Goal: Task Accomplishment & Management: Complete application form

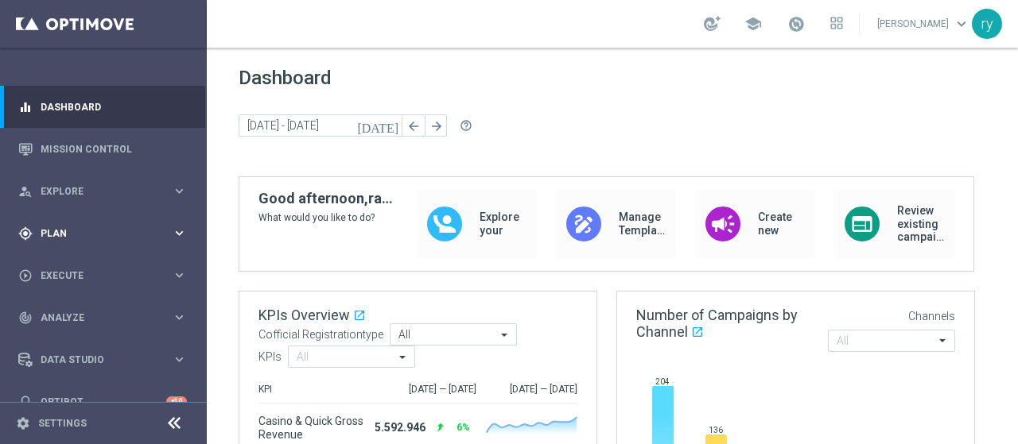
click at [114, 231] on span "Plan" at bounding box center [106, 234] width 131 height 10
click at [103, 196] on span "Explore" at bounding box center [106, 192] width 131 height 10
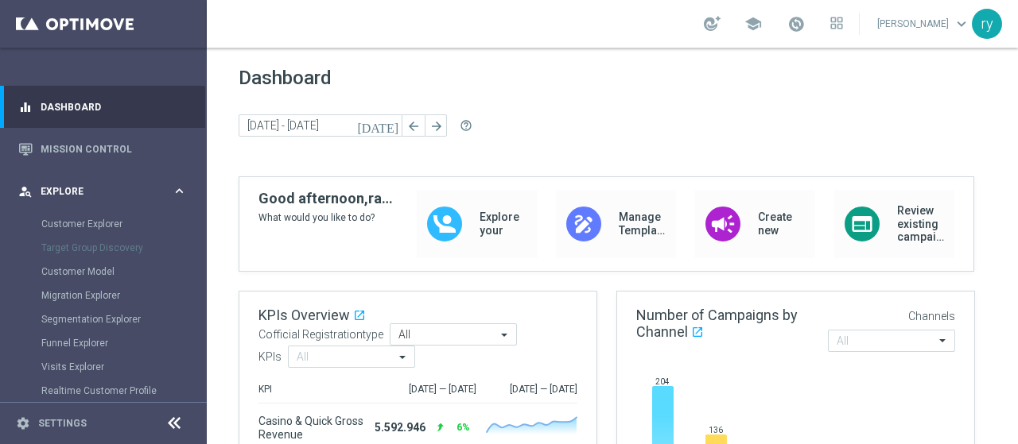
click at [103, 196] on span "Explore" at bounding box center [106, 192] width 131 height 10
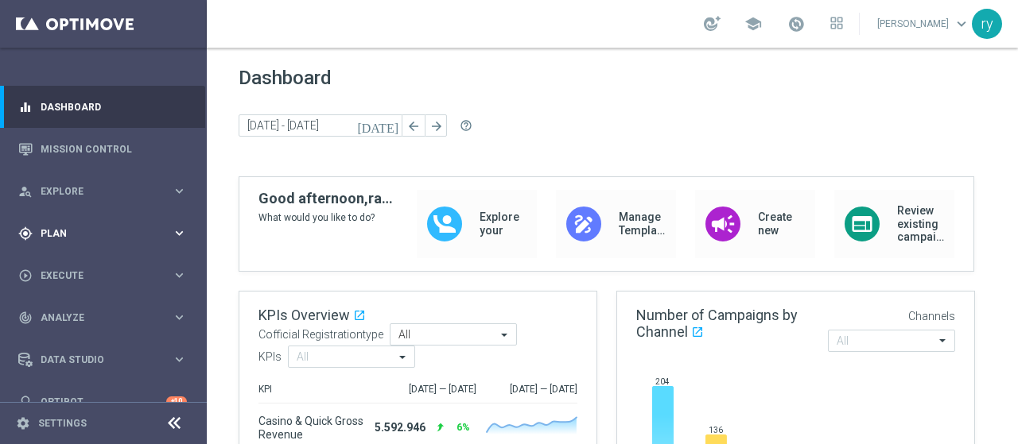
click at [105, 229] on span "Plan" at bounding box center [106, 234] width 131 height 10
click at [101, 269] on div "play_circle_outline Execute" at bounding box center [94, 276] width 153 height 14
click at [101, 312] on link "Campaign Builder" at bounding box center [103, 308] width 124 height 13
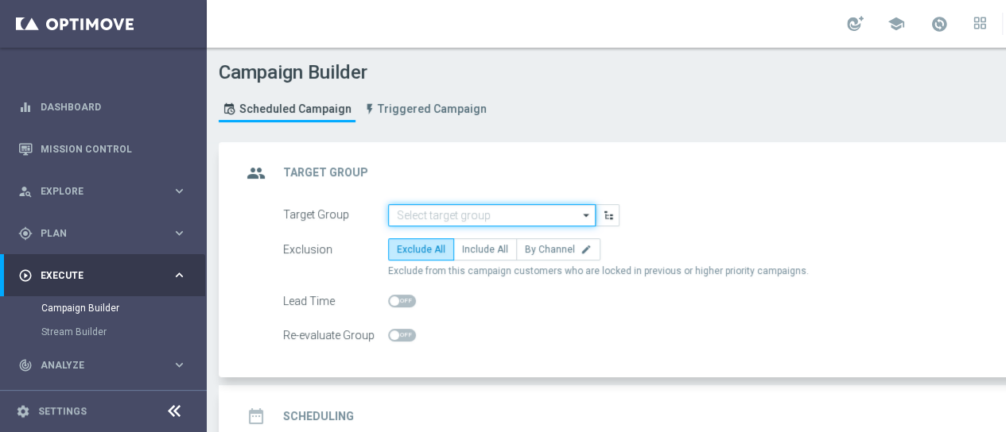
click at [441, 205] on input at bounding box center [491, 215] width 207 height 22
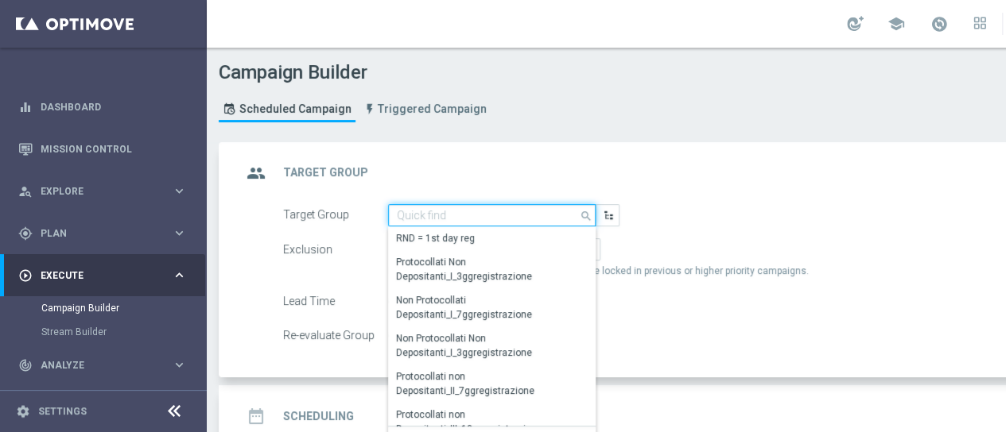
paste input "CASINO MASTER LOW CB"
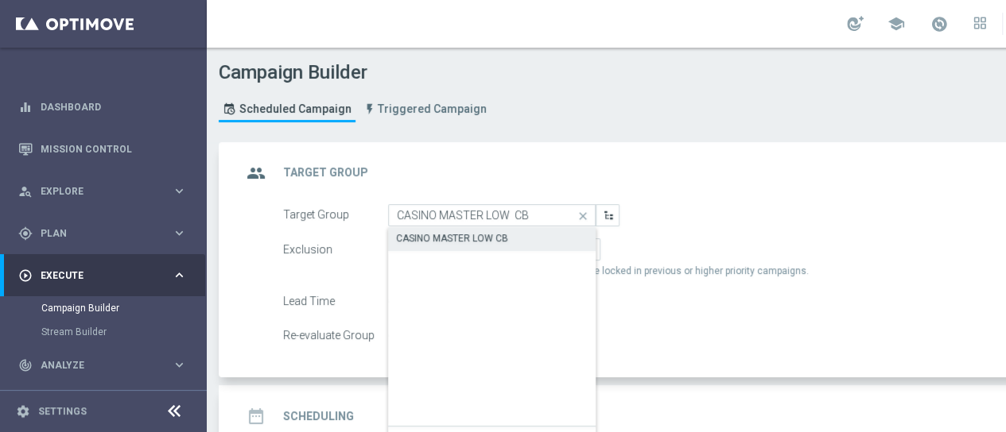
click at [450, 238] on div "CASINO MASTER LOW CB" at bounding box center [452, 238] width 112 height 14
type input "CASINO MASTER LOW CB"
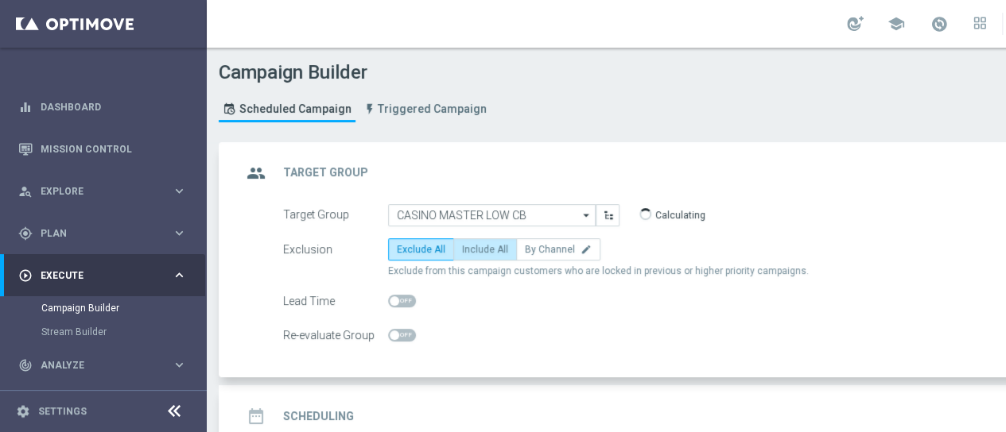
click at [474, 257] on label "Include All" at bounding box center [485, 249] width 64 height 22
click at [472, 257] on input "Include All" at bounding box center [467, 252] width 10 height 10
radio input "true"
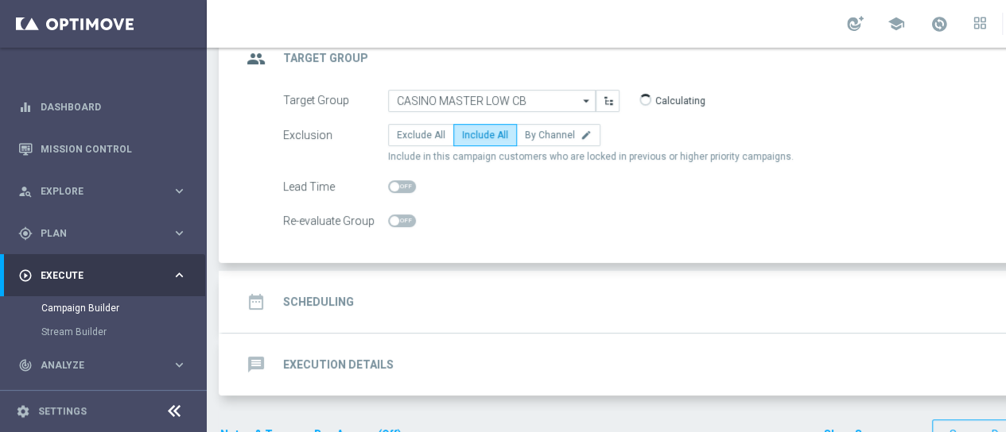
scroll to position [149, 0]
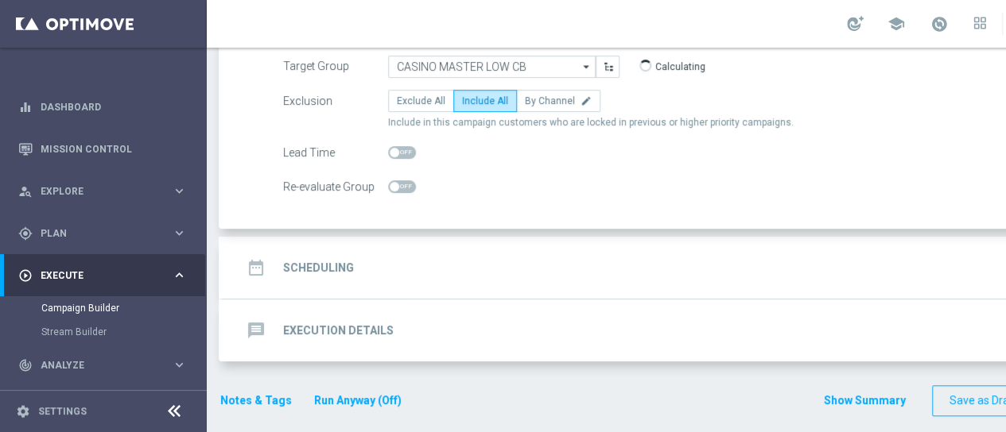
click at [448, 262] on div "date_range Scheduling keyboard_arrow_down" at bounding box center [686, 268] width 888 height 30
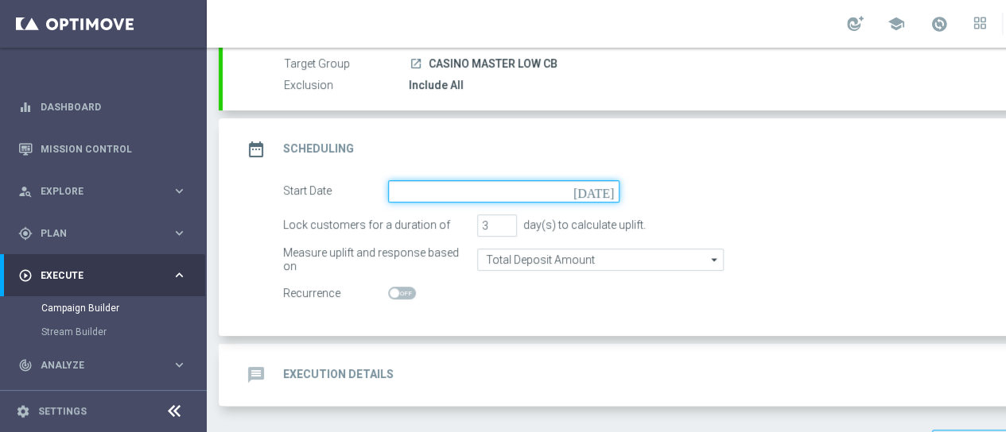
click at [544, 190] on input at bounding box center [503, 191] width 231 height 22
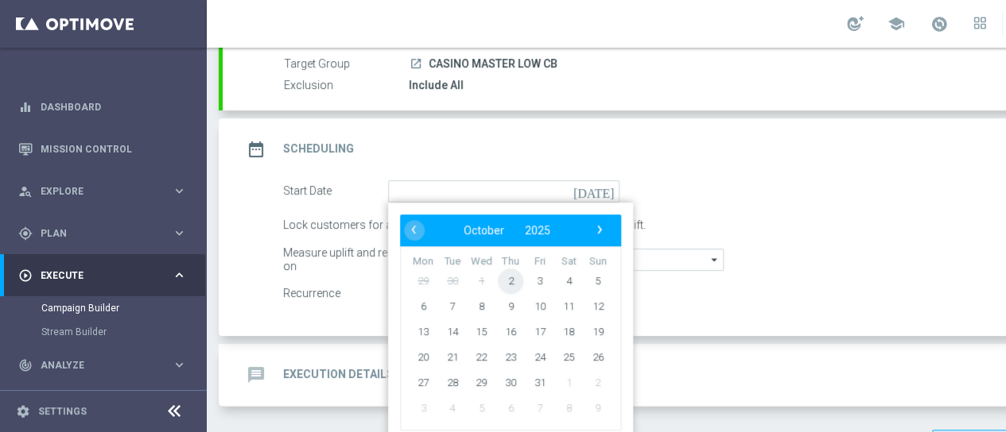
click at [512, 281] on span "2" at bounding box center [510, 280] width 25 height 25
type input "[DATE]"
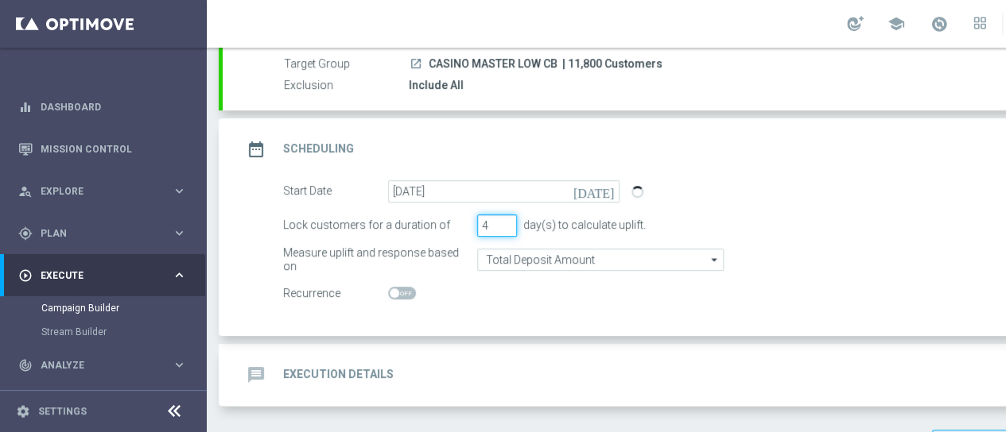
type input "4"
click at [510, 218] on input "4" at bounding box center [497, 226] width 40 height 22
click at [528, 287] on switch at bounding box center [503, 294] width 231 height 14
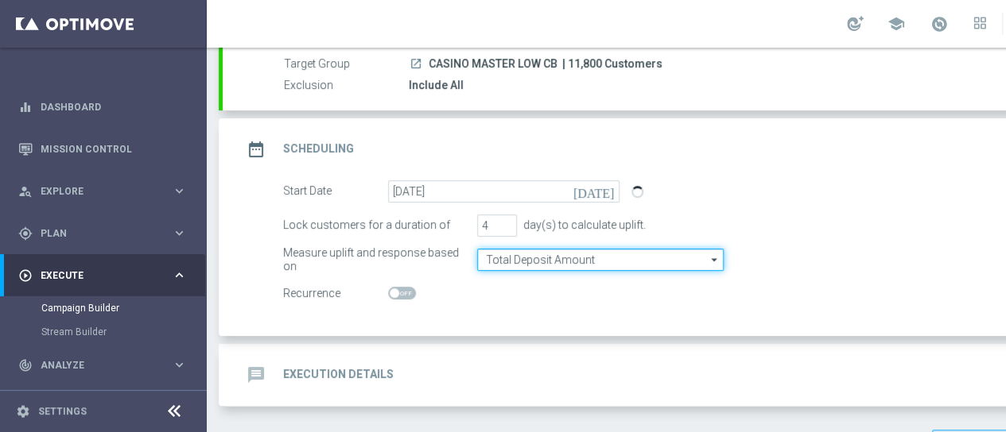
click at [574, 249] on input "Total Deposit Amount" at bounding box center [600, 260] width 246 height 22
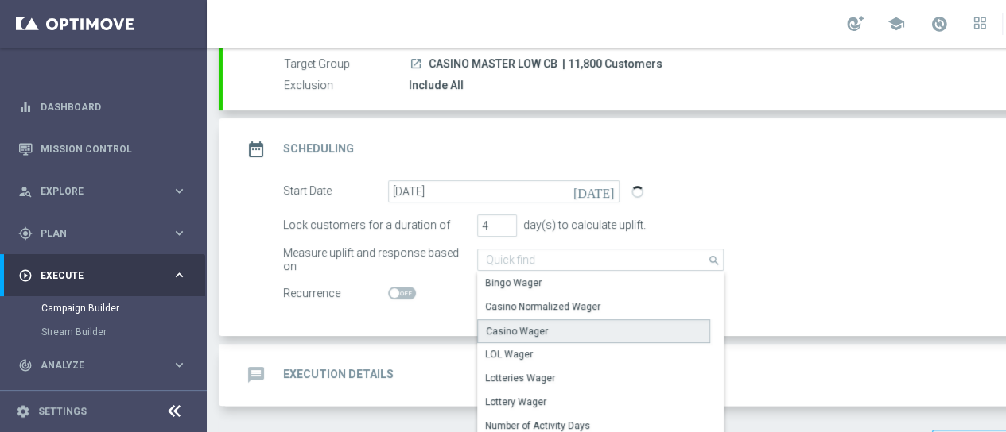
click at [561, 324] on div "Casino Wager" at bounding box center [593, 332] width 233 height 24
type input "Casino Wager"
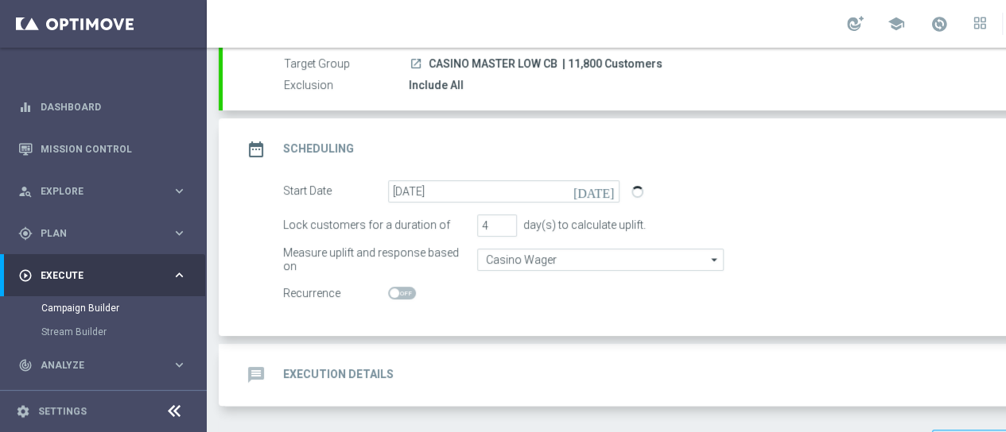
click at [560, 308] on div "Start Date 02 Oct 2025 today Lock customers for a duration of 4 day(s) to calcu…" at bounding box center [686, 258] width 926 height 156
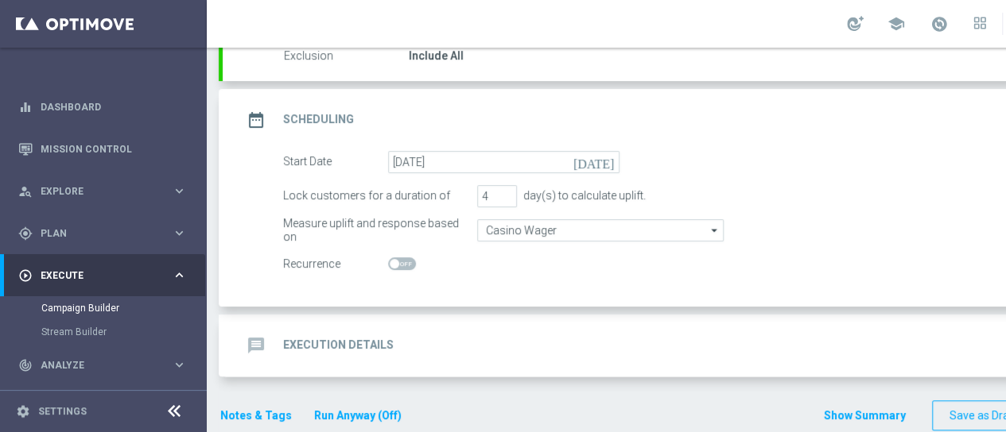
scroll to position [194, 0]
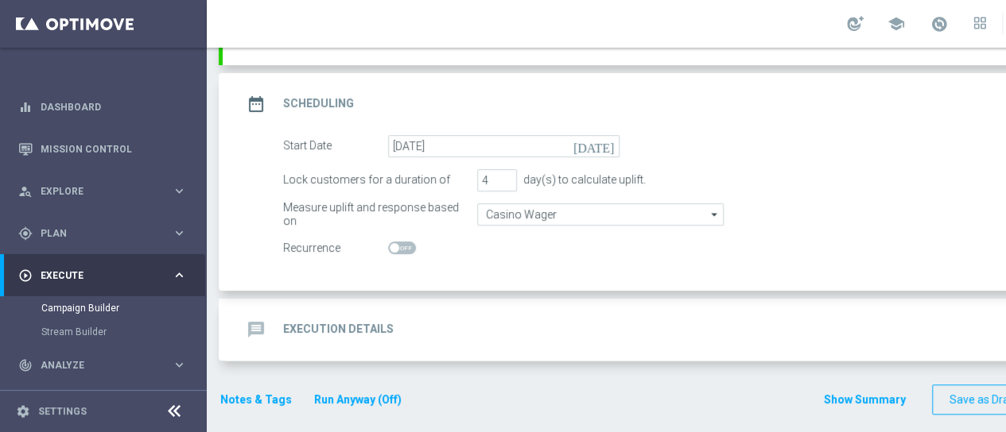
click at [396, 330] on div "message Execution Details keyboard_arrow_down" at bounding box center [686, 330] width 888 height 30
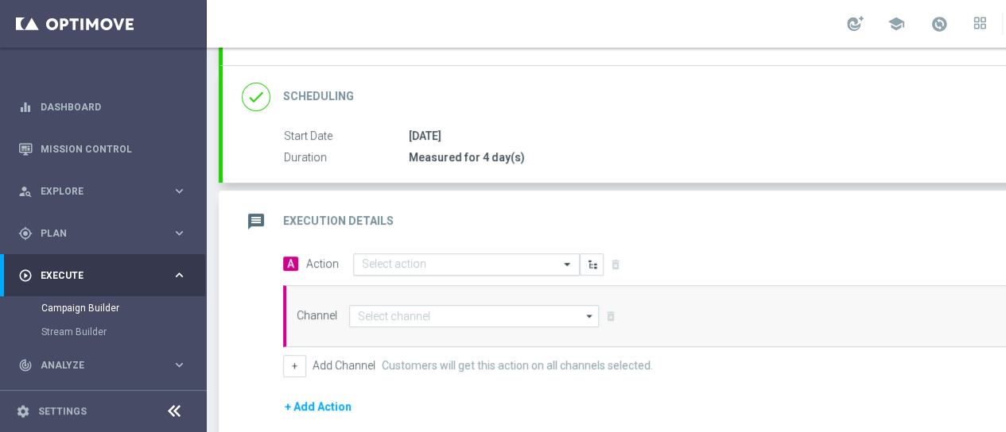
click at [482, 259] on input "text" at bounding box center [450, 265] width 177 height 14
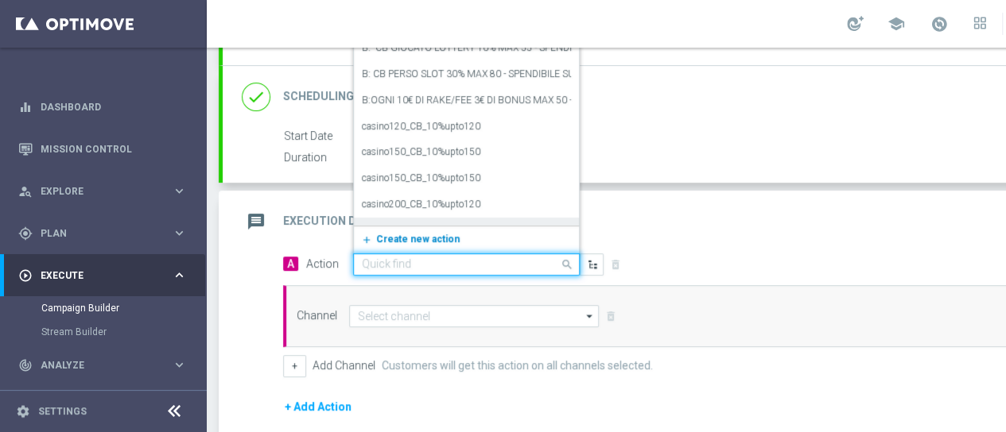
paste input "comparto no entry_15%upto150"
type input "comparto no entry_15%upto150"
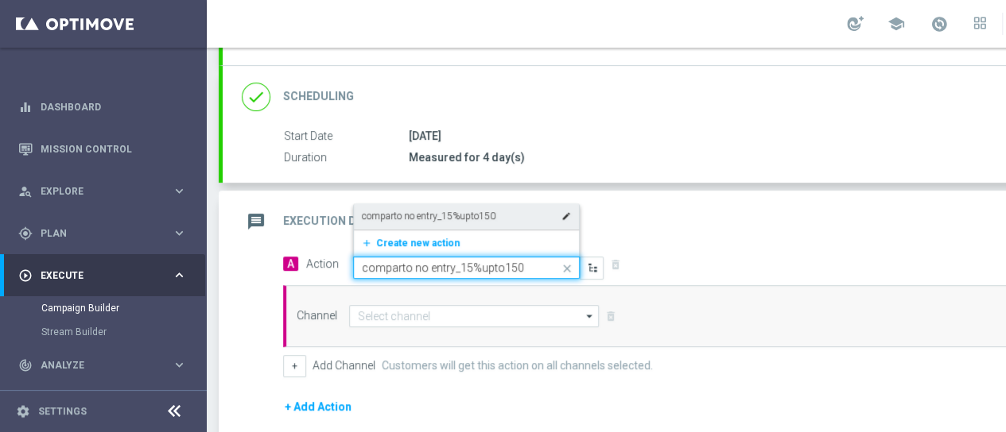
click at [458, 215] on label "comparto no entry_15%upto150" at bounding box center [429, 217] width 134 height 14
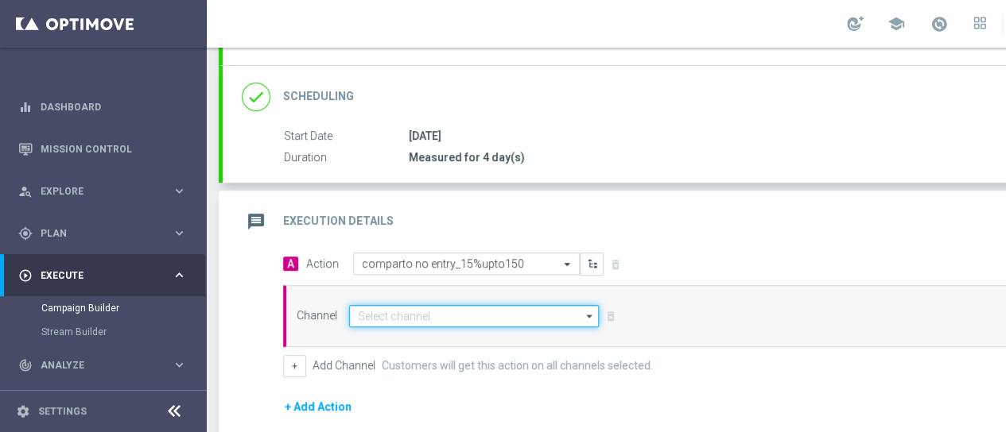
click at [375, 307] on input at bounding box center [474, 316] width 250 height 22
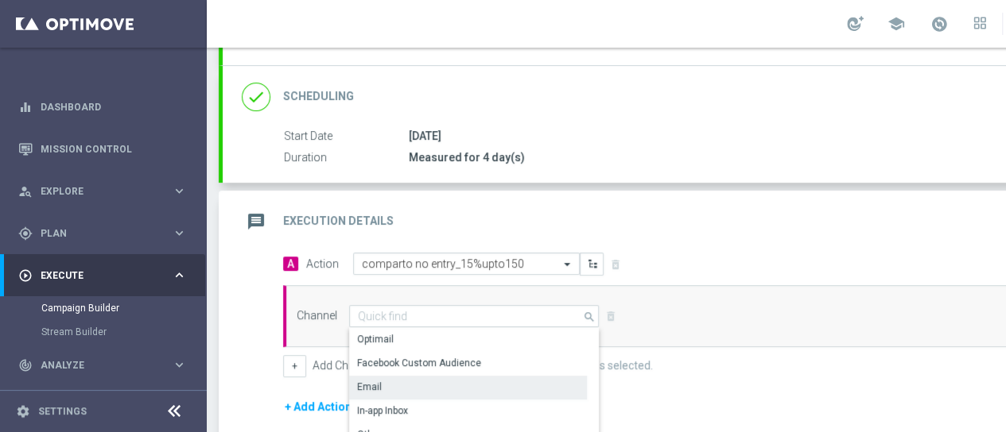
click at [396, 381] on div "Email" at bounding box center [468, 387] width 238 height 22
type input "Email"
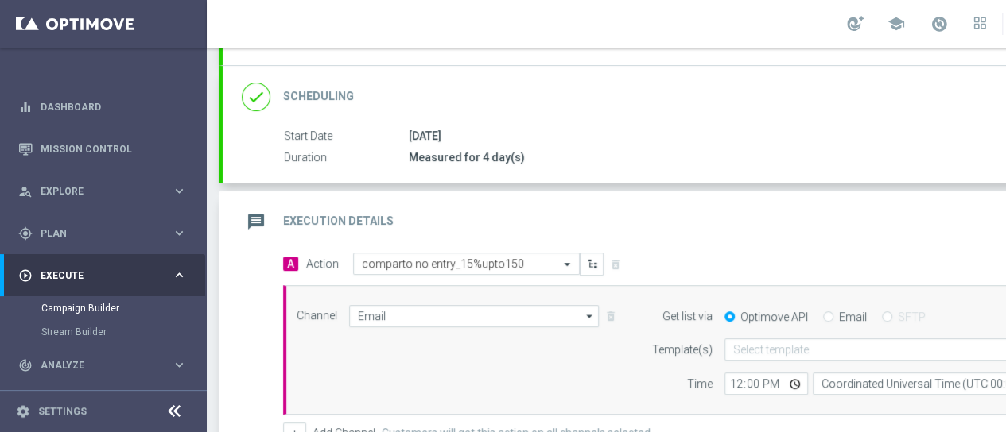
click at [819, 320] on div "Optimove API Email SFTP" at bounding box center [914, 317] width 404 height 14
click at [833, 316] on div "Email" at bounding box center [845, 317] width 44 height 14
click at [831, 316] on input "Email" at bounding box center [828, 318] width 10 height 10
radio input "true"
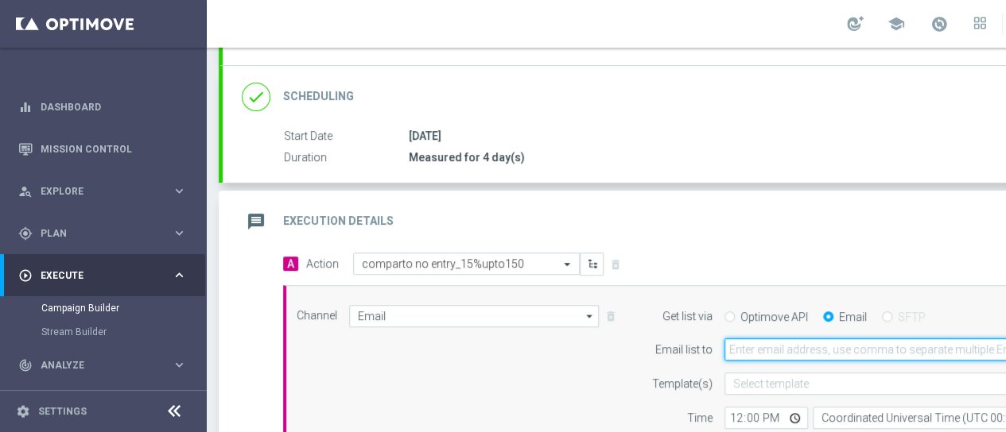
click at [809, 359] on input "email" at bounding box center [914, 350] width 380 height 22
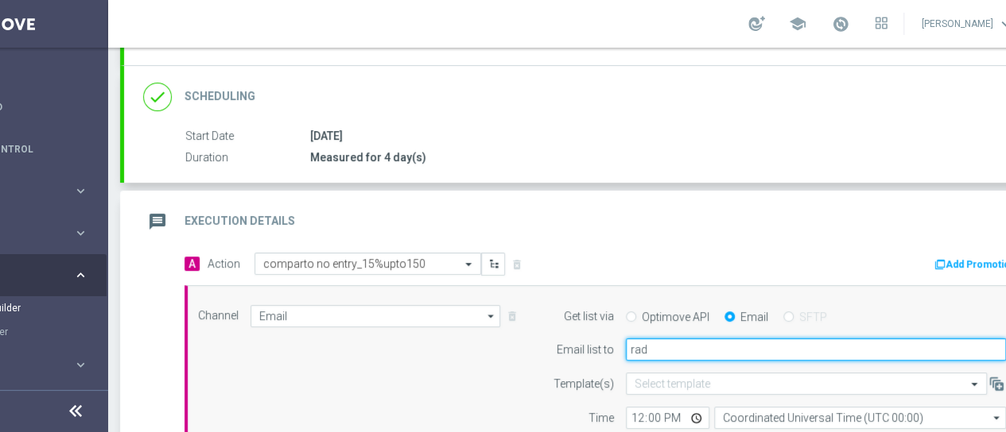
type input "[EMAIL_ADDRESS][DOMAIN_NAME]"
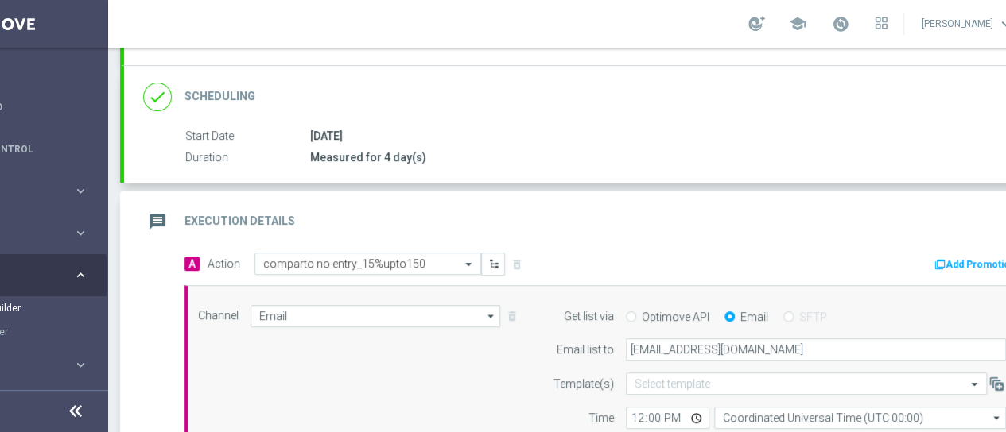
click at [598, 407] on div "Time" at bounding box center [573, 418] width 81 height 22
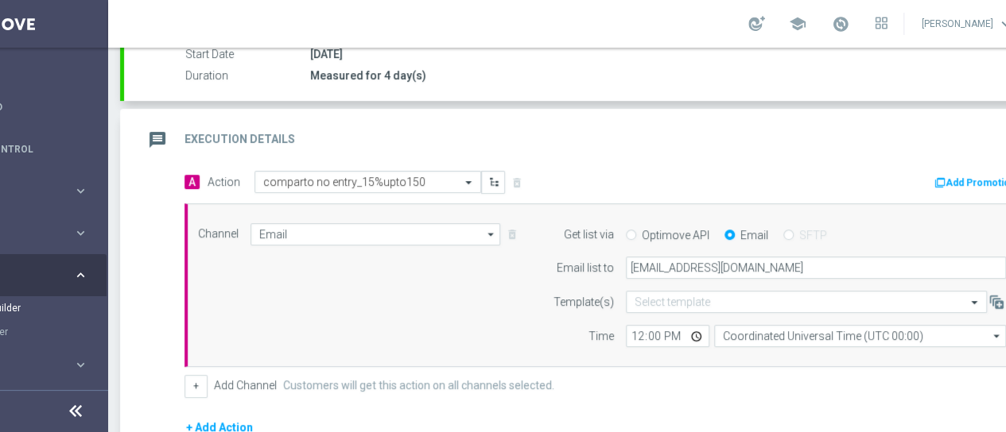
scroll to position [353, 0]
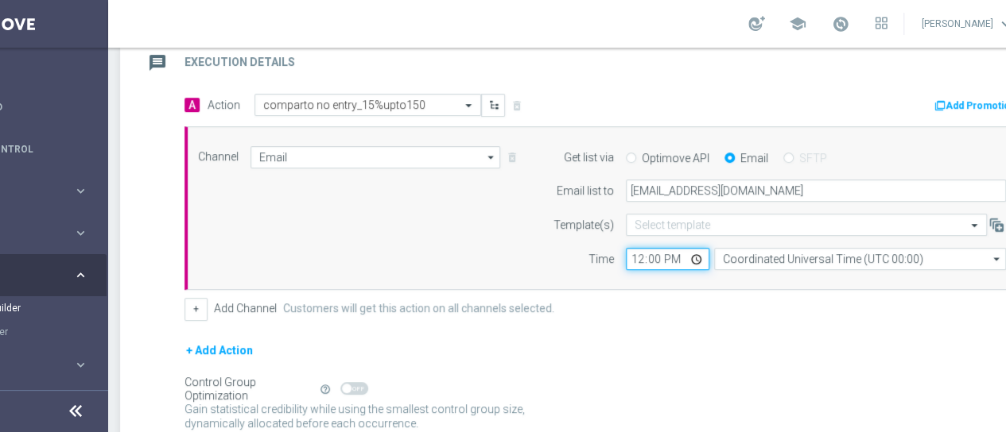
click at [632, 254] on input "12:00" at bounding box center [667, 259] width 83 height 22
type input "18:00"
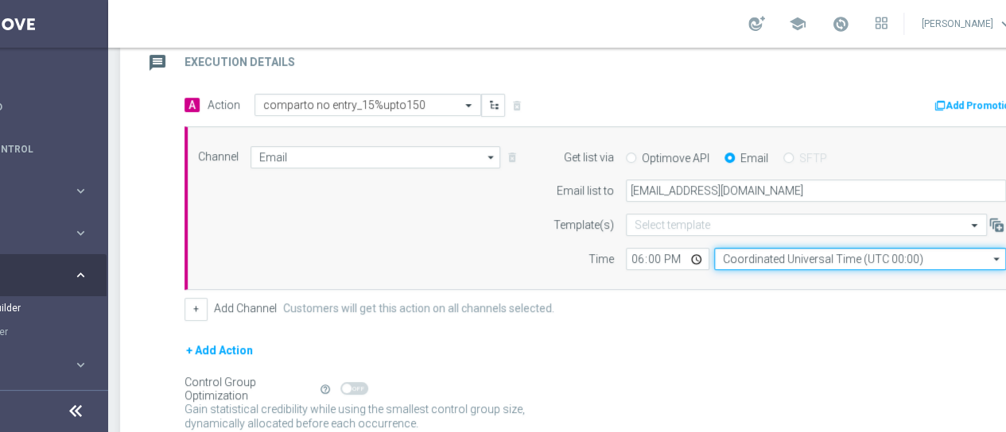
click at [783, 260] on input "Coordinated Universal Time (UTC 00:00)" at bounding box center [860, 259] width 292 height 22
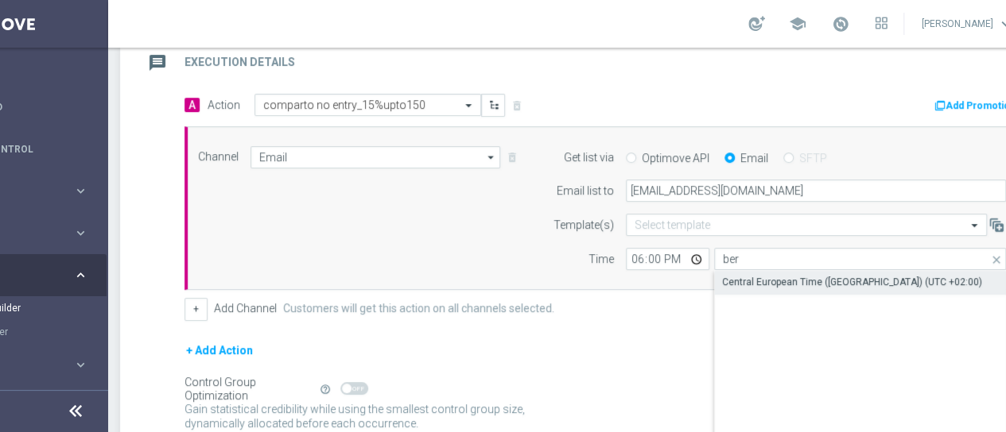
click at [790, 278] on div "Central European Time ([GEOGRAPHIC_DATA]) (UTC +02:00)" at bounding box center [852, 282] width 260 height 14
type input "Central European Time ([GEOGRAPHIC_DATA]) (UTC +02:00)"
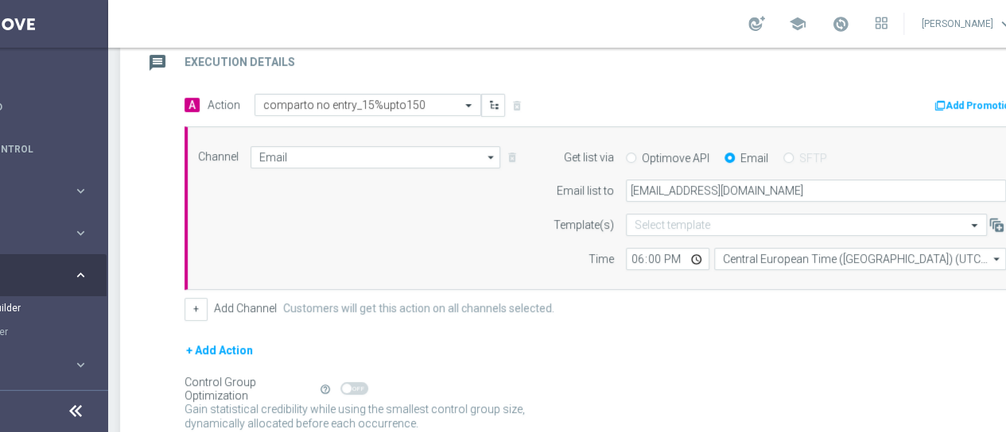
click at [722, 278] on div "Channel Email Email arrow_drop_down Show Selected 1 of 20 Optimail" at bounding box center [604, 208] width 841 height 165
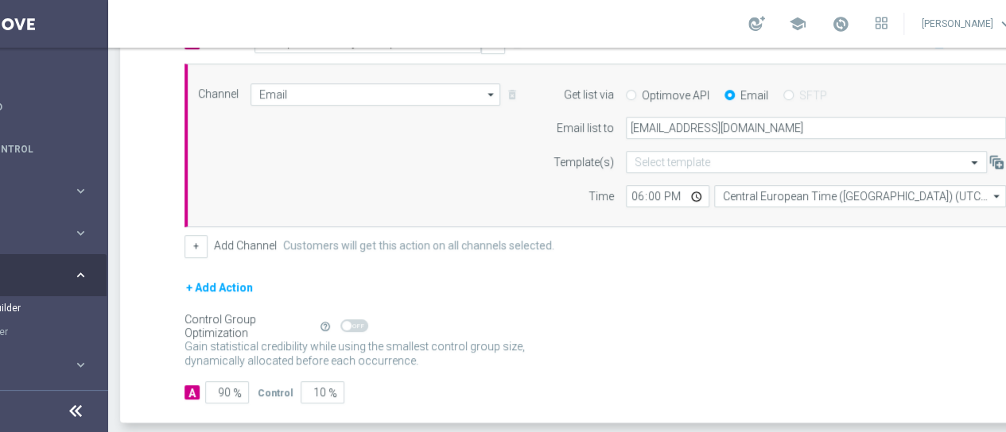
scroll to position [475, 0]
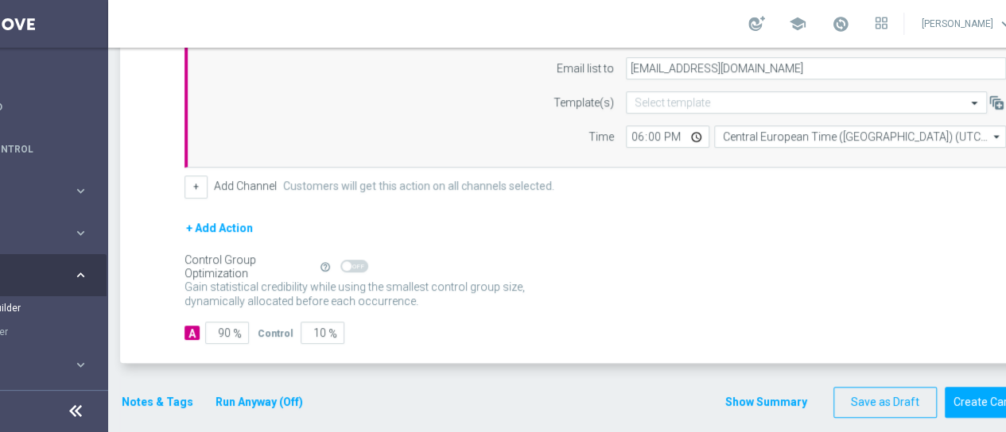
click at [165, 398] on button "Notes & Tags" at bounding box center [157, 403] width 75 height 20
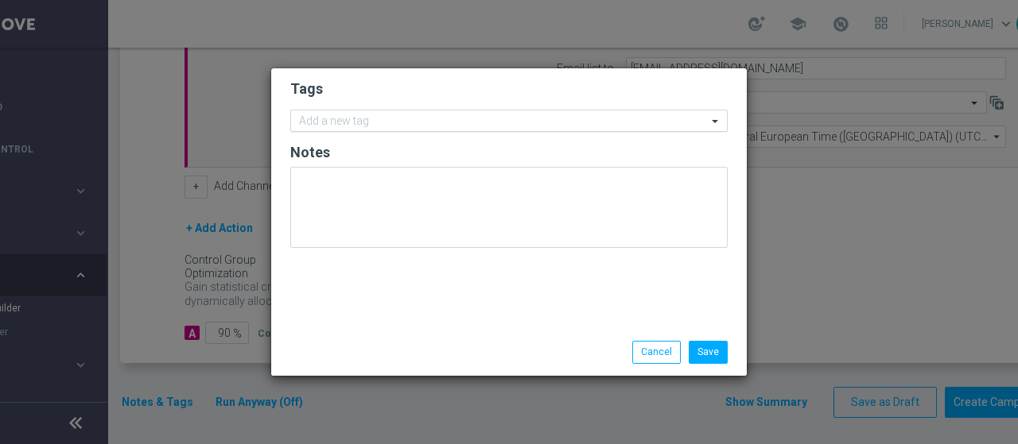
click at [335, 120] on input "text" at bounding box center [503, 122] width 408 height 14
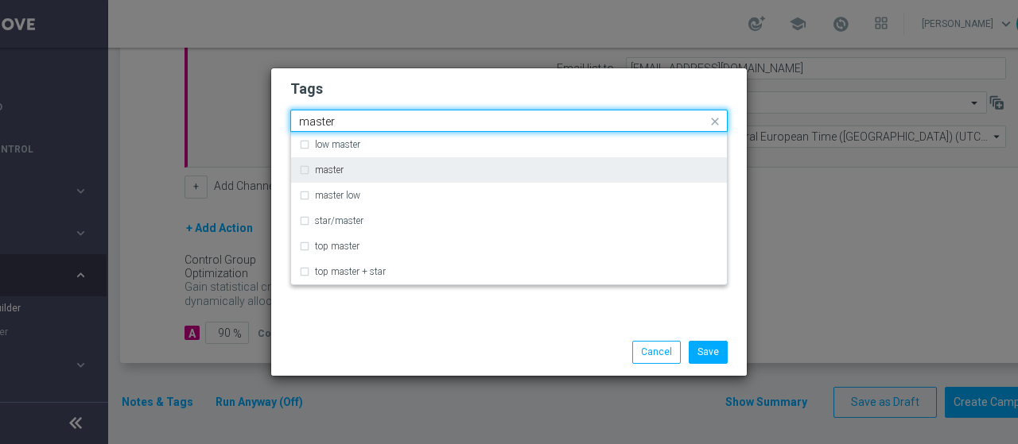
click at [354, 168] on div "master" at bounding box center [517, 170] width 404 height 10
type input "master"
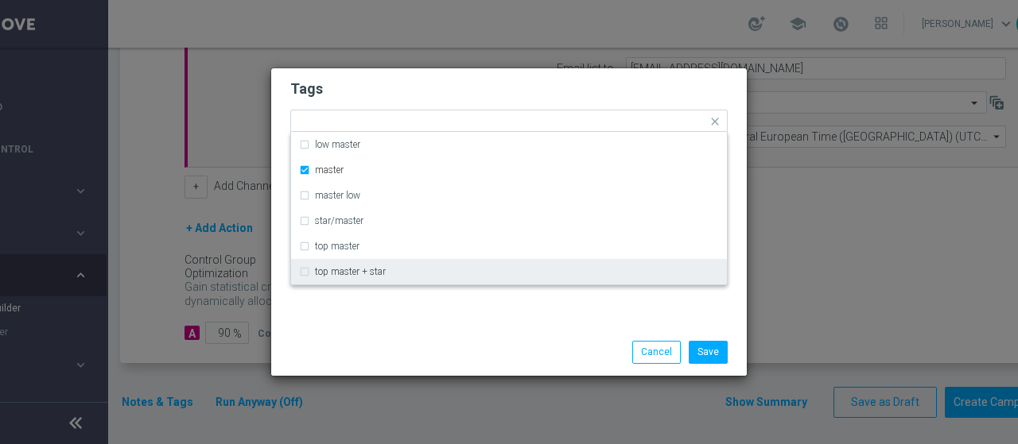
click at [417, 306] on div "Tags Quick find × master low master master master low star/master top master to…" at bounding box center [508, 198] width 475 height 261
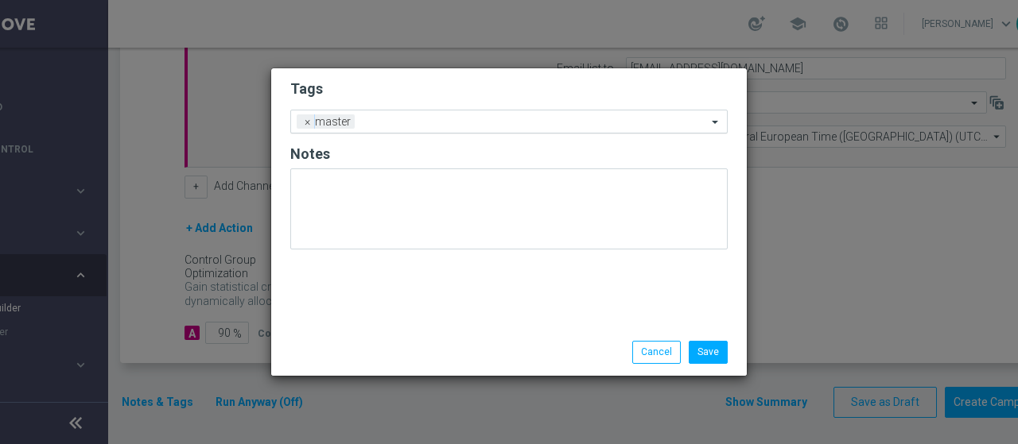
click at [423, 127] on input "text" at bounding box center [534, 123] width 346 height 14
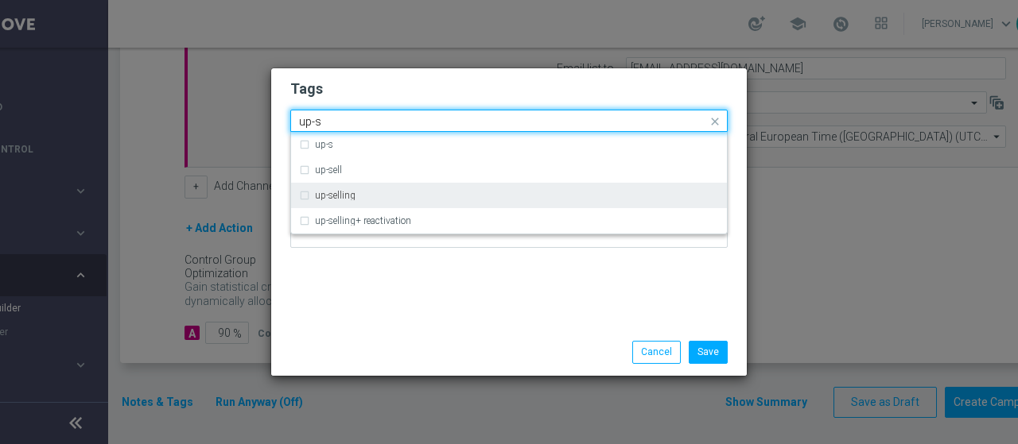
click at [394, 184] on div "up-selling" at bounding box center [509, 195] width 420 height 25
type input "up-s"
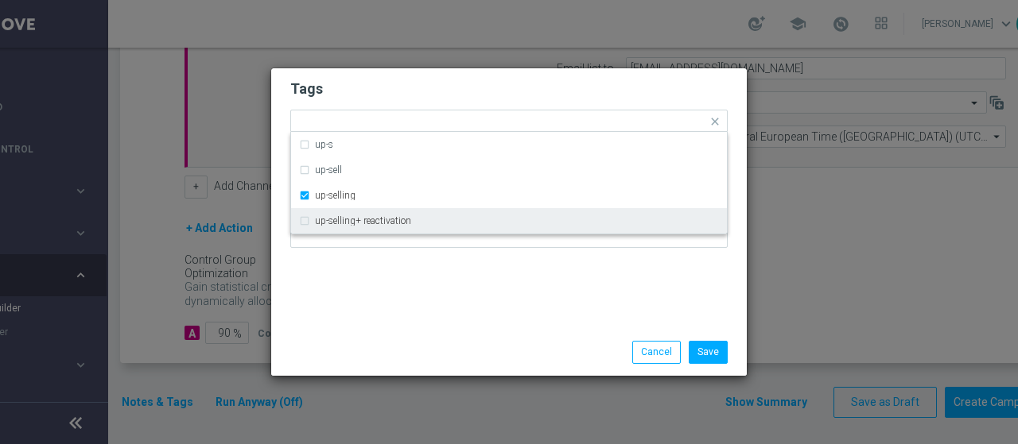
click at [419, 275] on div "Tags Quick find × master × up-selling up-s up-sell up-selling up-selling+ react…" at bounding box center [508, 198] width 475 height 261
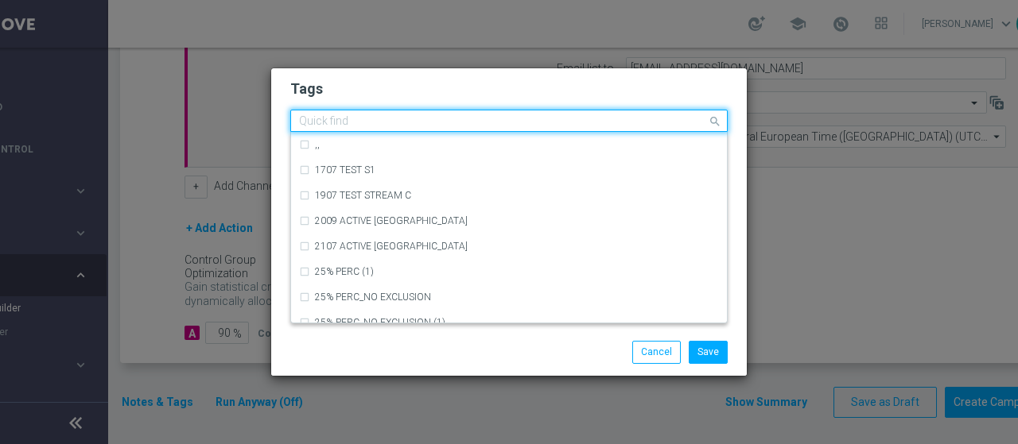
click at [463, 118] on input "text" at bounding box center [503, 122] width 408 height 14
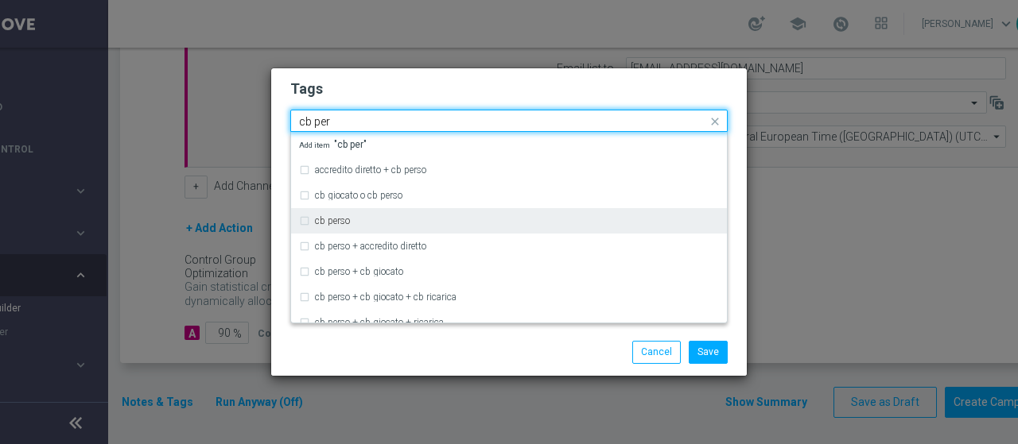
click at [329, 217] on div "cb perso" at bounding box center [509, 220] width 420 height 25
type input "cb per"
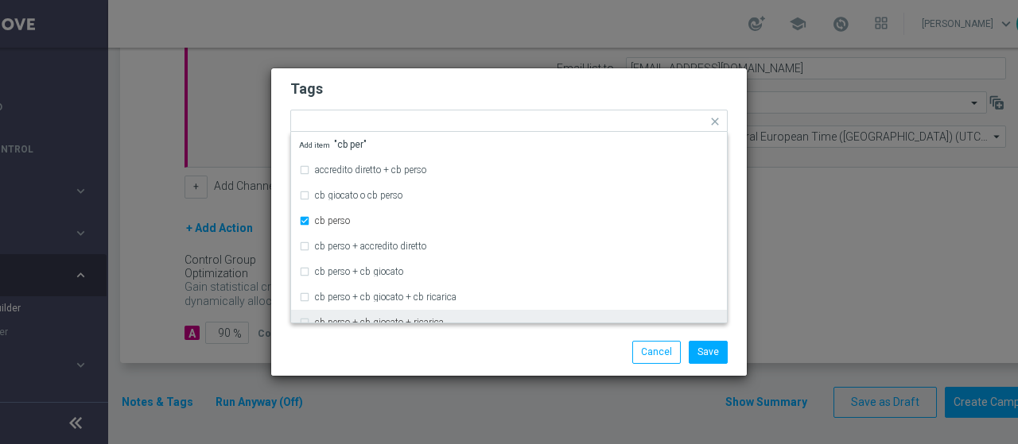
click at [438, 346] on div "Save Cancel" at bounding box center [586, 352] width 308 height 22
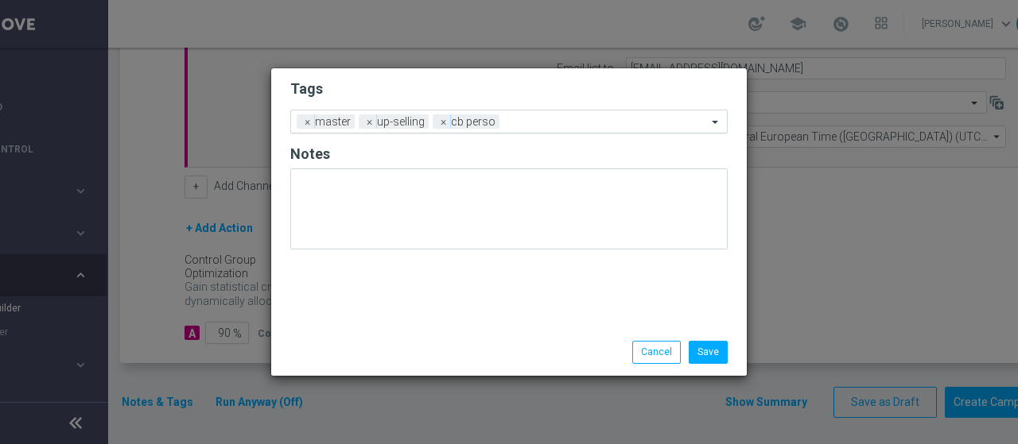
click at [534, 123] on input "text" at bounding box center [606, 123] width 201 height 14
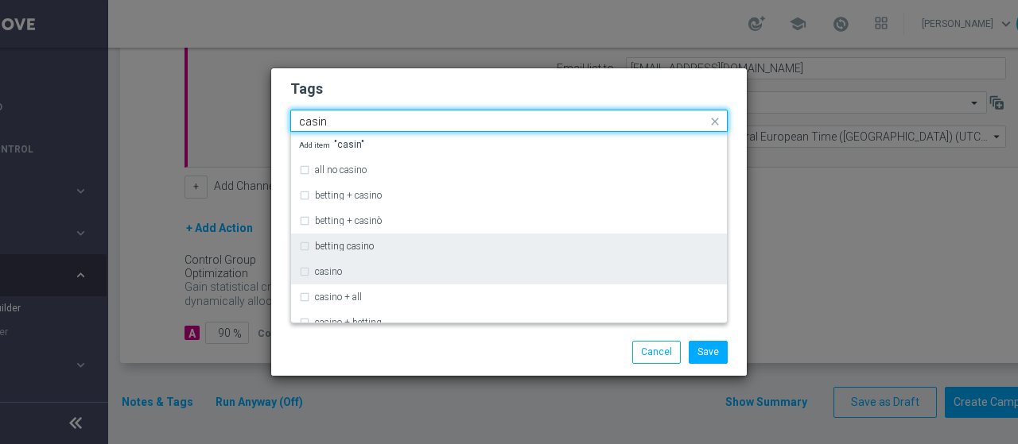
click at [406, 265] on div "casino" at bounding box center [509, 271] width 420 height 25
type input "casin"
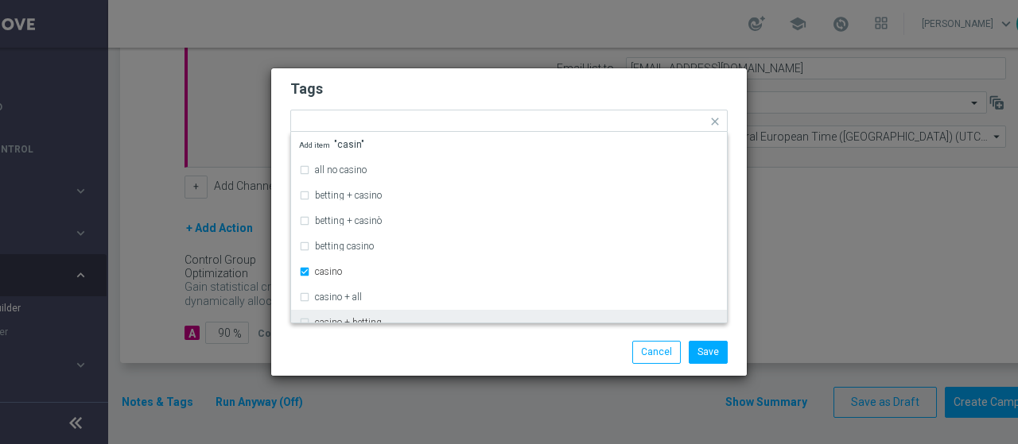
click at [420, 341] on div at bounding box center [354, 341] width 153 height 1
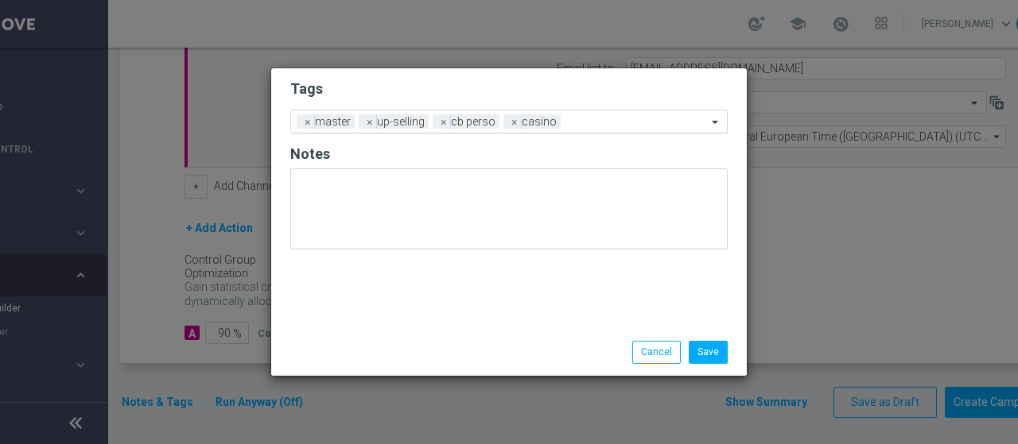
click at [572, 124] on input "text" at bounding box center [637, 123] width 140 height 14
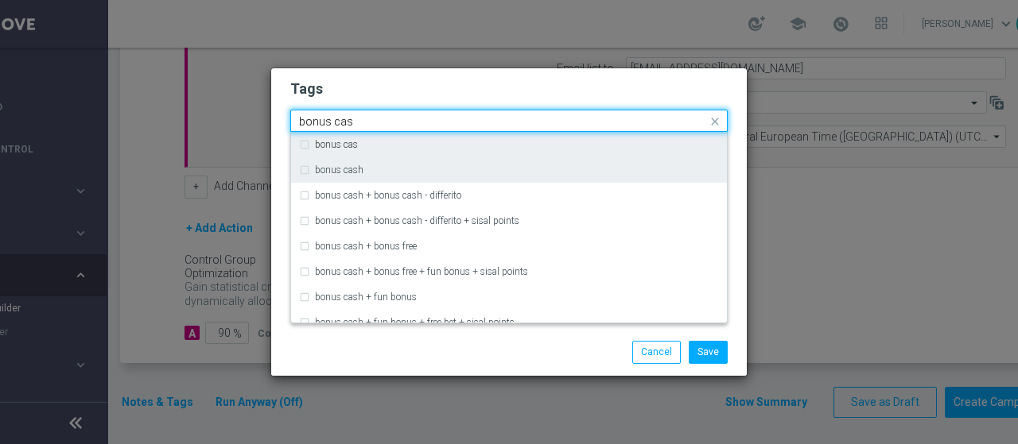
click at [397, 165] on div "bonus cash" at bounding box center [509, 169] width 420 height 25
type input "bonus cas"
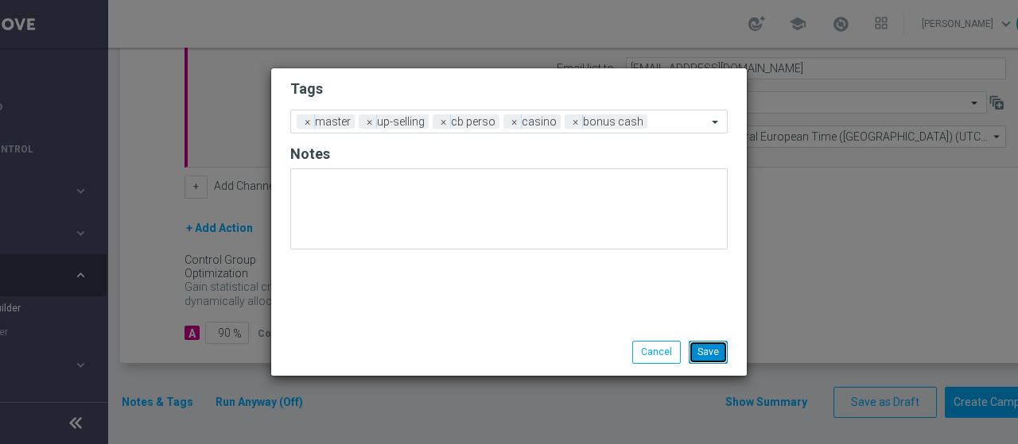
click at [708, 343] on button "Save" at bounding box center [707, 352] width 39 height 22
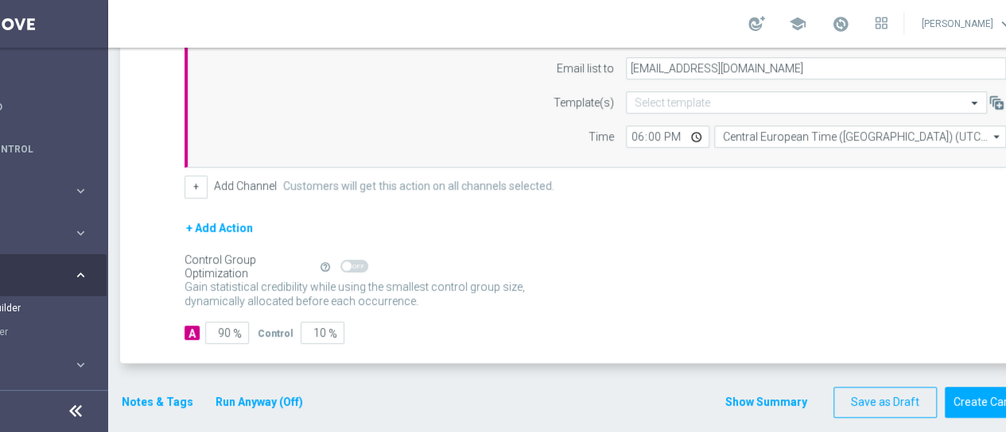
click at [599, 374] on form "done Target Group keyboard_arrow_down Target Group launch CASINO MASTER LOW CB …" at bounding box center [585, 42] width 930 height 751
click at [744, 400] on button "Show Summary" at bounding box center [765, 403] width 83 height 18
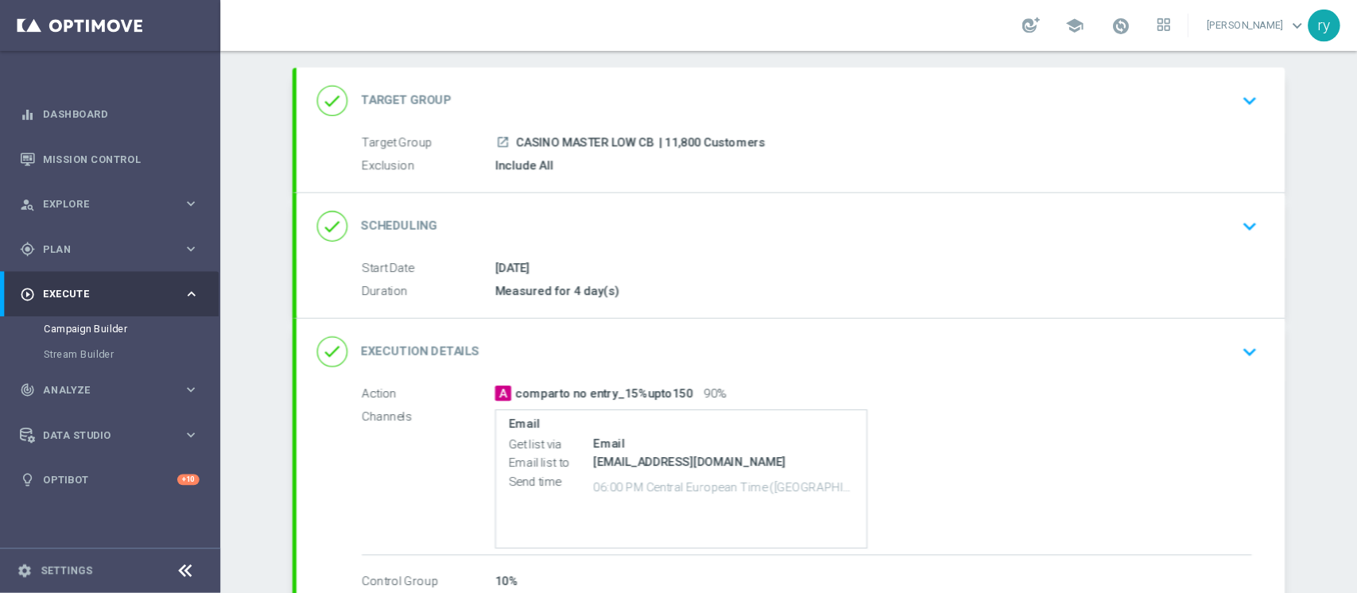
scroll to position [79, 0]
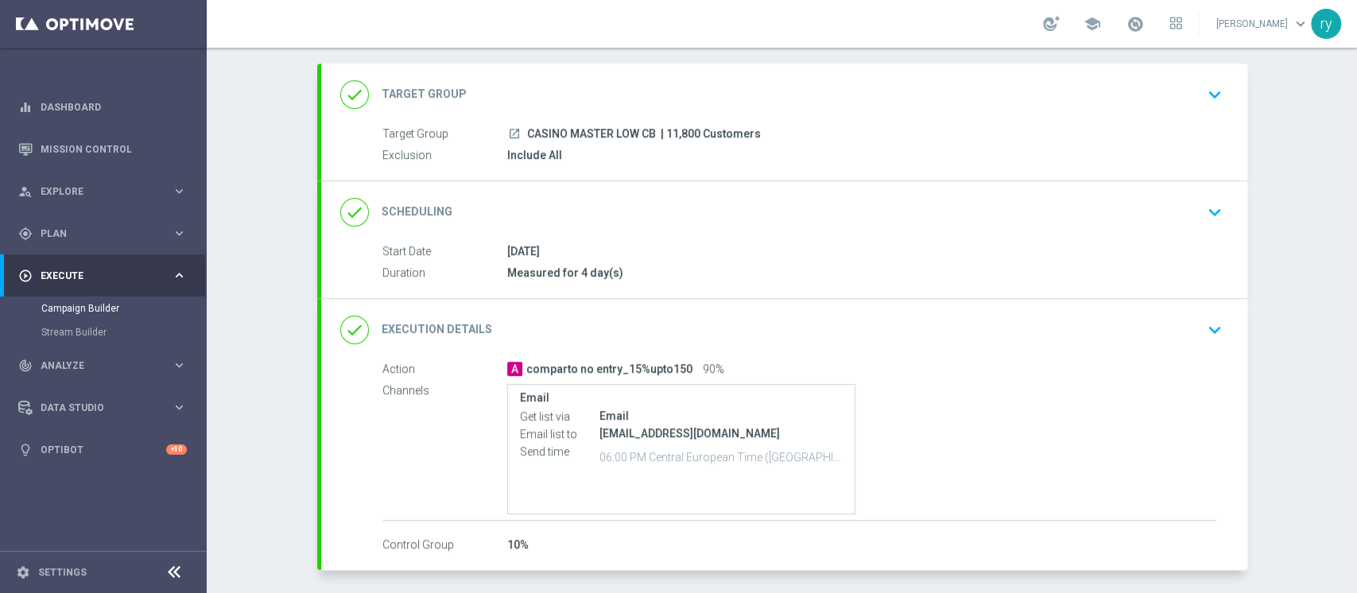
click at [1017, 325] on div "done Execution Details keyboard_arrow_down" at bounding box center [784, 330] width 888 height 30
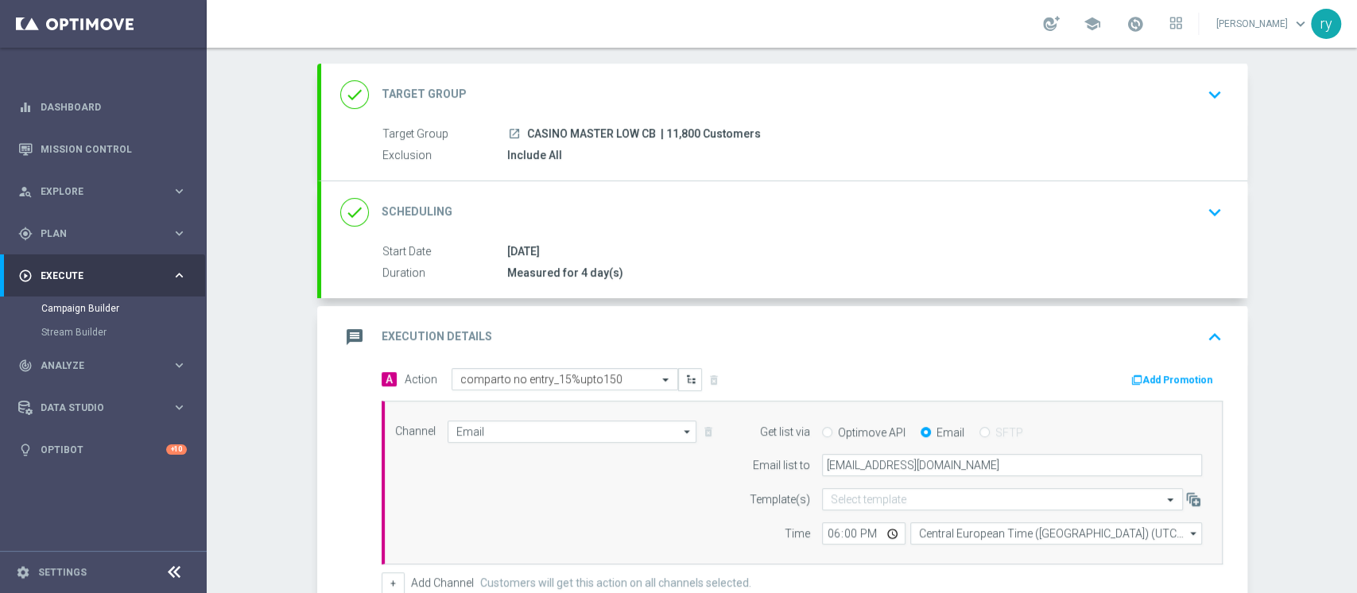
click at [1017, 373] on button "Add Promotion" at bounding box center [1174, 379] width 88 height 17
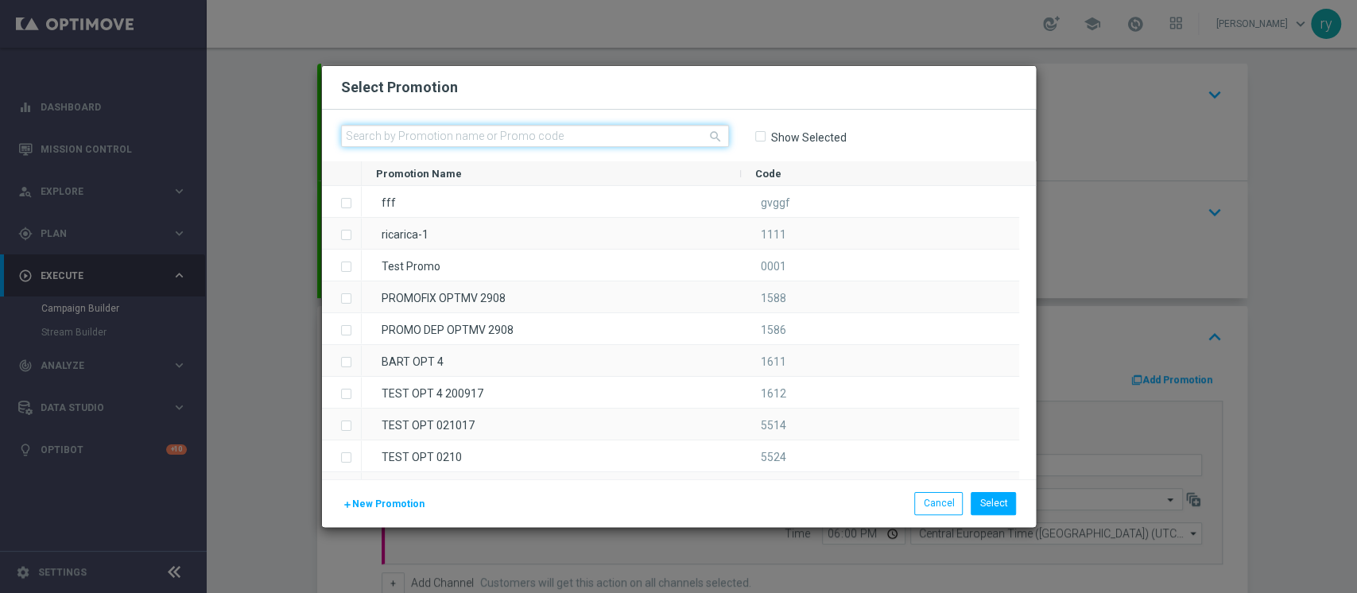
click at [471, 137] on input "text" at bounding box center [535, 136] width 388 height 22
paste input "335868"
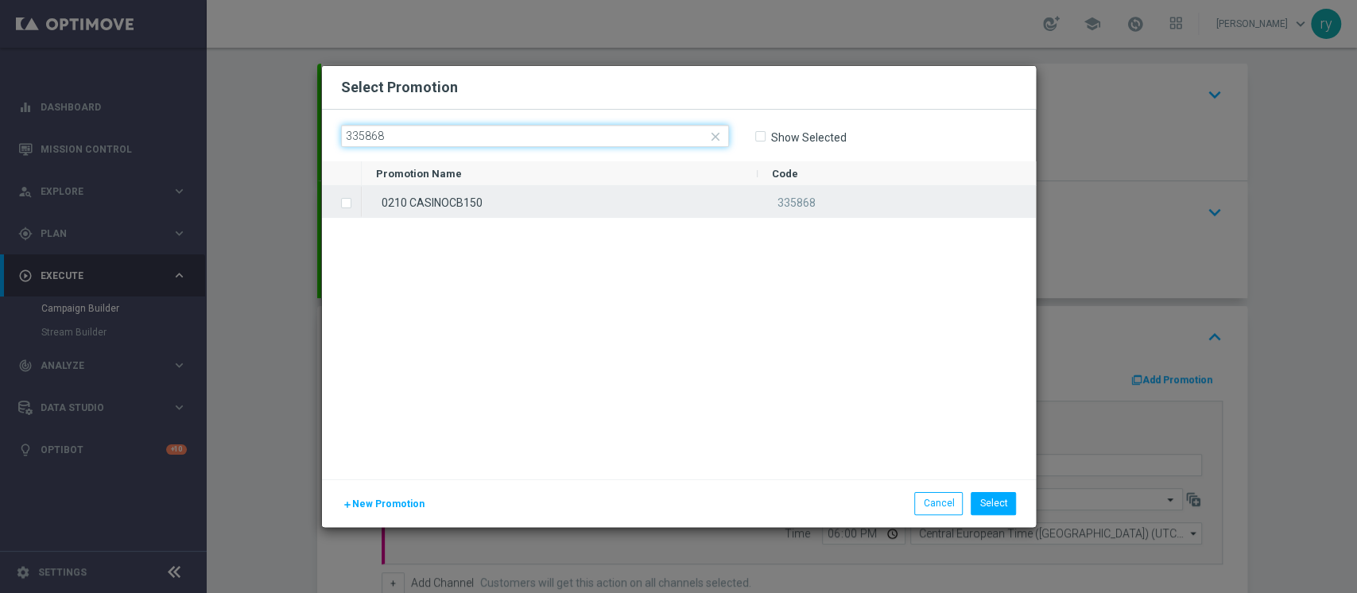
type input "335868"
click at [474, 187] on div "0210 CASINOCB150" at bounding box center [560, 201] width 396 height 31
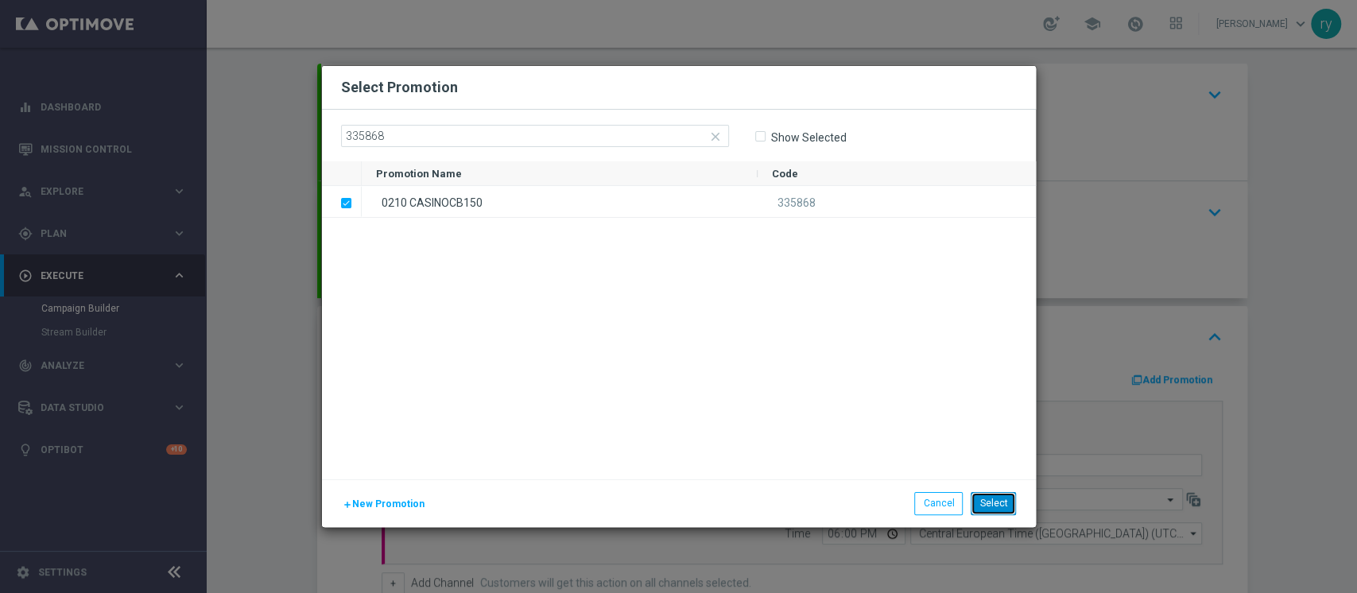
click at [1004, 444] on button "Select" at bounding box center [993, 503] width 45 height 22
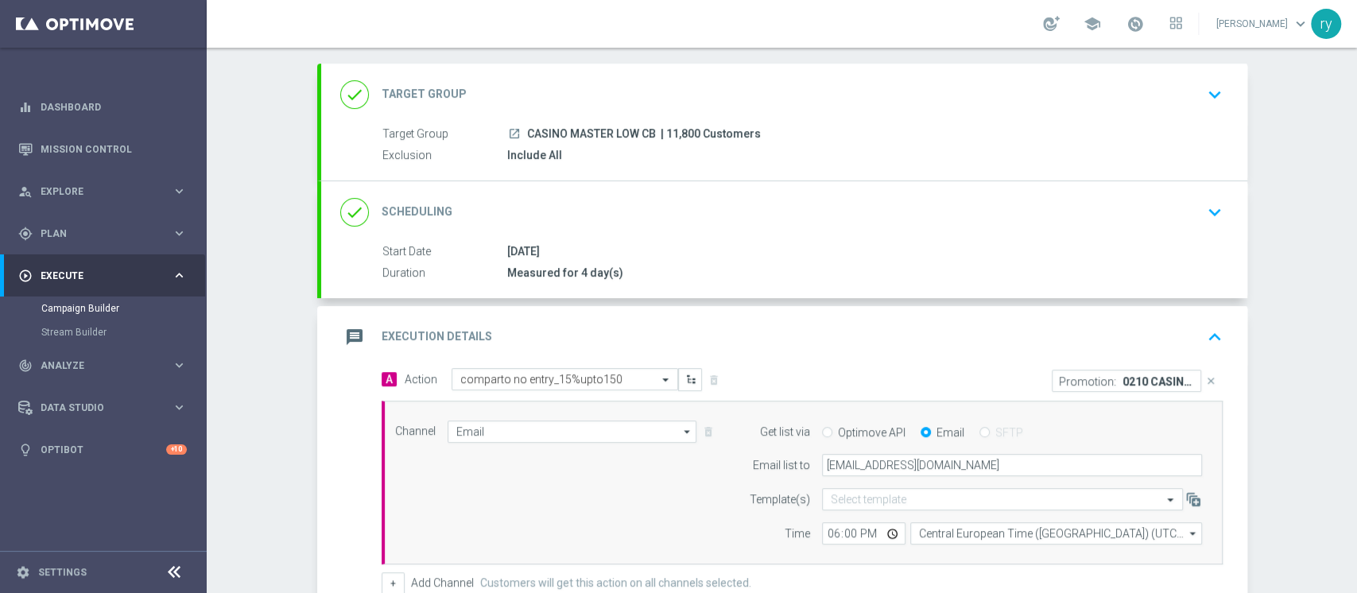
click at [1017, 271] on div "Campaign Builder Scheduled Campaign Triggered Campaign Status: Draft done Targe…" at bounding box center [782, 320] width 1150 height 545
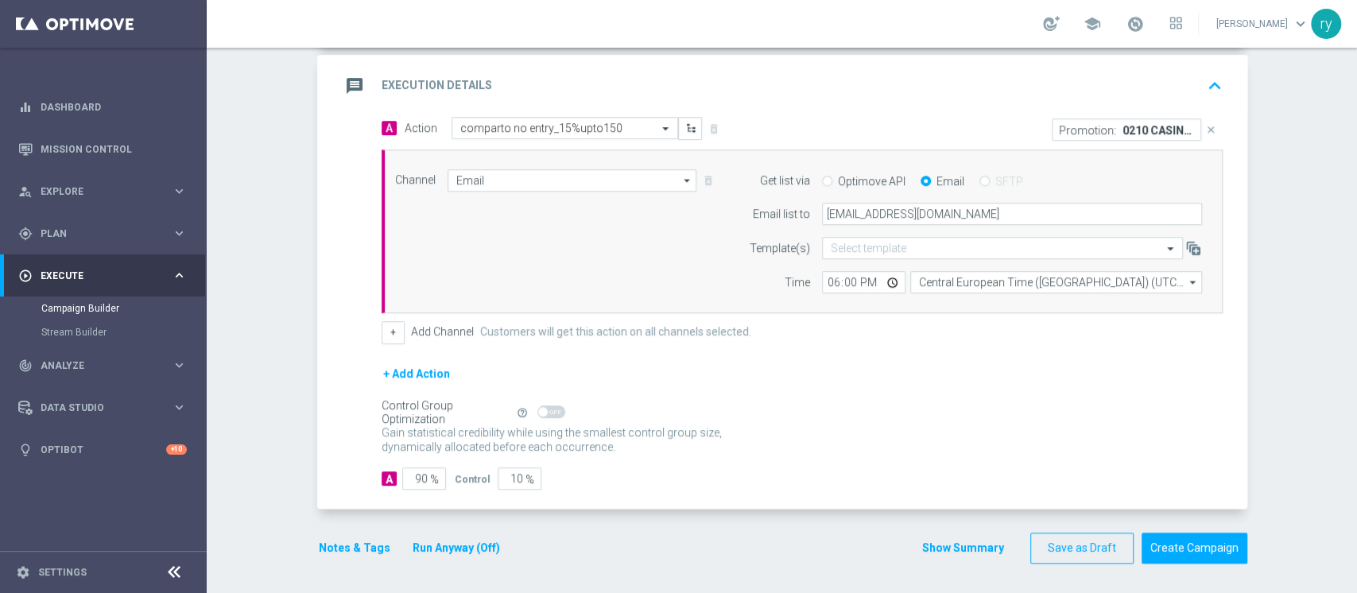
click at [930, 444] on button "Show Summary" at bounding box center [962, 548] width 83 height 18
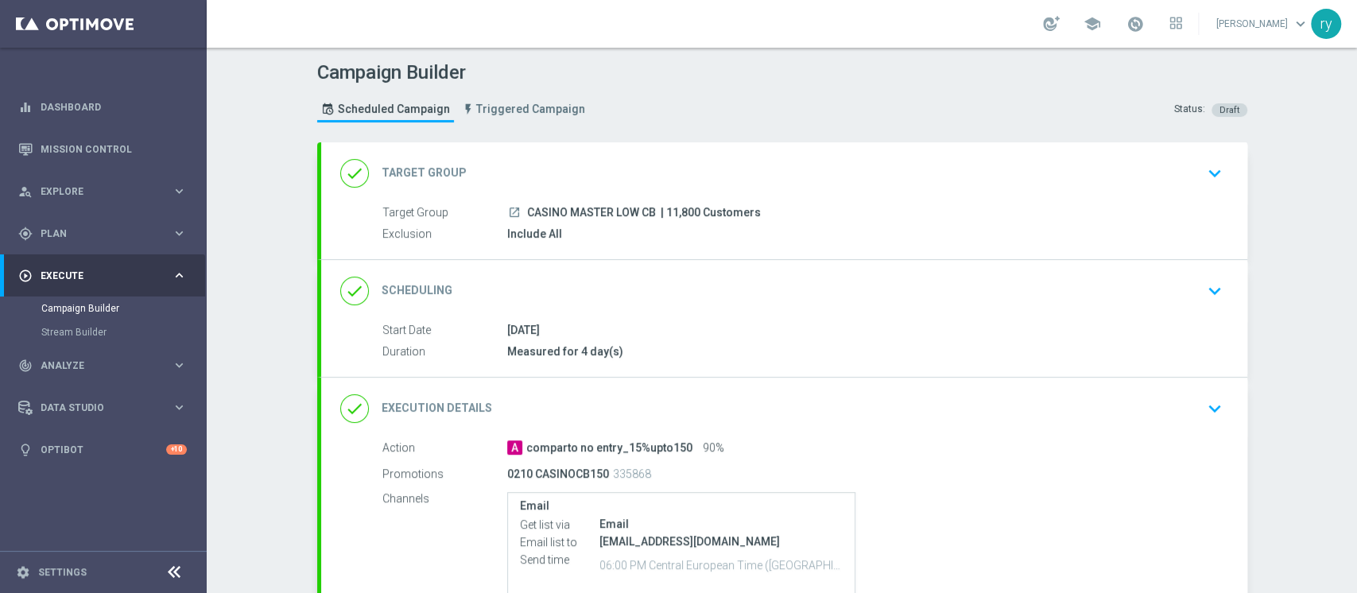
scroll to position [169, 0]
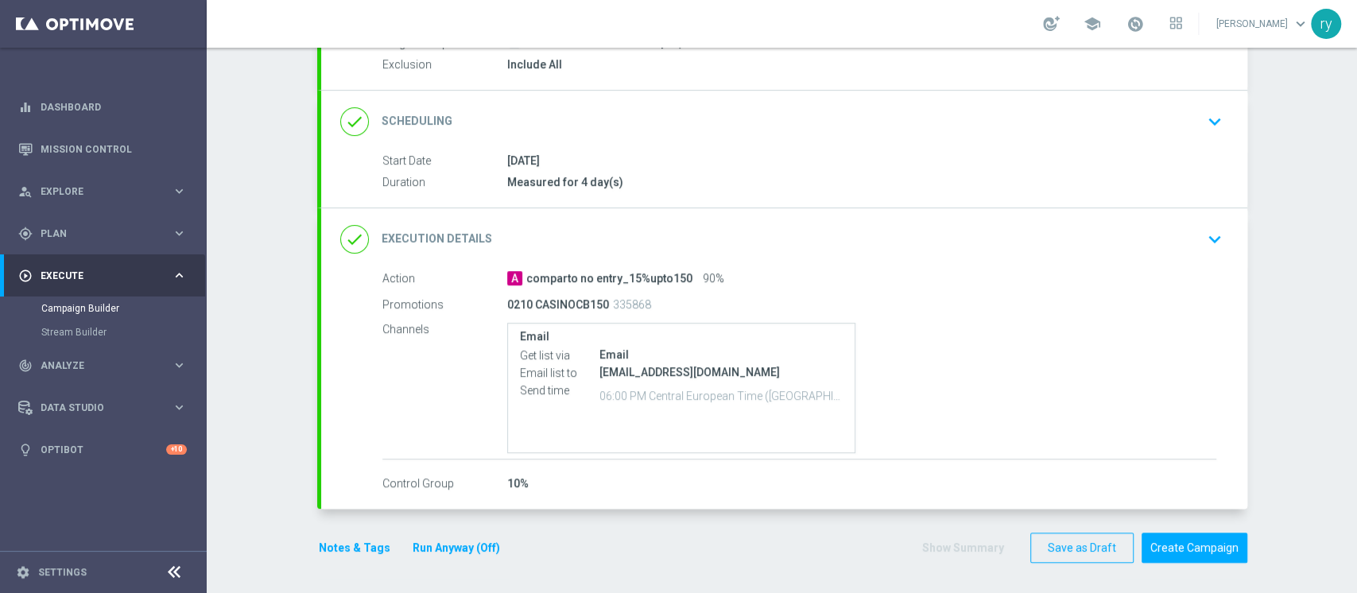
click at [370, 444] on button "Notes & Tags" at bounding box center [354, 548] width 75 height 20
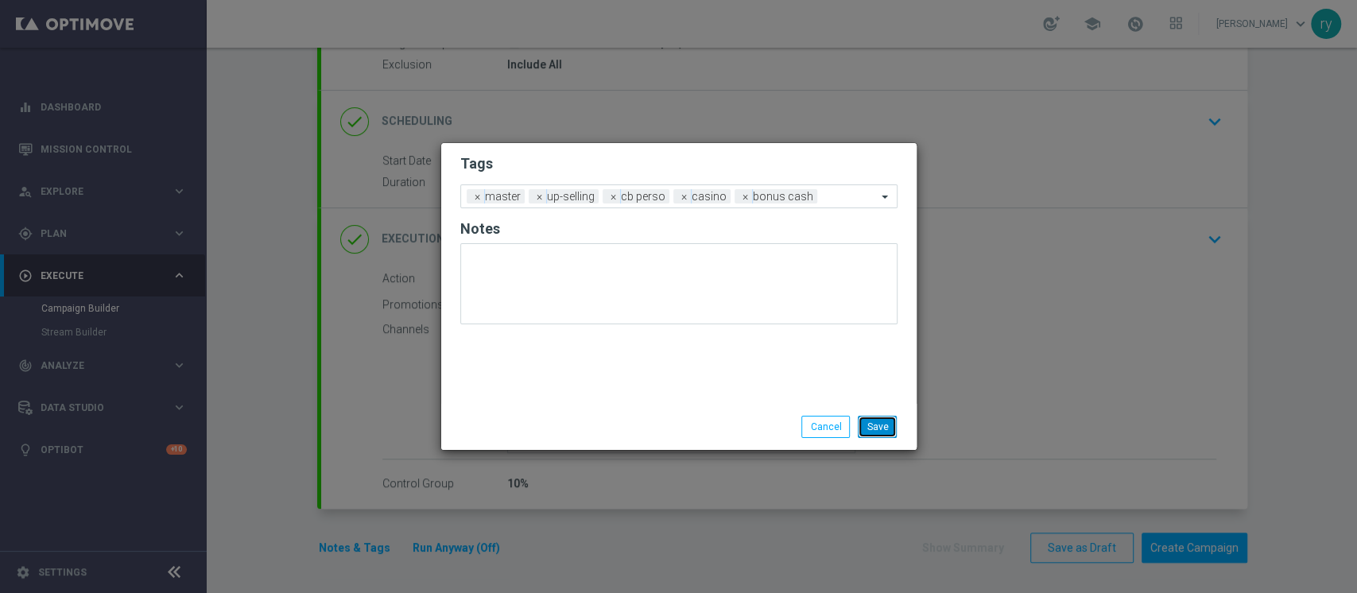
click at [867, 436] on button "Save" at bounding box center [877, 427] width 39 height 22
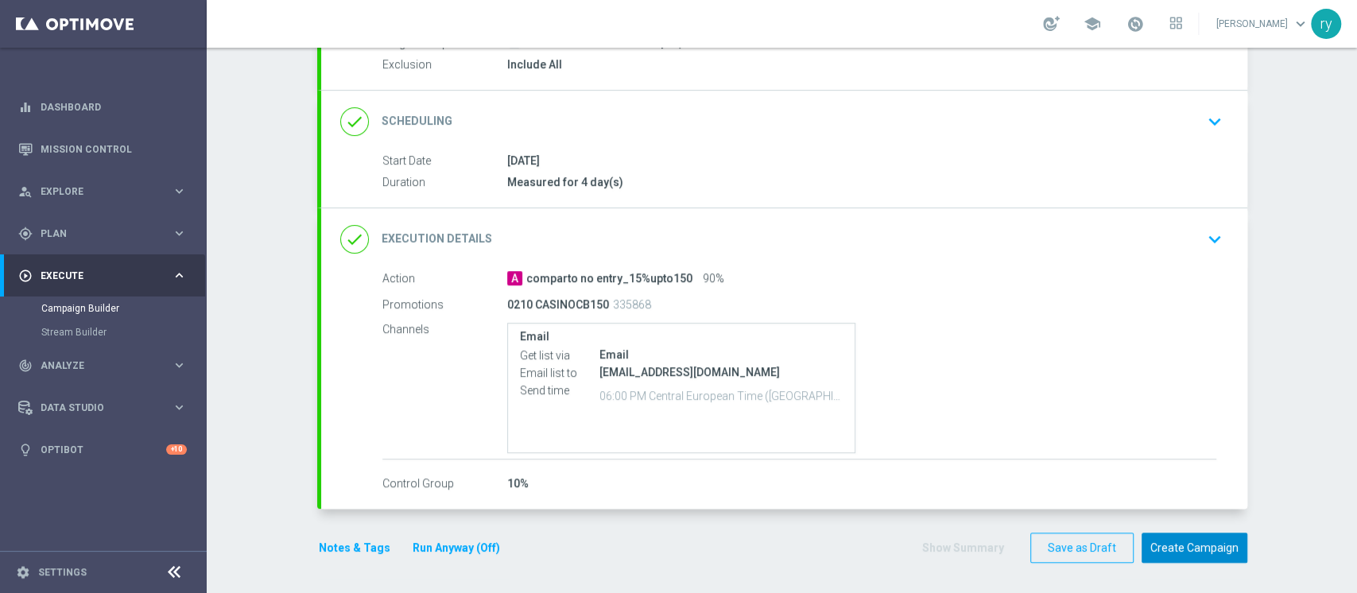
click at [1017, 444] on button "Create Campaign" at bounding box center [1195, 548] width 106 height 31
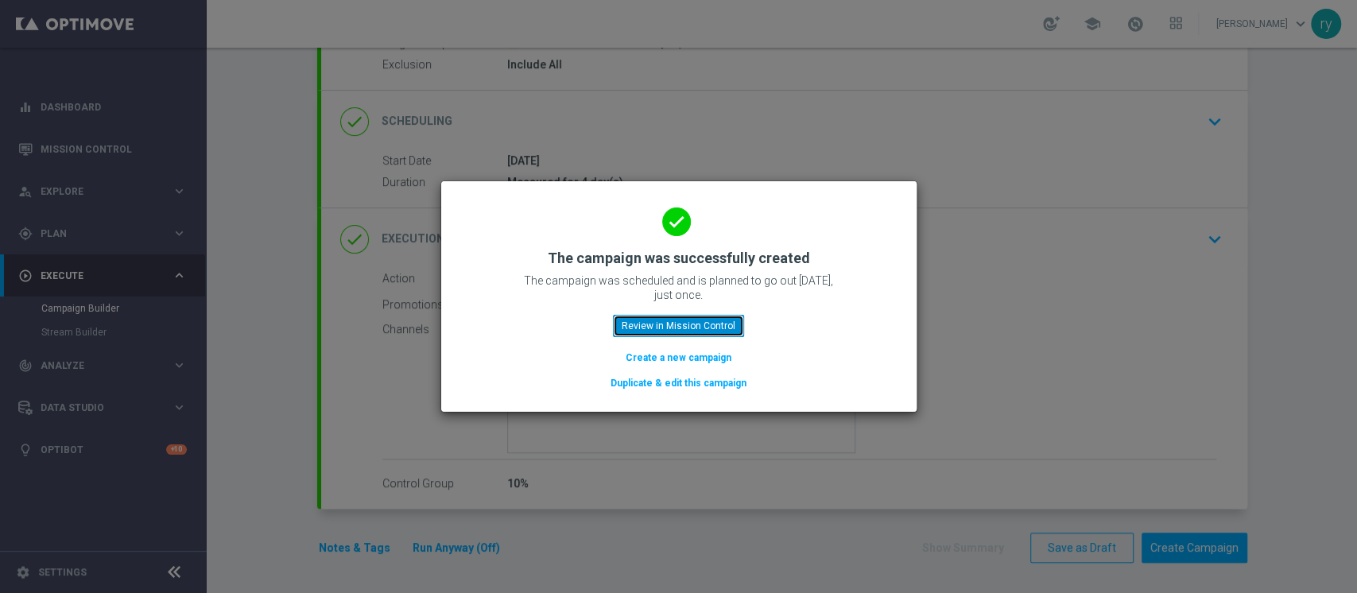
click at [692, 331] on button "Review in Mission Control" at bounding box center [678, 326] width 131 height 22
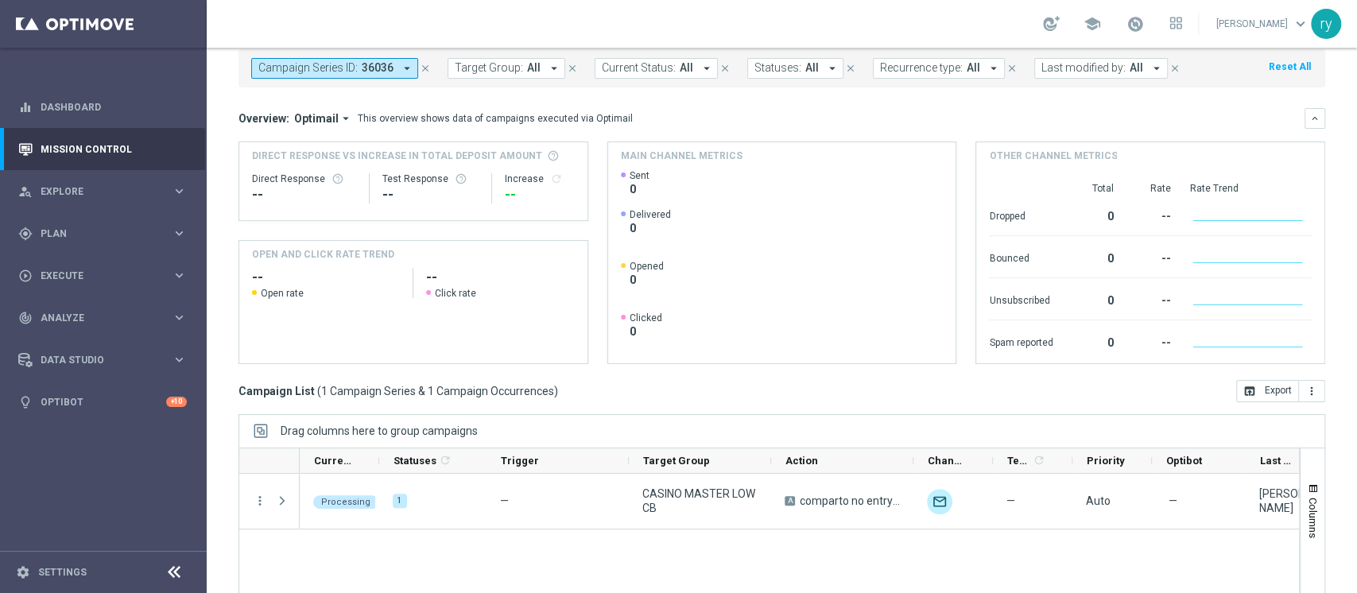
scroll to position [201, 0]
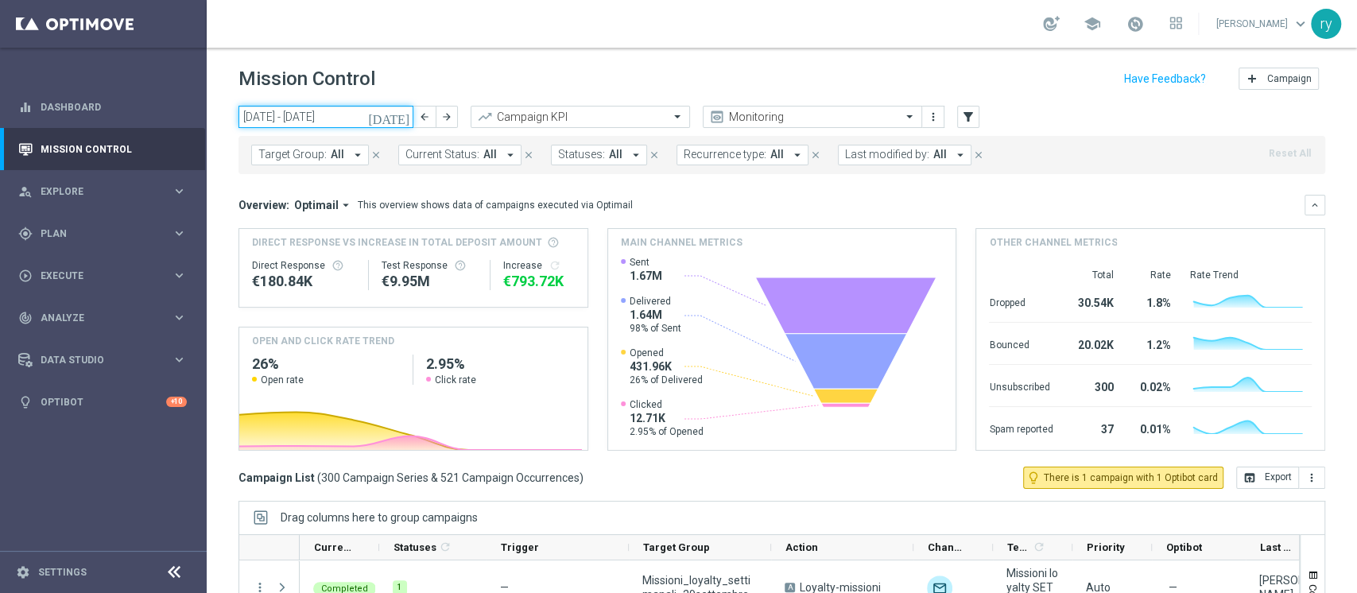
click at [287, 107] on input "[DATE] - [DATE]" at bounding box center [325, 117] width 175 height 22
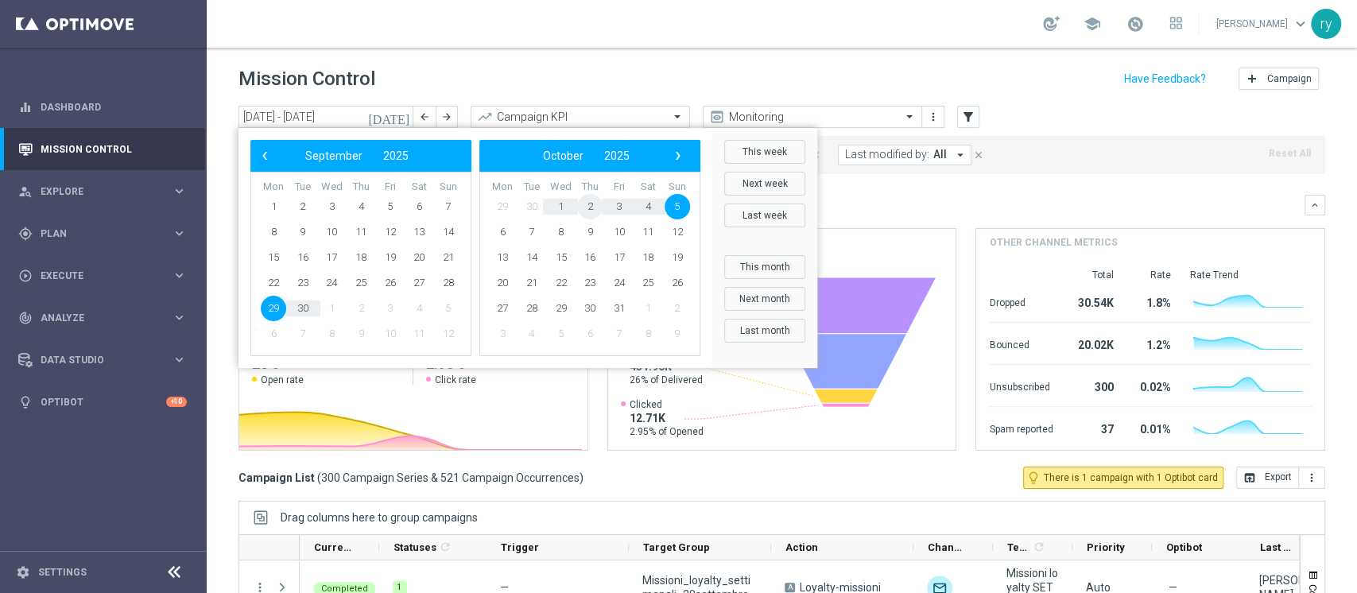
click at [585, 202] on span "2" at bounding box center [589, 206] width 25 height 25
click at [585, 202] on span "30" at bounding box center [589, 206] width 25 height 25
click at [366, 200] on span "2" at bounding box center [360, 206] width 25 height 25
type input "[DATE] - [DATE]"
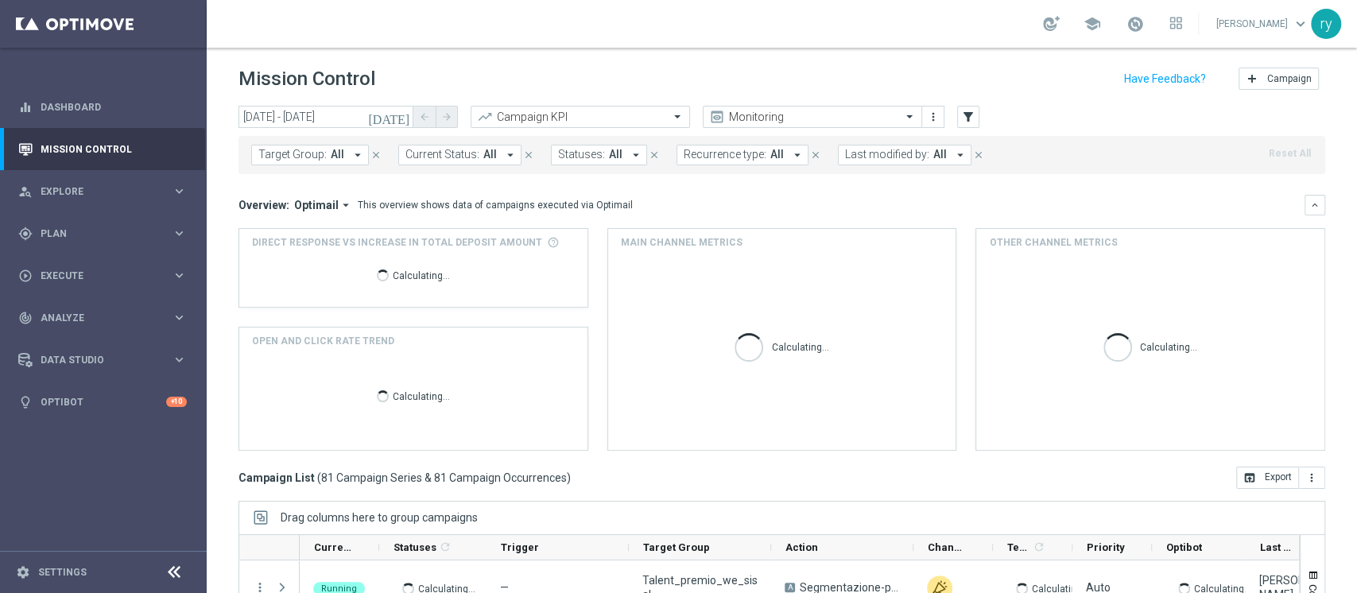
click at [954, 152] on icon "arrow_drop_down" at bounding box center [960, 155] width 14 height 14
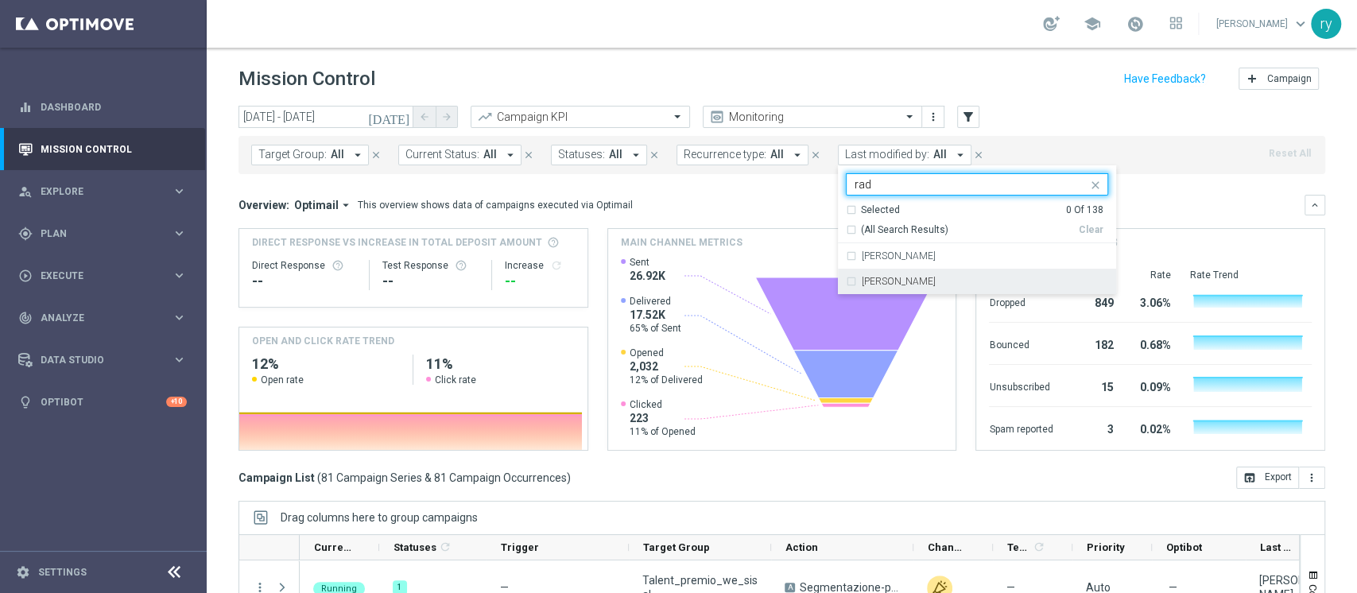
click at [984, 282] on div "[PERSON_NAME]" at bounding box center [985, 282] width 246 height 10
type input "rad"
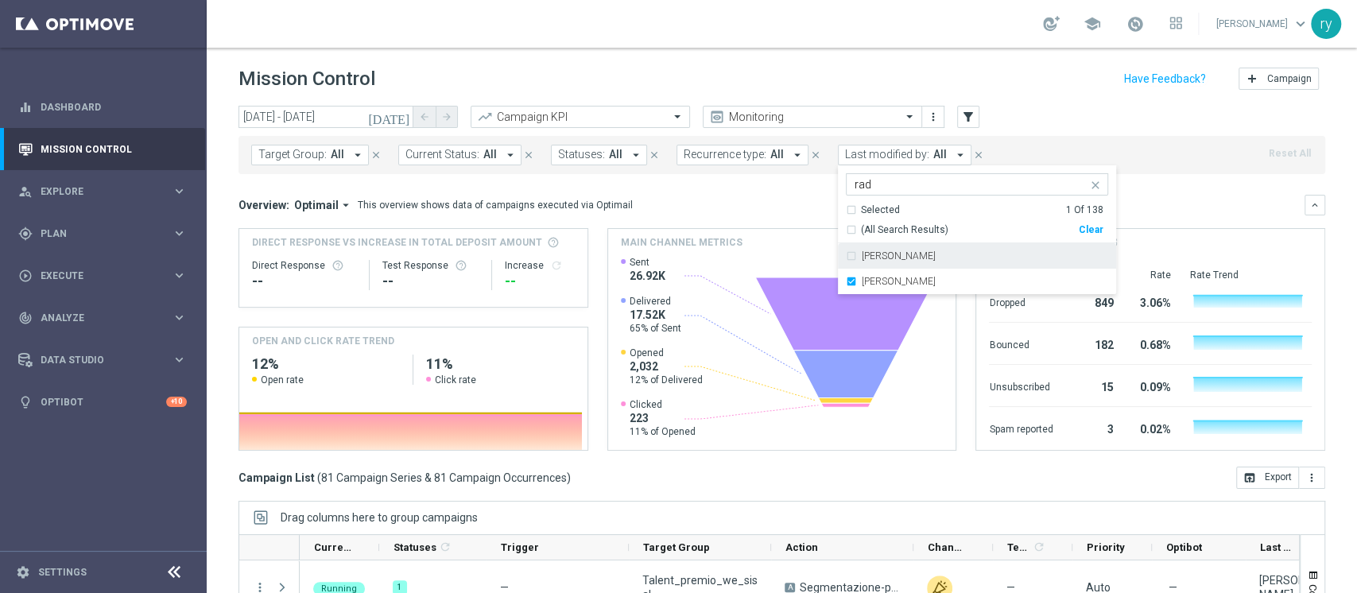
click at [795, 209] on div "Overview: Optimail arrow_drop_down This overview shows data of campaigns execut…" at bounding box center [771, 205] width 1066 height 14
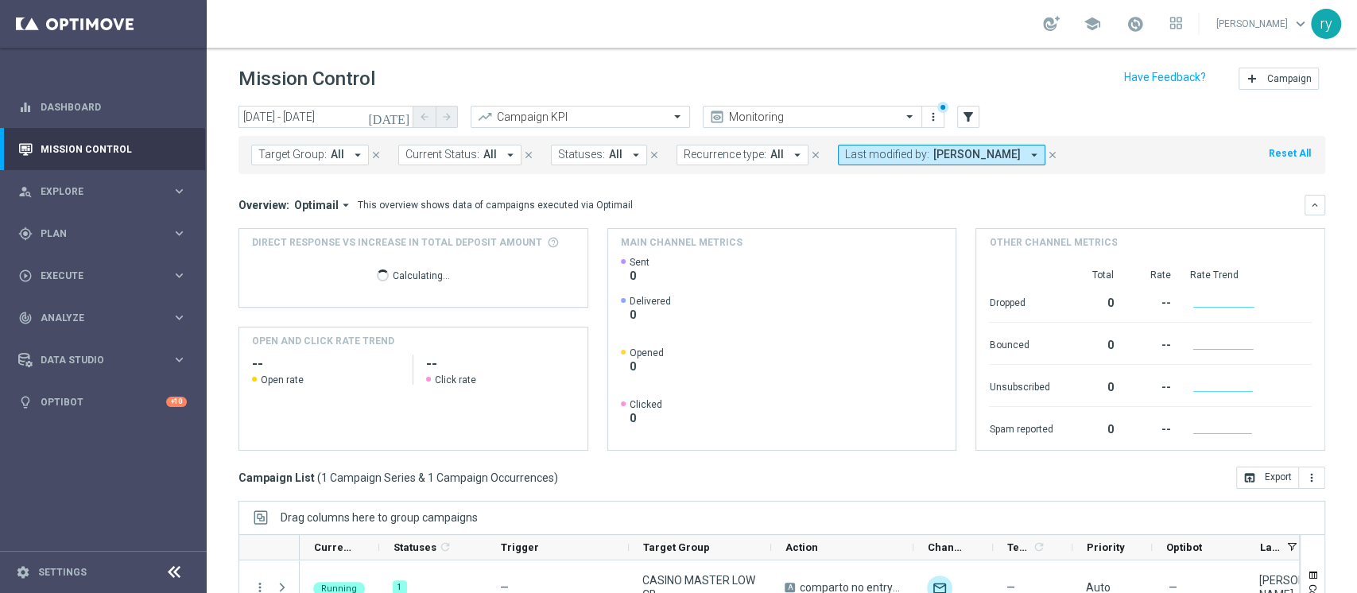
scroll to position [106, 0]
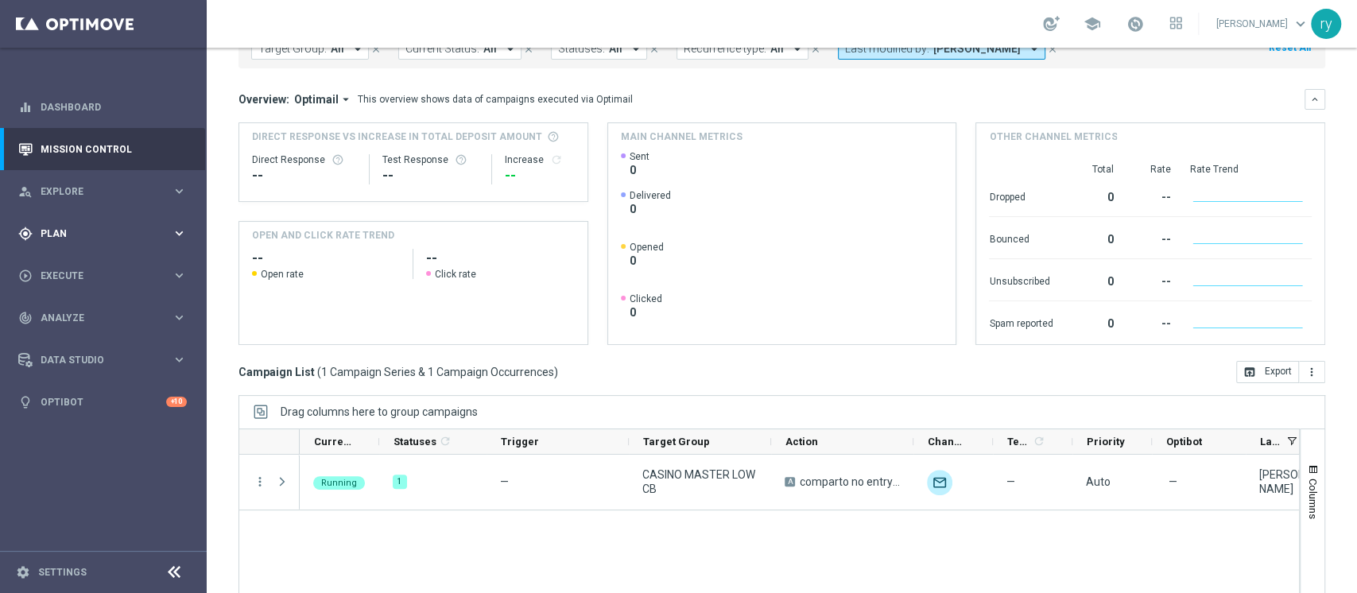
click at [131, 231] on span "Plan" at bounding box center [106, 234] width 131 height 10
click at [112, 309] on span "Templates" at bounding box center [99, 314] width 114 height 10
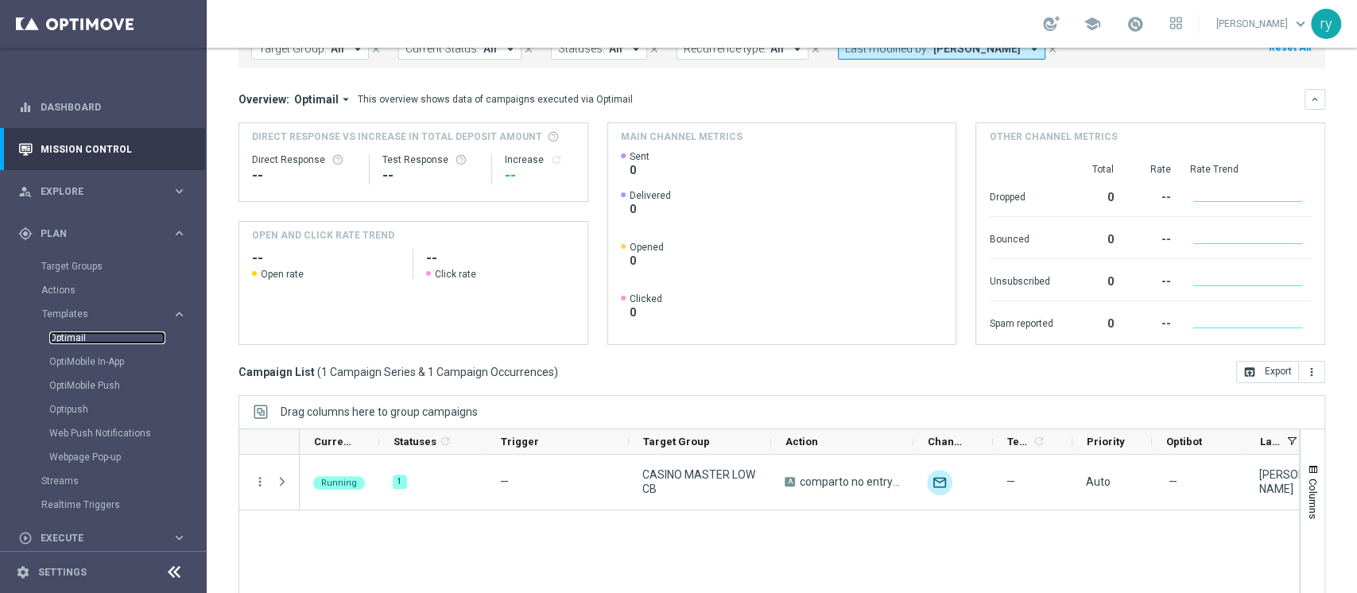
click at [107, 333] on link "Optimail" at bounding box center [107, 337] width 116 height 13
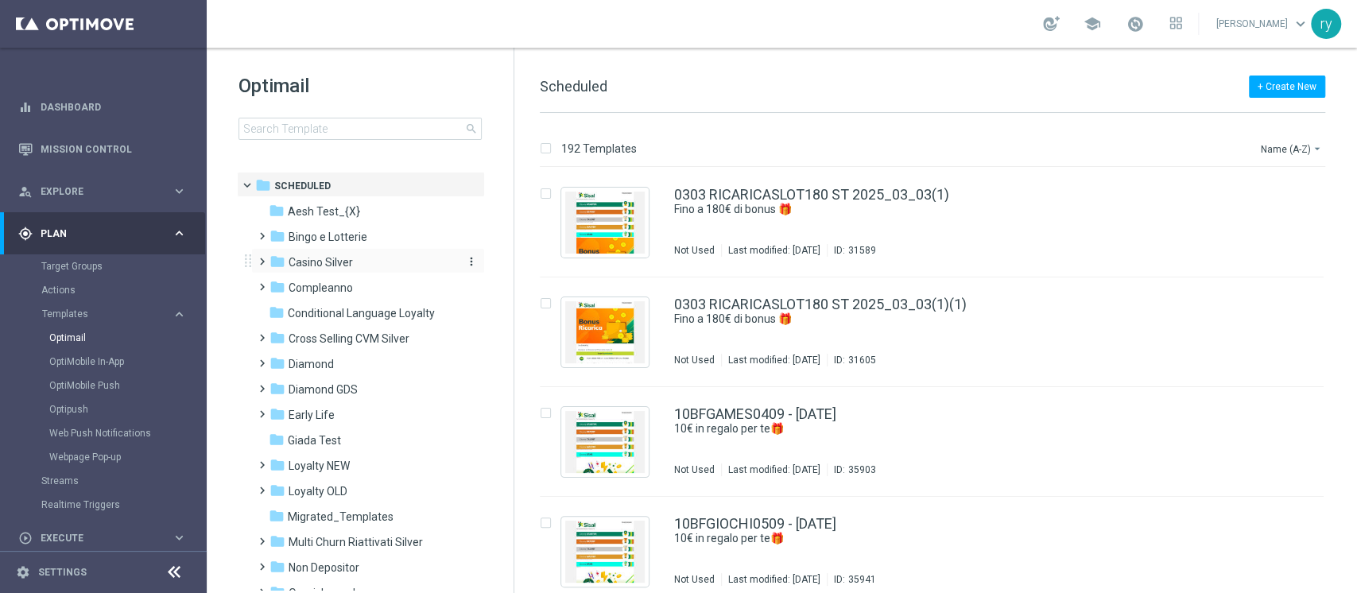
click at [382, 258] on div "folder Casino Silver" at bounding box center [360, 263] width 183 height 18
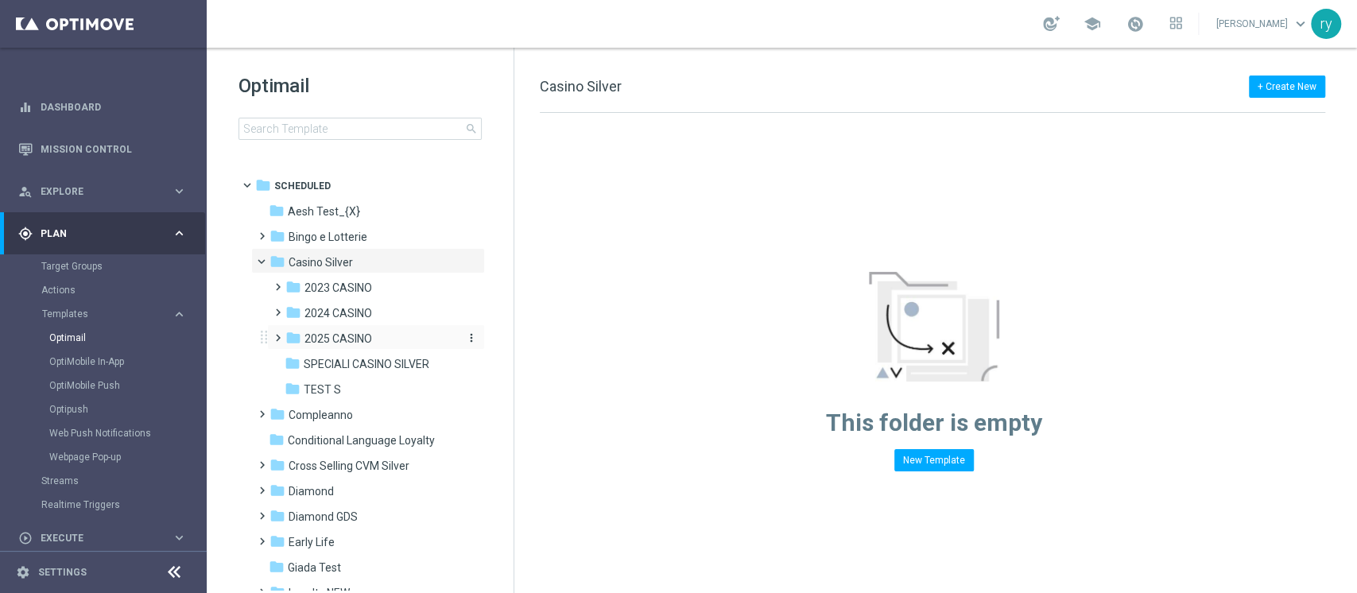
click at [356, 332] on span "2025 CASINO" at bounding box center [338, 338] width 68 height 14
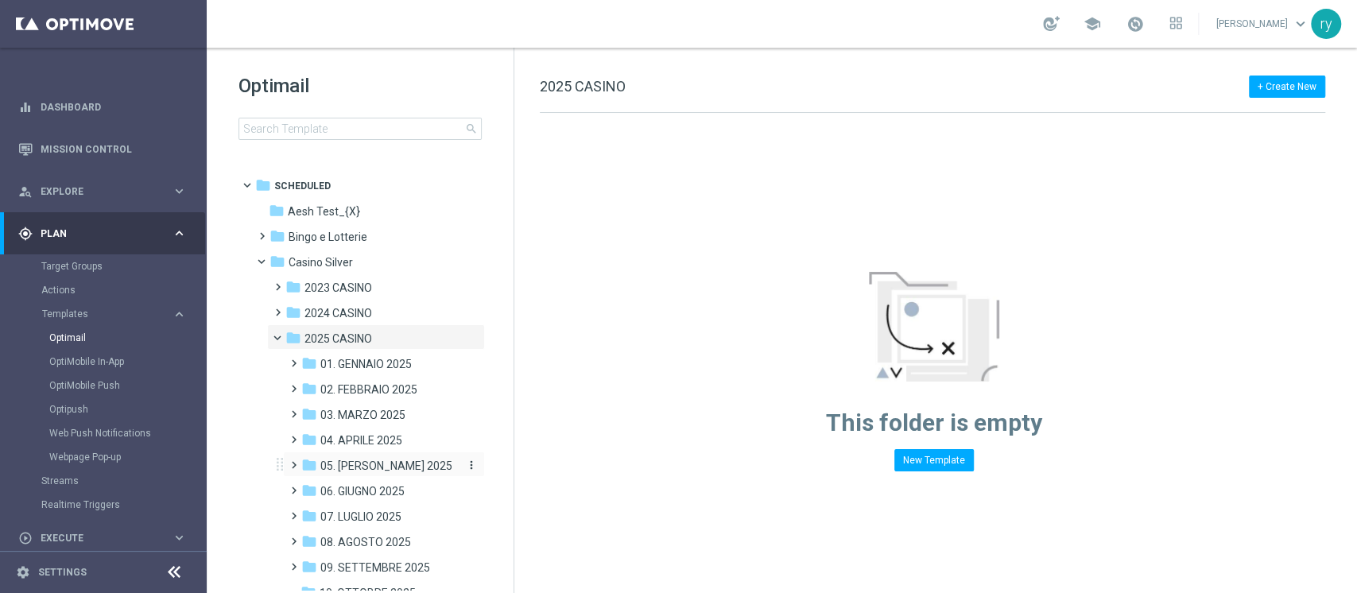
scroll to position [318, 0]
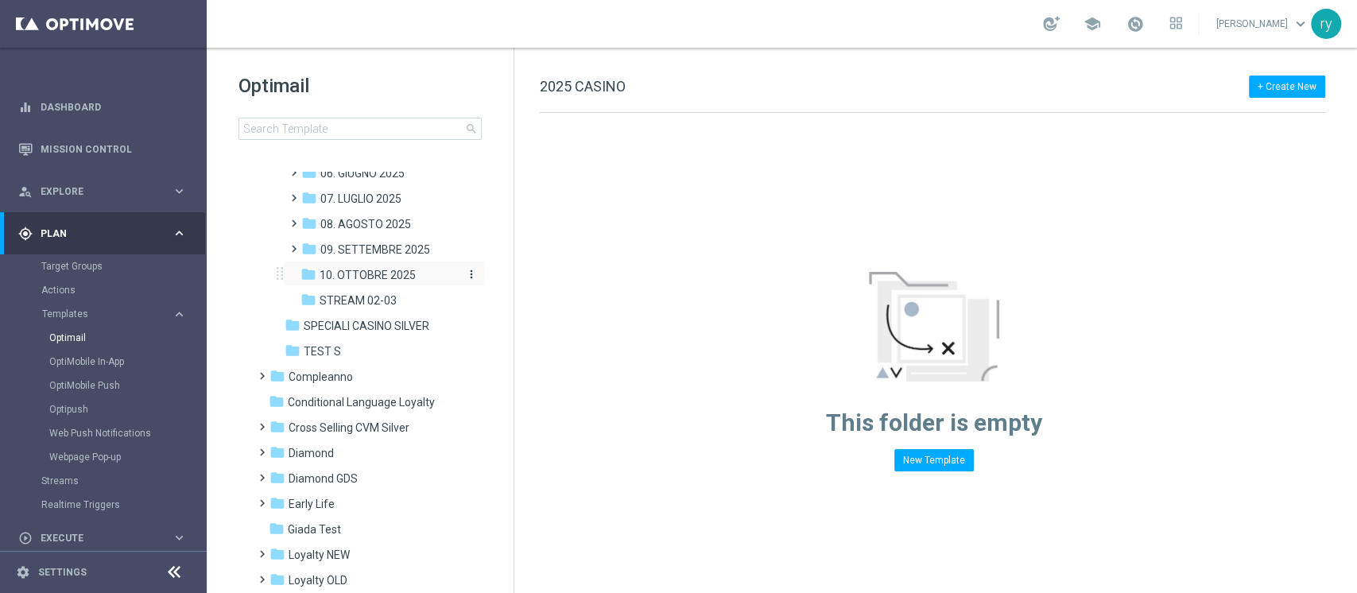
click at [390, 281] on span "10. OTTOBRE 2025" at bounding box center [368, 275] width 96 height 14
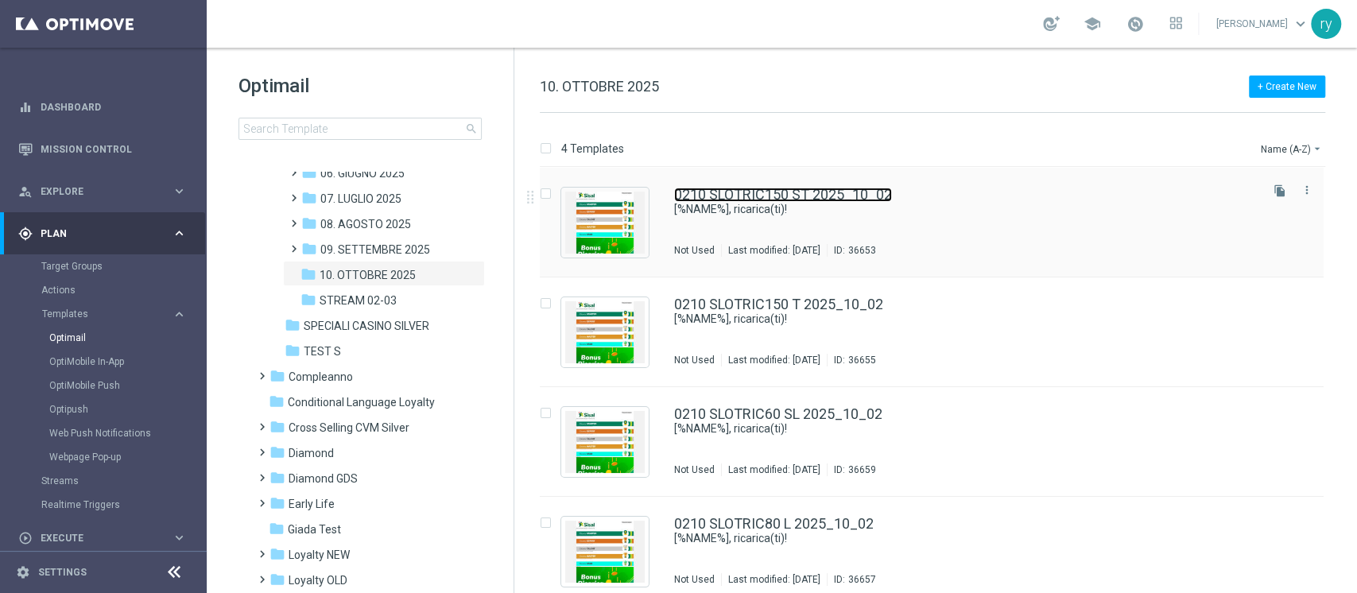
click at [830, 196] on link "0210 SLOTRIC150 ST 2025_10_02" at bounding box center [783, 195] width 218 height 14
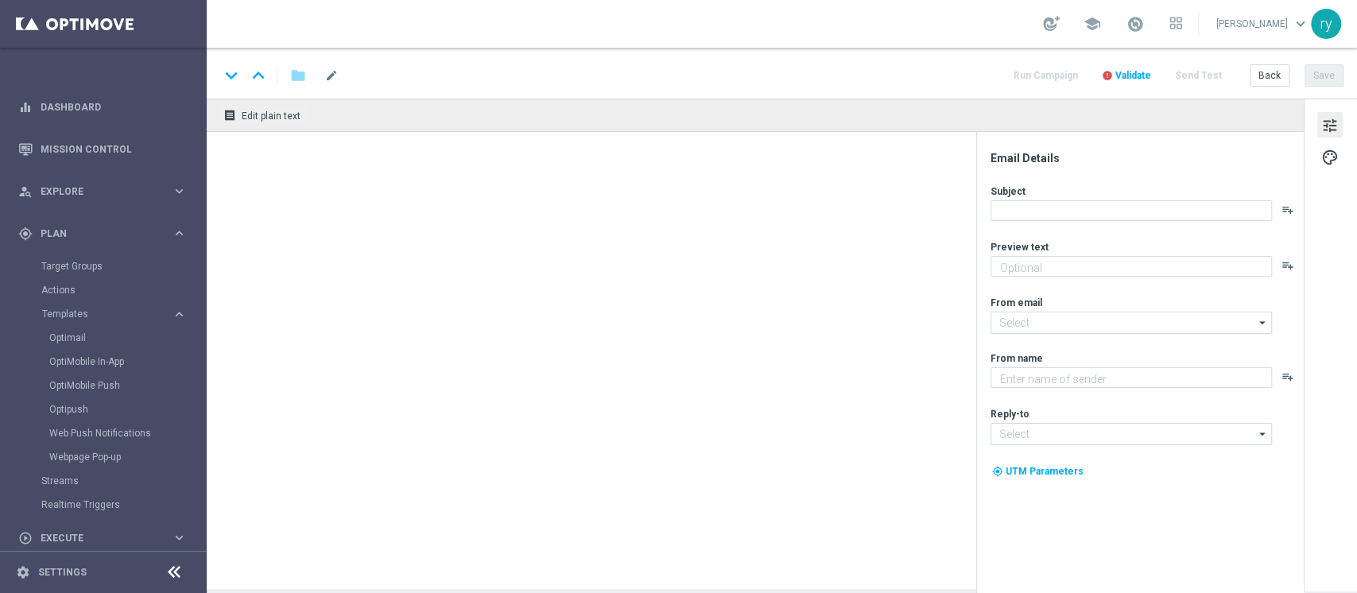
type textarea "Un bonus incredibile ti aspetta"
type input "[EMAIL_ADDRESS][DOMAIN_NAME]"
type textarea "Sisal"
type input "[EMAIL_ADDRESS][DOMAIN_NAME]"
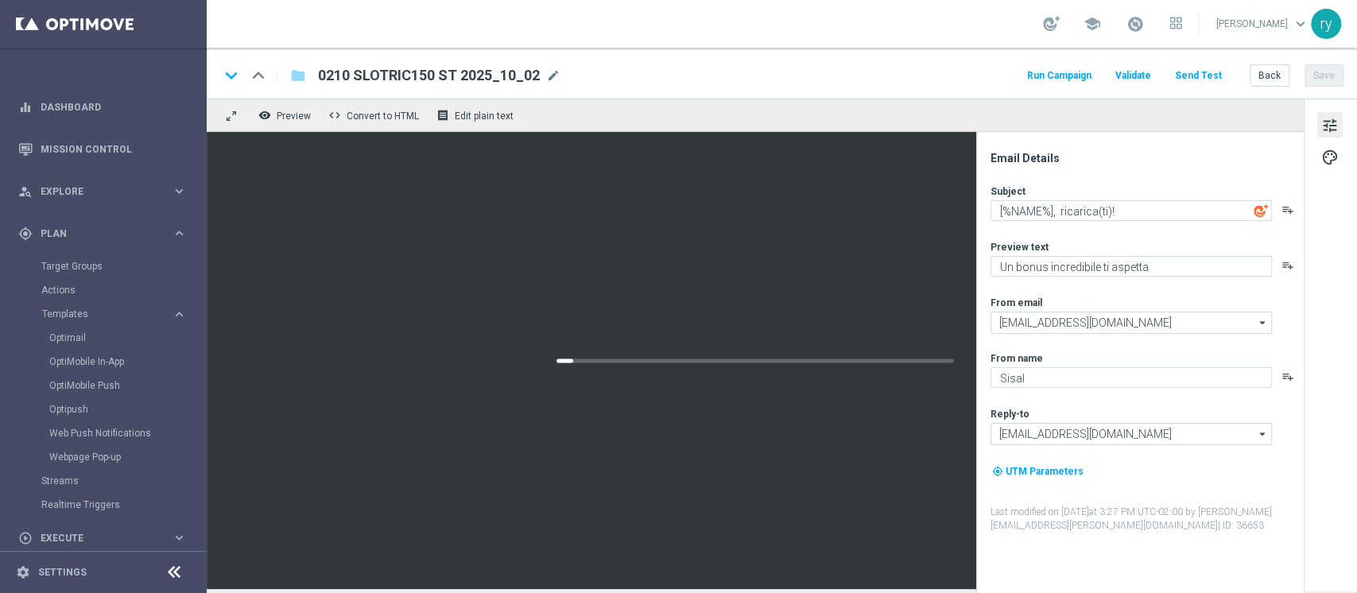
click at [1054, 79] on button "Run Campaign" at bounding box center [1059, 75] width 69 height 21
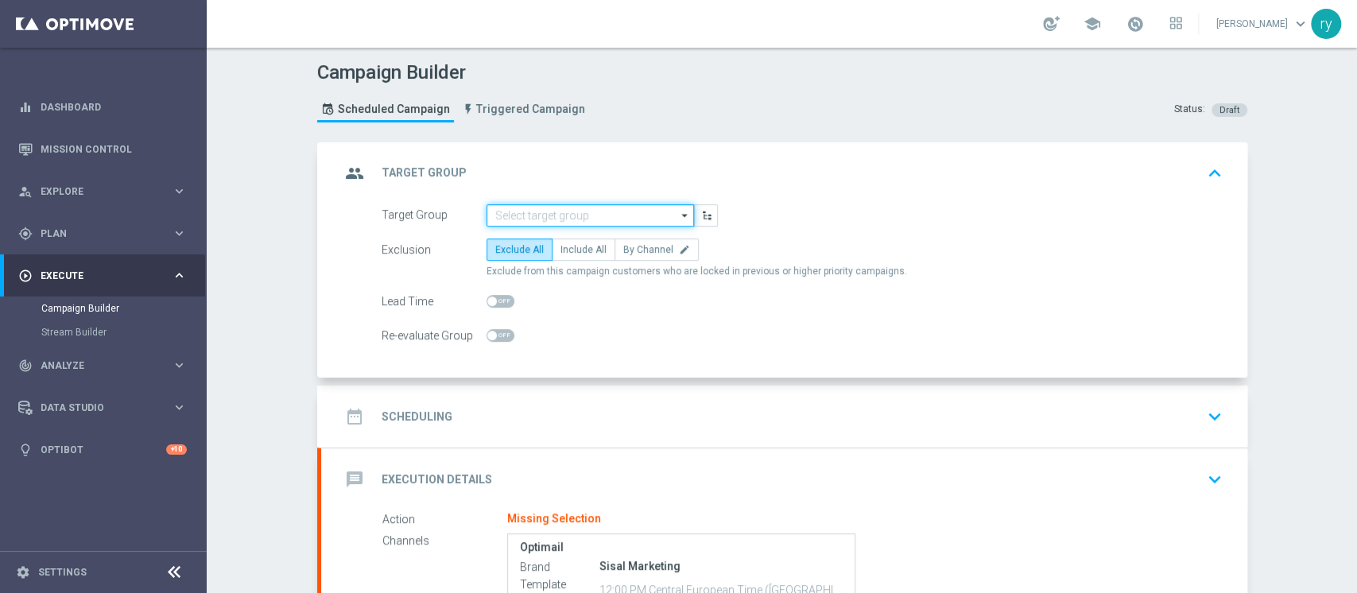
click at [499, 211] on input at bounding box center [590, 215] width 207 height 22
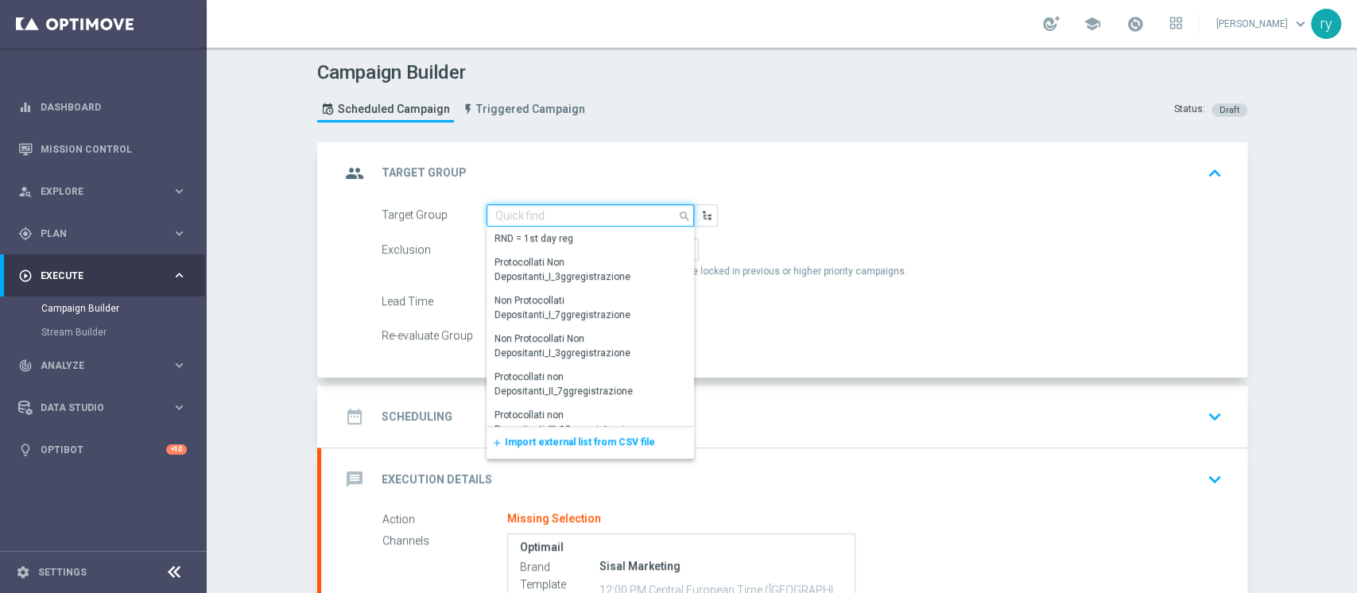
paste input "SUPER TOP Active Casinò Silver MARG POS"
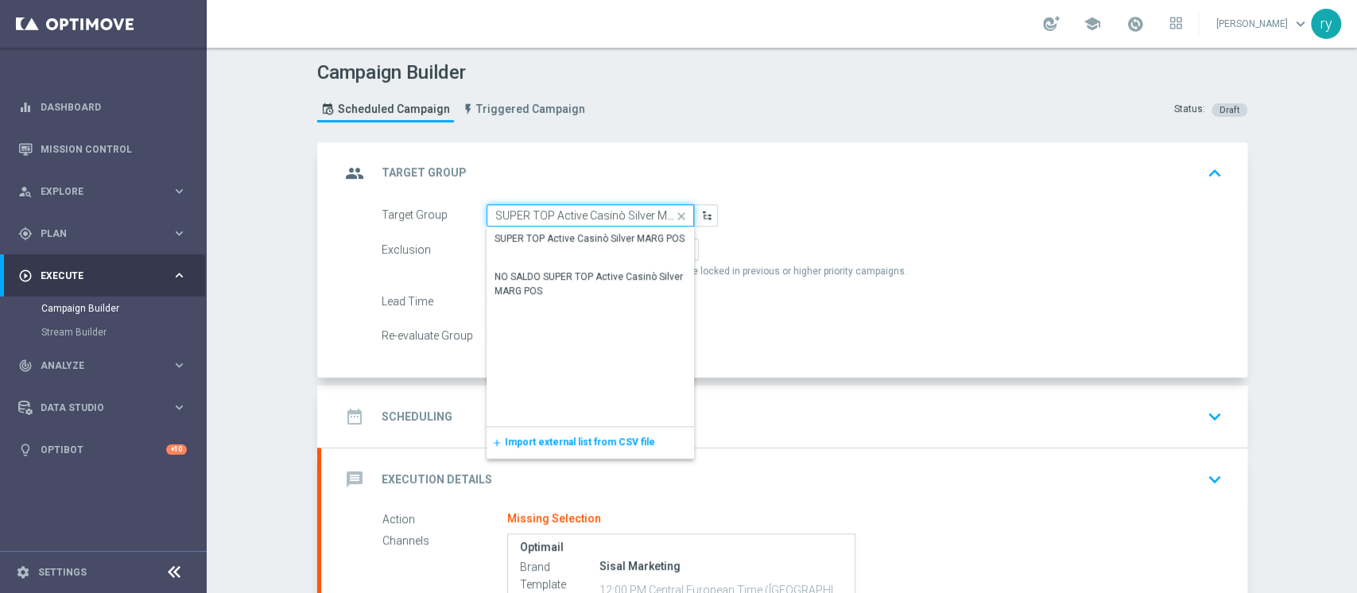
scroll to position [0, 30]
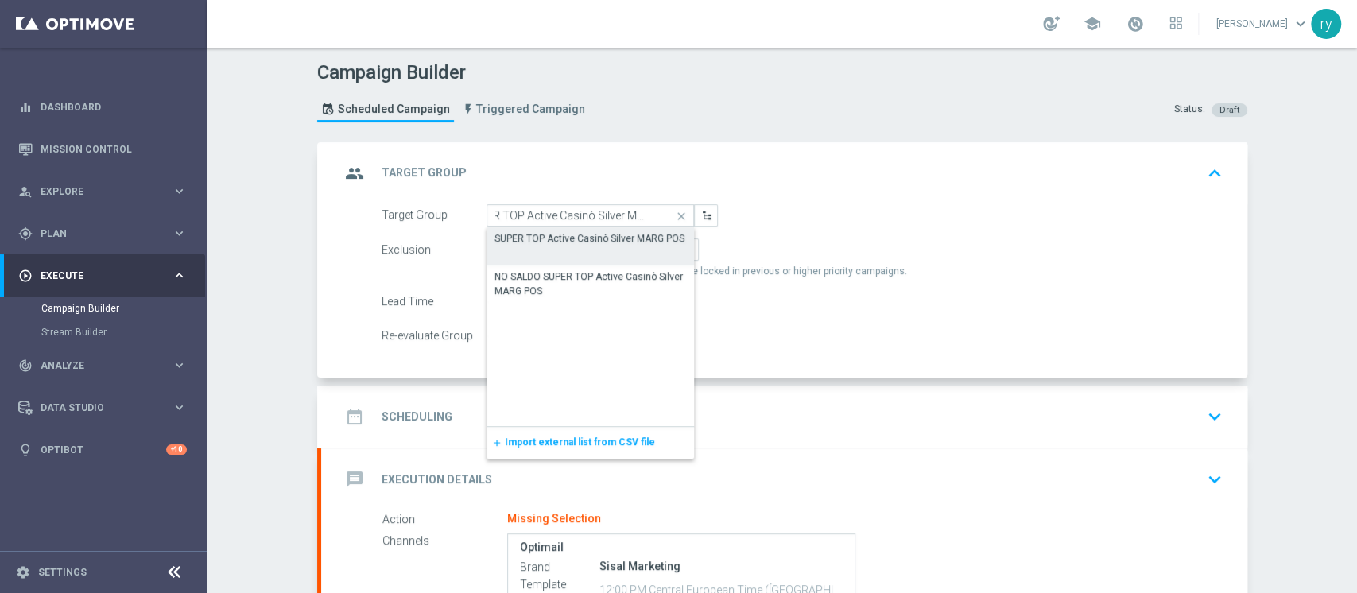
click at [580, 236] on div "SUPER TOP Active Casinò Silver MARG POS" at bounding box center [589, 238] width 190 height 14
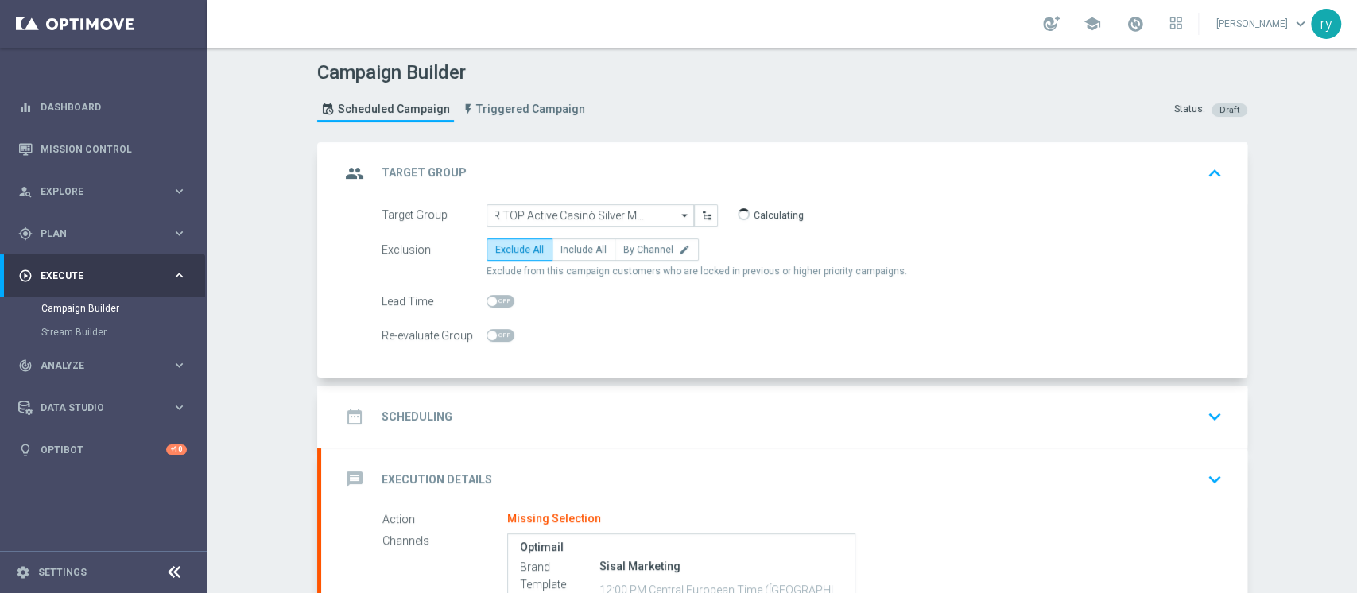
type input "SUPER TOP Active Casinò Silver MARG POS"
click at [583, 248] on span "Include All" at bounding box center [583, 249] width 46 height 11
click at [571, 248] on input "Include All" at bounding box center [565, 252] width 10 height 10
radio input "true"
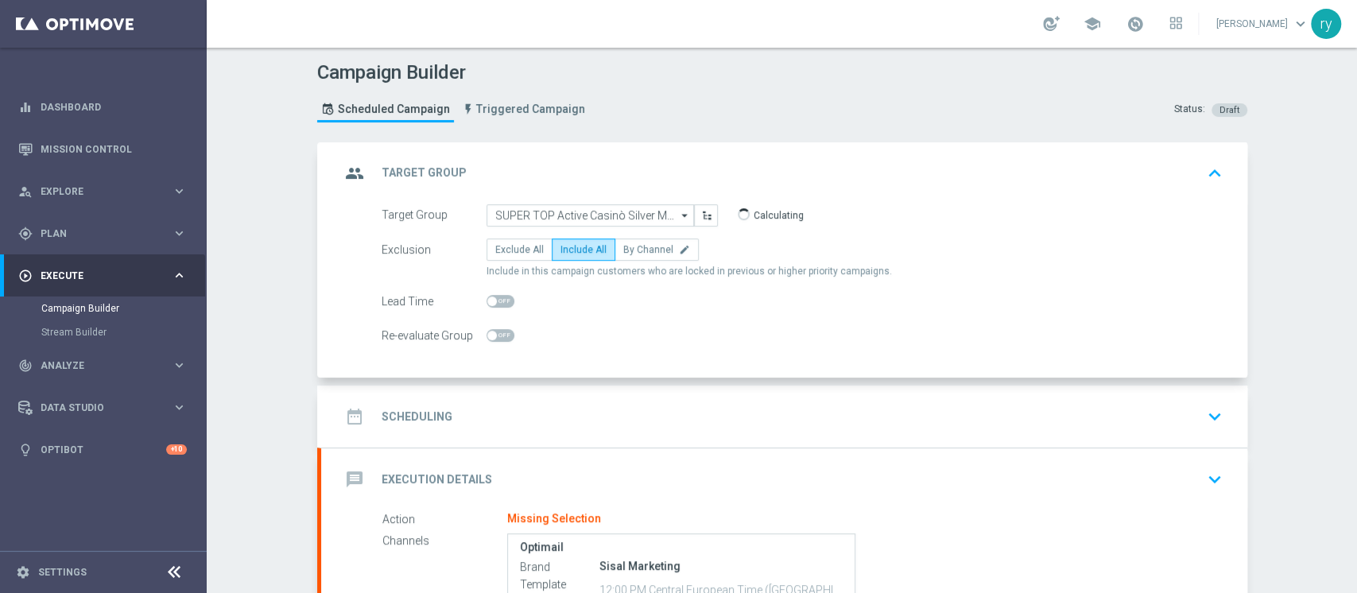
click at [599, 401] on div "date_range Scheduling keyboard_arrow_down" at bounding box center [784, 416] width 888 height 30
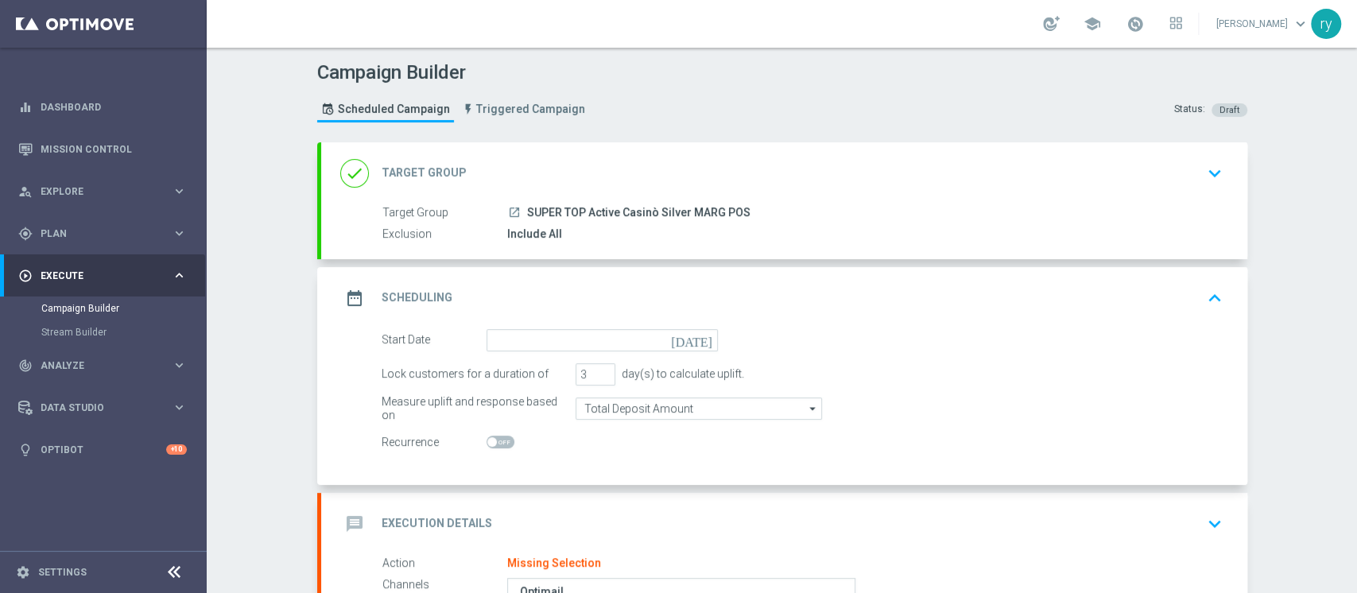
click at [695, 343] on icon "[DATE]" at bounding box center [694, 337] width 47 height 17
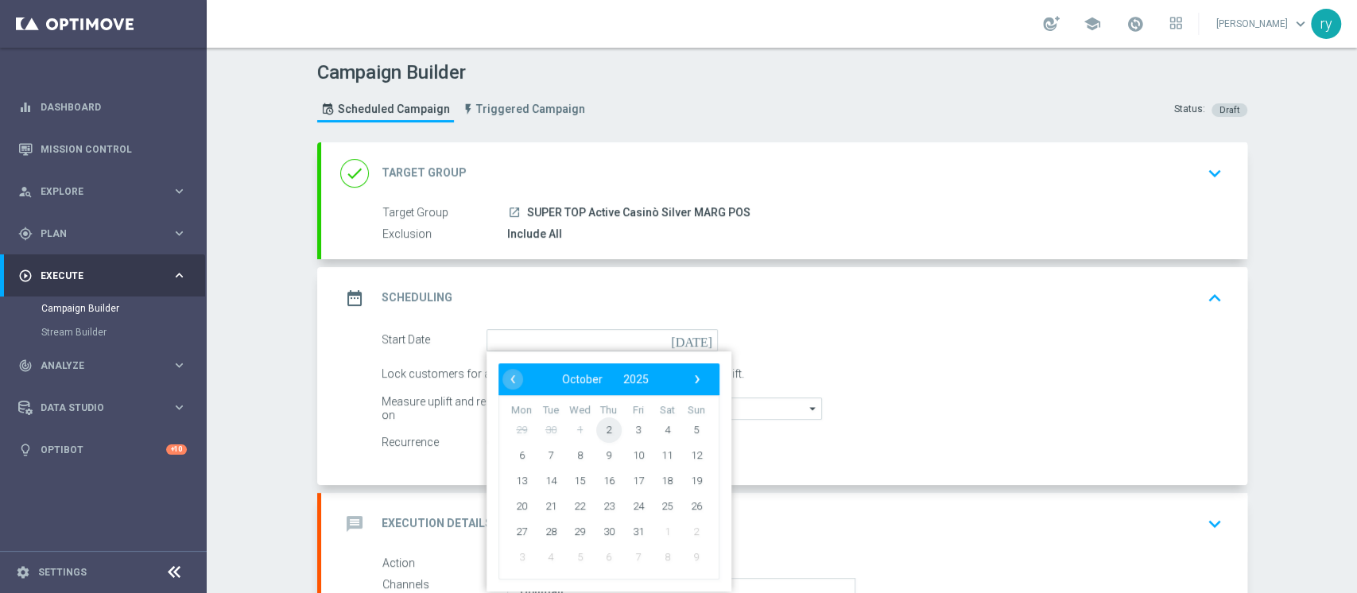
click at [603, 431] on span "2" at bounding box center [607, 429] width 25 height 25
type input "[DATE]"
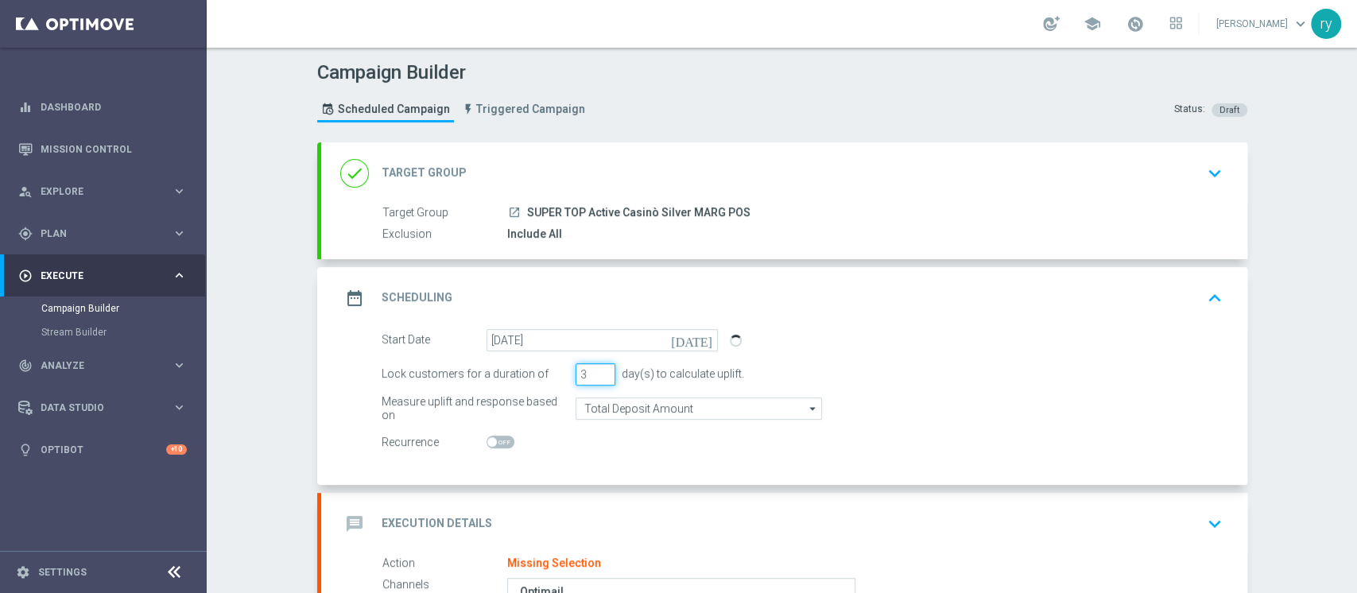
click at [603, 370] on input "3" at bounding box center [596, 374] width 40 height 22
type input "4"
click at [600, 370] on input "4" at bounding box center [596, 374] width 40 height 22
click at [607, 445] on switch at bounding box center [602, 443] width 231 height 14
click at [759, 429] on form "Start Date [DATE] [DATE] Lock customers for a duration of 4 day(s) to calculate…" at bounding box center [802, 391] width 841 height 125
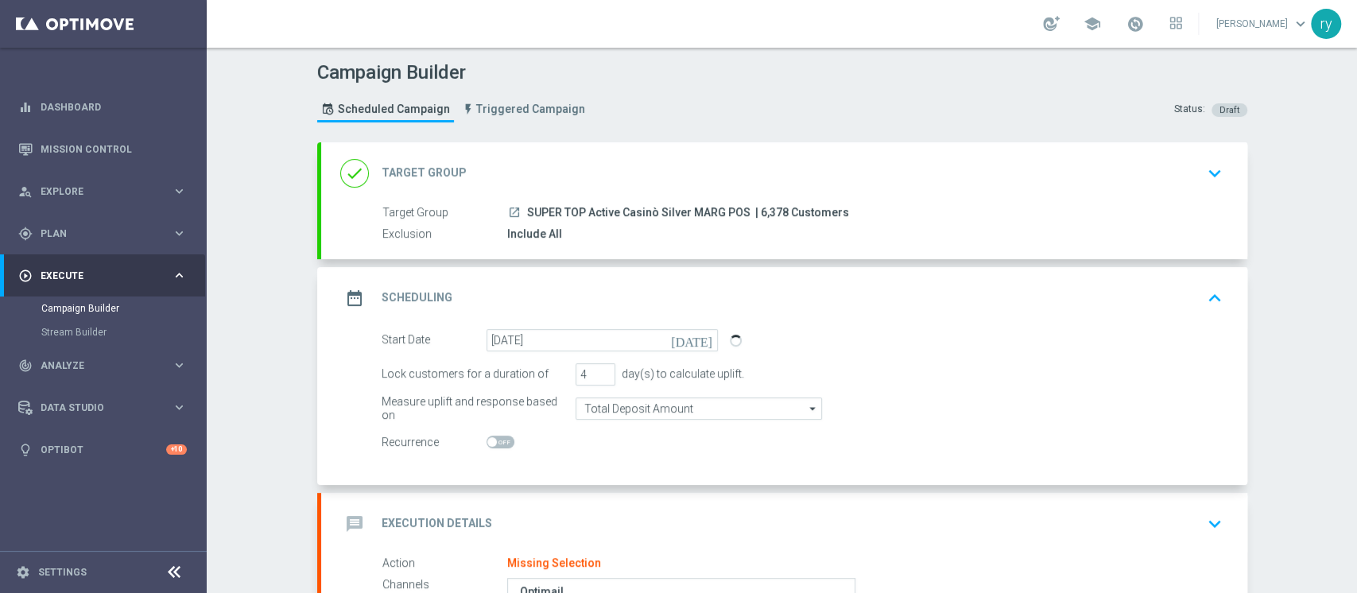
scroll to position [211, 0]
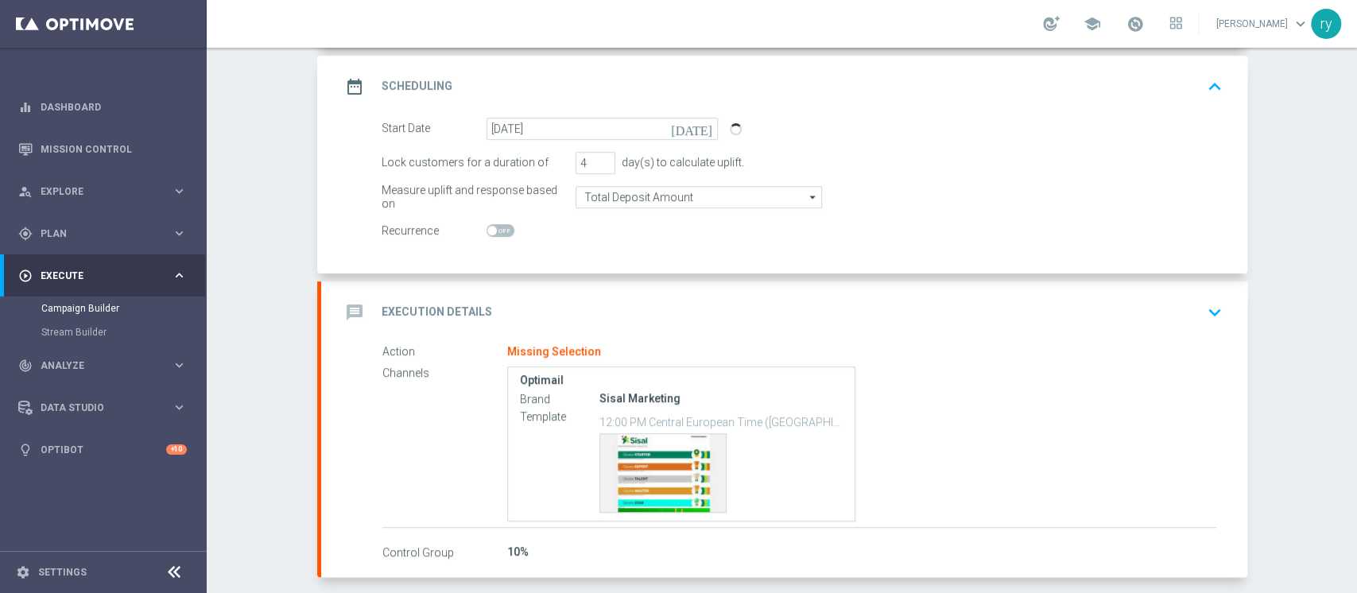
click at [614, 283] on div "message Execution Details keyboard_arrow_down" at bounding box center [784, 312] width 926 height 62
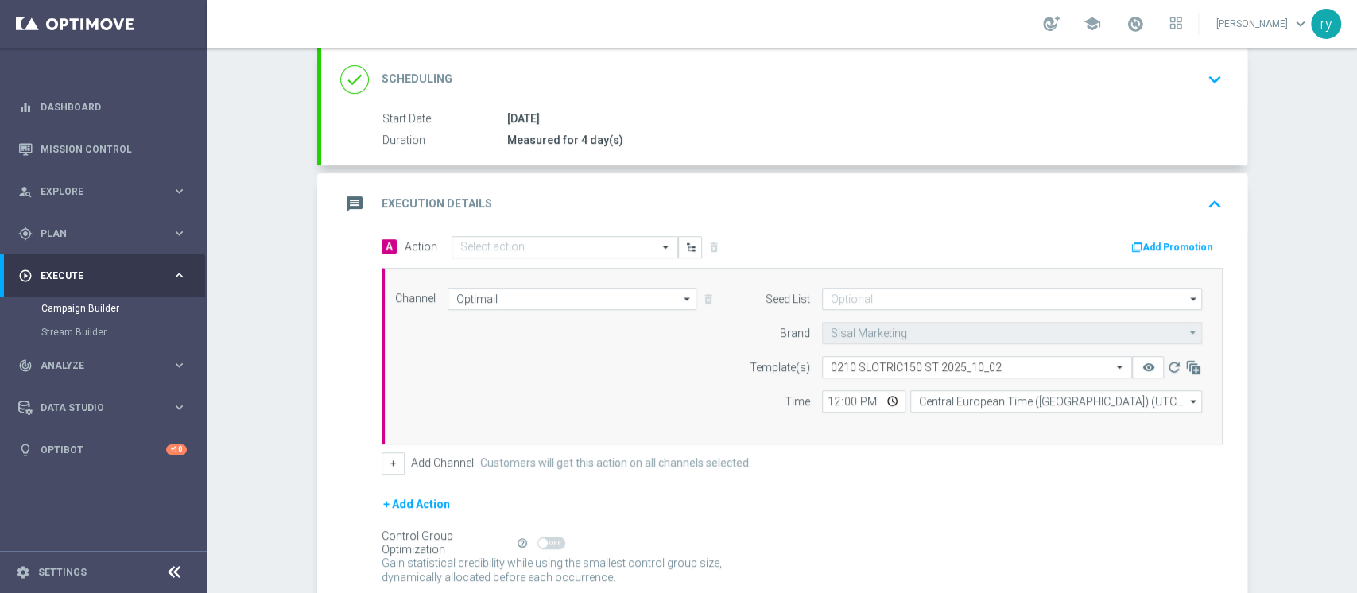
click at [1172, 248] on button "Add Promotion" at bounding box center [1174, 246] width 88 height 17
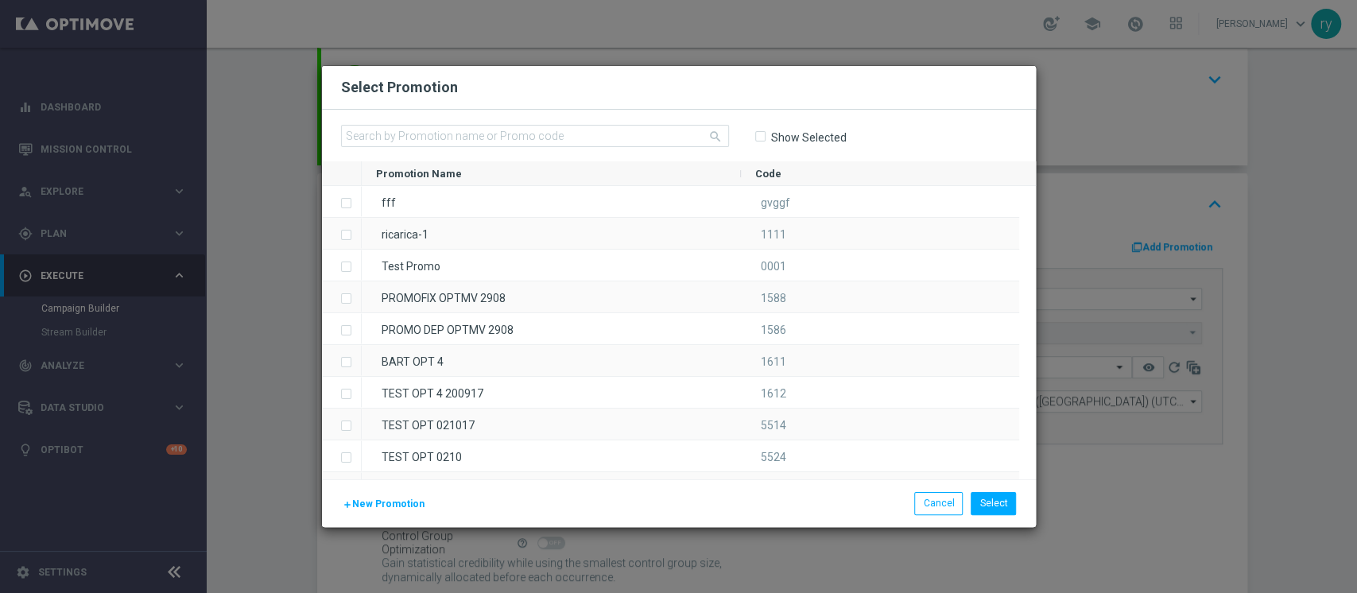
click at [428, 124] on div "search Show Selected" at bounding box center [679, 136] width 714 height 52
click at [498, 133] on input "text" at bounding box center [535, 136] width 388 height 22
paste input "335910"
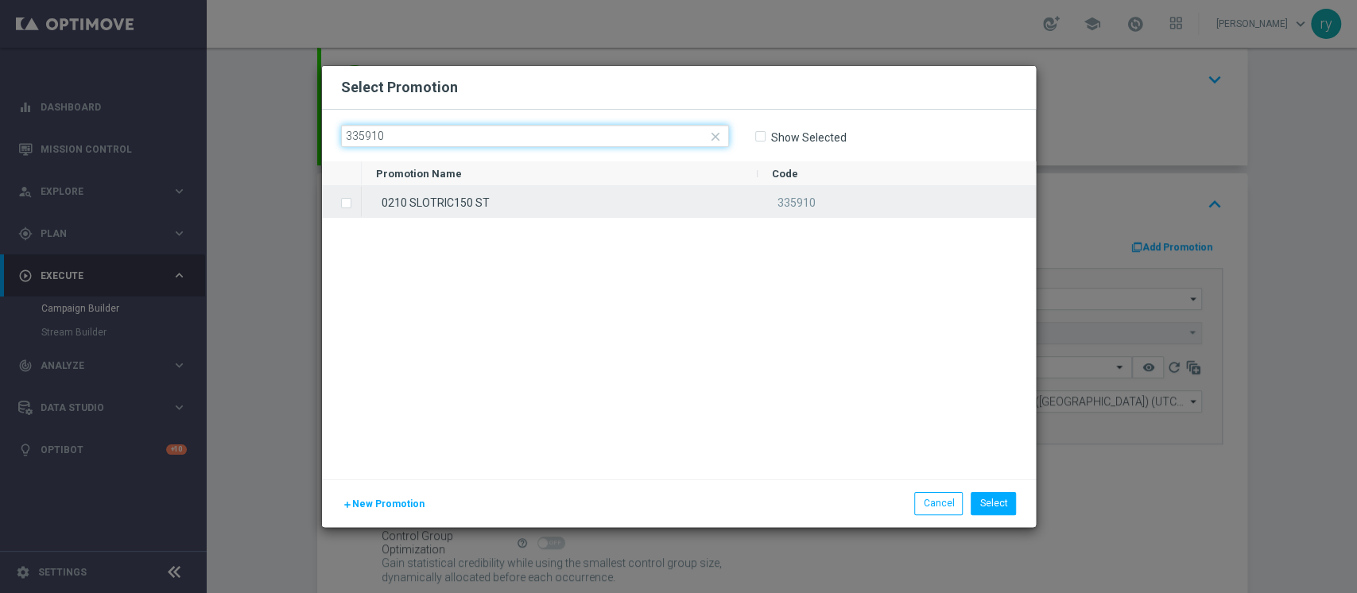
type input "335910"
click at [512, 198] on div "0210 SLOTRIC150 ST" at bounding box center [560, 201] width 396 height 31
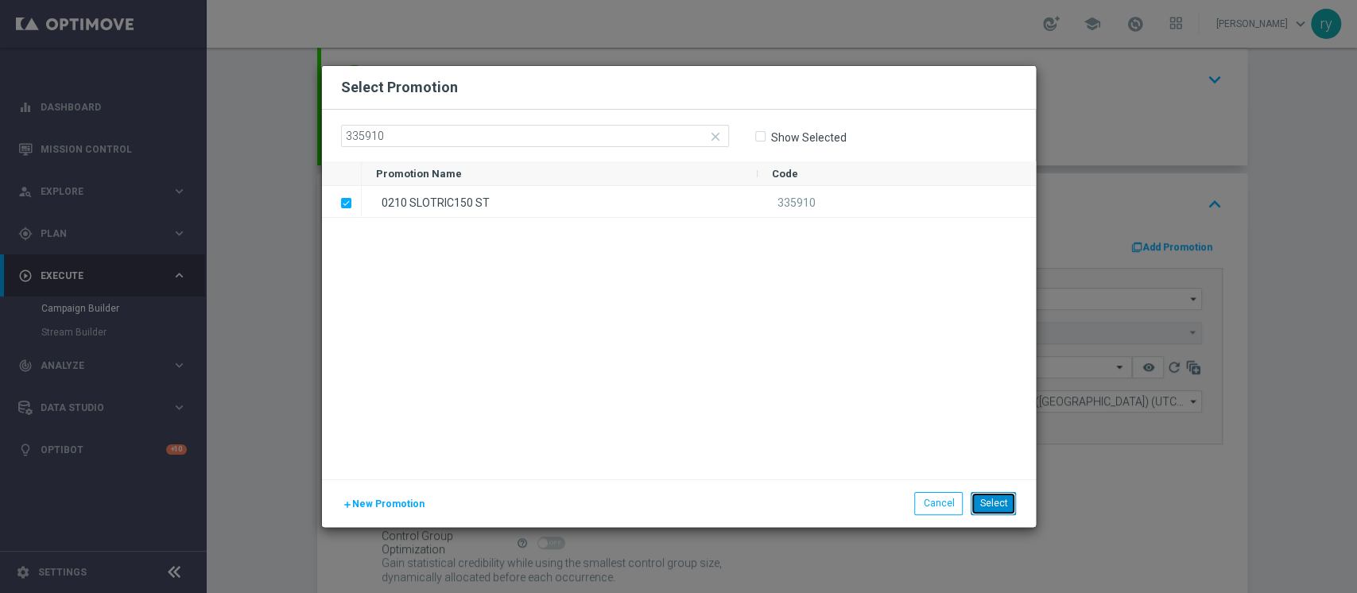
click at [993, 507] on button "Select" at bounding box center [993, 503] width 45 height 22
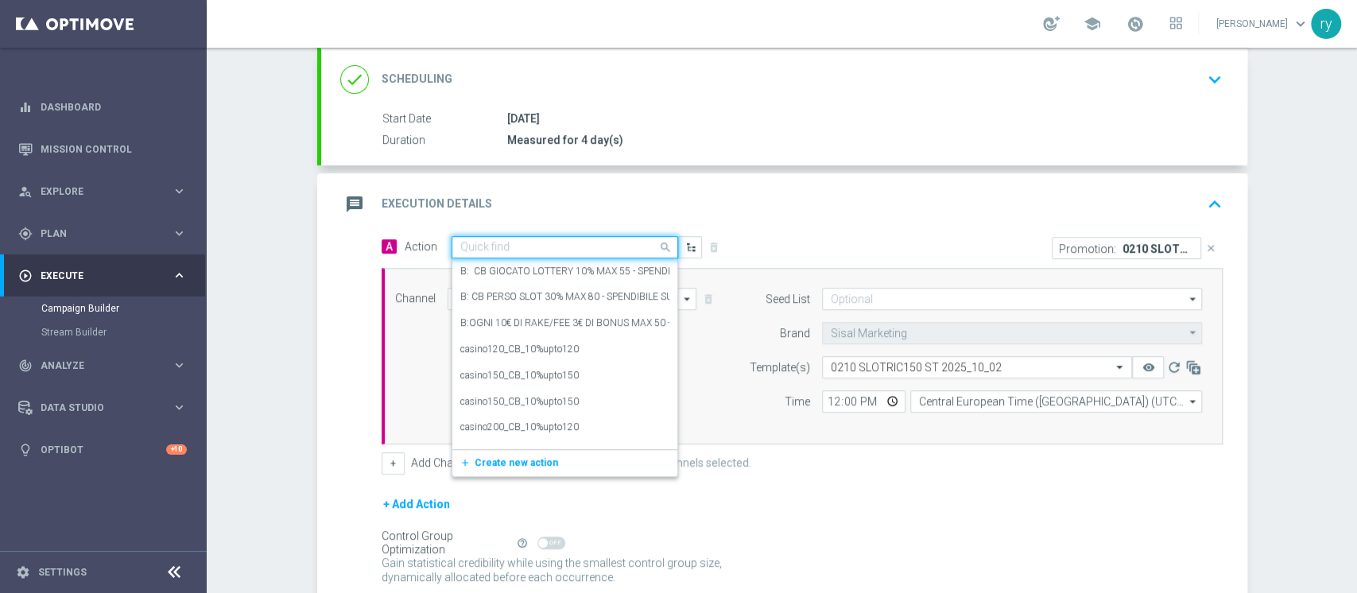
click at [489, 254] on div "Quick find" at bounding box center [565, 247] width 227 height 22
paste input "dep 150€ per 10% fino a 150€"
type input "dep 150€ per 10% fino a 150€"
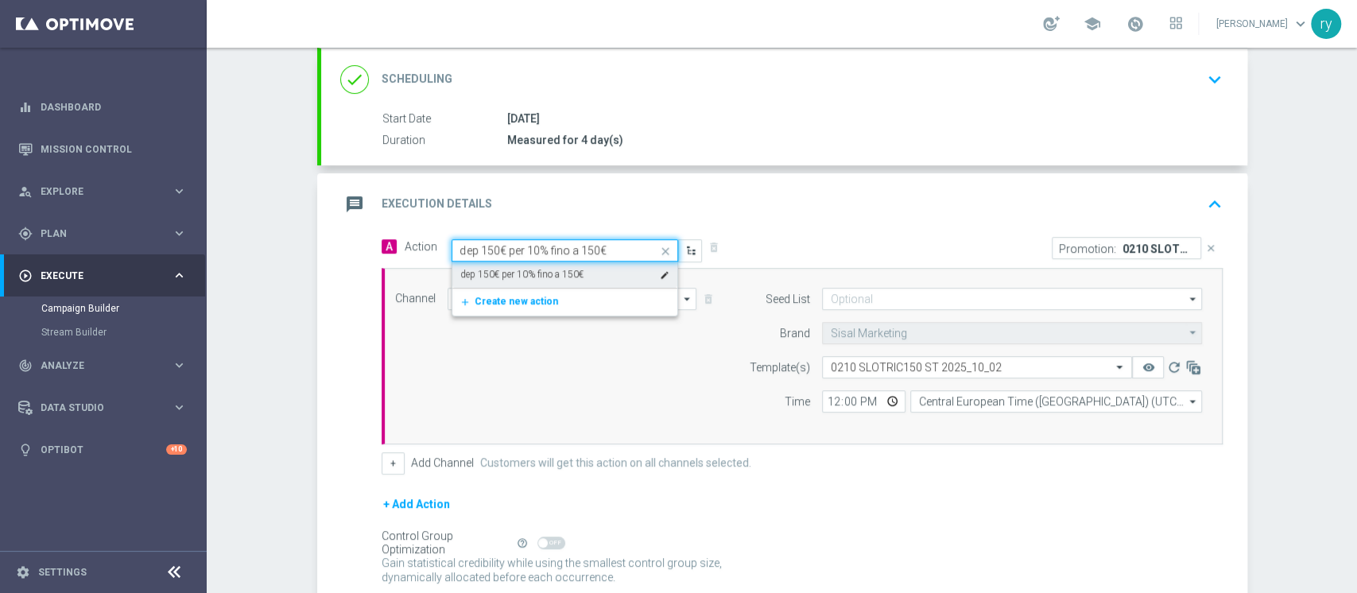
click at [581, 266] on div "dep 150€ per 10% fino a 150€ edit" at bounding box center [564, 275] width 209 height 26
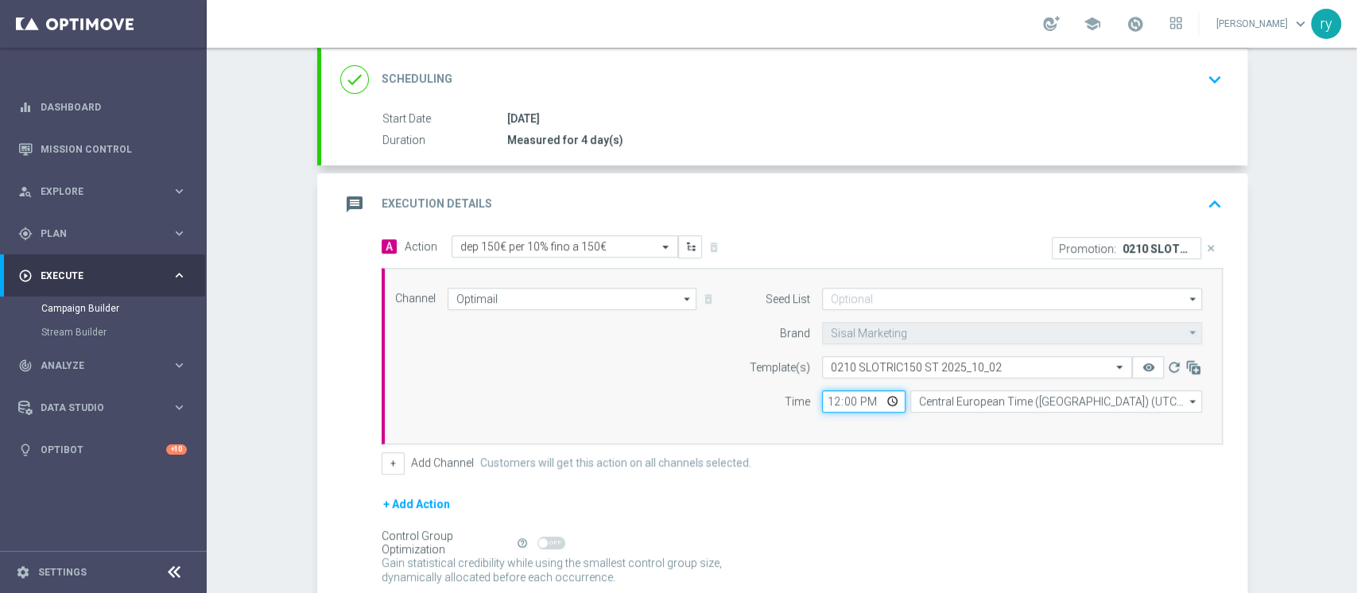
click at [822, 397] on input "12:00" at bounding box center [863, 401] width 83 height 22
type input "18:00"
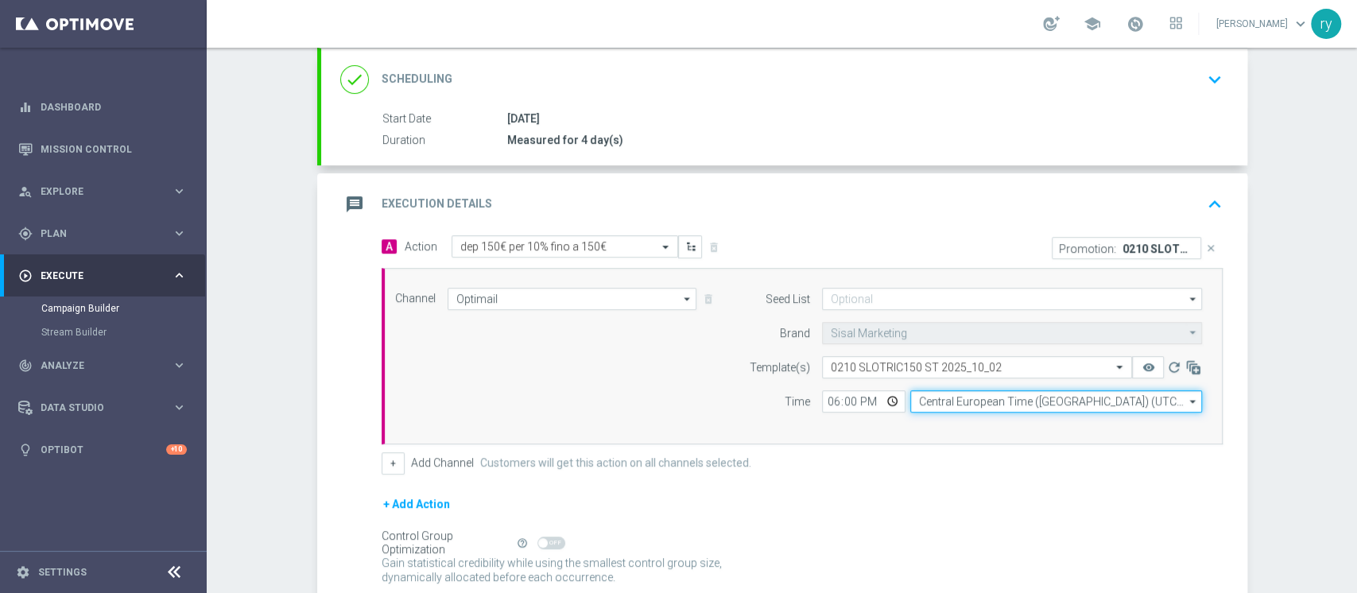
click at [936, 397] on input "Central European Time ([GEOGRAPHIC_DATA]) (UTC +02:00)" at bounding box center [1056, 401] width 292 height 22
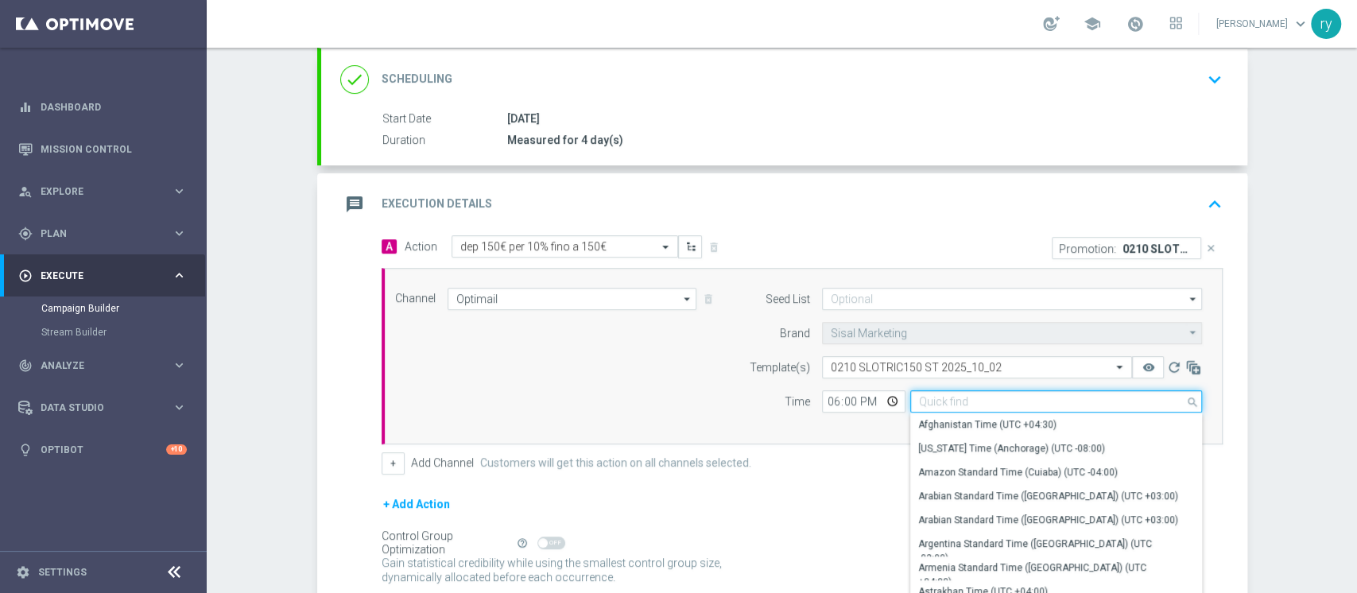
click at [936, 397] on input at bounding box center [1056, 401] width 292 height 22
click at [939, 395] on input at bounding box center [1056, 401] width 292 height 22
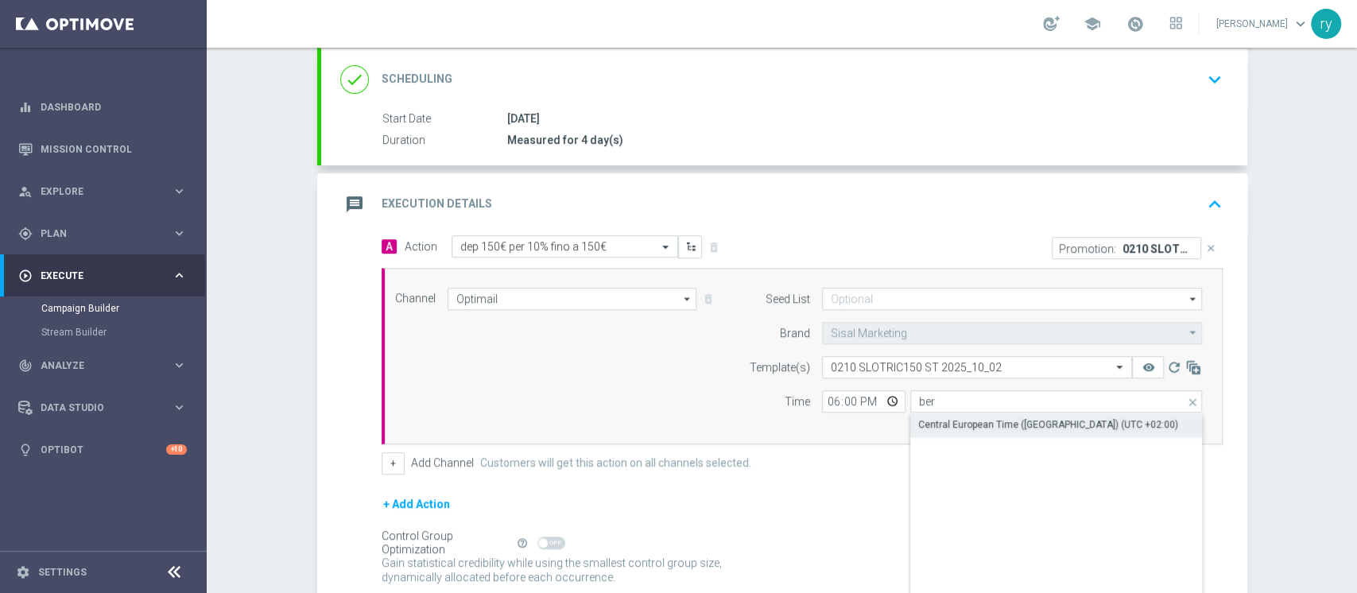
click at [940, 417] on div "Central European Time ([GEOGRAPHIC_DATA]) (UTC +02:00)" at bounding box center [1048, 424] width 260 height 14
type input "Central European Time ([GEOGRAPHIC_DATA]) (UTC +02:00)"
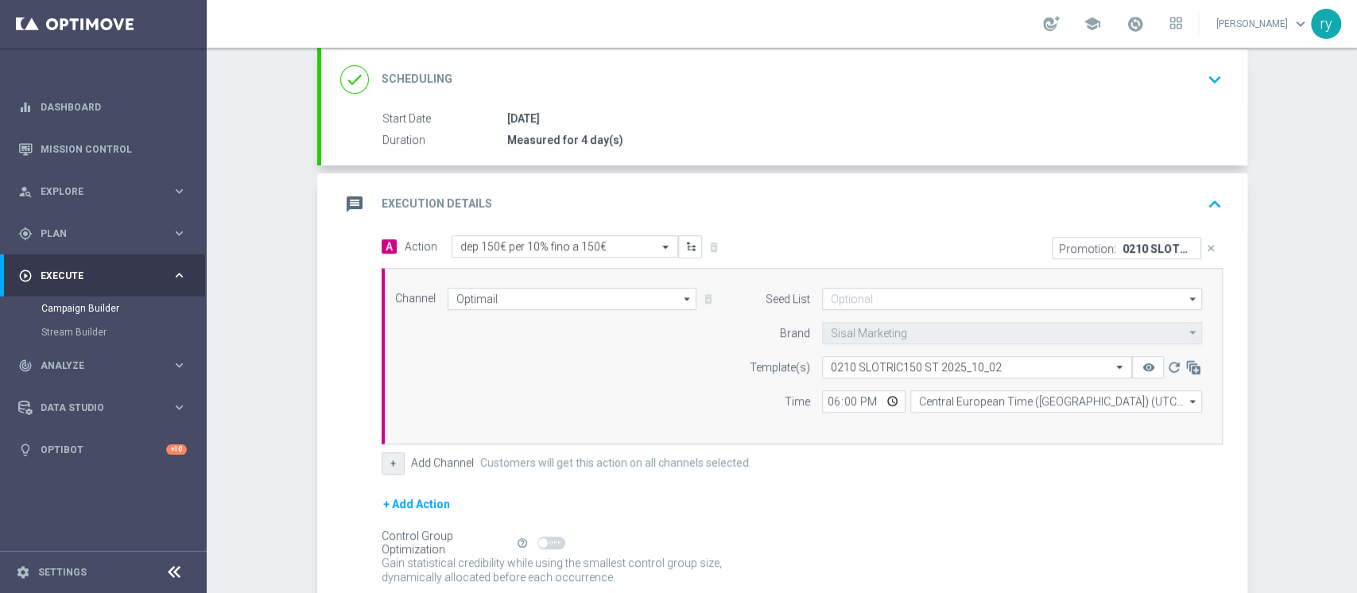
click at [391, 462] on button "+" at bounding box center [393, 463] width 23 height 22
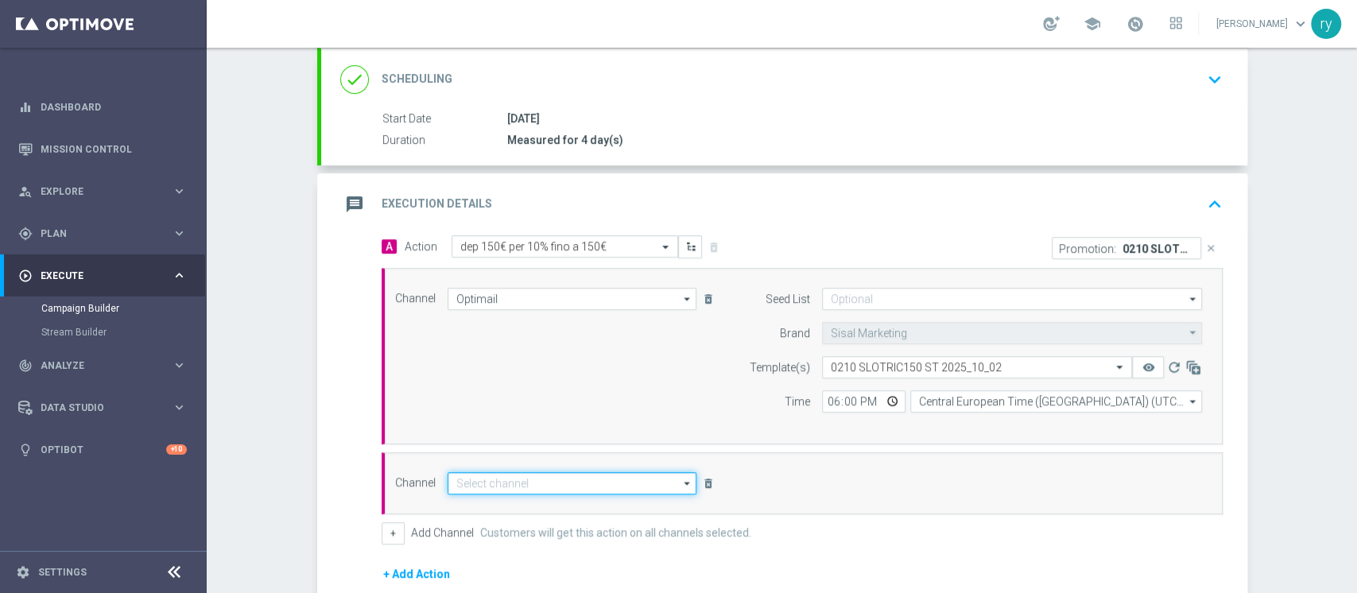
click at [533, 489] on input at bounding box center [573, 483] width 250 height 22
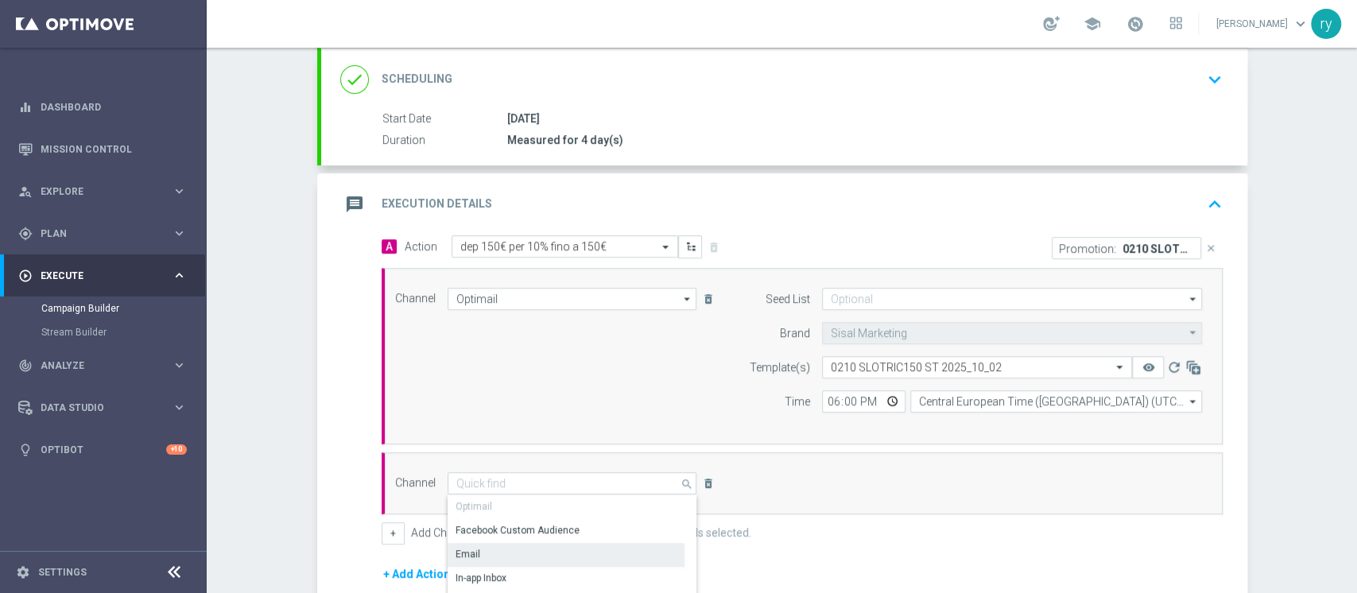
click at [531, 554] on div "Email" at bounding box center [566, 554] width 237 height 22
type input "Email"
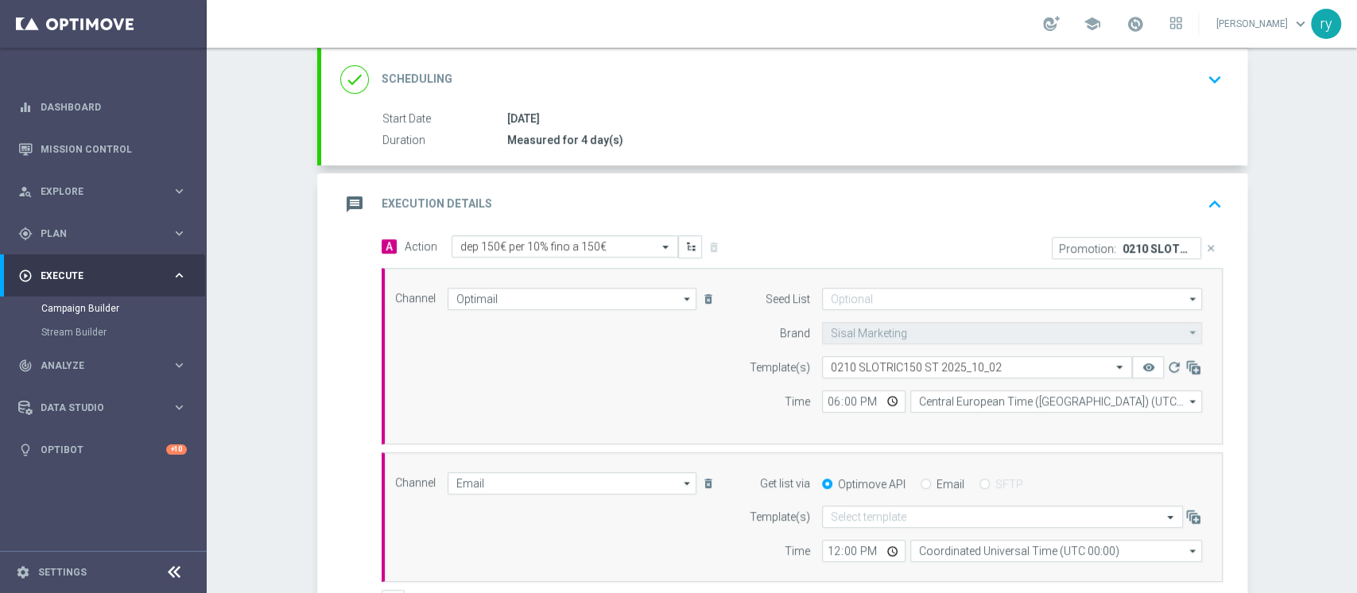
click at [941, 484] on label "Email" at bounding box center [950, 484] width 28 height 14
click at [931, 484] on input "Email" at bounding box center [926, 485] width 10 height 10
radio input "true"
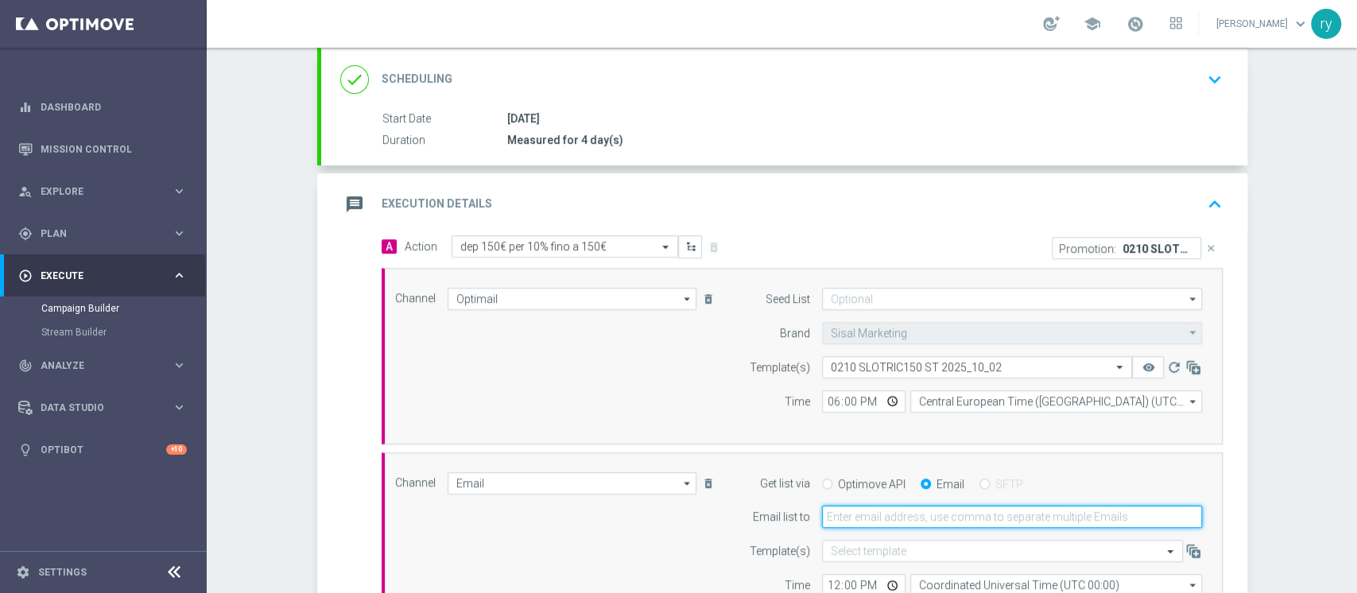
click at [917, 511] on input "email" at bounding box center [1012, 517] width 380 height 22
type input "[EMAIL_ADDRESS][DOMAIN_NAME]"
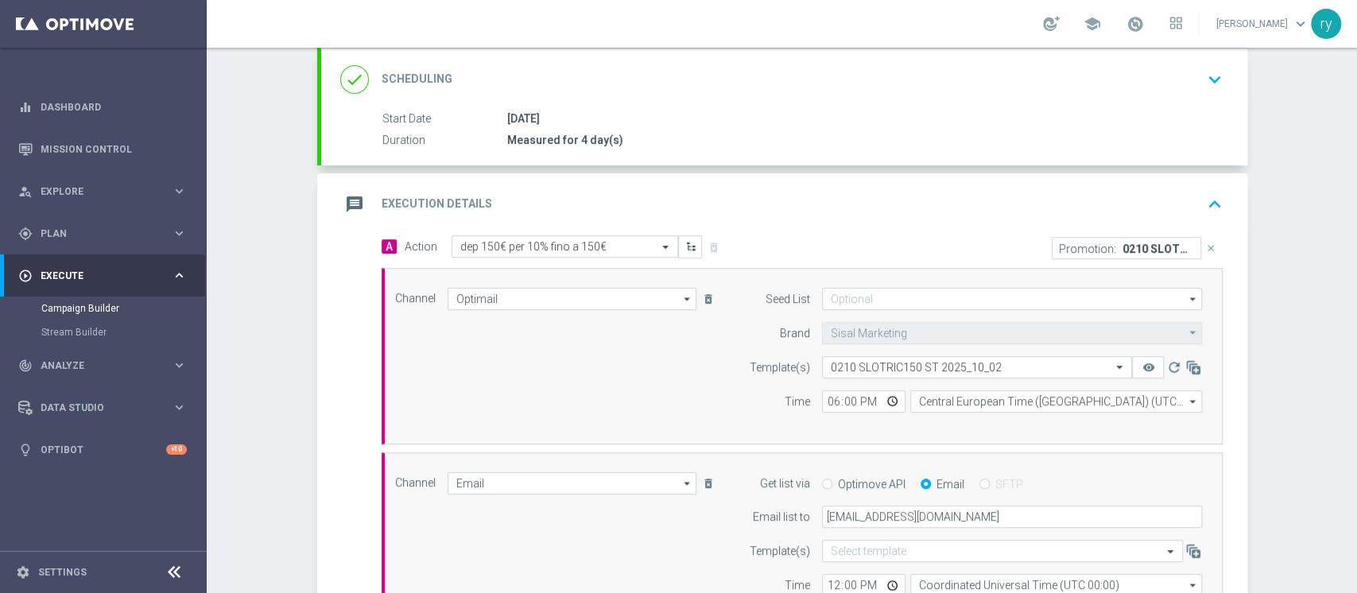
click at [1254, 424] on div "Campaign Builder Scheduled Campaign Triggered Campaign Status: Draft done Targe…" at bounding box center [782, 320] width 1150 height 545
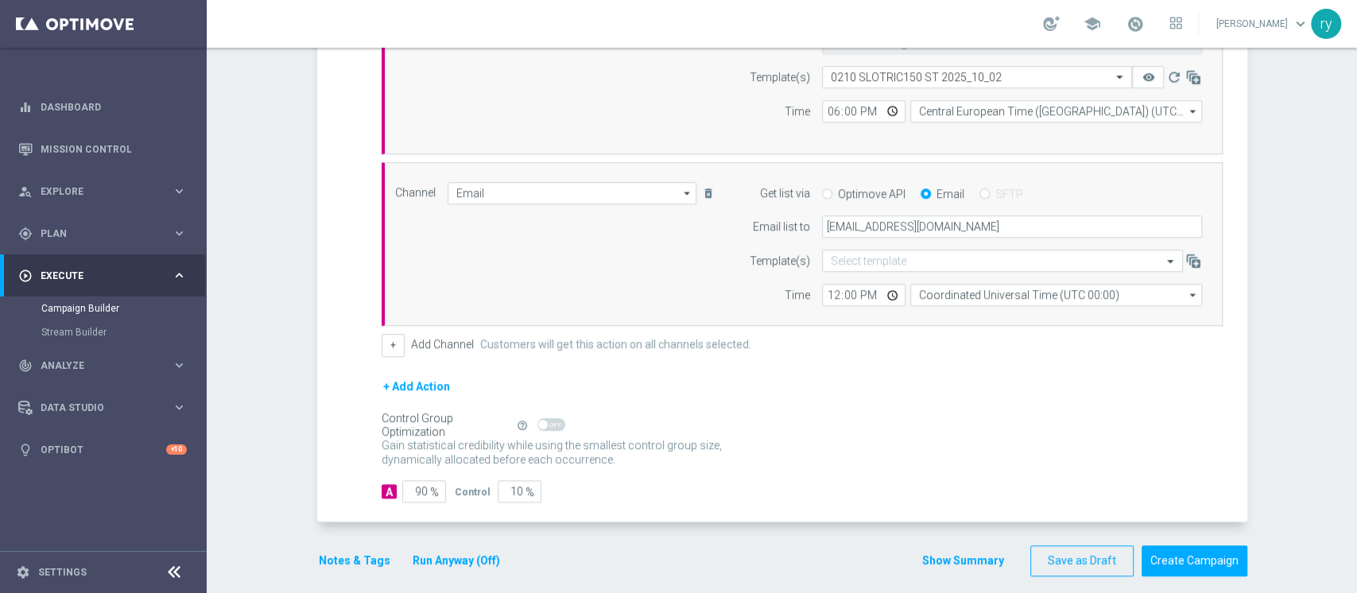
scroll to position [514, 0]
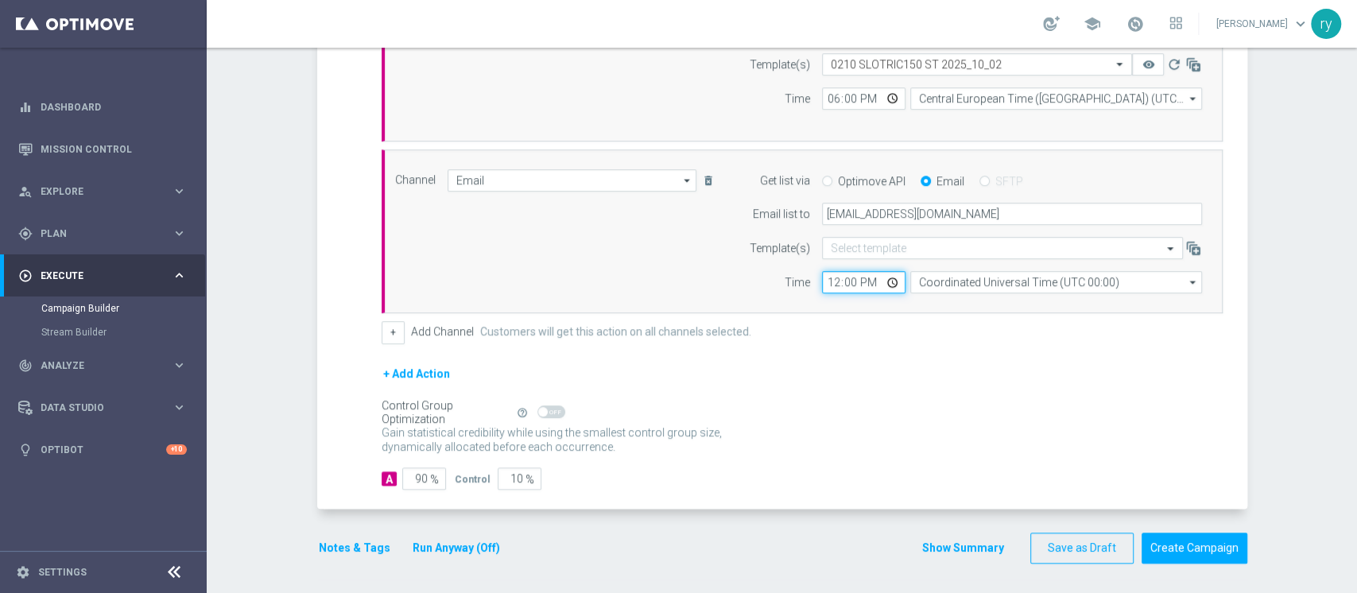
click at [827, 286] on input "12:00" at bounding box center [863, 282] width 83 height 22
type input "18:00"
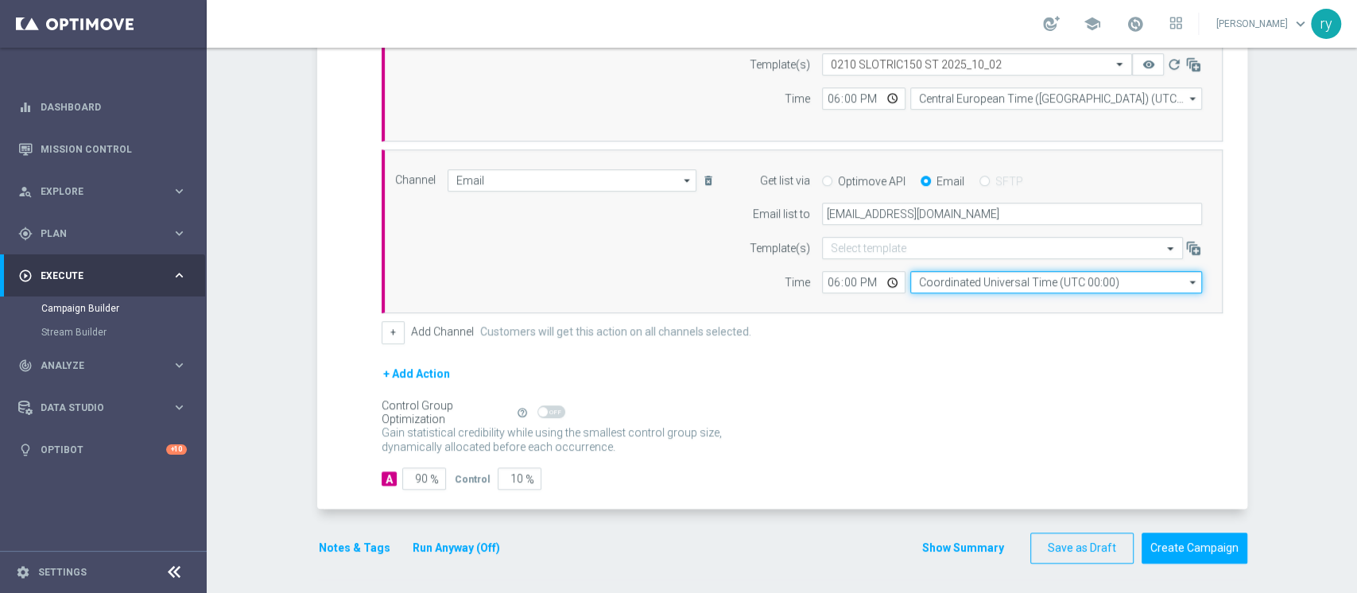
click at [975, 287] on input "Coordinated Universal Time (UTC 00:00)" at bounding box center [1056, 282] width 292 height 22
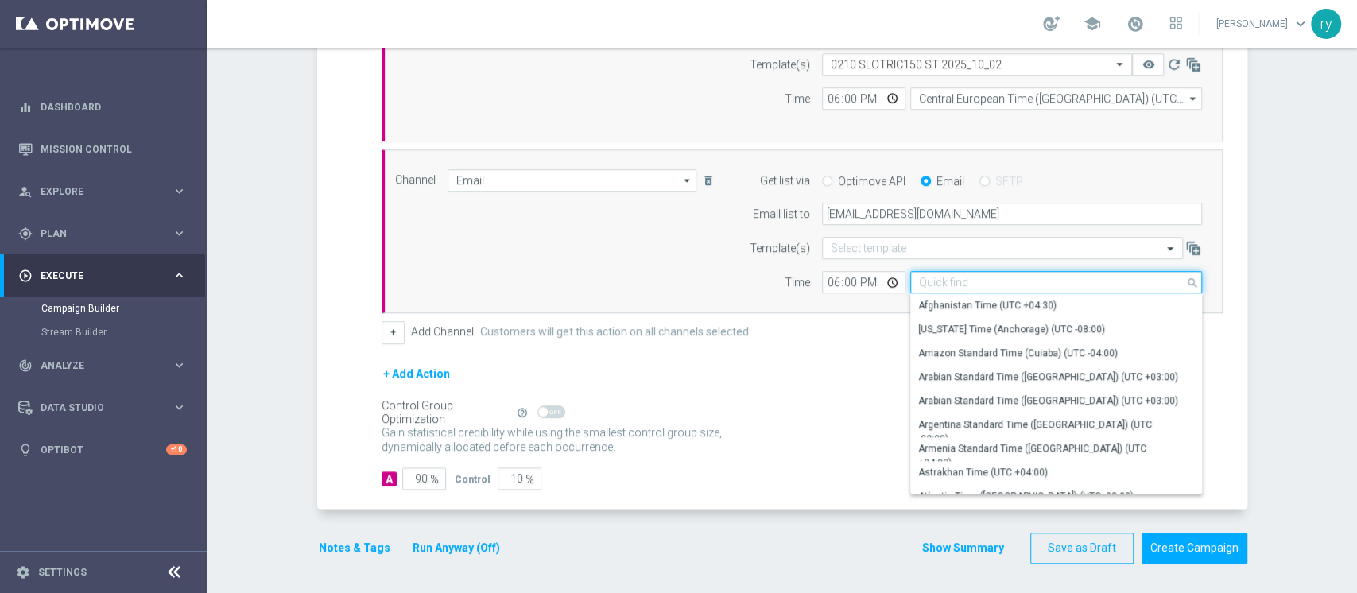
click at [975, 287] on input at bounding box center [1056, 282] width 292 height 22
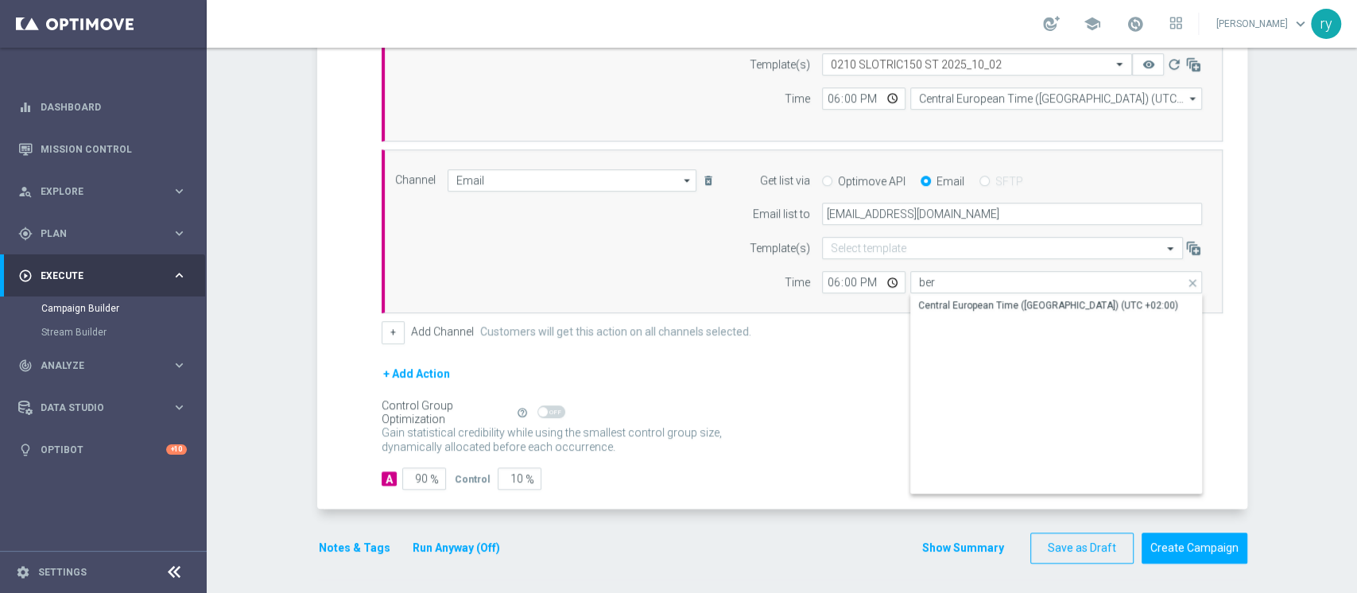
click at [979, 300] on div "Central European Time ([GEOGRAPHIC_DATA]) (UTC +02:00)" at bounding box center [1048, 305] width 260 height 14
type input "Central European Time ([GEOGRAPHIC_DATA]) (UTC +02:00)"
click at [914, 320] on div "A Action Select action dep 150€ per 10% fino a 150€ delete_forever Promotion: 0…" at bounding box center [802, 138] width 865 height 412
click at [359, 545] on button "Notes & Tags" at bounding box center [354, 548] width 75 height 20
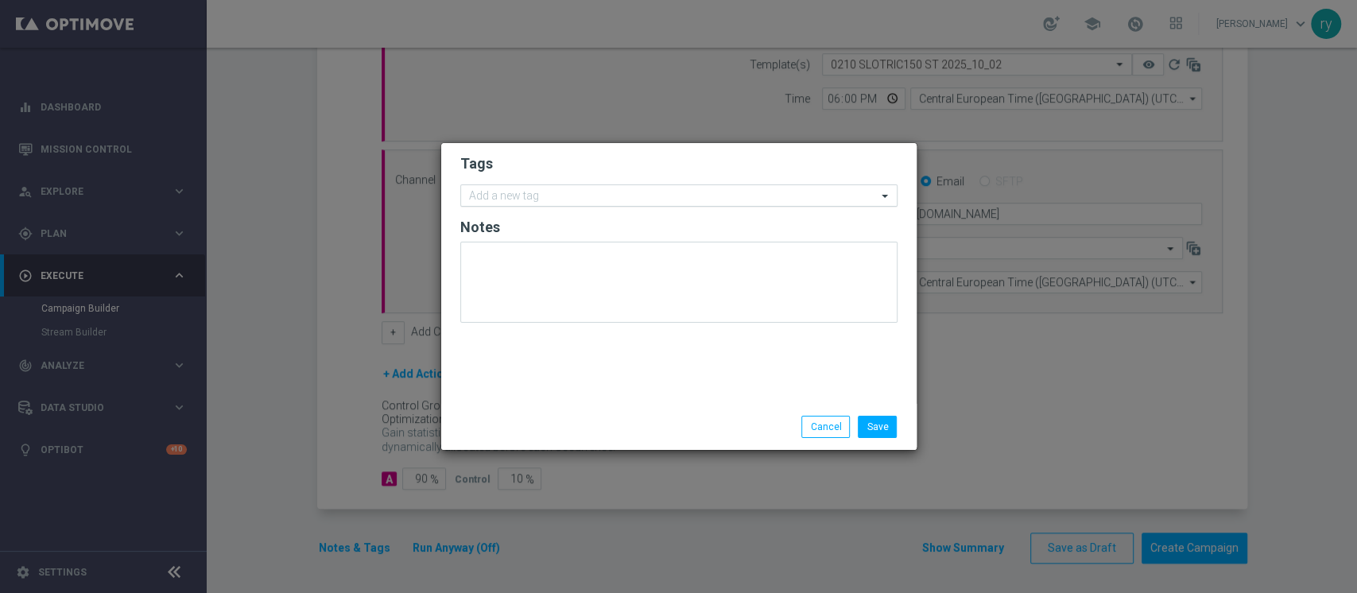
click at [550, 190] on input "text" at bounding box center [673, 197] width 408 height 14
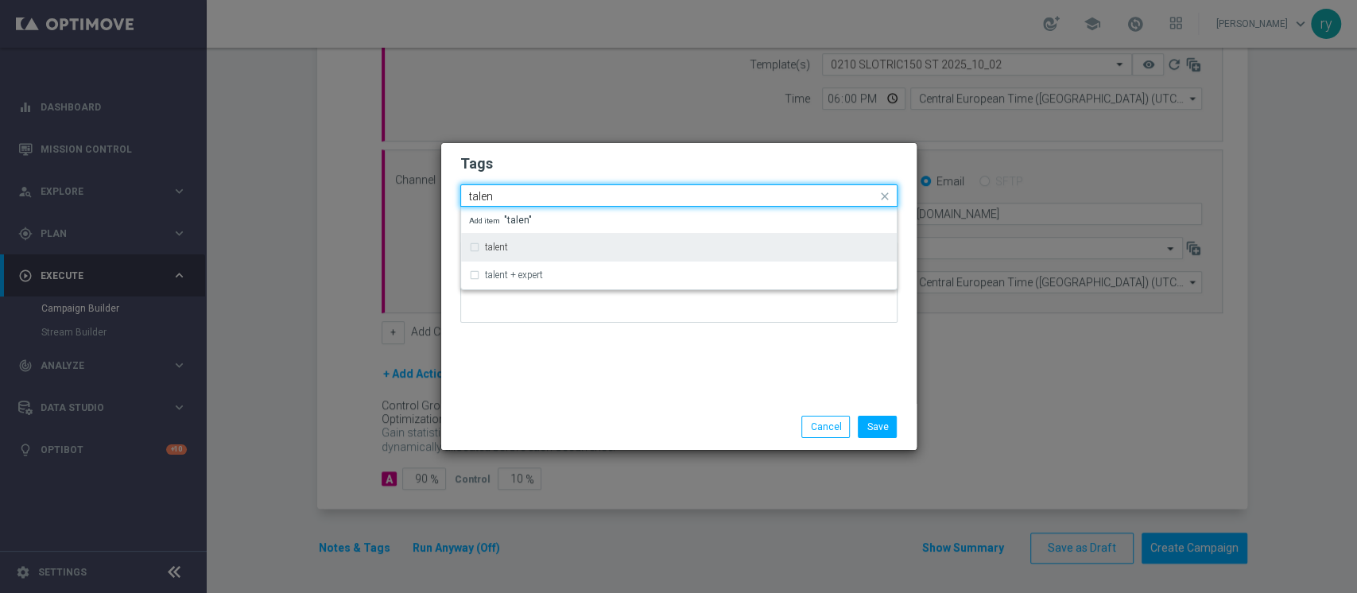
click at [556, 239] on div "talent" at bounding box center [679, 247] width 420 height 25
type input "talen"
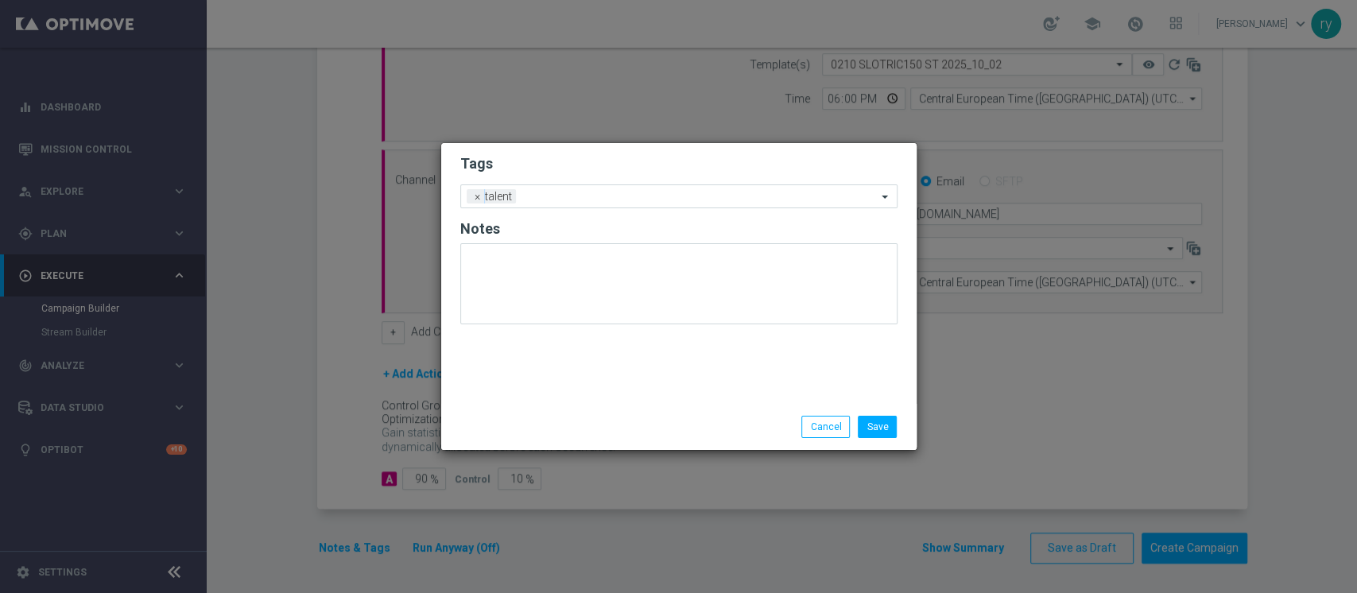
click at [572, 386] on div "Tags Add a new tag × talent Notes" at bounding box center [678, 273] width 475 height 261
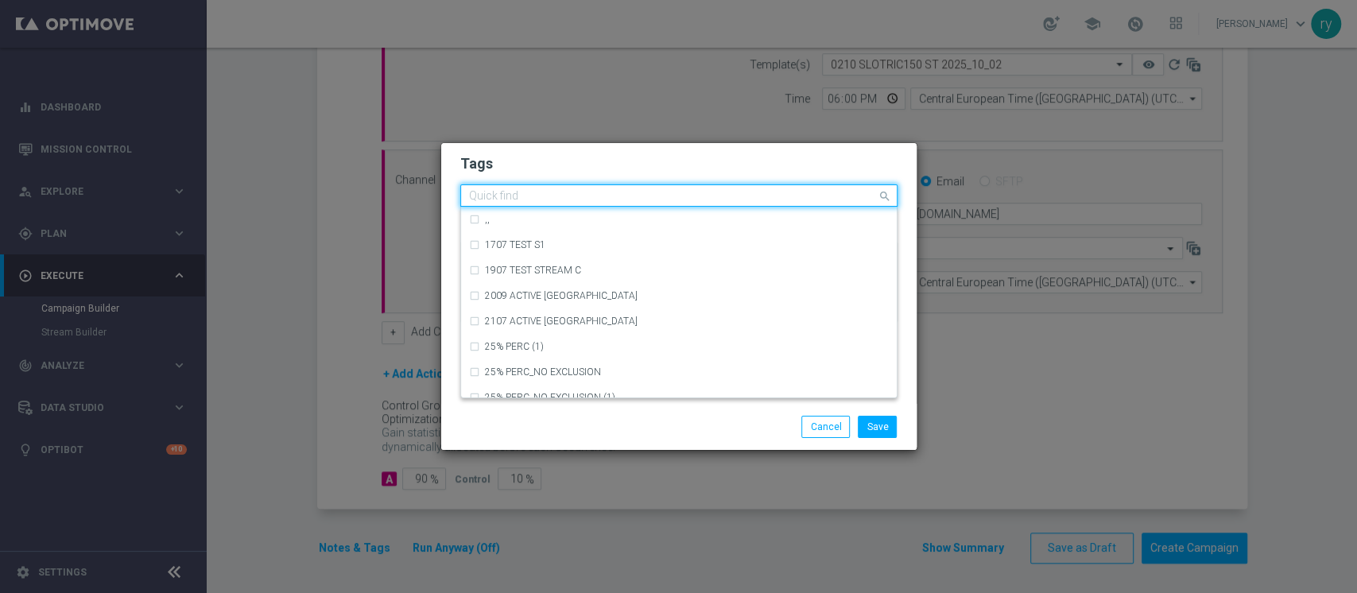
click at [600, 204] on div at bounding box center [672, 198] width 410 height 16
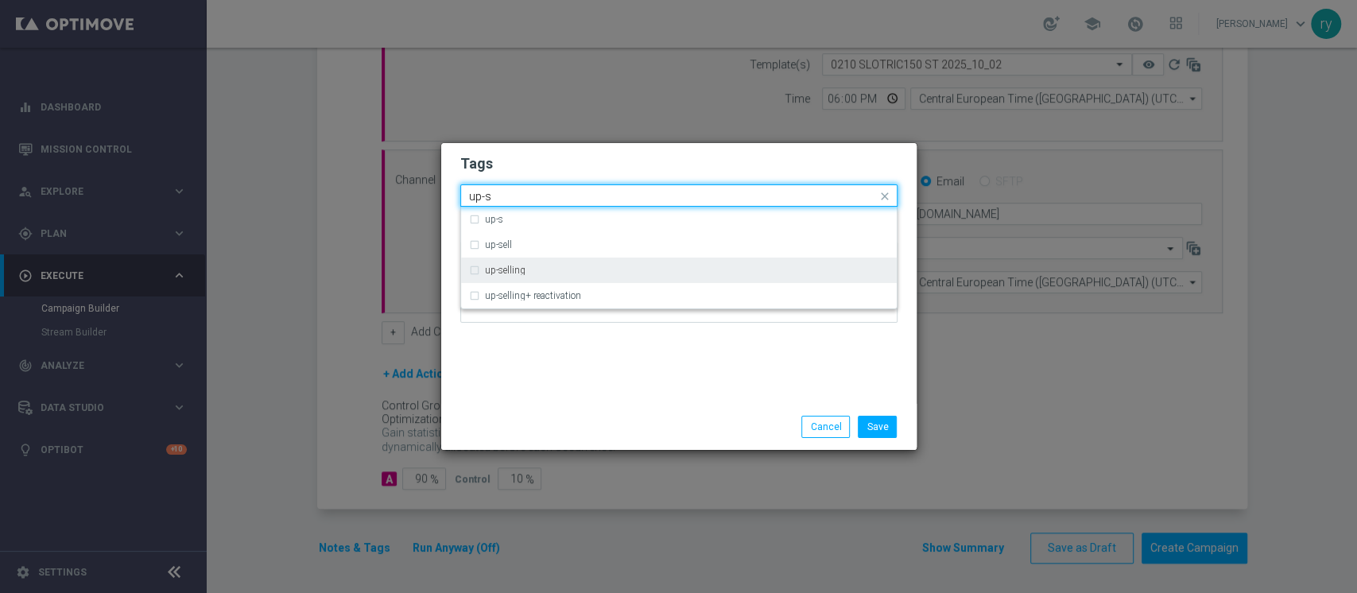
click at [583, 259] on div "up-selling" at bounding box center [679, 270] width 420 height 25
type input "up-s"
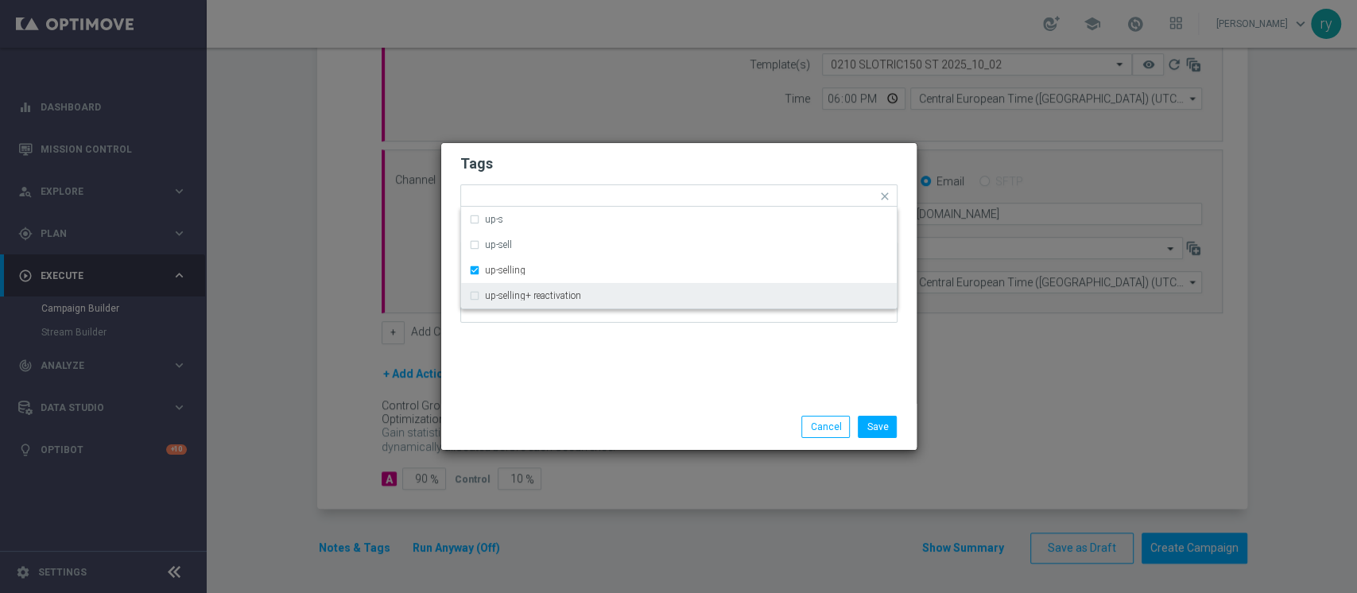
click at [591, 373] on div "Tags Quick find × talent × up-selling up-s up-sell up-selling up-selling+ react…" at bounding box center [678, 273] width 475 height 261
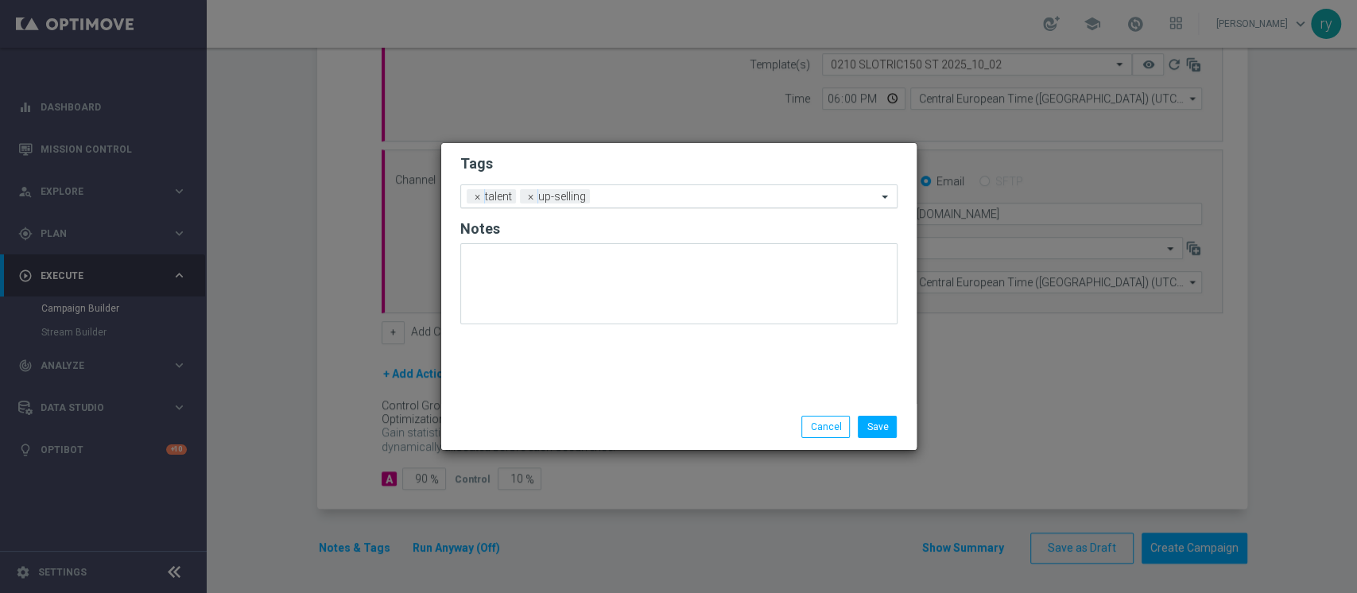
click at [649, 201] on input "text" at bounding box center [736, 198] width 281 height 14
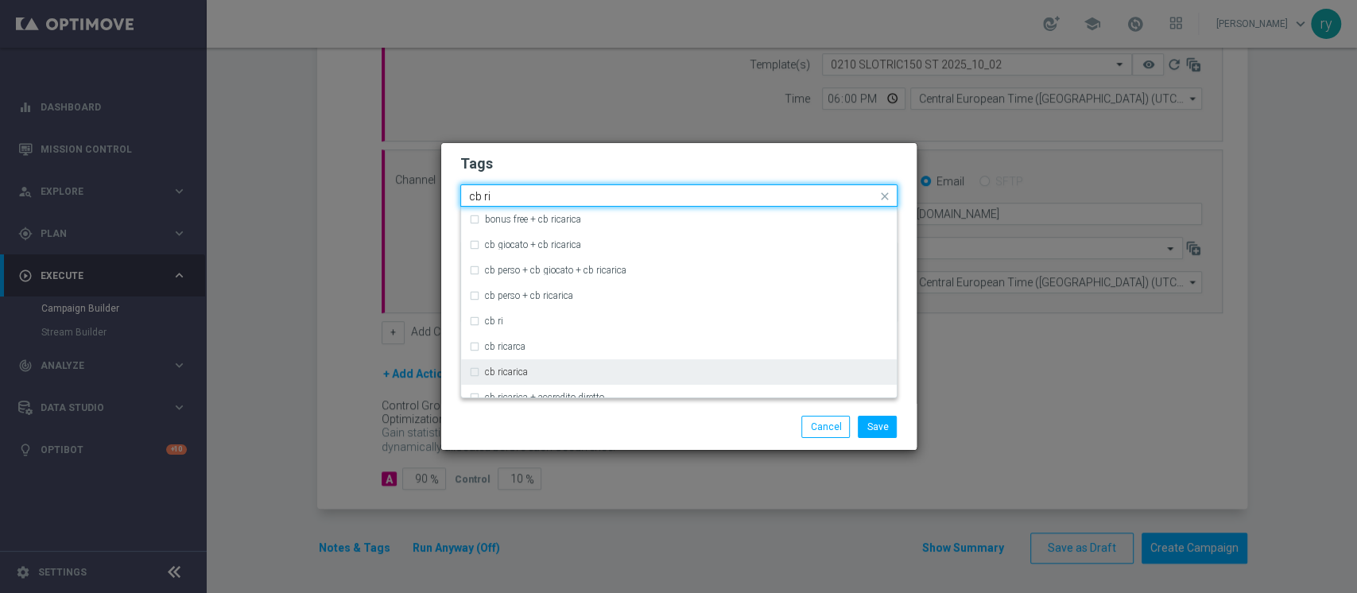
click at [559, 367] on div "cb ricarica" at bounding box center [687, 372] width 404 height 10
type input "cb ri"
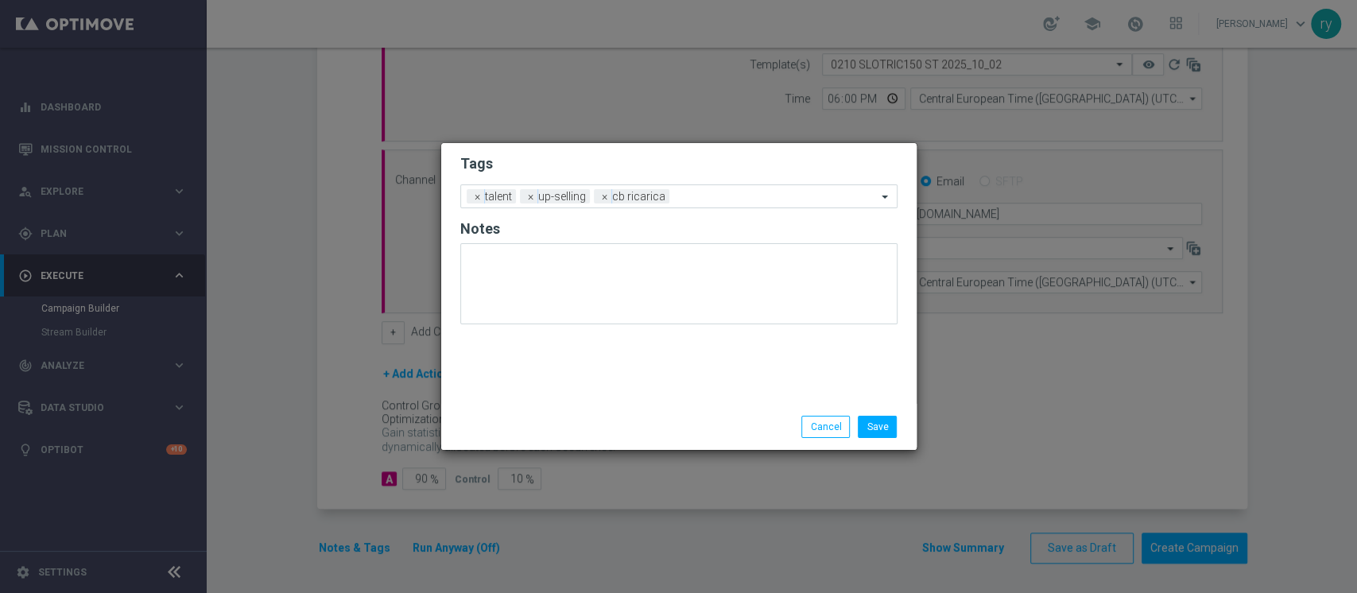
click at [571, 417] on div "Save Cancel" at bounding box center [678, 427] width 461 height 22
click at [791, 189] on div "Add a new tag × talent × up-selling × cb ricarica" at bounding box center [669, 196] width 416 height 22
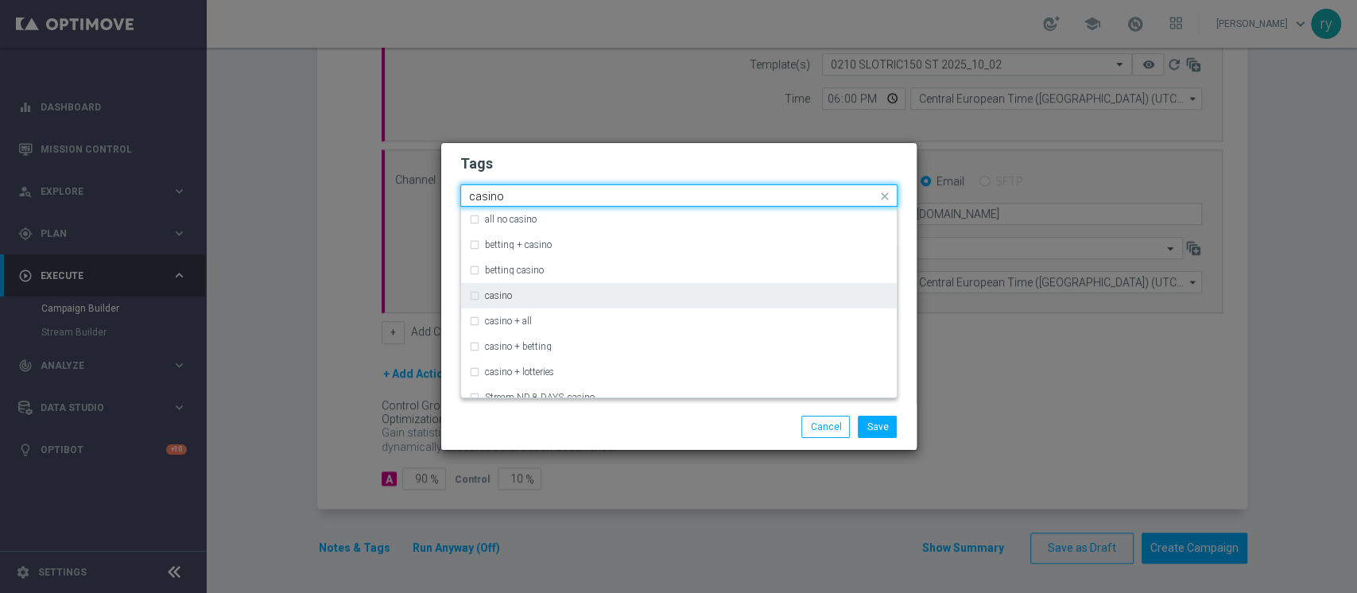
click at [576, 299] on div "casino" at bounding box center [687, 296] width 404 height 10
type input "casino"
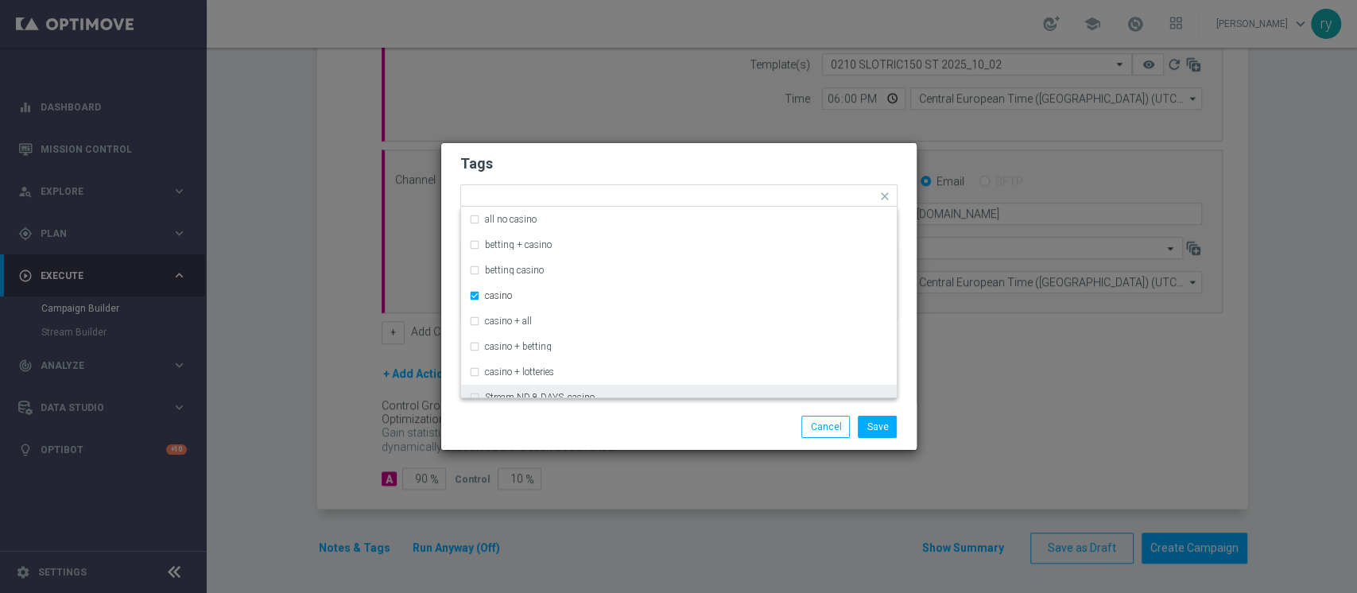
click at [555, 436] on div "Save Cancel" at bounding box center [678, 427] width 461 height 22
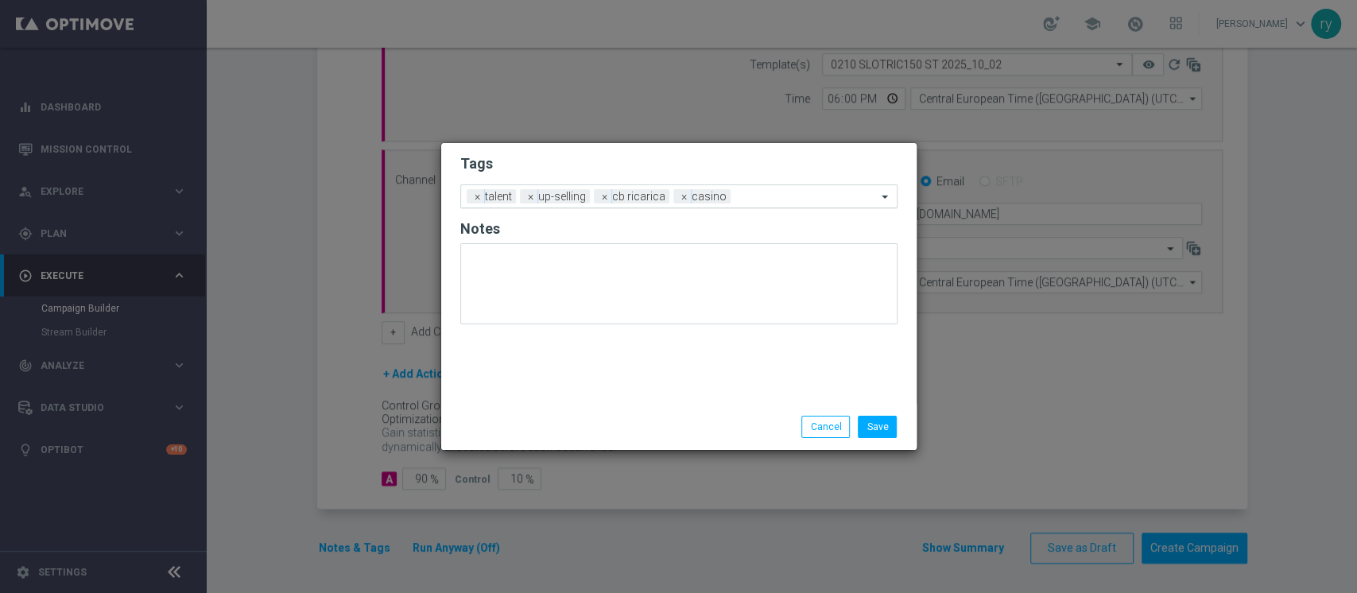
click at [758, 198] on input "text" at bounding box center [807, 198] width 140 height 14
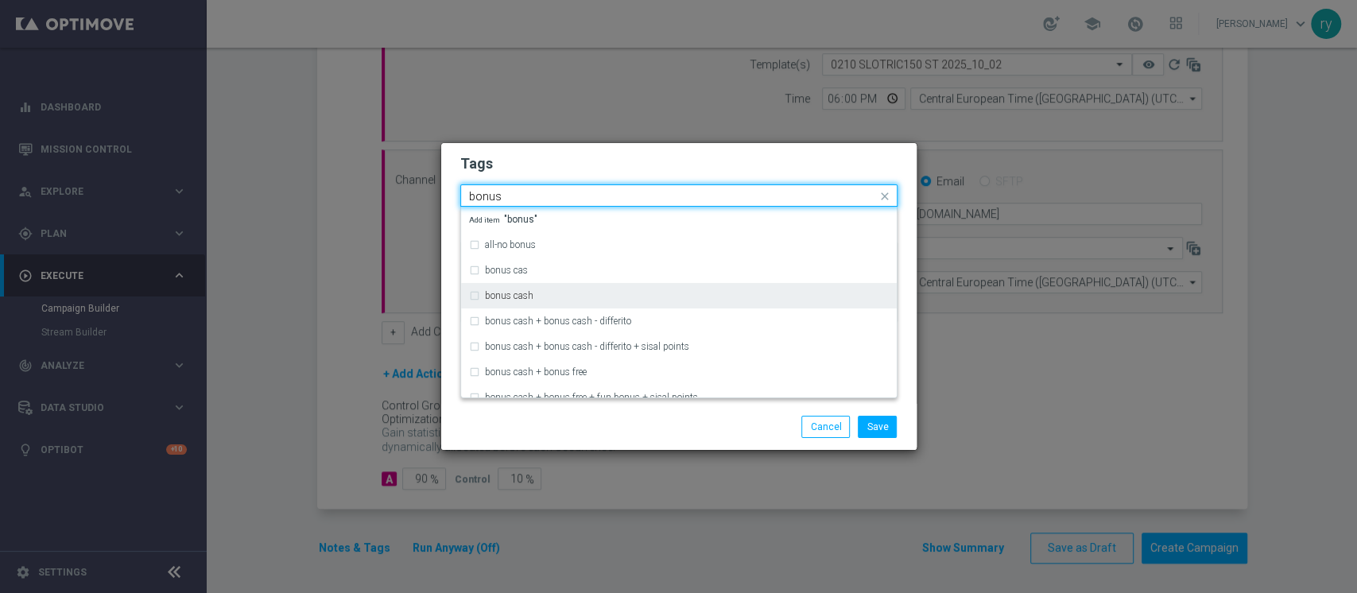
click at [657, 289] on div "bonus cash" at bounding box center [679, 295] width 420 height 25
type input "bonus"
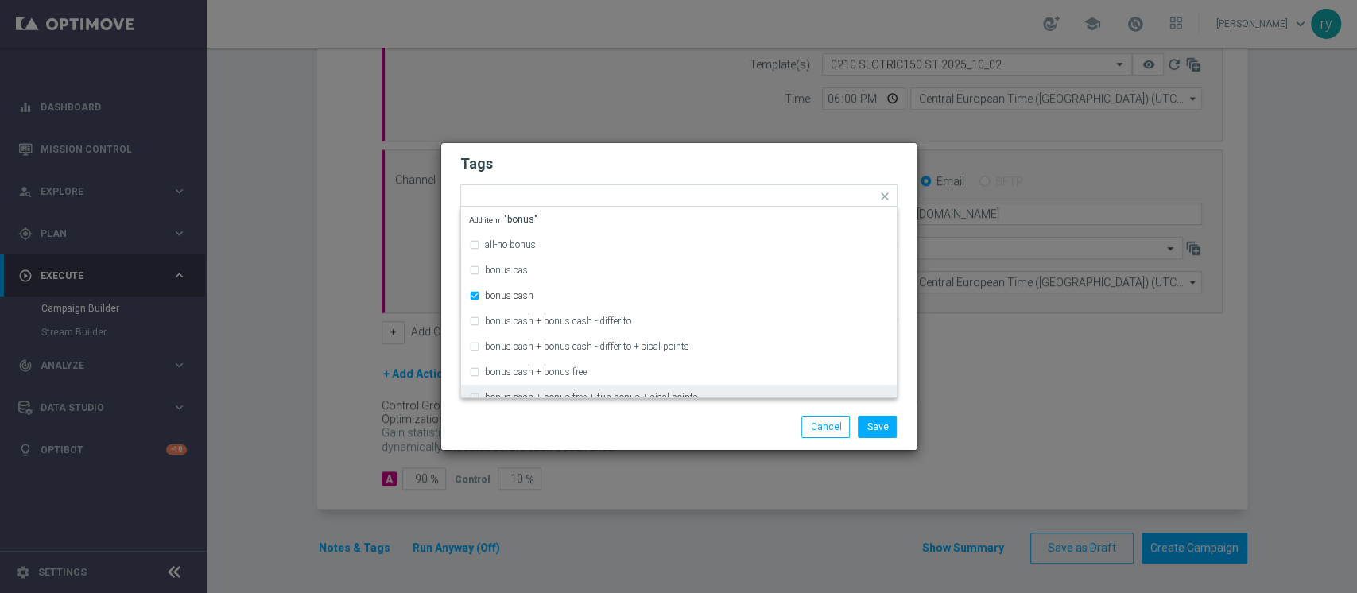
click at [674, 422] on div "Save Cancel" at bounding box center [756, 427] width 308 height 22
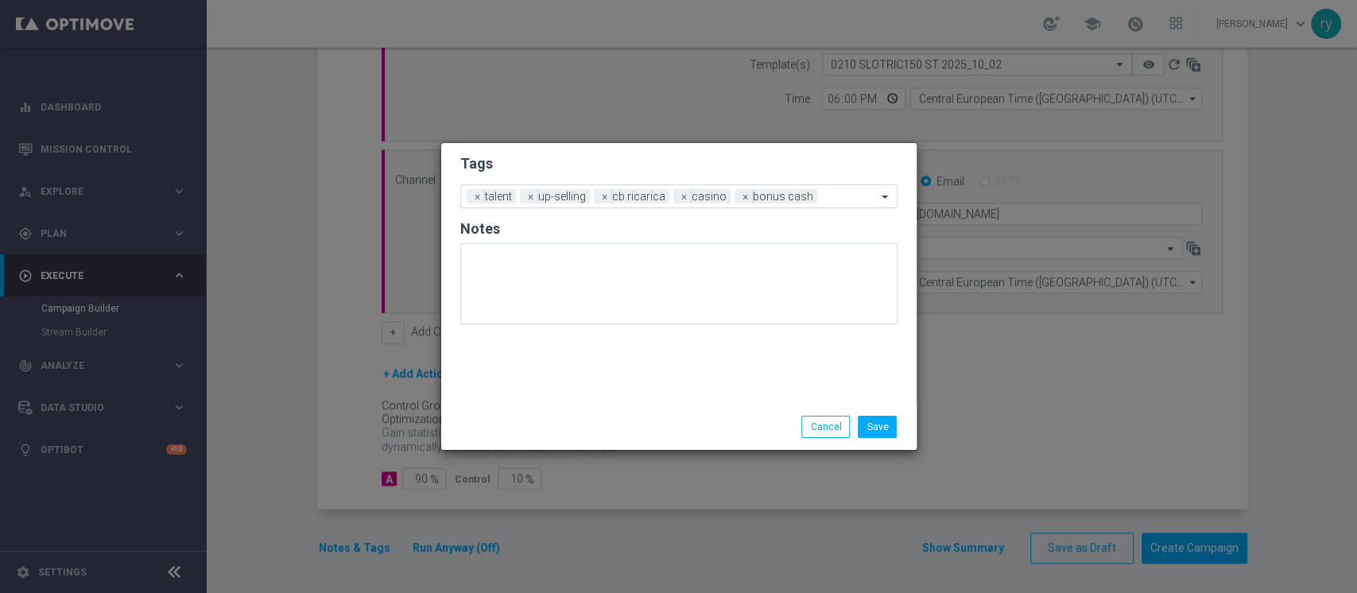
click at [897, 432] on li "Save" at bounding box center [877, 427] width 47 height 22
click at [887, 429] on button "Save" at bounding box center [877, 427] width 39 height 22
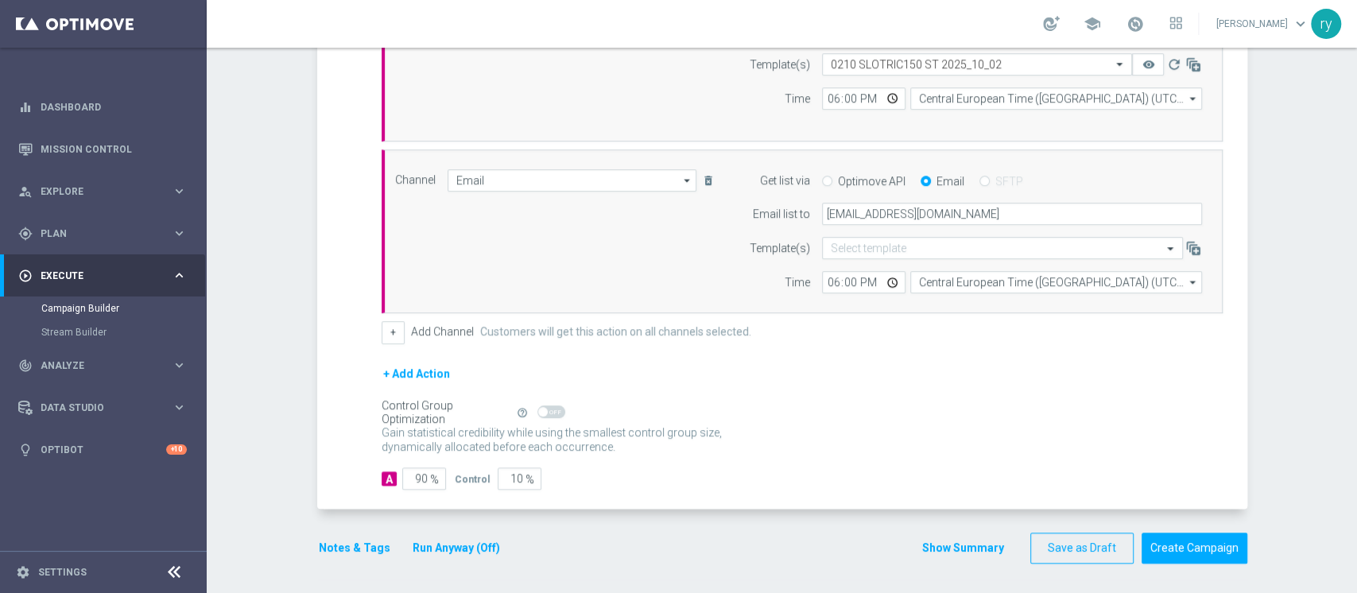
click at [914, 438] on div "Gain statistical credibility while using the smallest control group size, dynam…" at bounding box center [802, 440] width 841 height 38
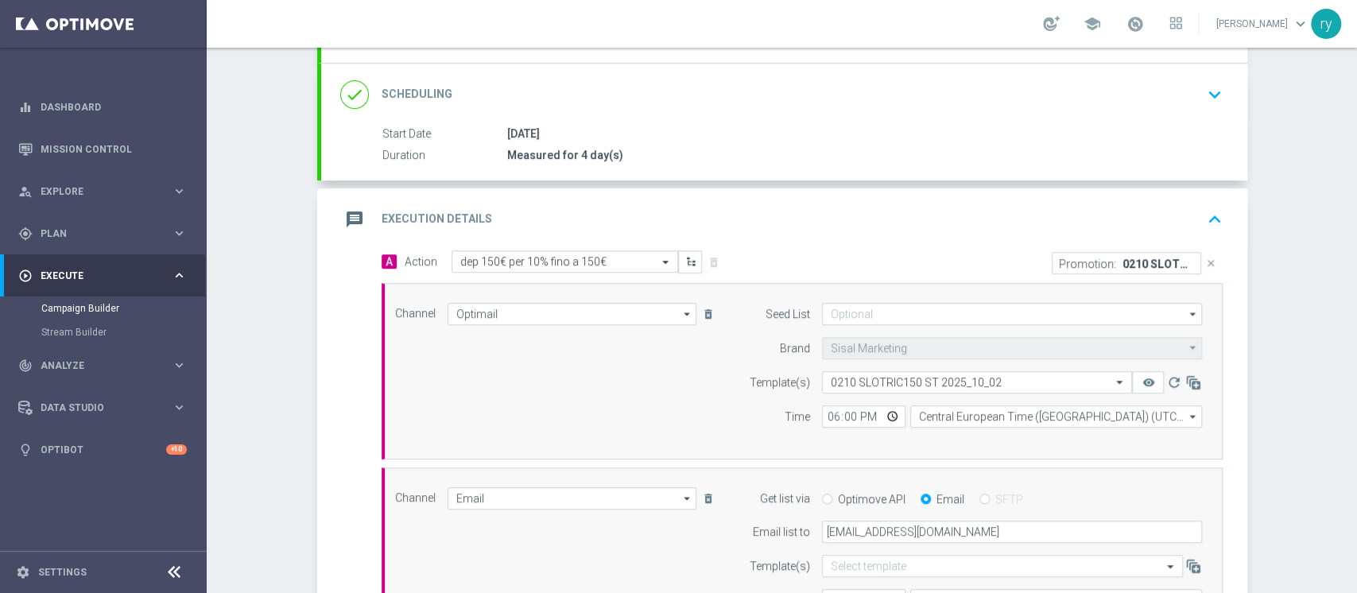
scroll to position [0, 0]
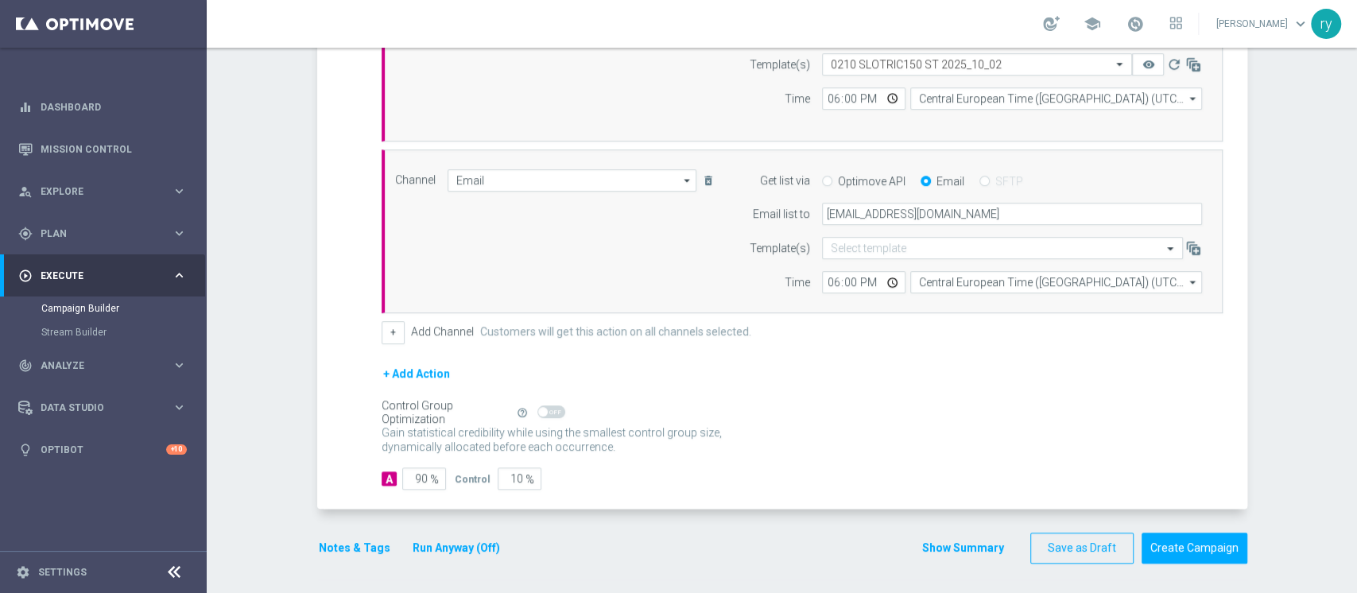
click at [936, 545] on button "Show Summary" at bounding box center [962, 548] width 83 height 18
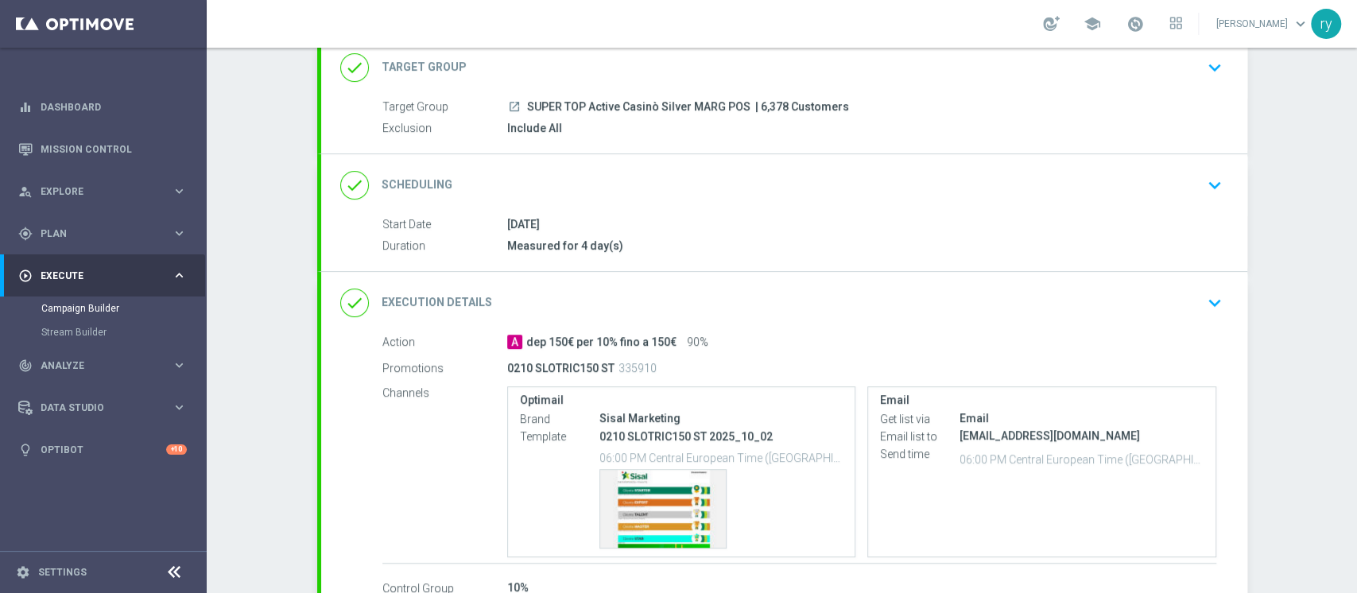
scroll to position [210, 0]
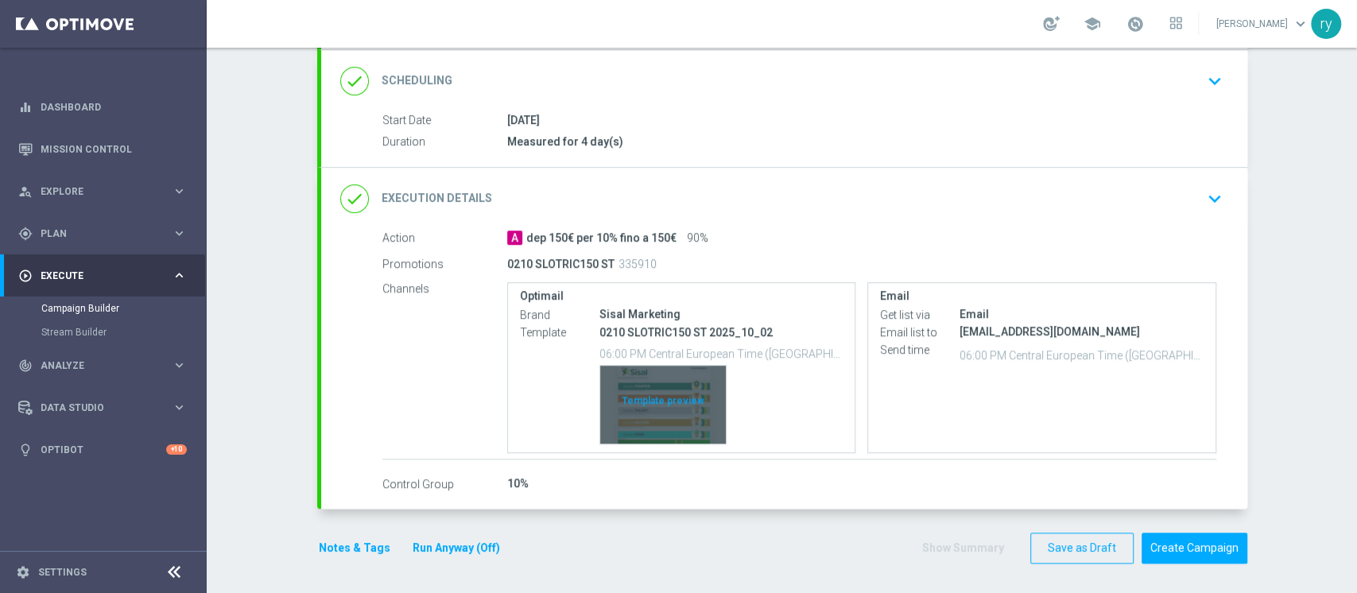
click at [656, 384] on div "Template preview" at bounding box center [663, 405] width 126 height 78
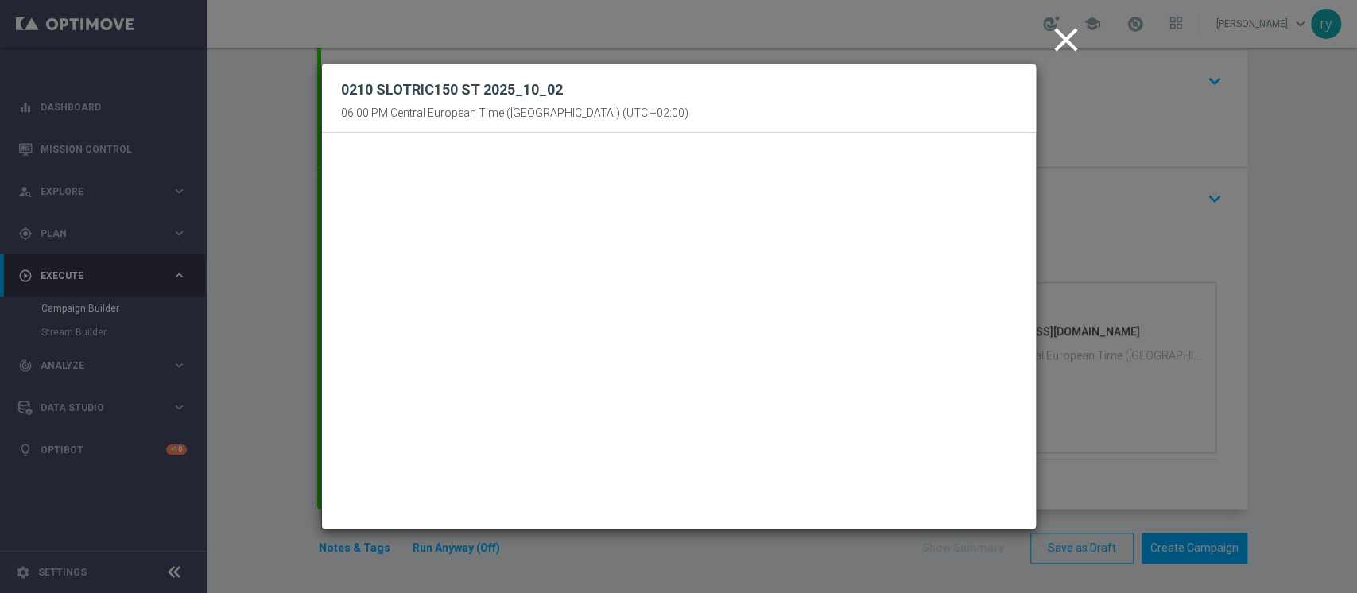
click at [1068, 41] on icon "close" at bounding box center [1066, 40] width 40 height 40
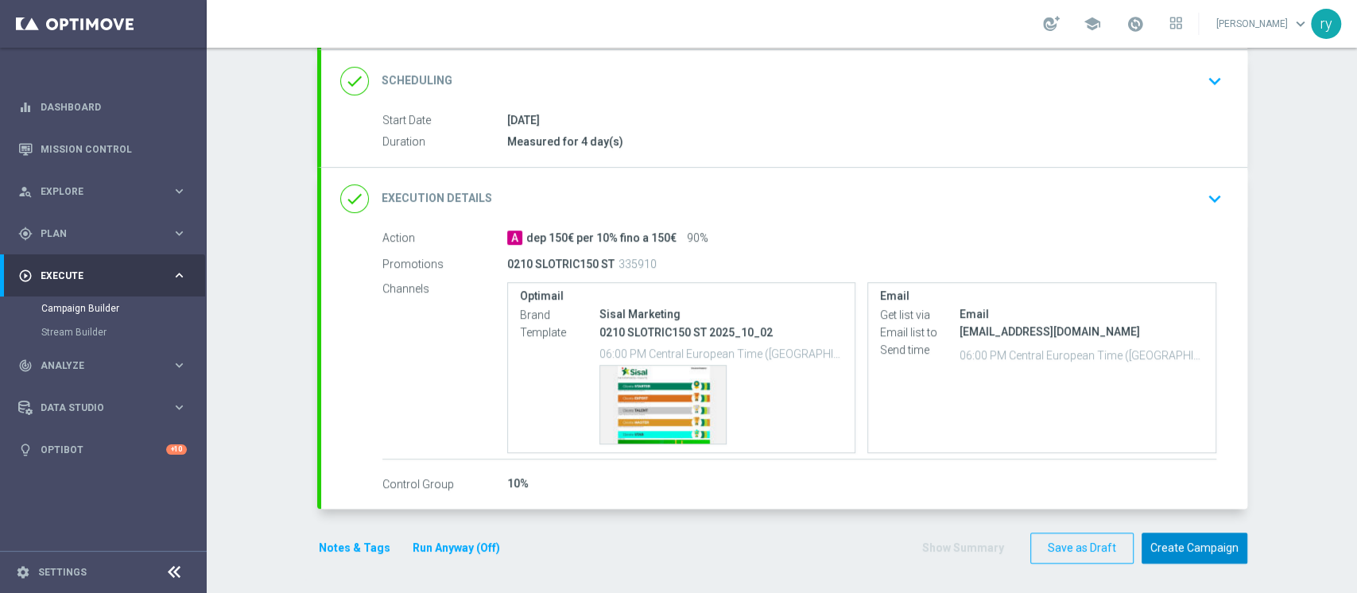
click at [1197, 549] on button "Create Campaign" at bounding box center [1195, 548] width 106 height 31
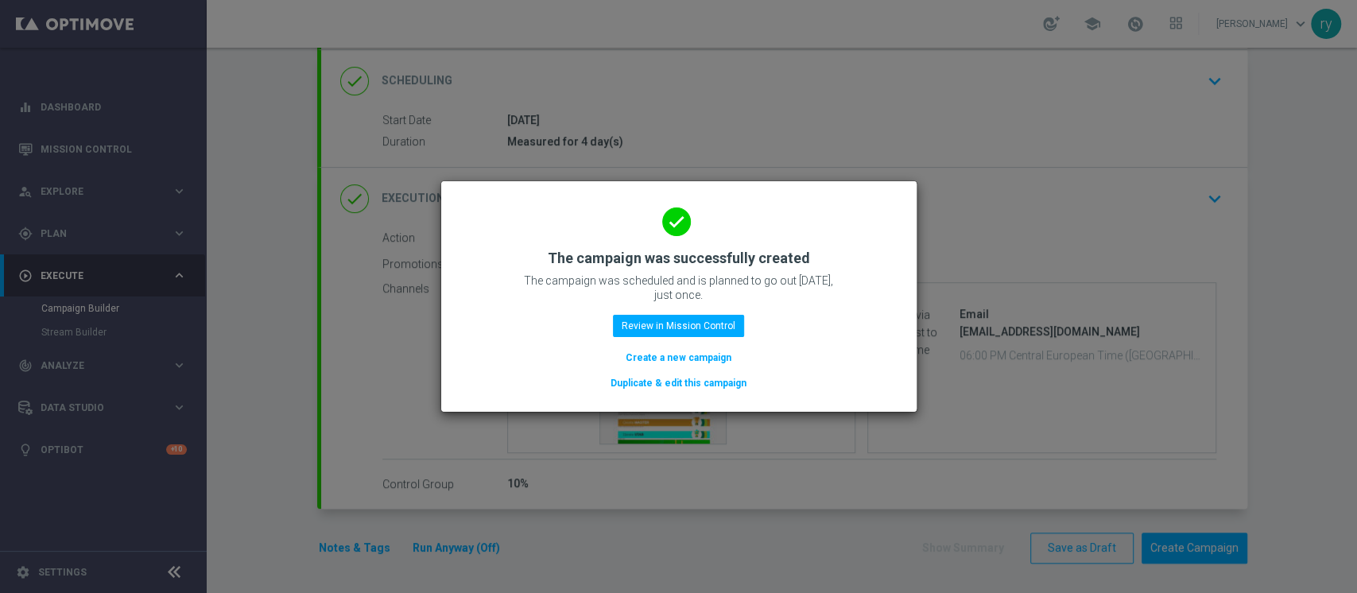
click at [719, 309] on div "done The campaign was successfully created The campaign was scheduled and is pl…" at bounding box center [678, 294] width 437 height 196
click at [720, 323] on button "Review in Mission Control" at bounding box center [678, 326] width 131 height 22
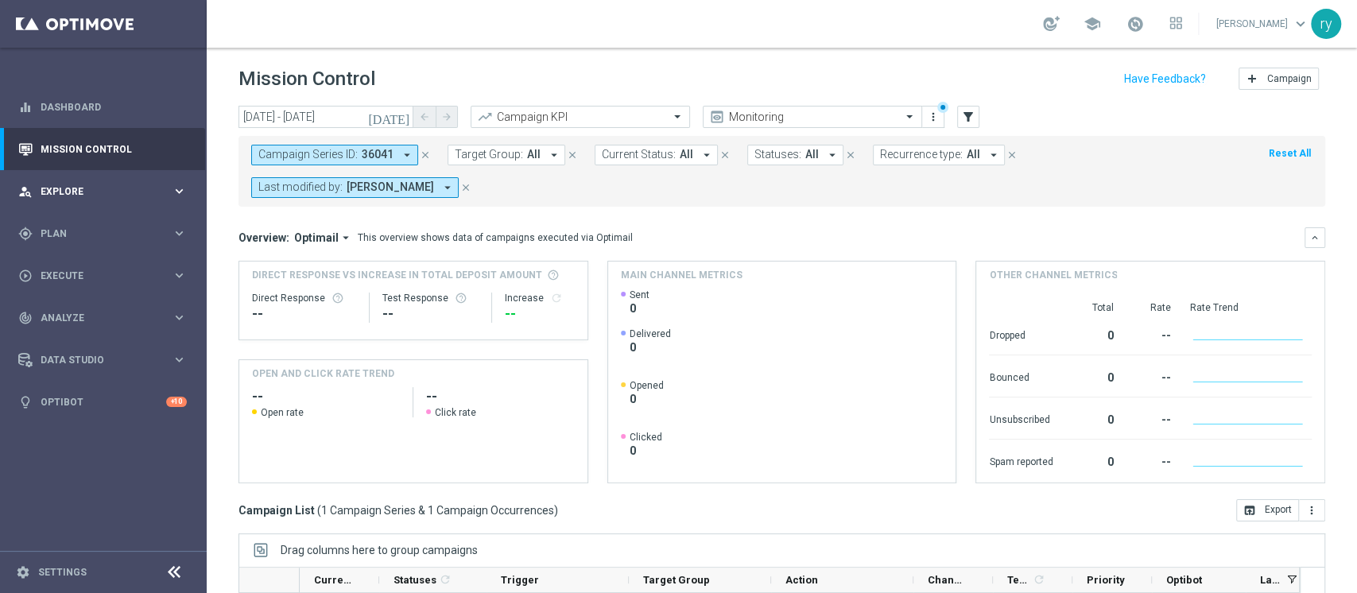
click at [145, 207] on div "person_search Explore keyboard_arrow_right" at bounding box center [102, 191] width 205 height 42
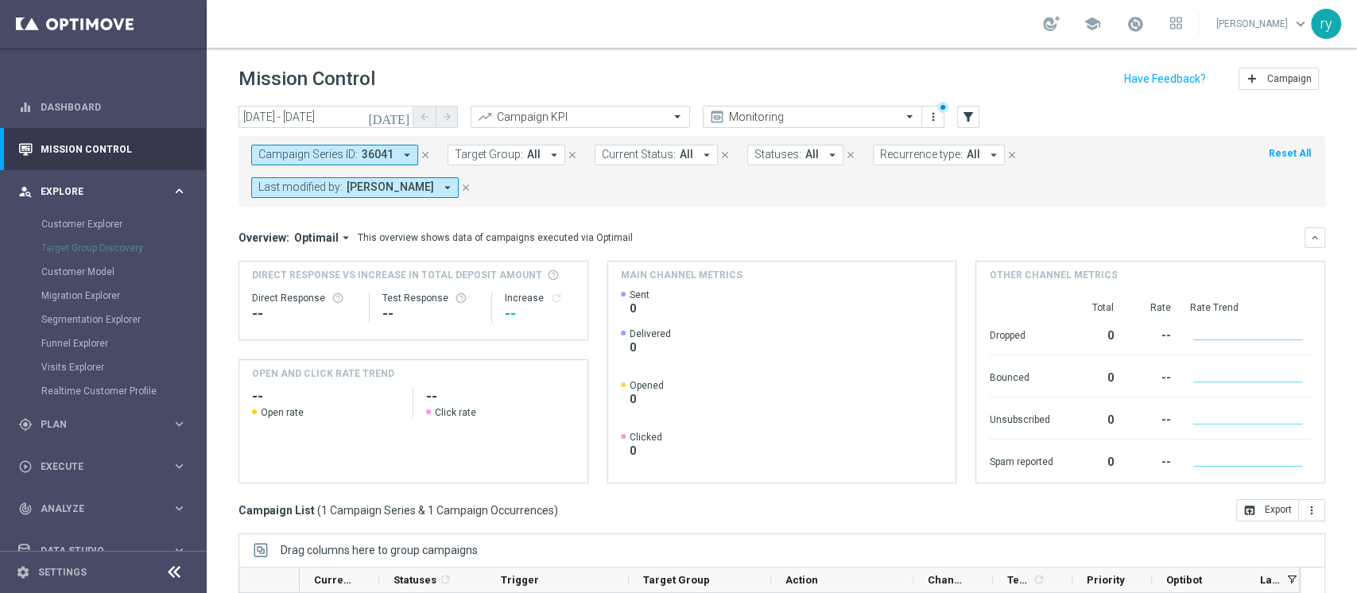
click at [159, 192] on span "Explore" at bounding box center [106, 192] width 131 height 10
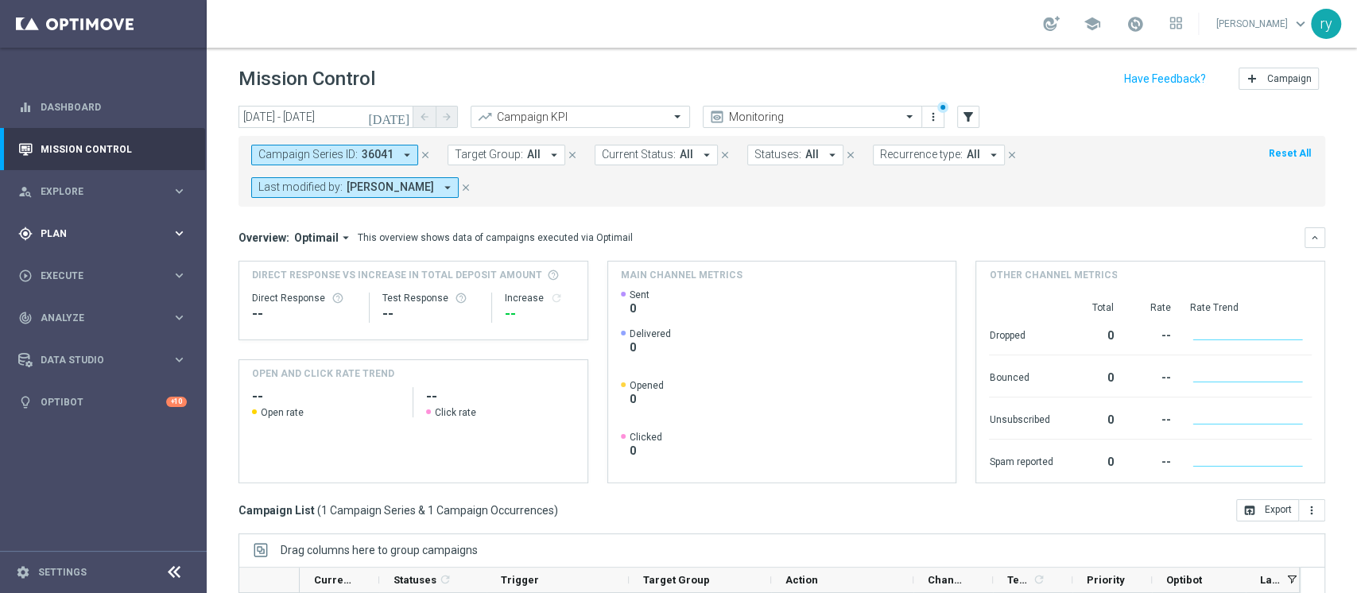
click at [146, 236] on span "Plan" at bounding box center [106, 234] width 131 height 10
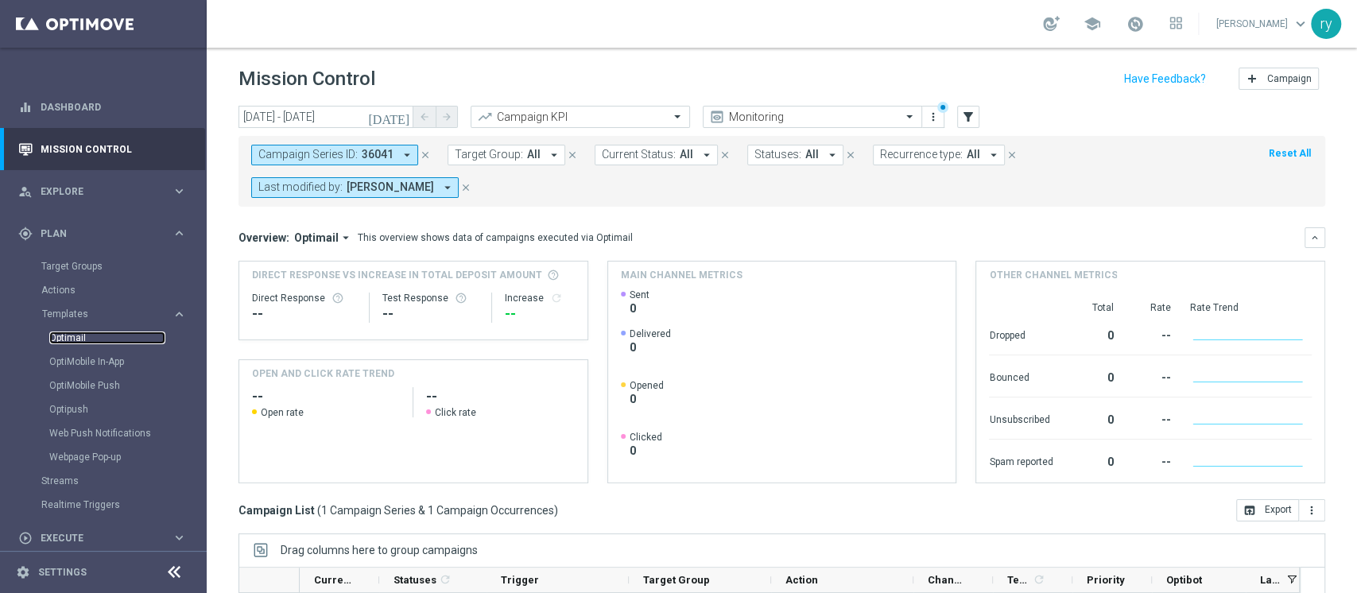
click at [114, 333] on link "Optimail" at bounding box center [107, 337] width 116 height 13
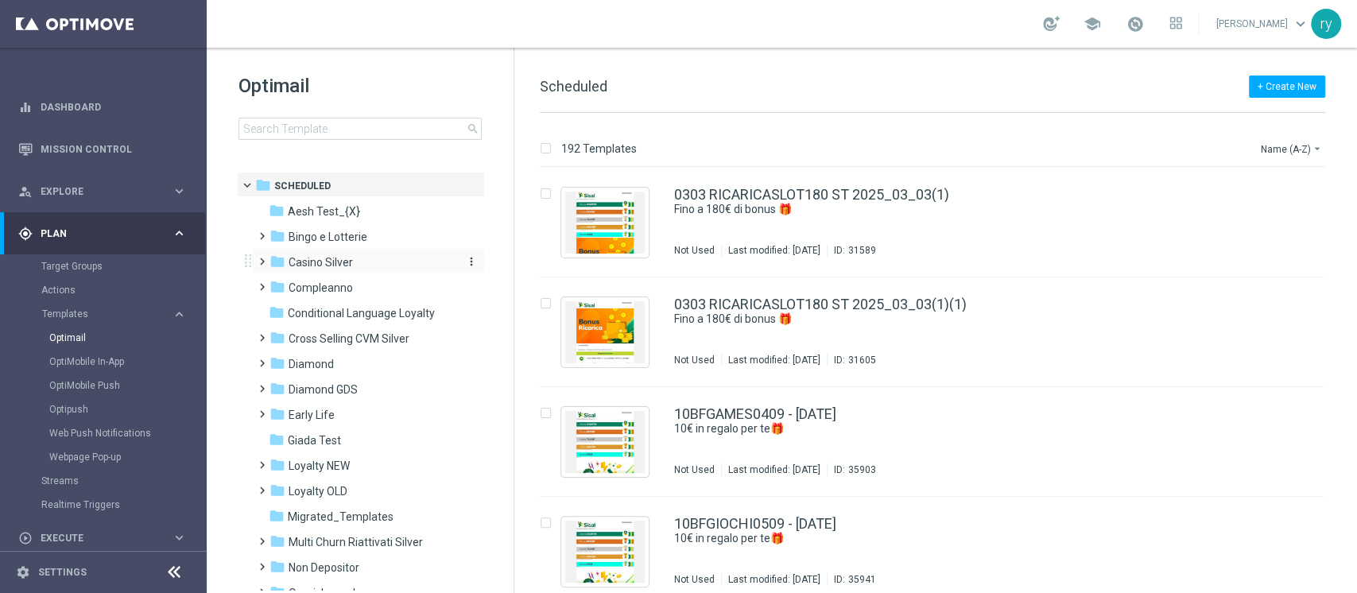
click at [328, 264] on span "Casino Silver" at bounding box center [321, 262] width 64 height 14
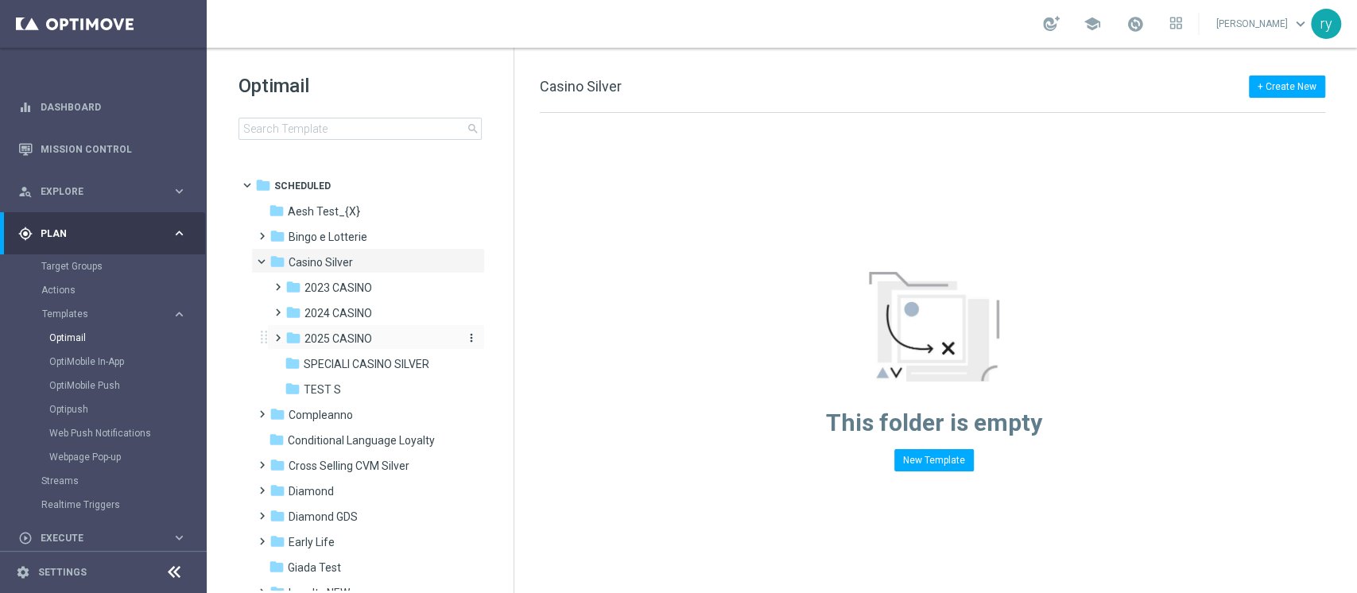
click at [343, 345] on span "2025 CASINO" at bounding box center [338, 338] width 68 height 14
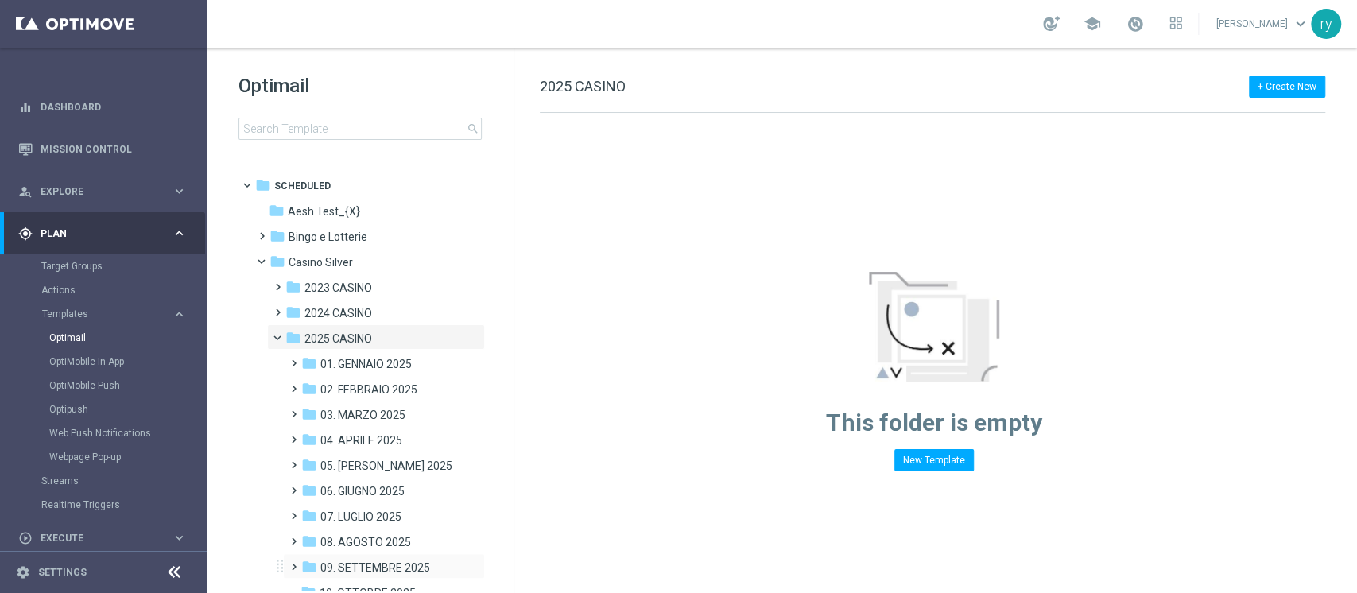
scroll to position [211, 0]
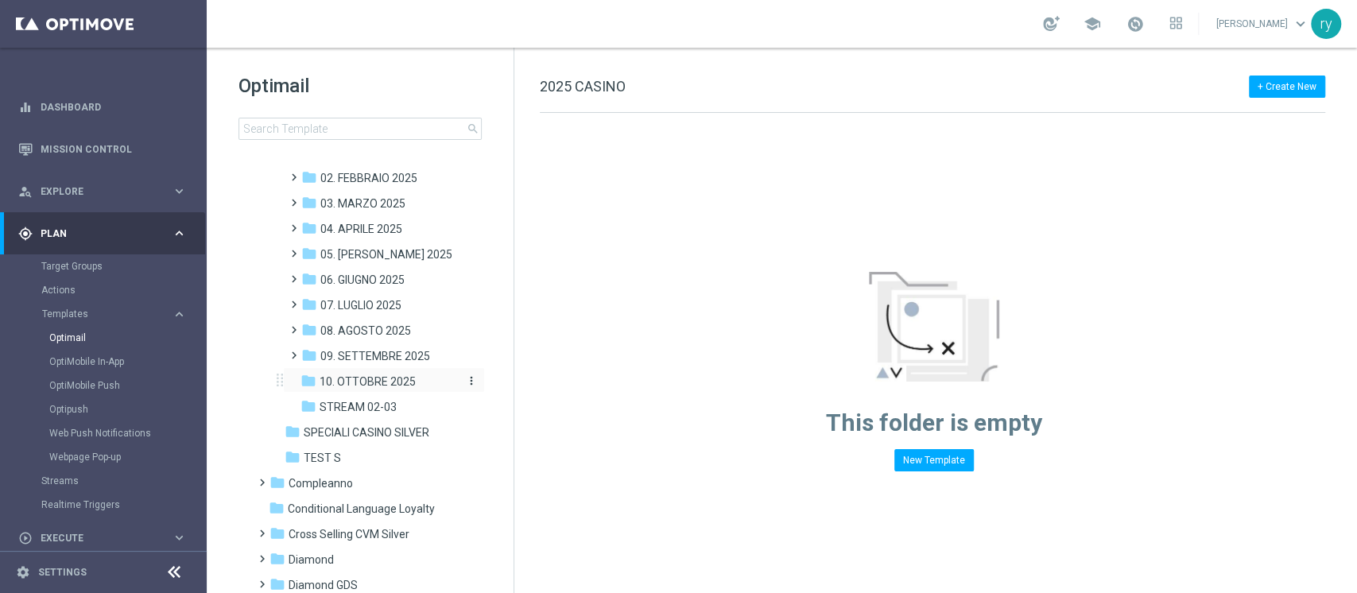
click at [391, 374] on span "10. OTTOBRE 2025" at bounding box center [368, 381] width 96 height 14
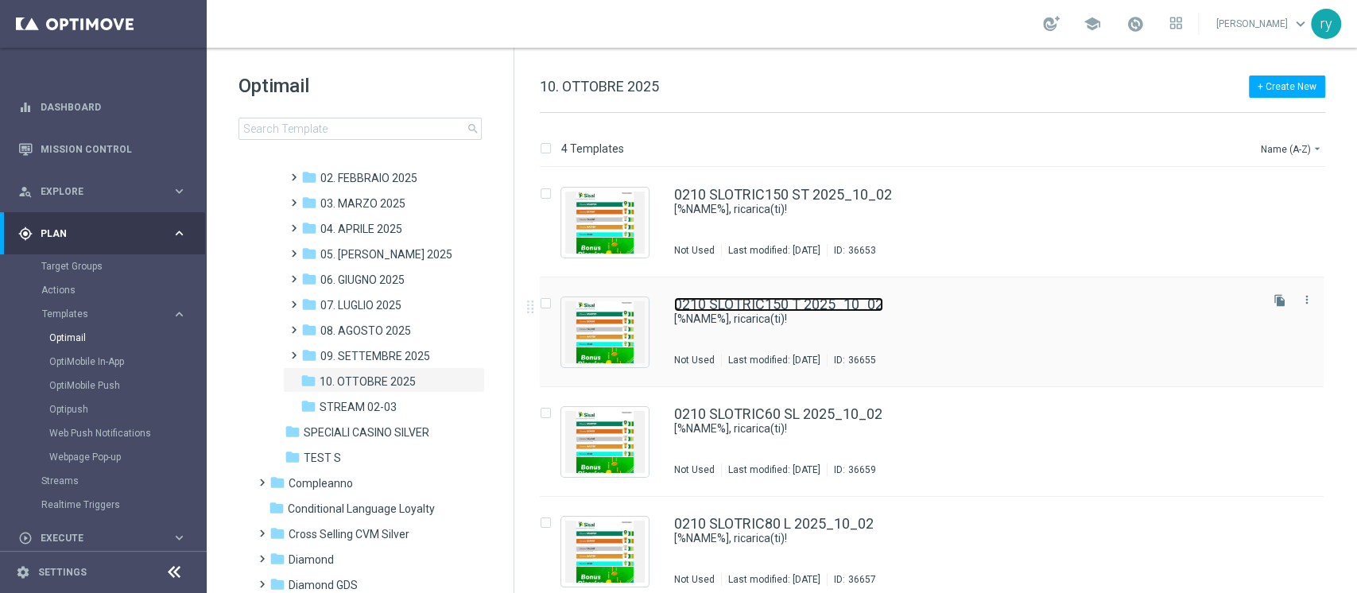
click at [805, 309] on link "0210 SLOTRIC150 T 2025_10_02" at bounding box center [778, 304] width 209 height 14
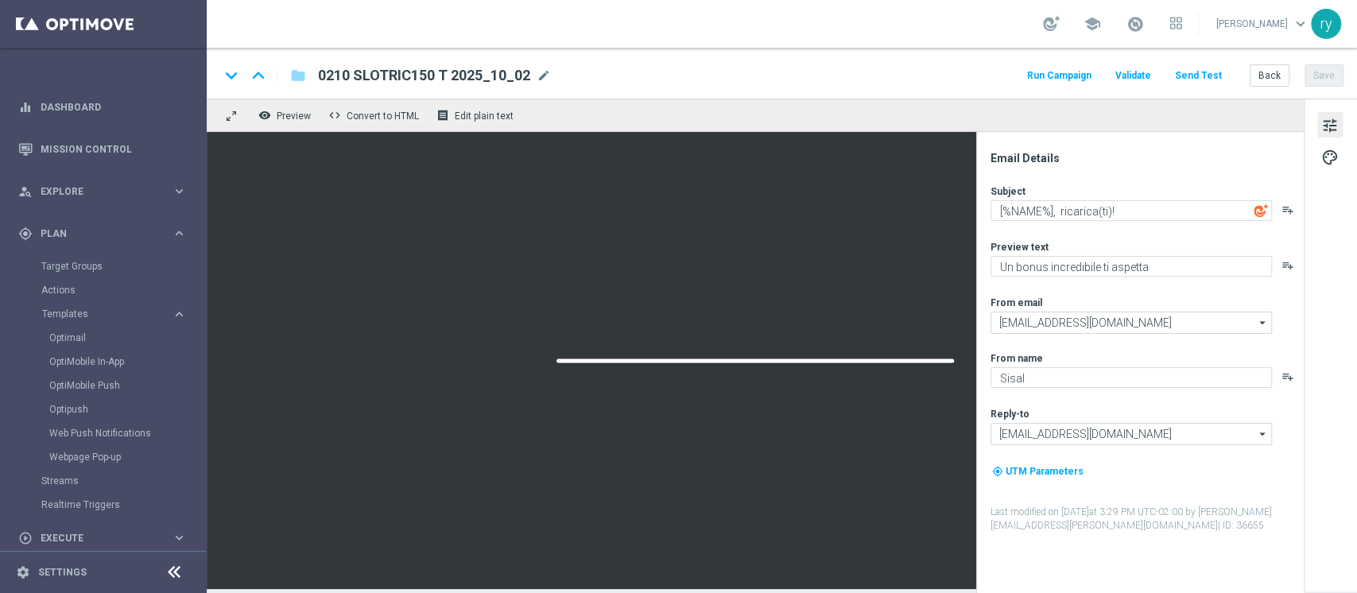
click at [1077, 74] on button "Run Campaign" at bounding box center [1059, 75] width 69 height 21
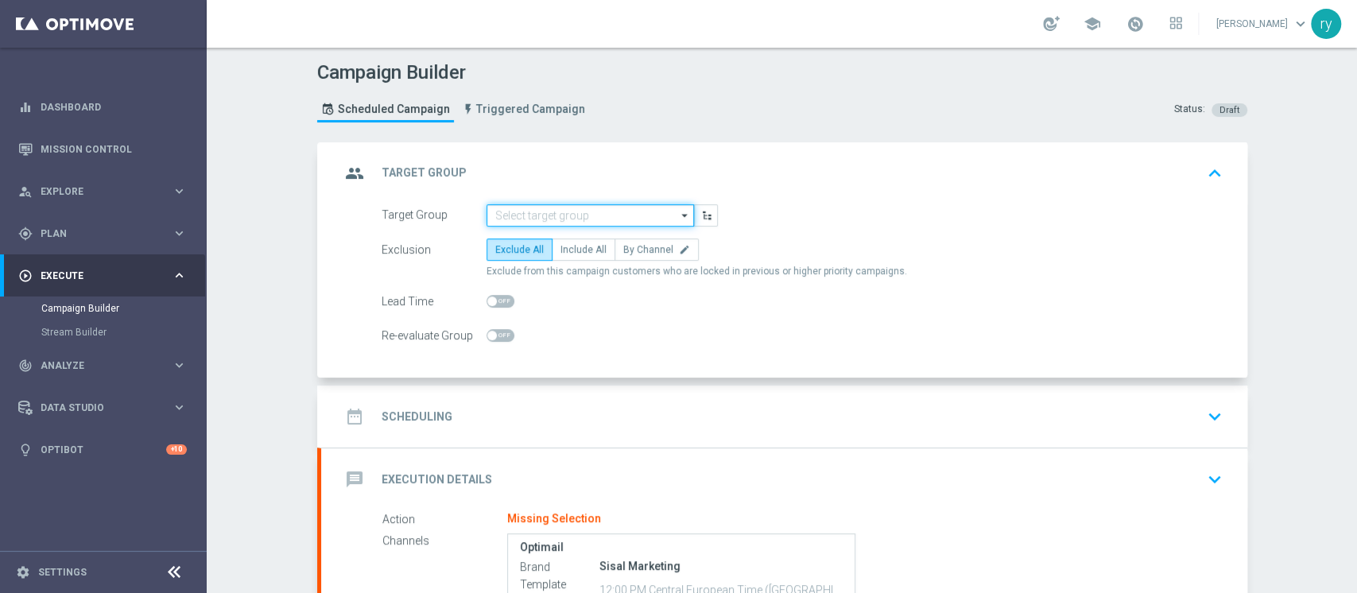
click at [528, 223] on input at bounding box center [590, 215] width 207 height 22
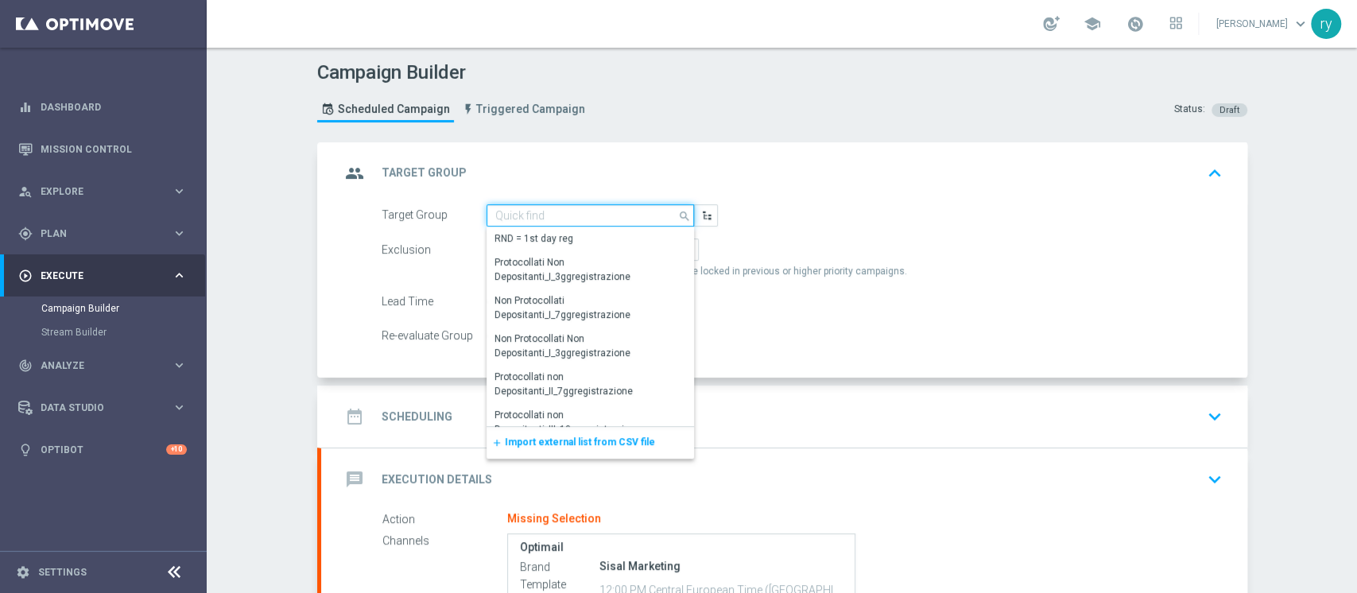
paste input "TOP Active Casinò Silver MARG POS"
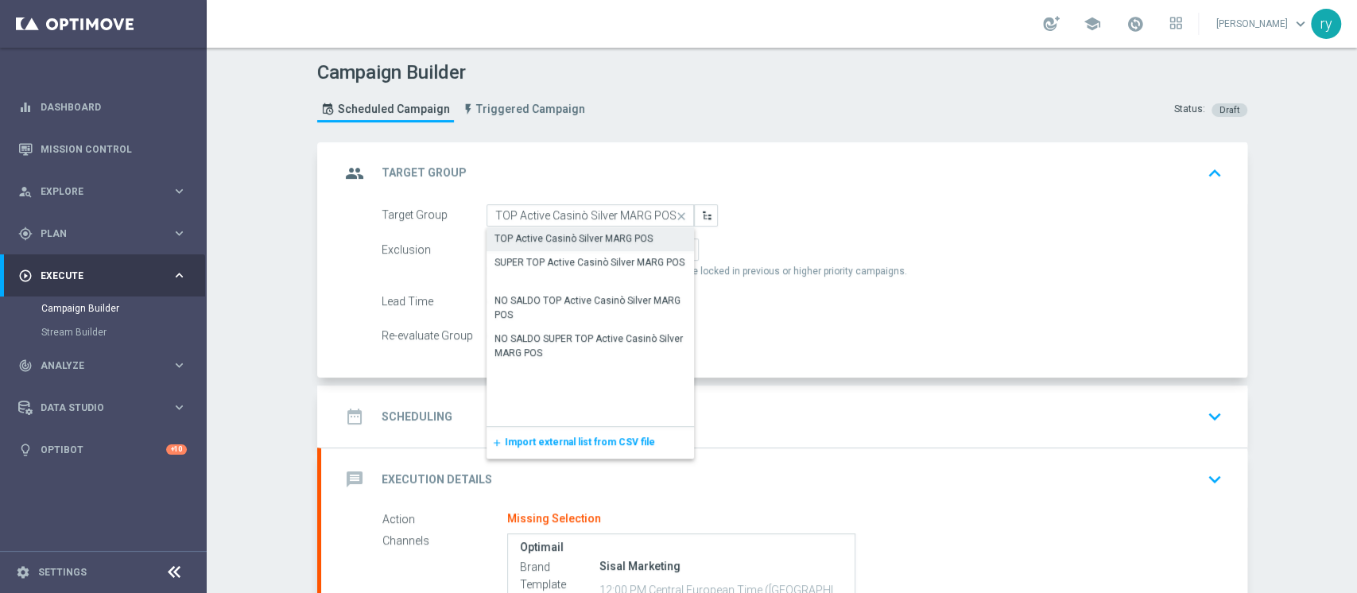
click at [551, 236] on div "TOP Active Casinò Silver MARG POS" at bounding box center [573, 238] width 158 height 14
type input "TOP Active Casinò Silver MARG POS"
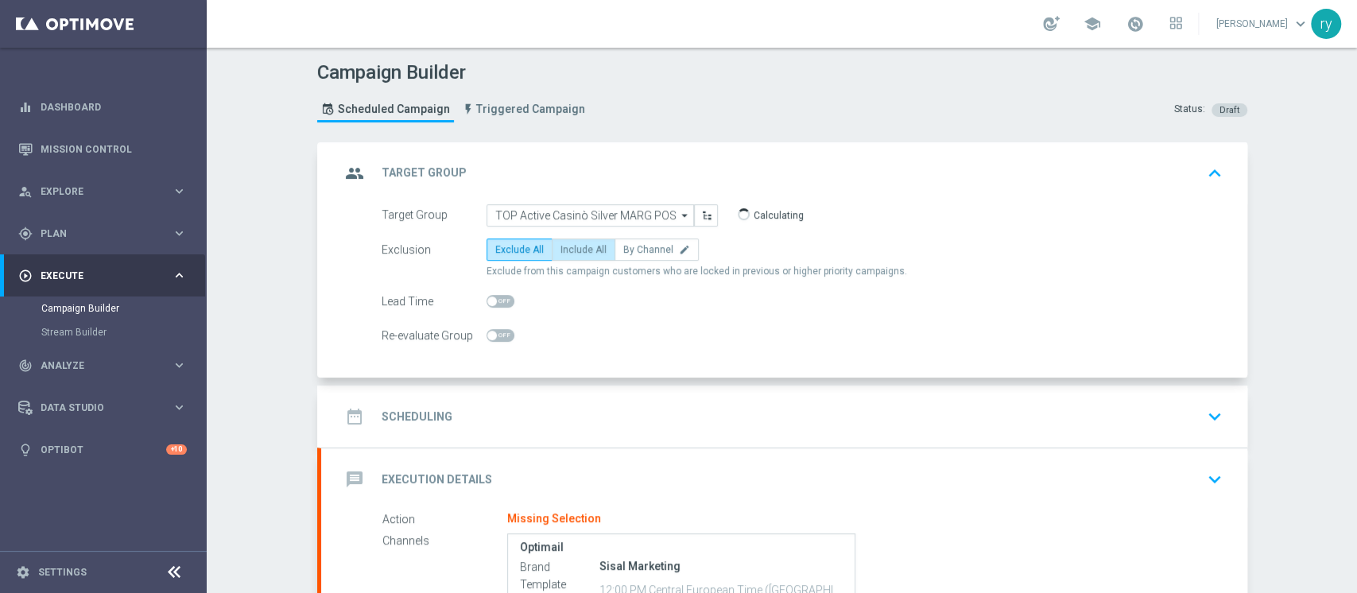
click at [560, 244] on span "Include All" at bounding box center [583, 249] width 46 height 11
click at [560, 247] on input "Include All" at bounding box center [565, 252] width 10 height 10
radio input "true"
click at [612, 405] on div "date_range Scheduling keyboard_arrow_down" at bounding box center [784, 416] width 888 height 30
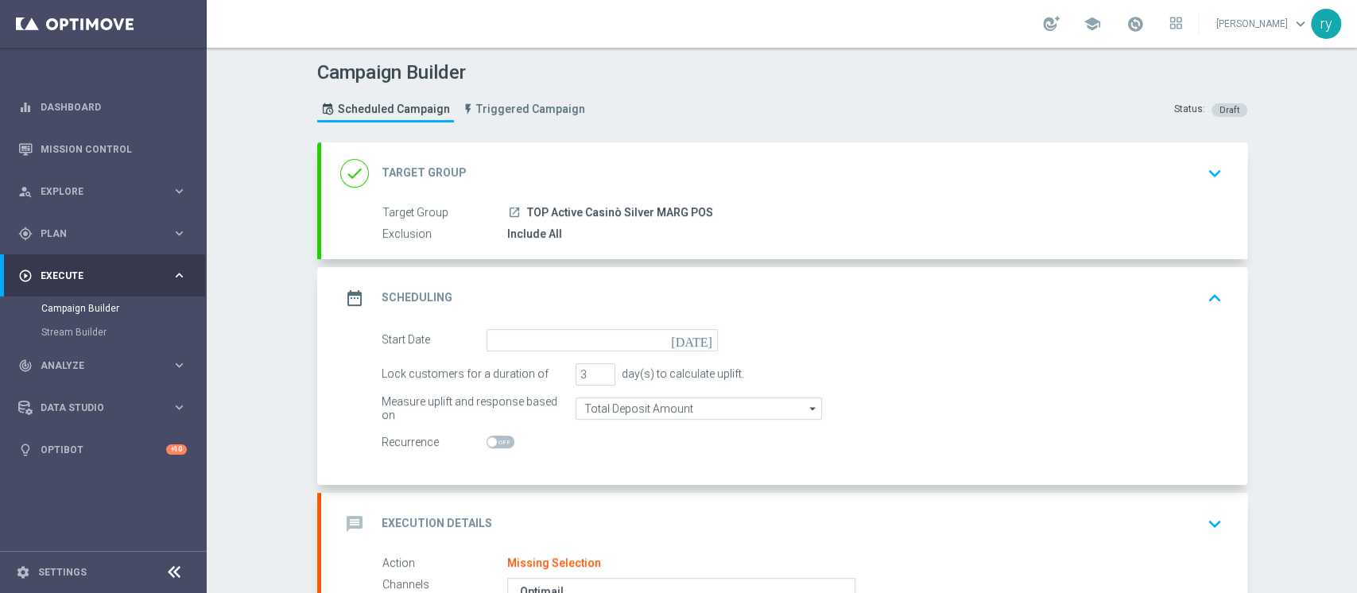
click at [717, 334] on div "Start Date [DATE]" at bounding box center [550, 340] width 360 height 22
click at [699, 335] on icon "[DATE]" at bounding box center [694, 337] width 47 height 17
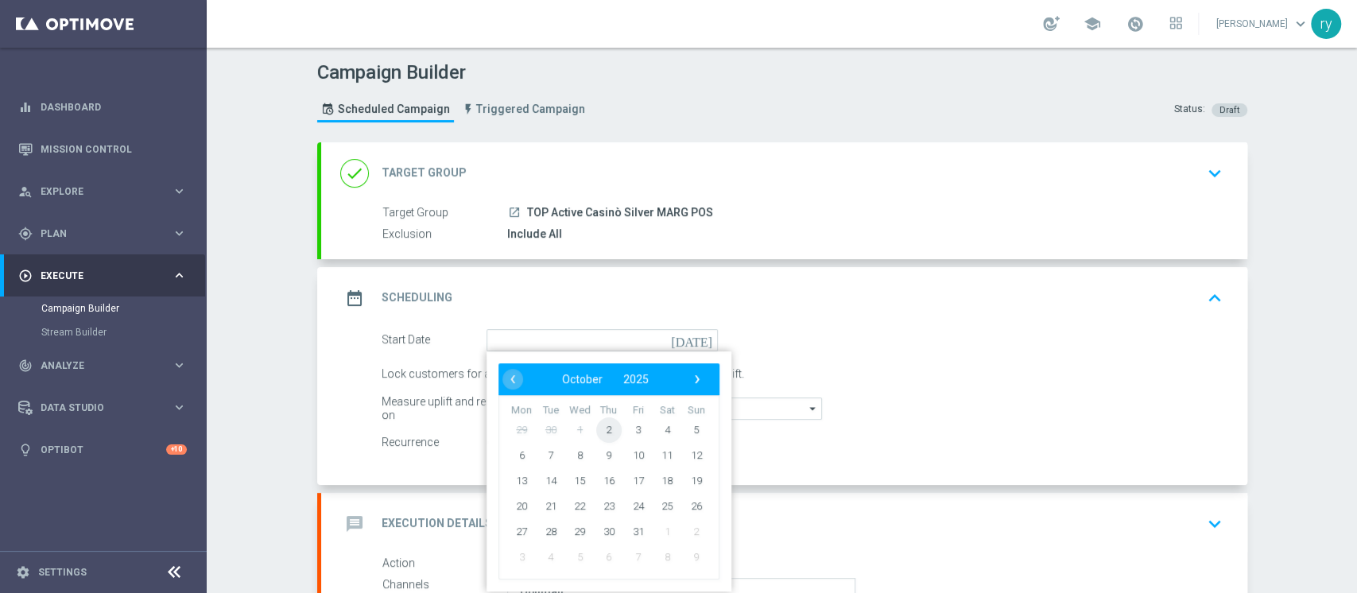
click at [605, 425] on span "2" at bounding box center [607, 429] width 25 height 25
type input "[DATE]"
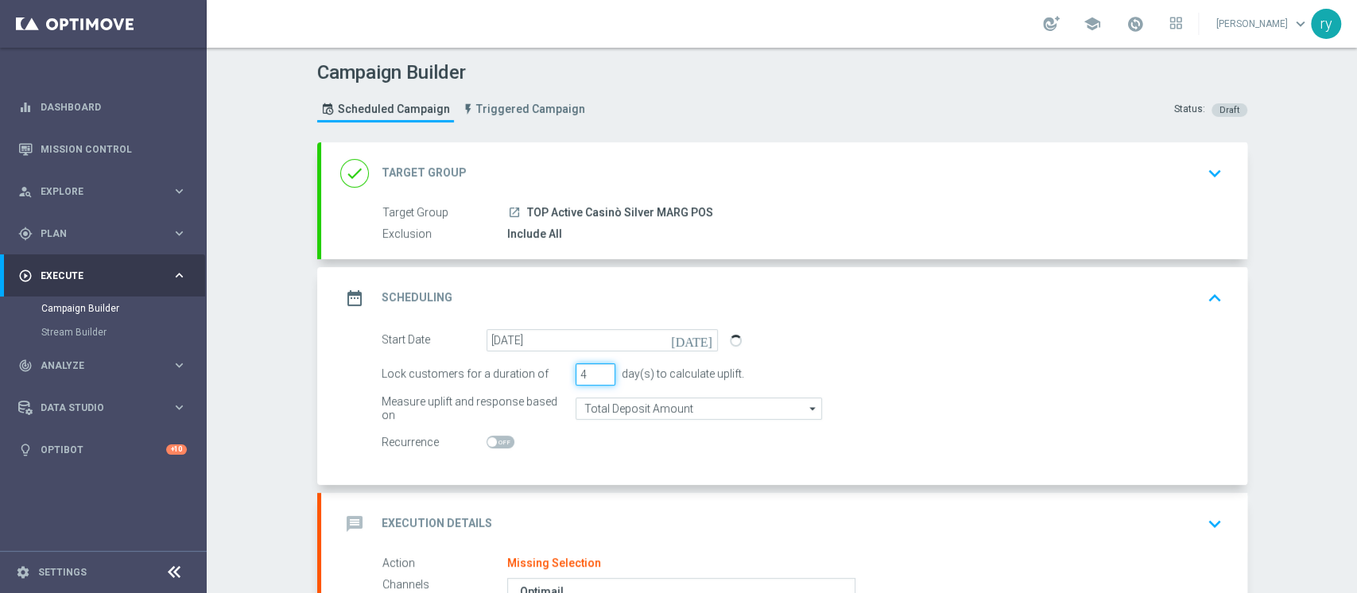
type input "4"
click at [599, 371] on input "4" at bounding box center [596, 374] width 40 height 22
click at [599, 458] on div "Start Date [DATE] [DATE] Lock customers for a duration of 4 day(s) to calculate…" at bounding box center [784, 407] width 926 height 156
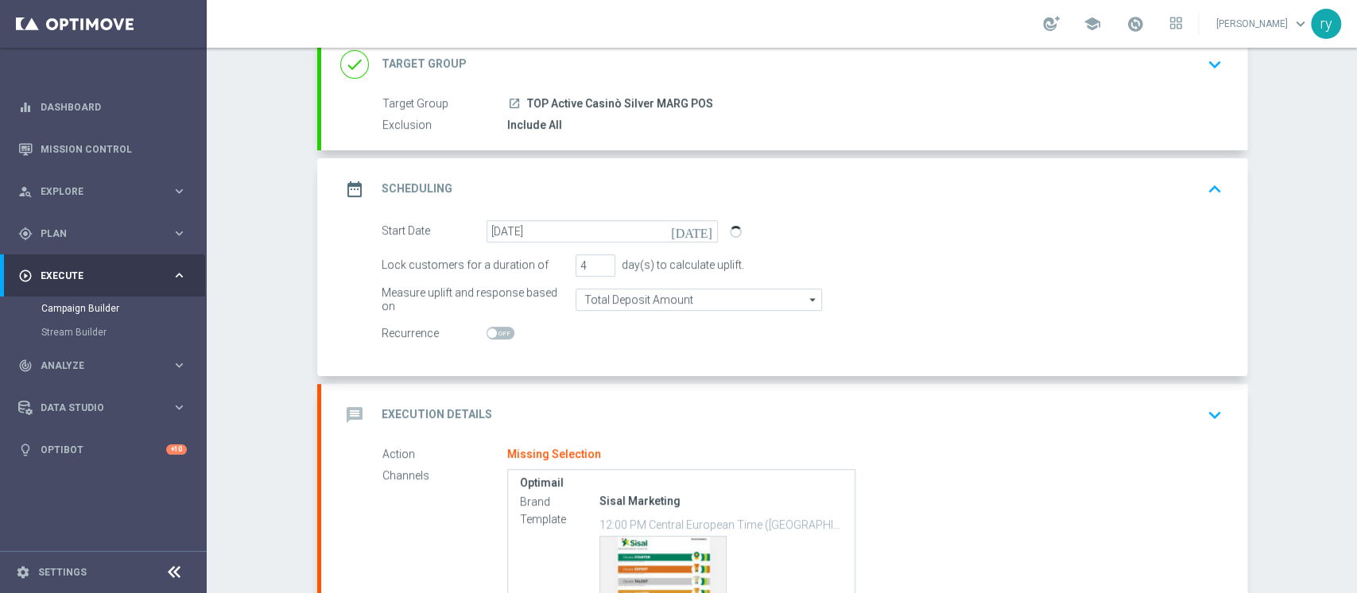
scroll to position [211, 0]
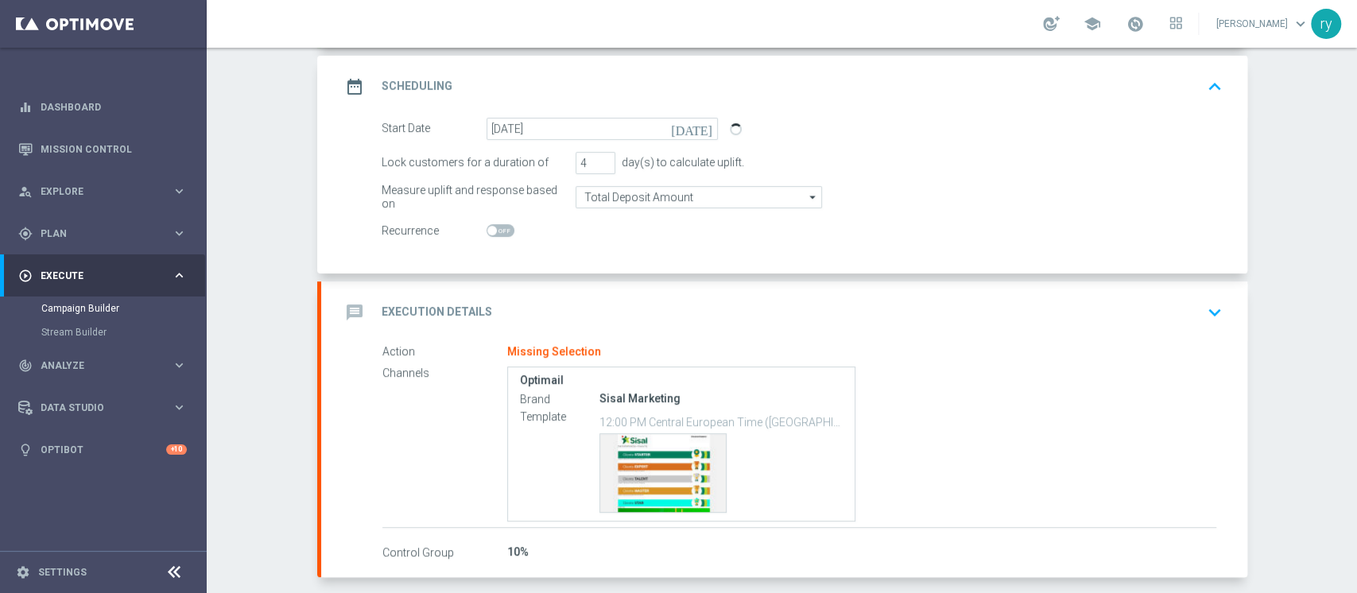
click at [591, 307] on div "message Execution Details keyboard_arrow_down" at bounding box center [784, 312] width 888 height 30
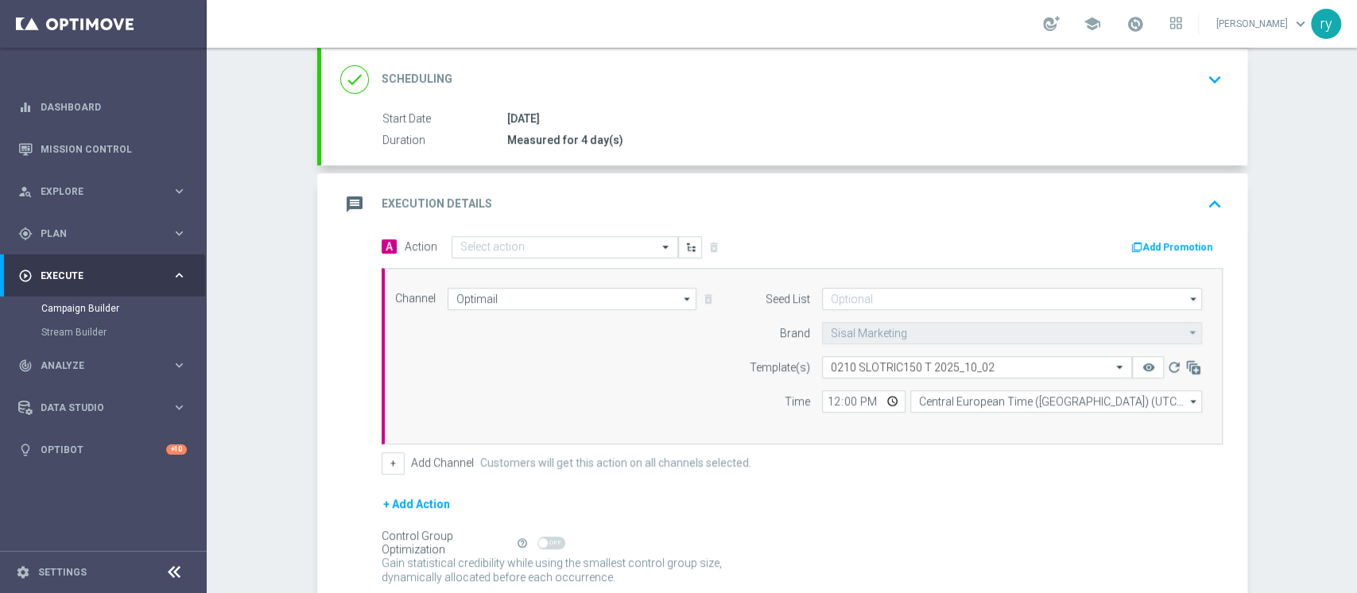
click at [1158, 249] on button "Add Promotion" at bounding box center [1174, 246] width 88 height 17
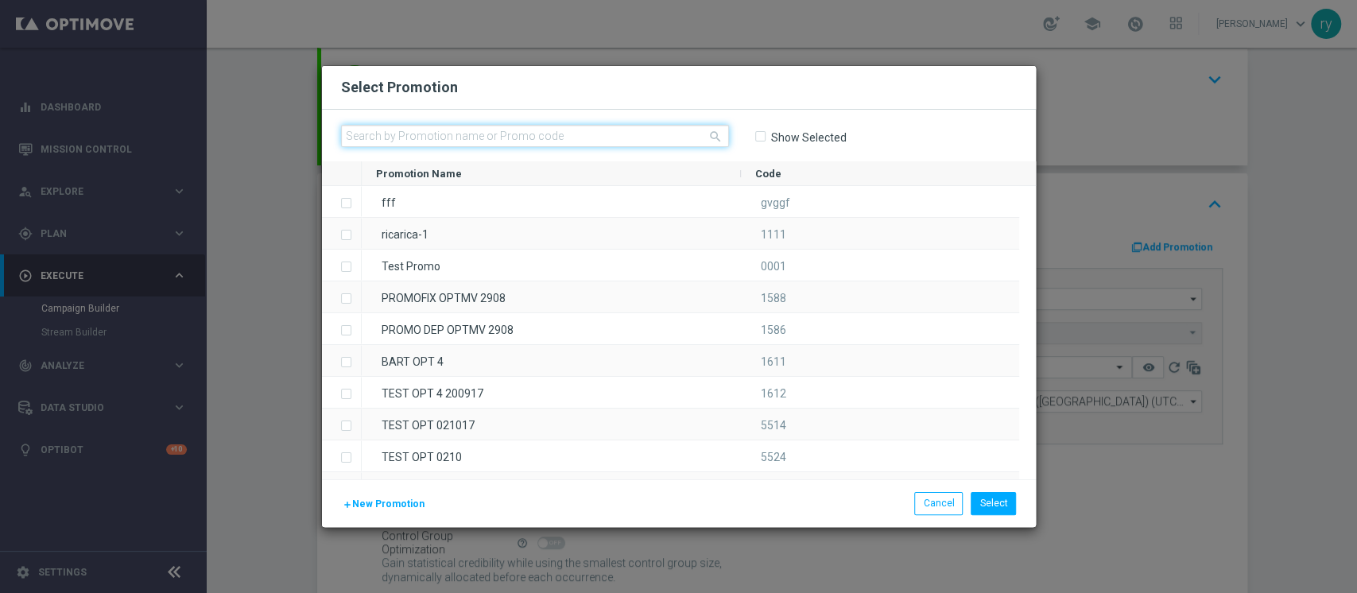
click at [369, 130] on input "text" at bounding box center [535, 136] width 388 height 22
paste input "335912"
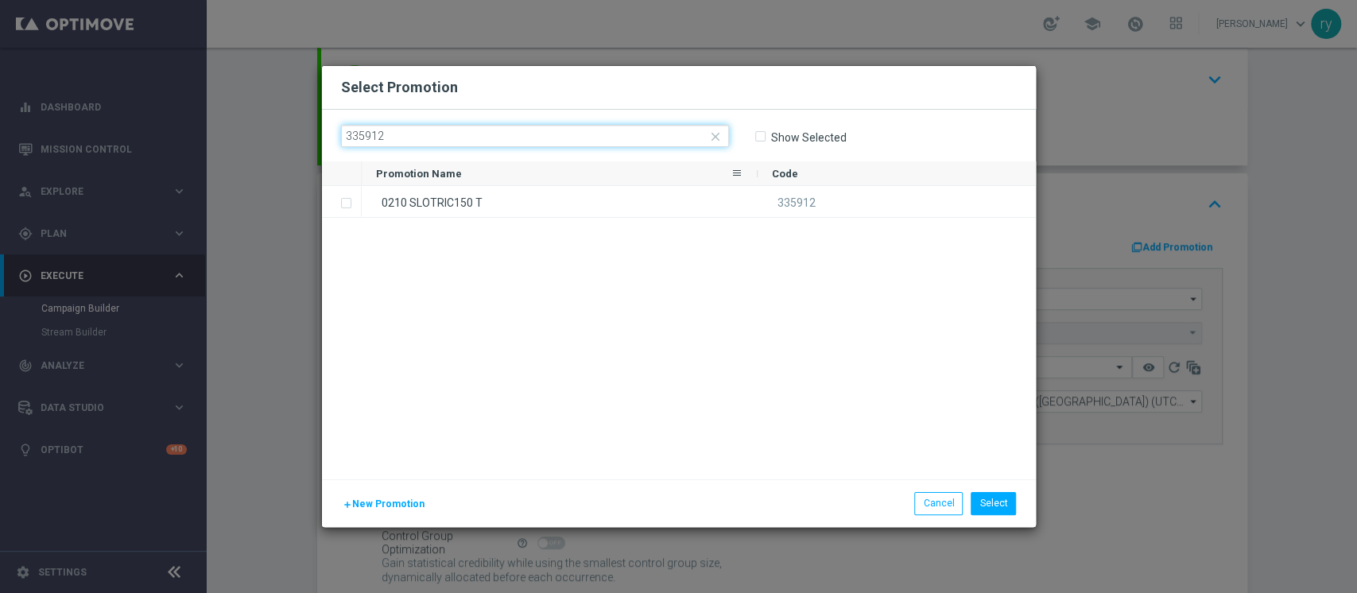
type input "335912"
drag, startPoint x: 423, startPoint y: 189, endPoint x: 432, endPoint y: 188, distance: 9.6
click at [424, 189] on div "0210 SLOTRIC150 T" at bounding box center [560, 201] width 396 height 31
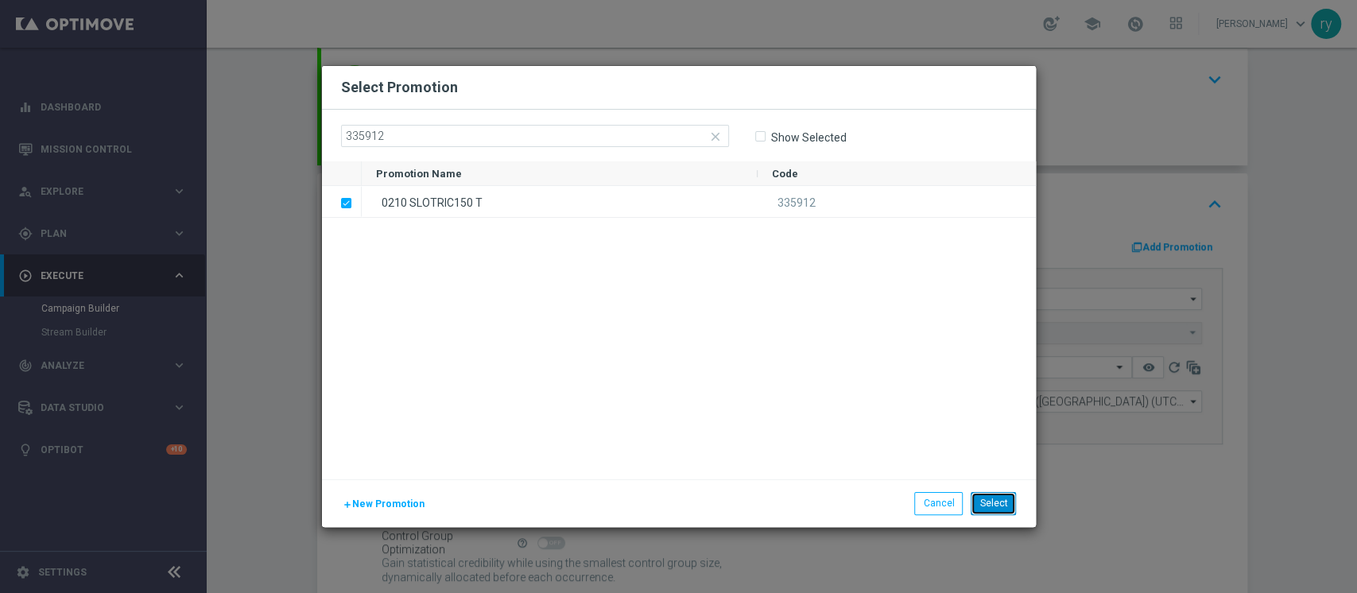
click at [975, 495] on button "Select" at bounding box center [993, 503] width 45 height 22
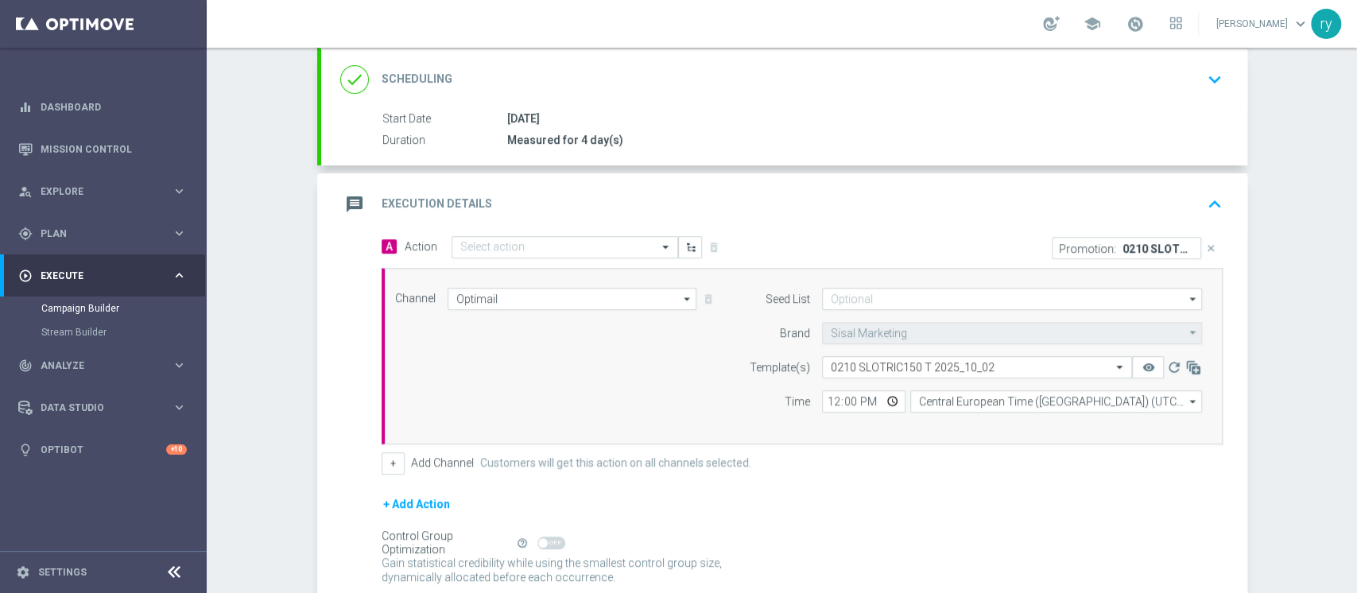
click at [505, 227] on div "message Execution Details keyboard_arrow_up" at bounding box center [784, 204] width 926 height 62
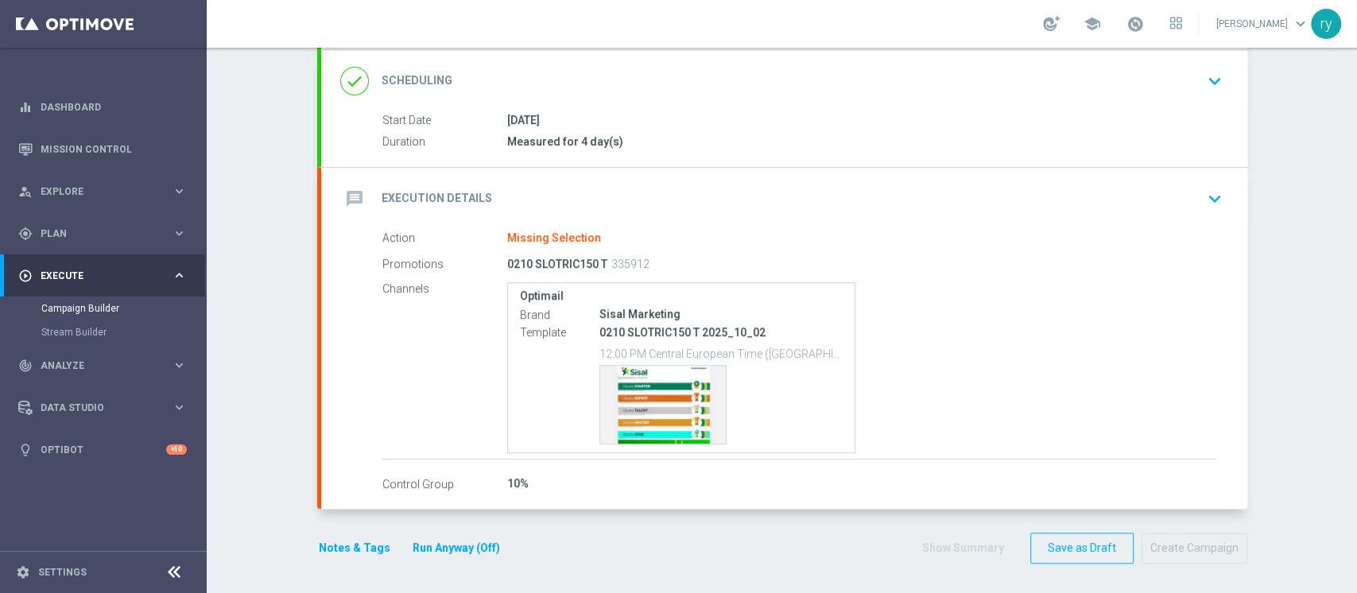
click at [521, 188] on div "message Execution Details keyboard_arrow_down" at bounding box center [784, 199] width 888 height 30
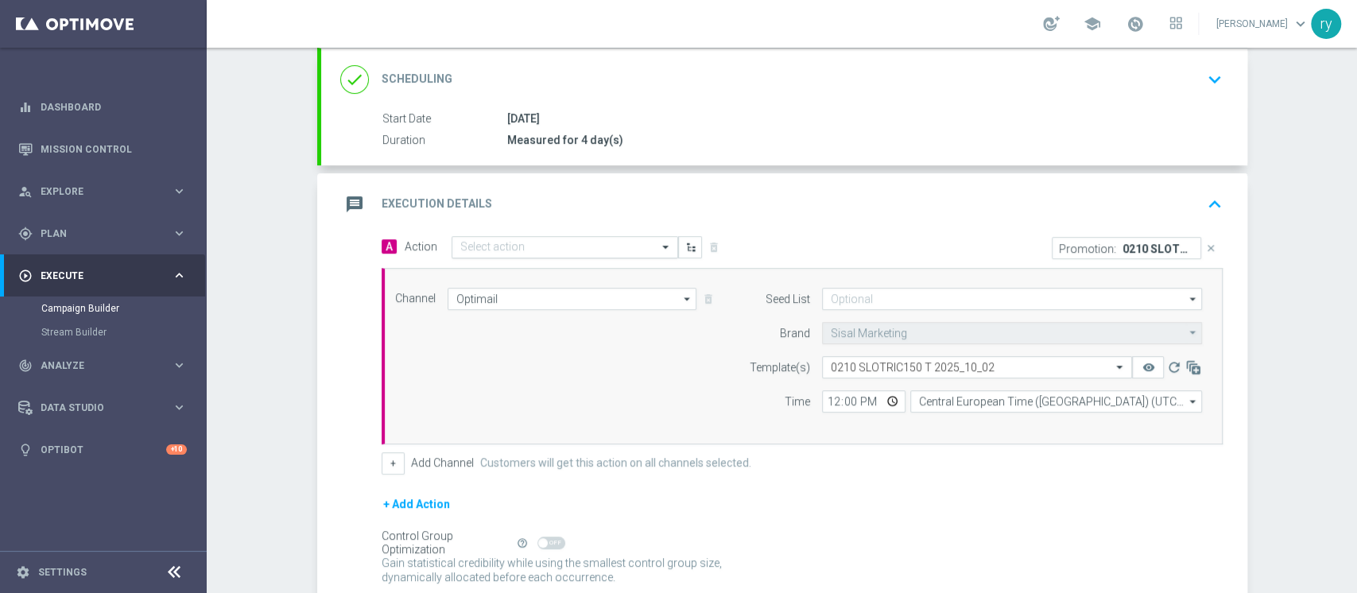
click at [514, 241] on input "text" at bounding box center [548, 248] width 177 height 14
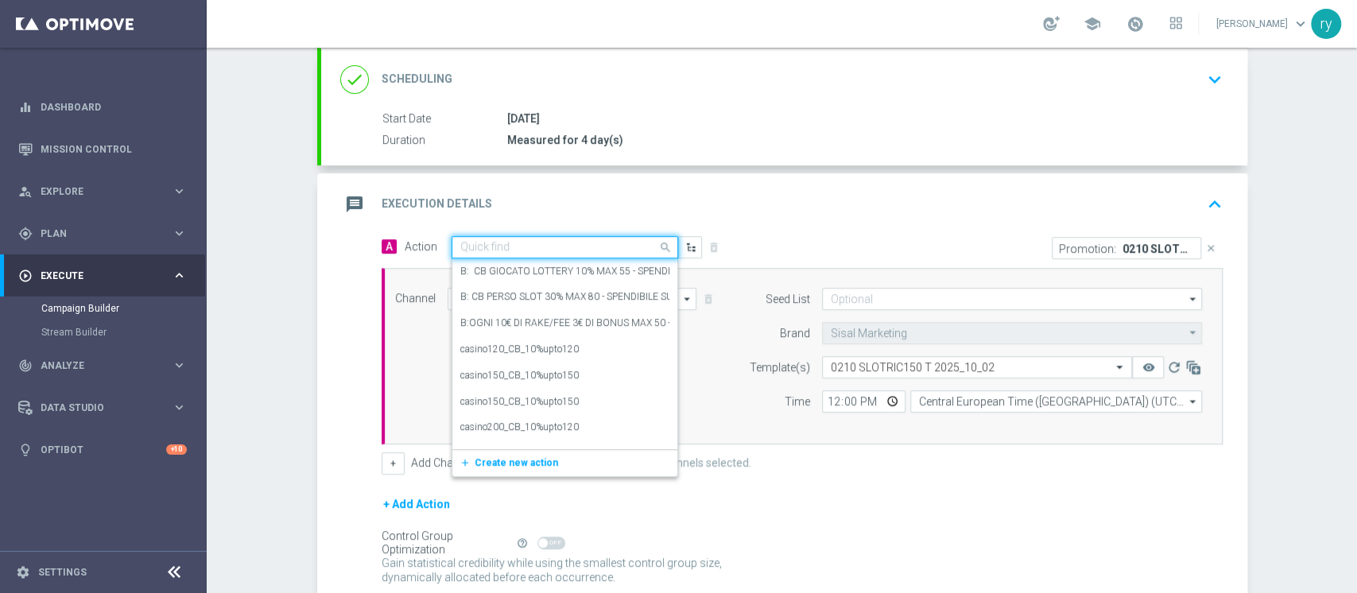
paste input "dep 50€ per 20% fino a 150€"
type input "dep 50€ per 20% fino a 150€"
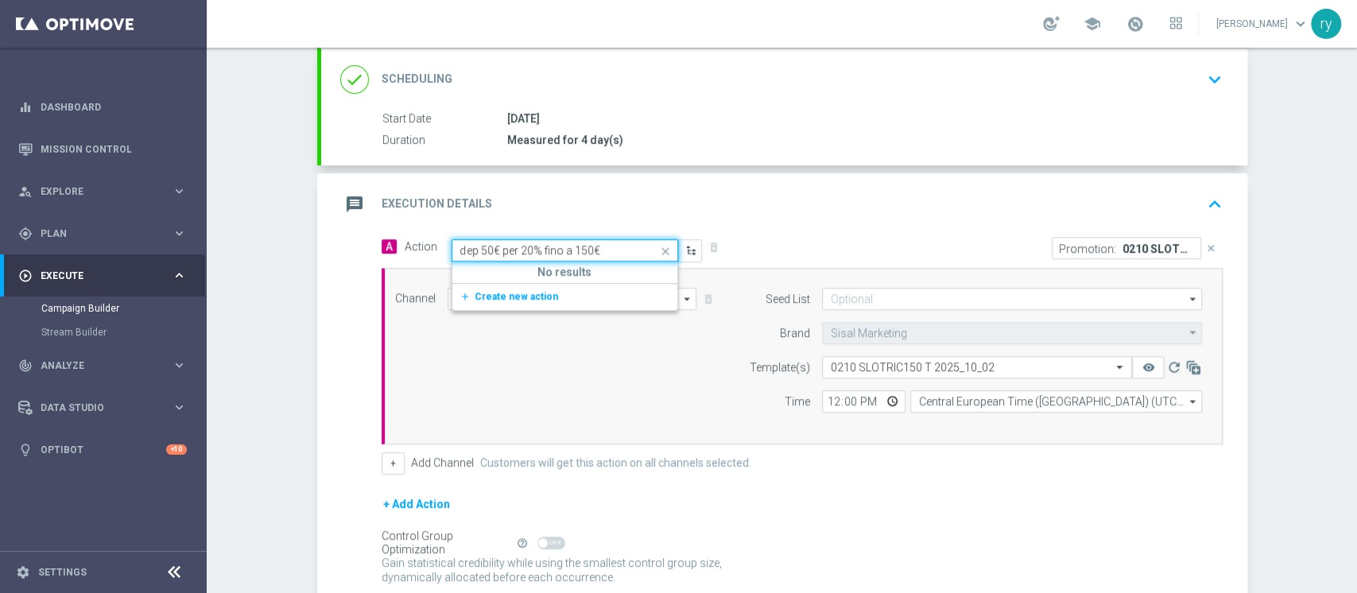
click at [526, 291] on span "Create new action" at bounding box center [516, 296] width 83 height 11
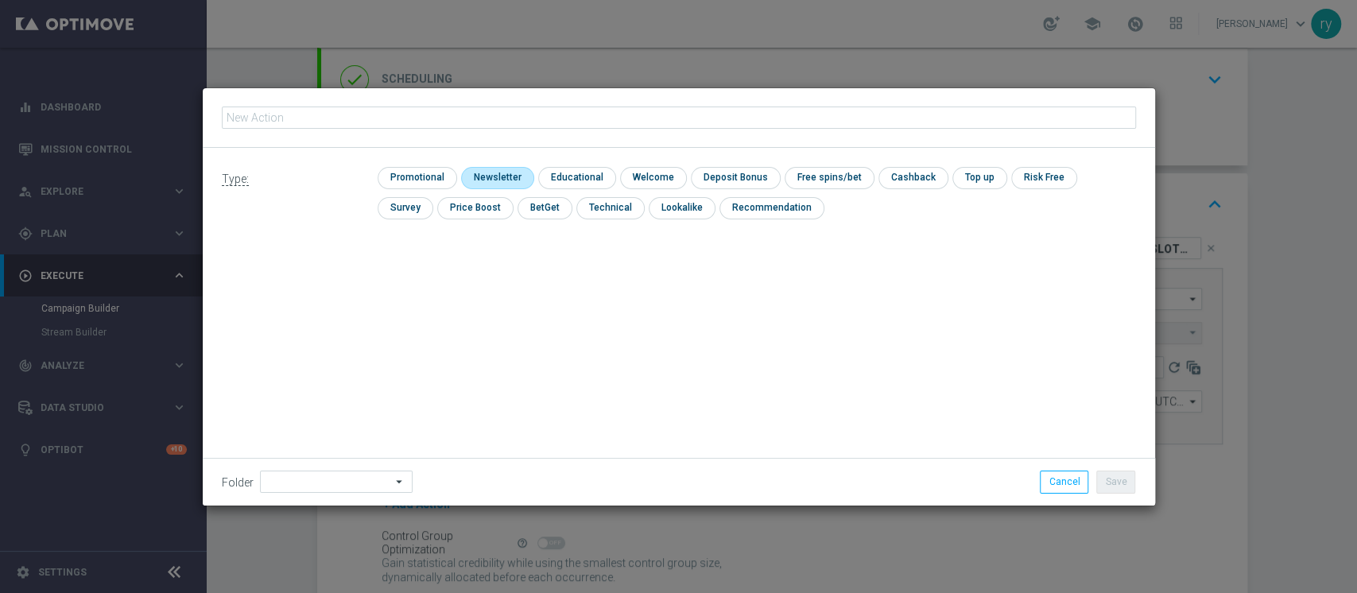
type input "dep 50€ per 20% fino a 150€"
click at [439, 172] on input "checkbox" at bounding box center [416, 177] width 76 height 21
checkbox input "true"
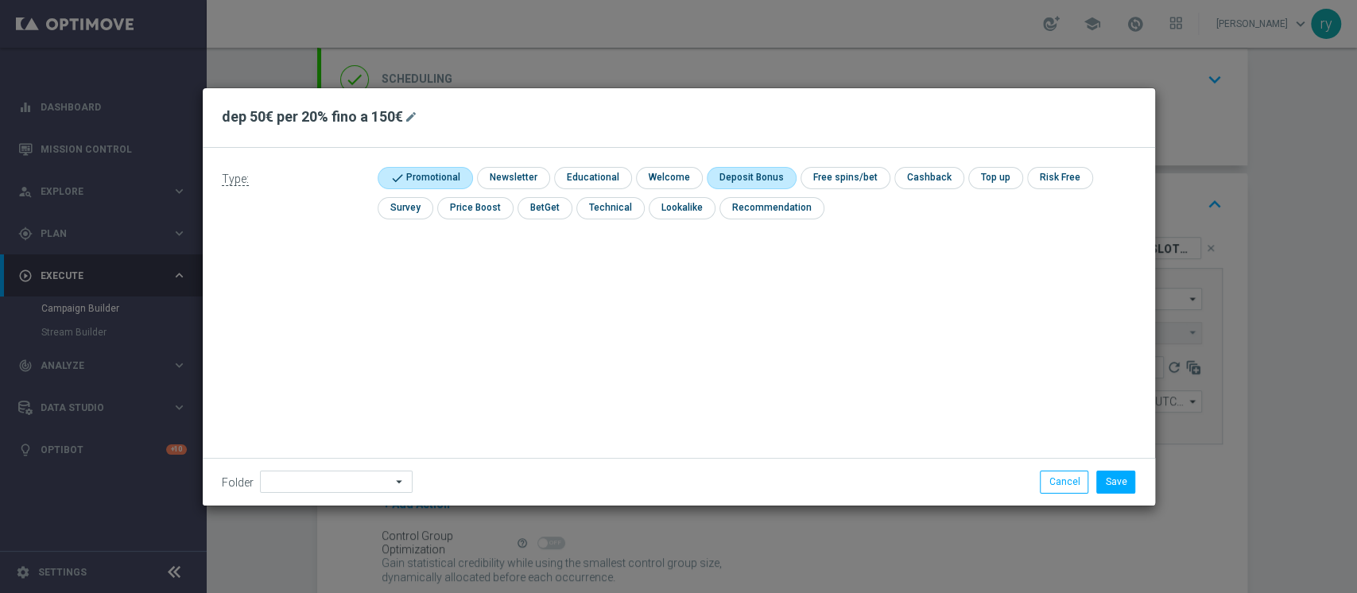
click at [707, 174] on input "checkbox" at bounding box center [749, 177] width 85 height 21
checkbox input "true"
click at [1110, 481] on button "Save" at bounding box center [1115, 482] width 39 height 22
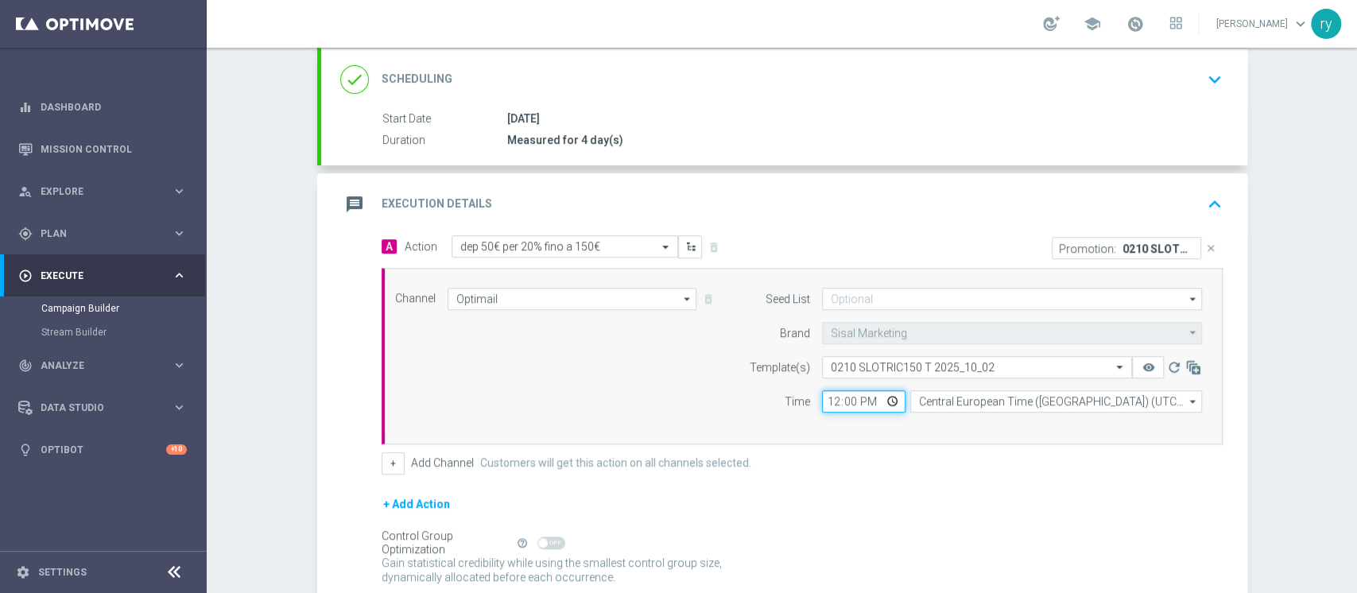
click at [831, 391] on input "12:00" at bounding box center [863, 401] width 83 height 22
type input "18:00"
click at [846, 423] on div "Channel Optimail Optimail arrow_drop_down Drag here to set row groups Drag here…" at bounding box center [802, 356] width 841 height 176
click at [370, 455] on div "A Action Select action dep 50€ per 20% fino a 150€ delete_forever Promotion: 02…" at bounding box center [802, 354] width 865 height 239
click at [382, 457] on button "+" at bounding box center [393, 463] width 23 height 22
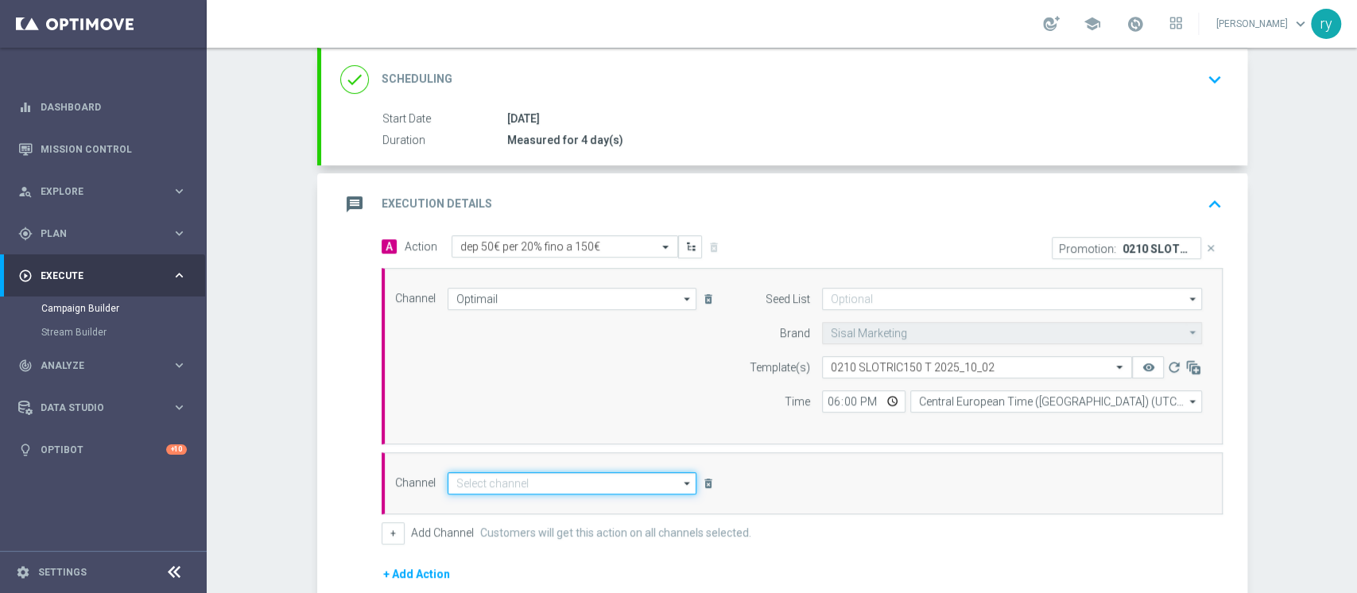
click at [492, 472] on input at bounding box center [573, 483] width 250 height 22
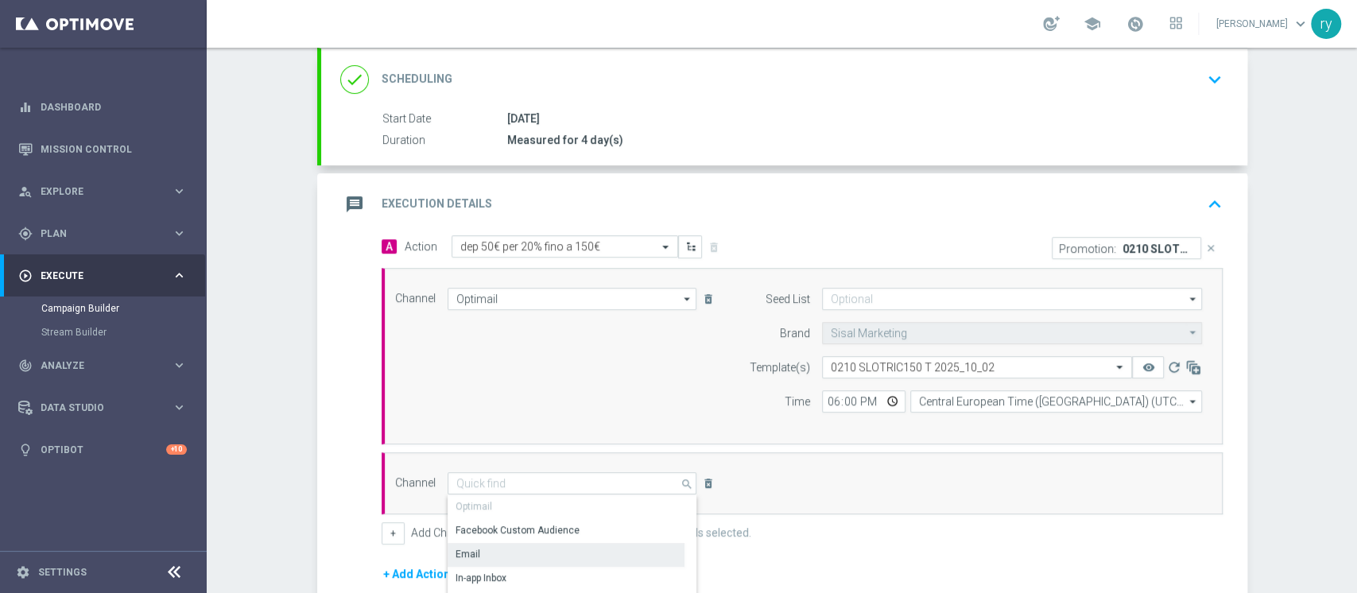
click at [488, 550] on div "Email" at bounding box center [566, 554] width 237 height 22
type input "Email"
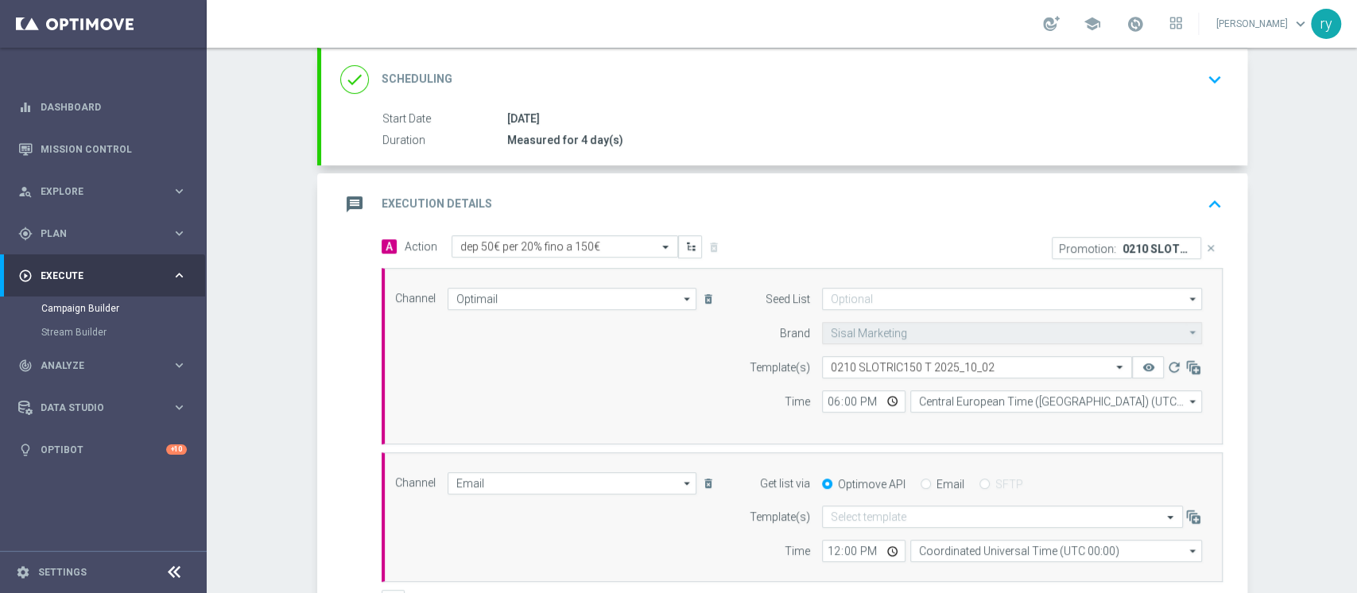
click at [921, 480] on input "Email" at bounding box center [926, 485] width 10 height 10
radio input "true"
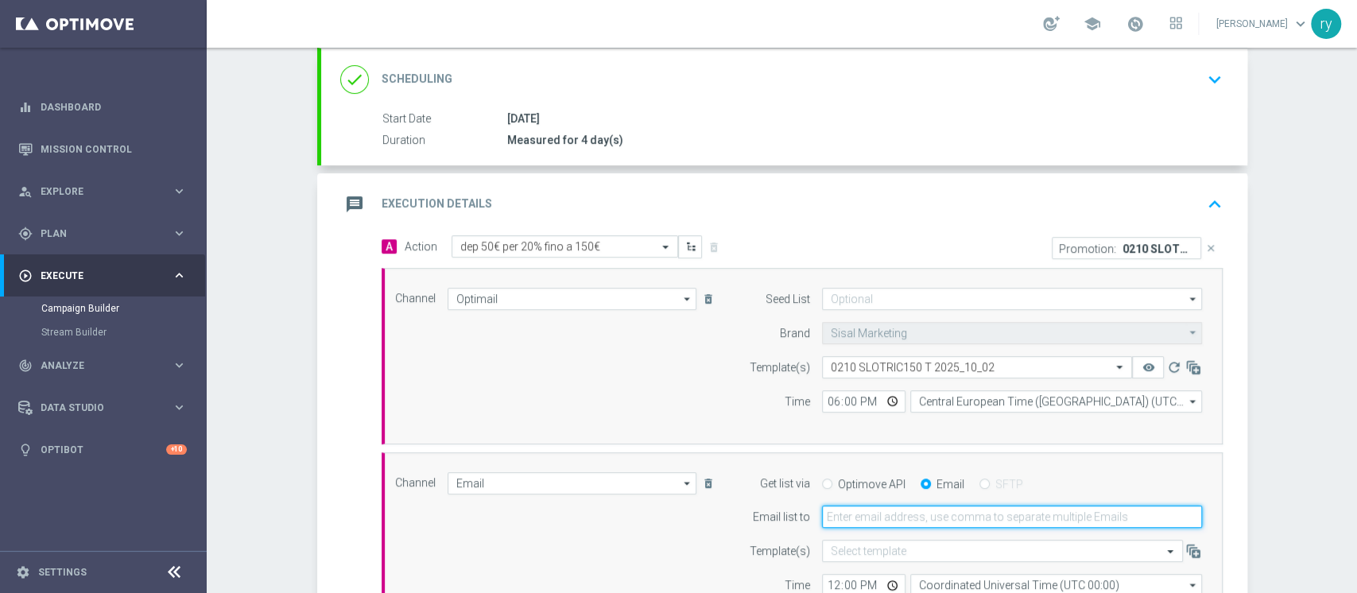
click at [903, 509] on input "email" at bounding box center [1012, 517] width 380 height 22
type input "[EMAIL_ADDRESS][DOMAIN_NAME]"
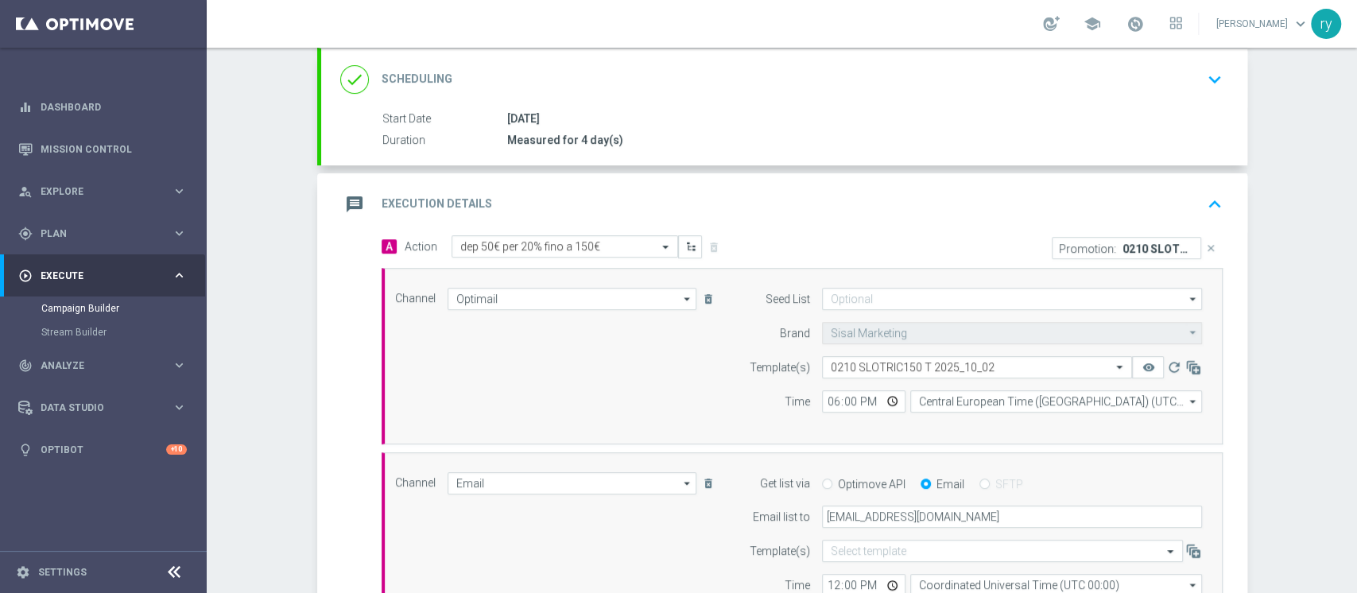
click at [1236, 452] on div "A Action Select action dep 50€ per 20% fino a 150€ delete_forever Promotion: 02…" at bounding box center [784, 523] width 926 height 576
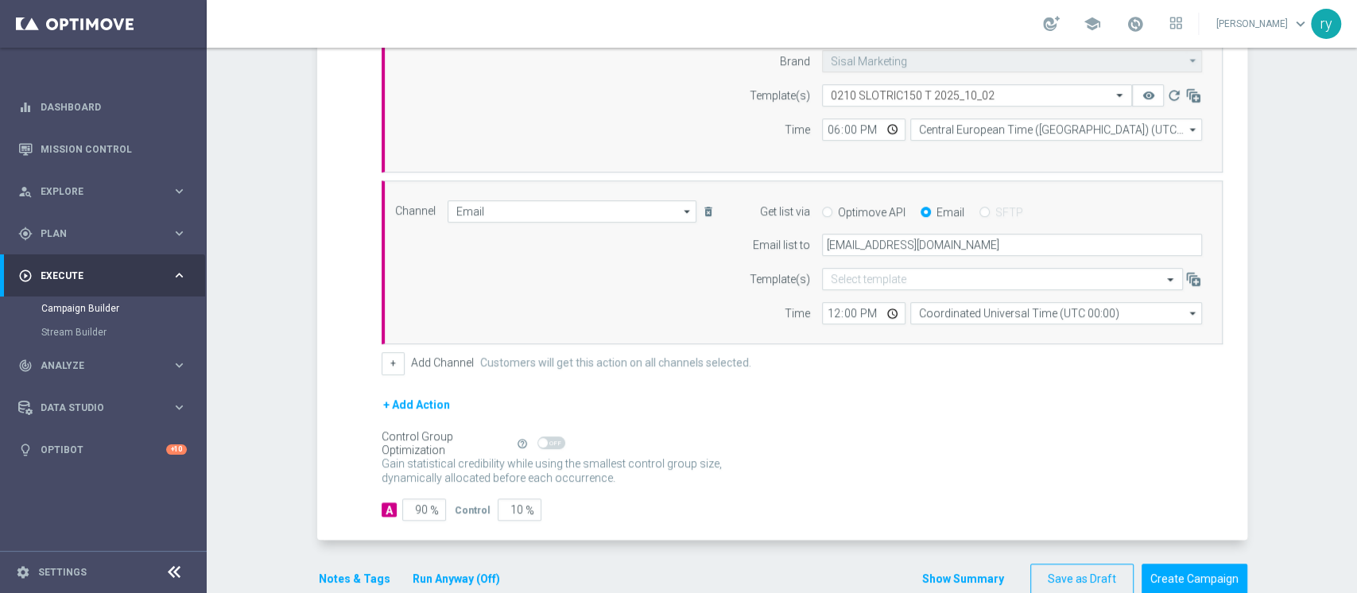
scroll to position [514, 0]
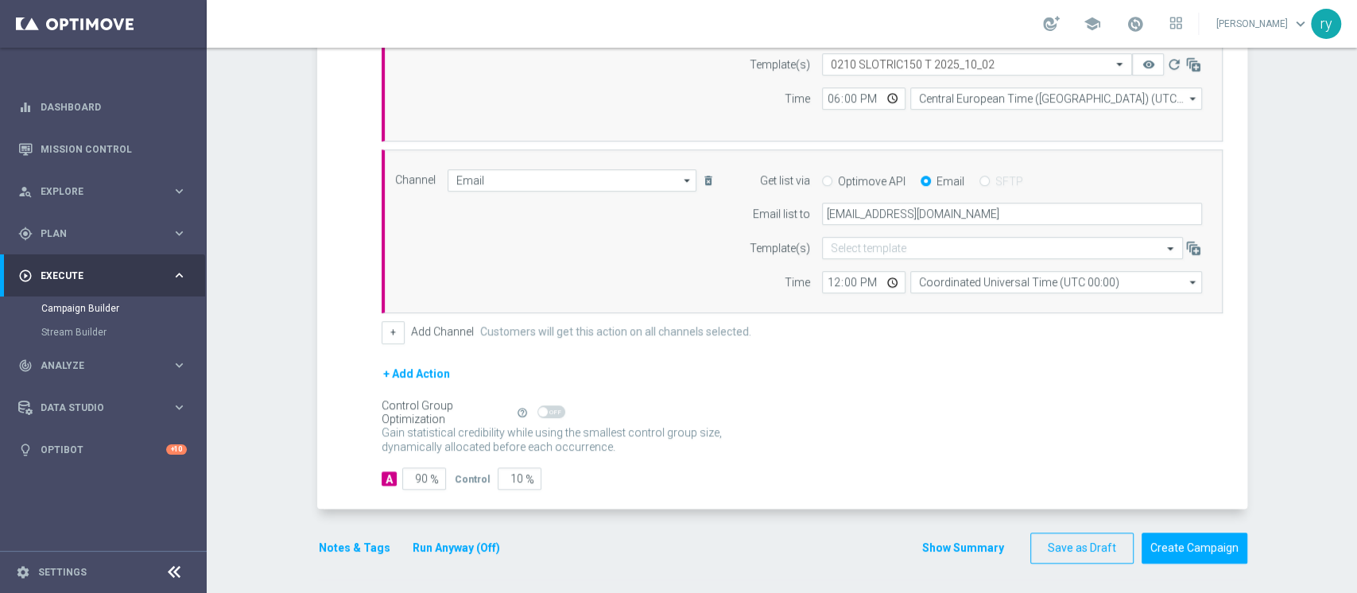
click at [331, 543] on button "Notes & Tags" at bounding box center [354, 548] width 75 height 20
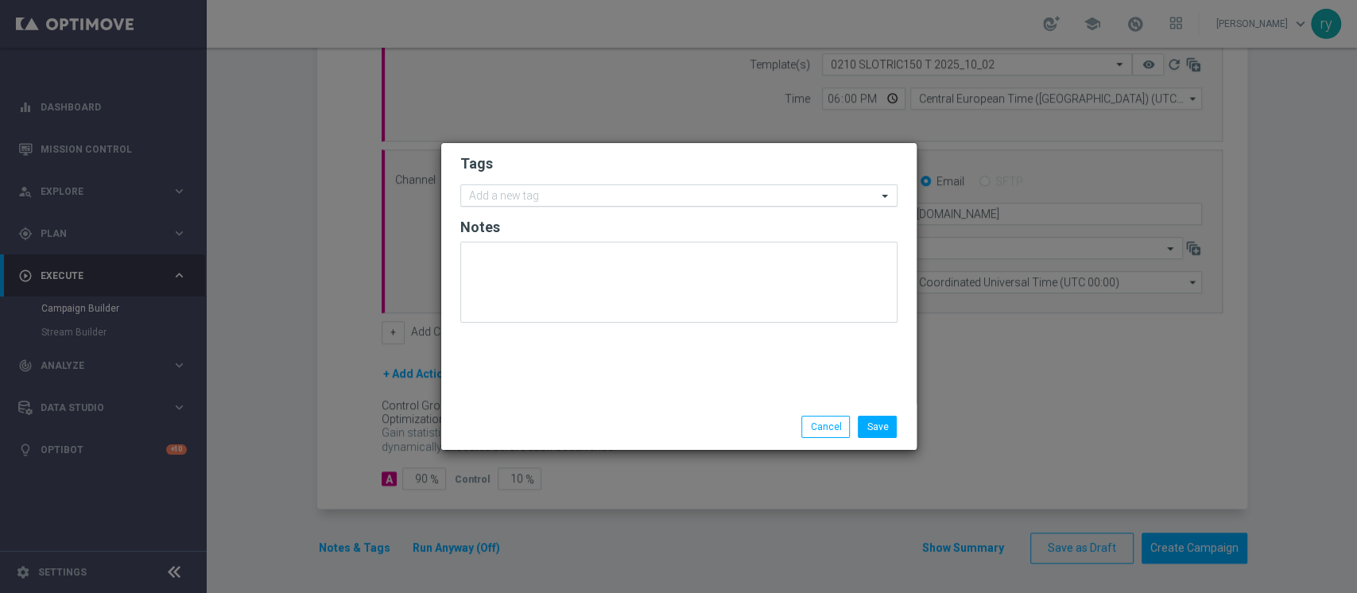
click at [591, 190] on input "text" at bounding box center [673, 197] width 408 height 14
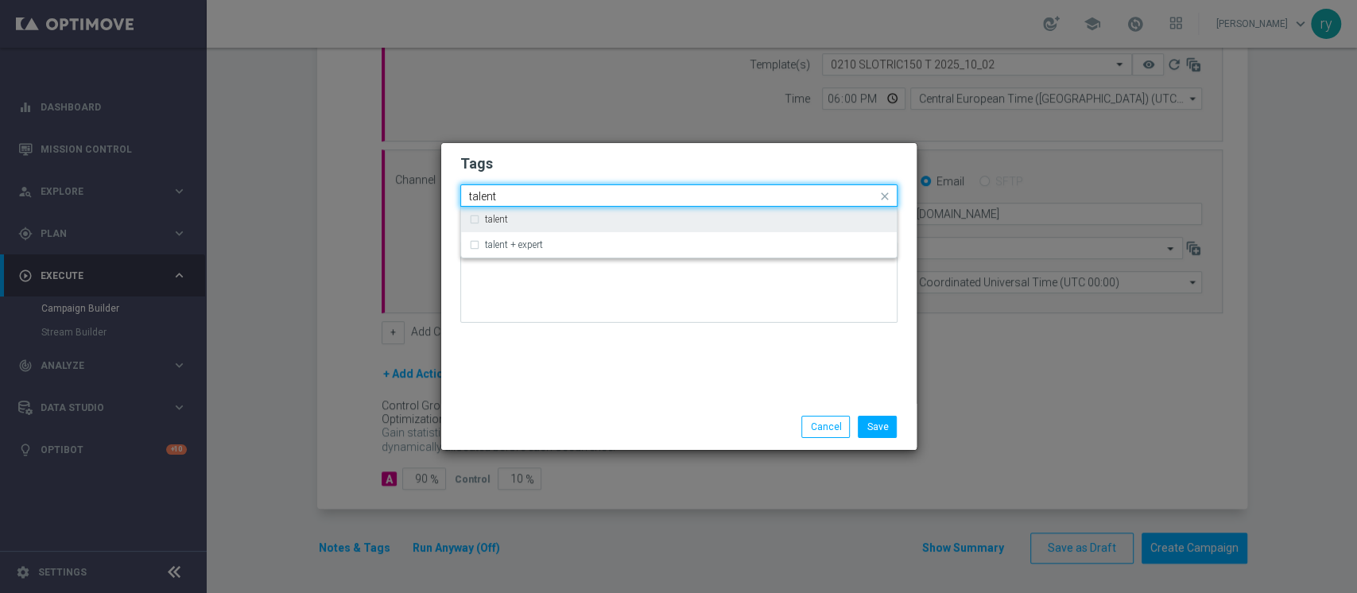
click at [588, 213] on div "talent" at bounding box center [679, 219] width 420 height 25
type input "talent"
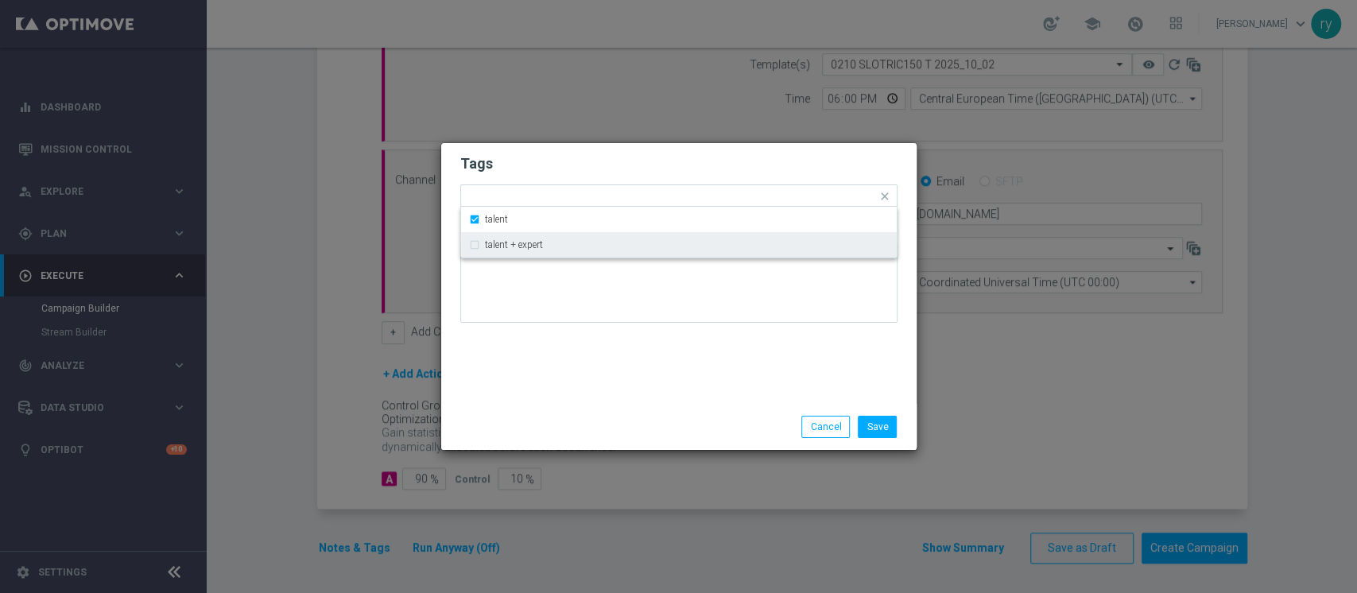
click at [569, 365] on div "Tags Quick find × talent talent talent + expert Notes" at bounding box center [678, 273] width 475 height 261
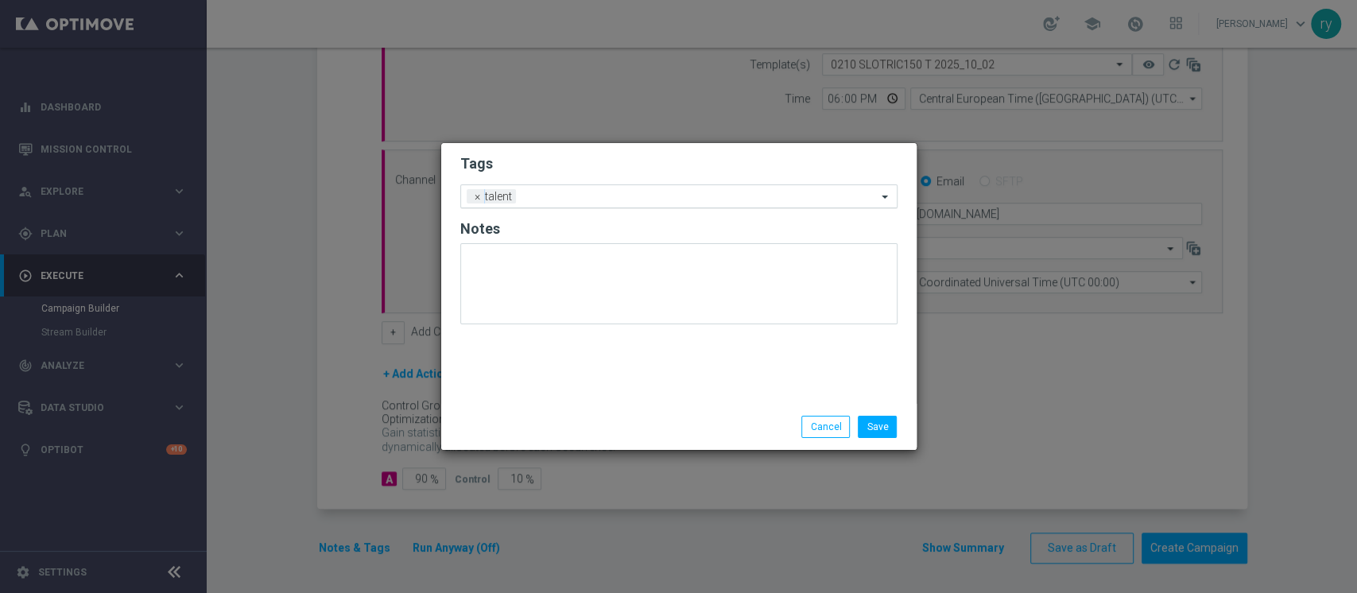
click at [614, 186] on div "Add a new tag × talent" at bounding box center [669, 196] width 416 height 22
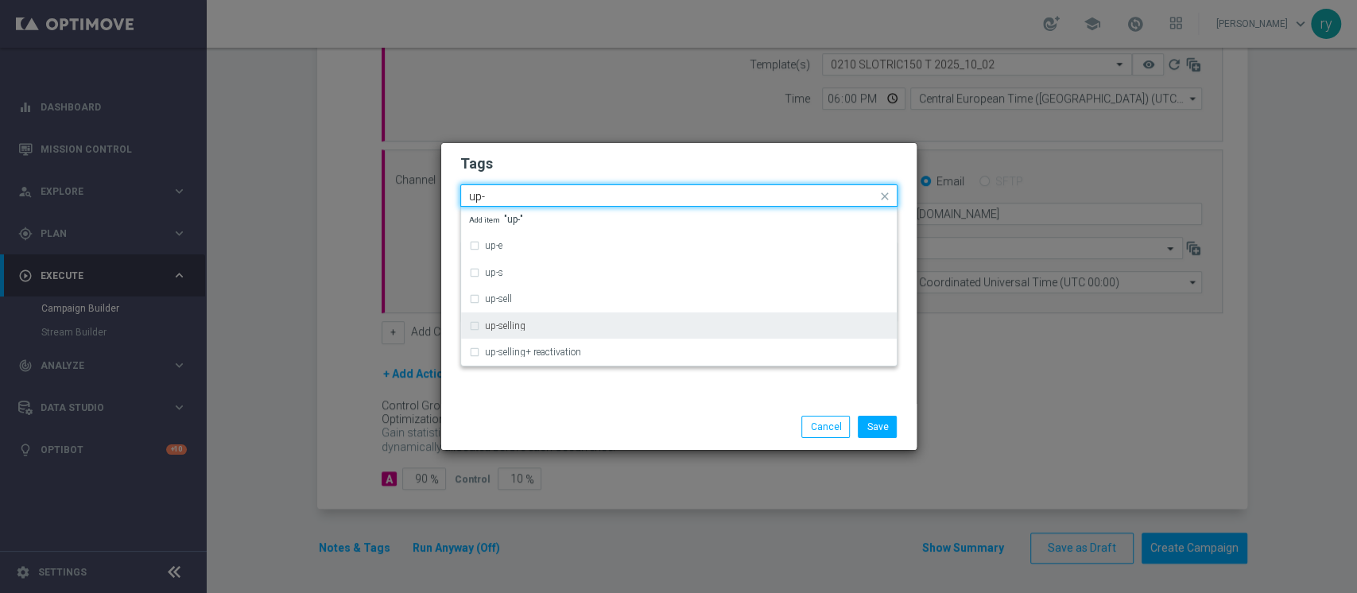
click at [549, 325] on div "up-selling" at bounding box center [687, 326] width 404 height 10
type input "up-"
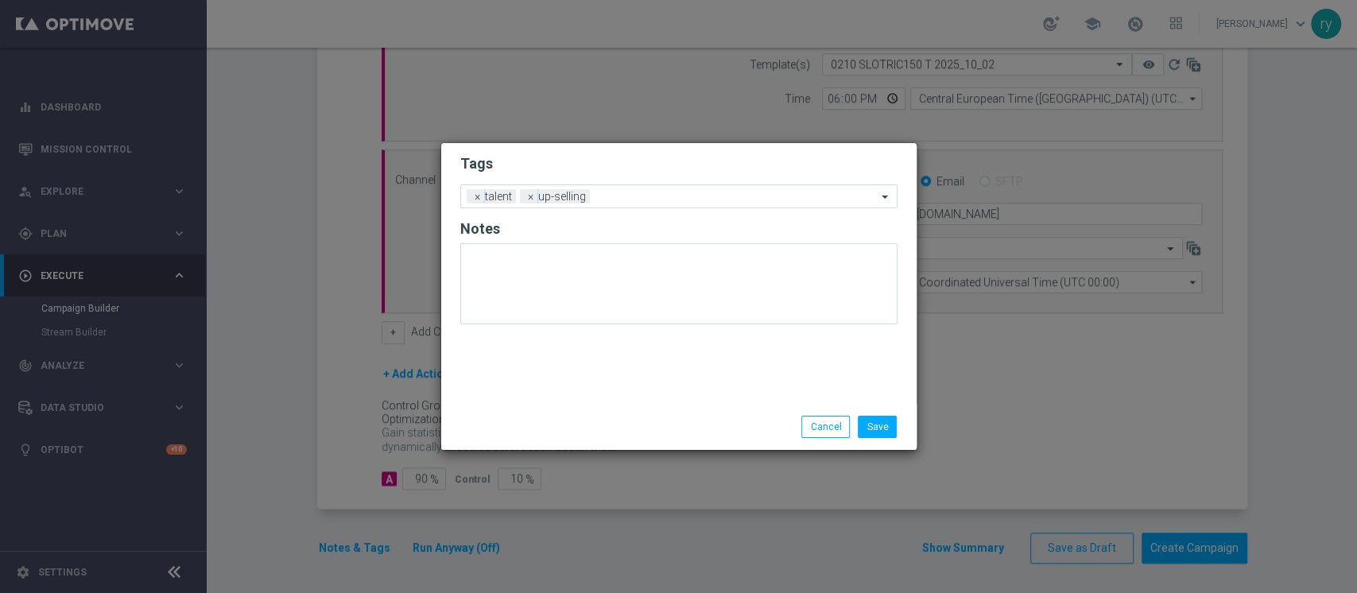
drag, startPoint x: 540, startPoint y: 410, endPoint x: 543, endPoint y: 400, distance: 10.8
click at [539, 411] on div "Save Cancel" at bounding box center [678, 427] width 475 height 46
click at [623, 187] on div "Add a new tag × talent × up-selling" at bounding box center [669, 196] width 416 height 22
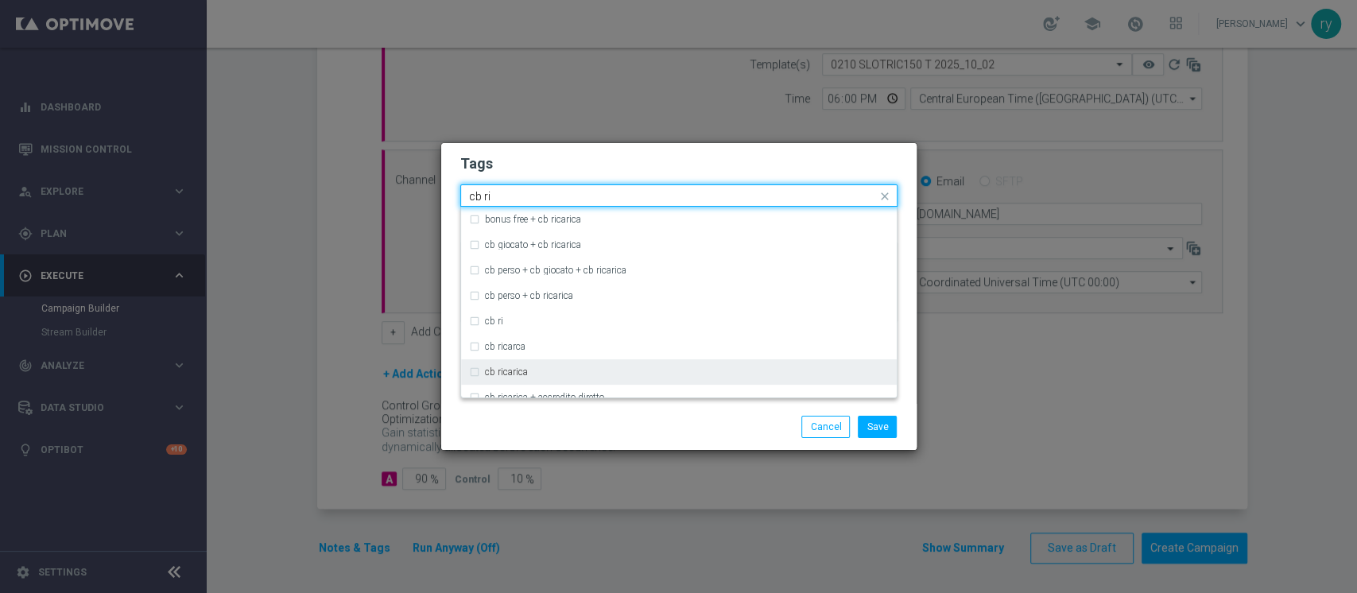
click at [545, 370] on div "cb ricarica" at bounding box center [687, 372] width 404 height 10
type input "cb ri"
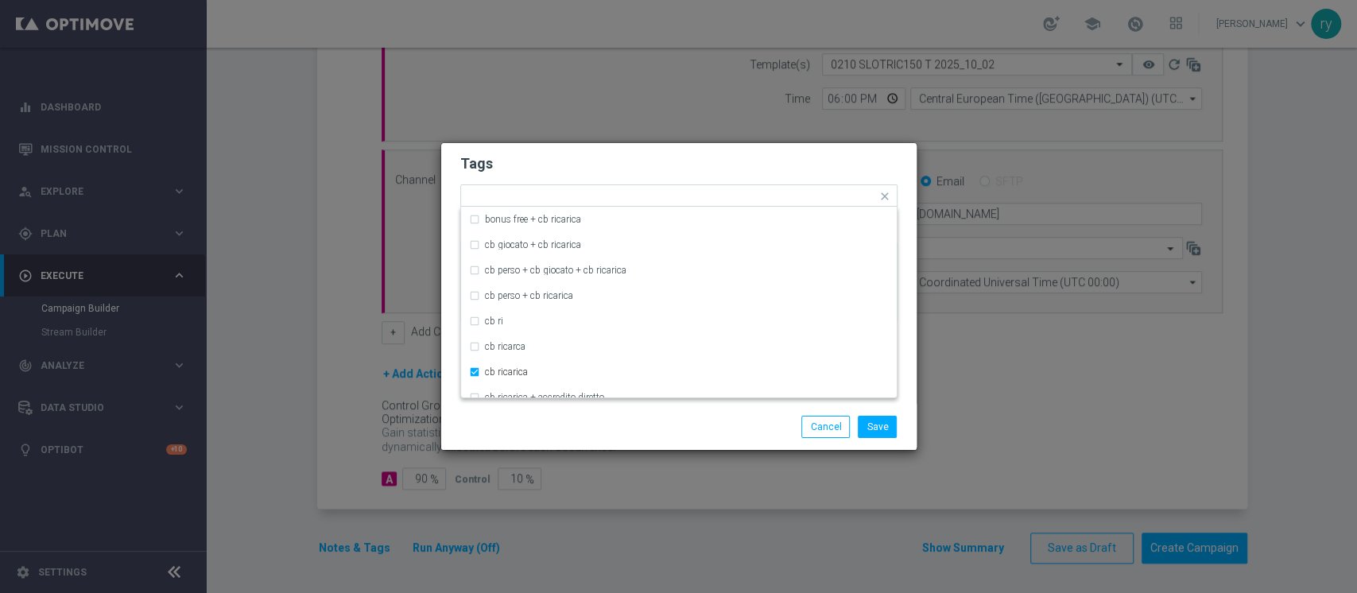
click at [533, 440] on div "Save Cancel" at bounding box center [678, 427] width 475 height 46
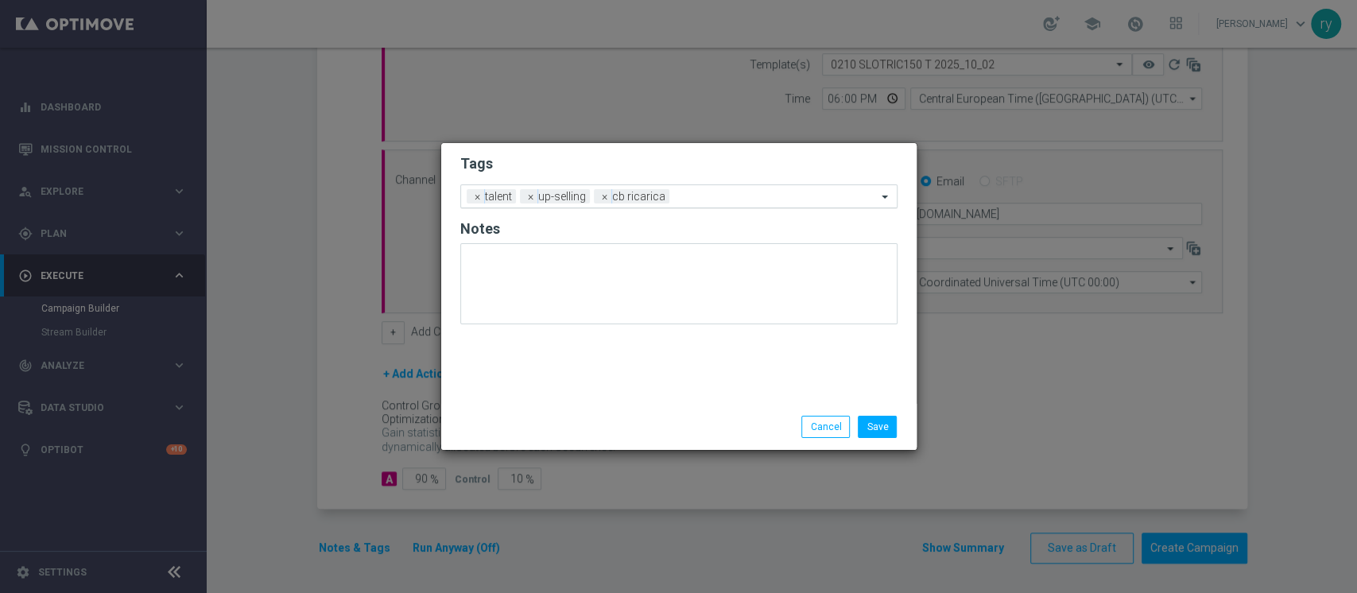
click at [689, 204] on div at bounding box center [775, 199] width 204 height 16
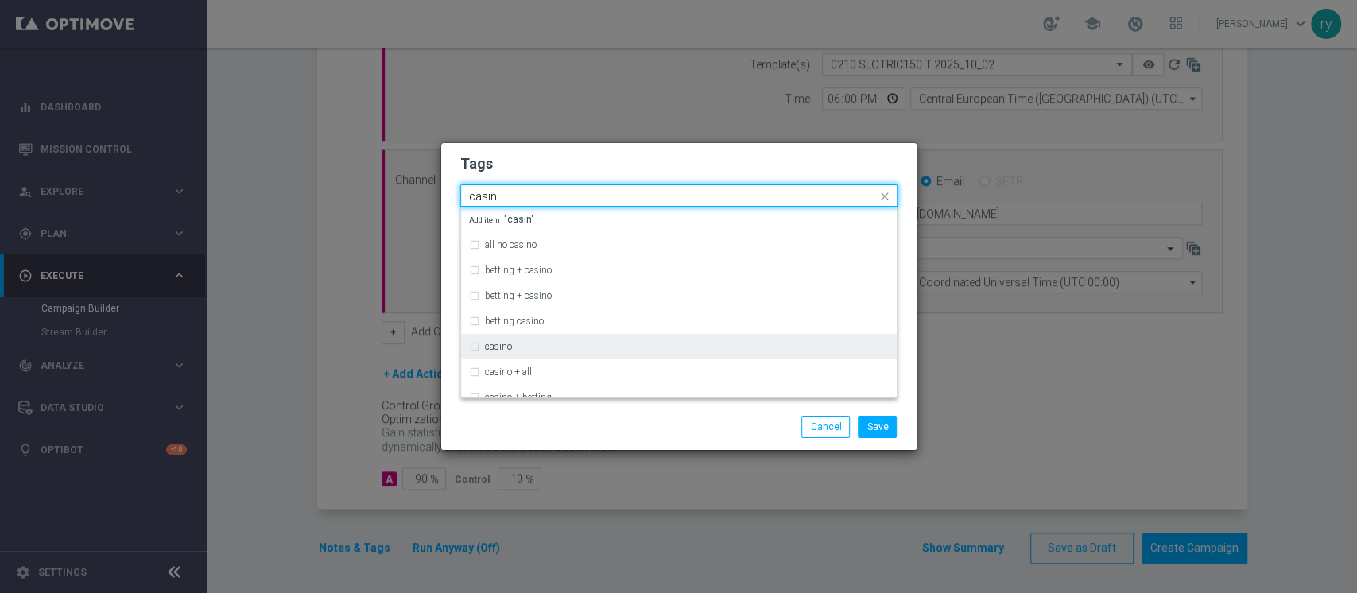
click at [584, 351] on div "casino" at bounding box center [679, 346] width 420 height 25
type input "casin"
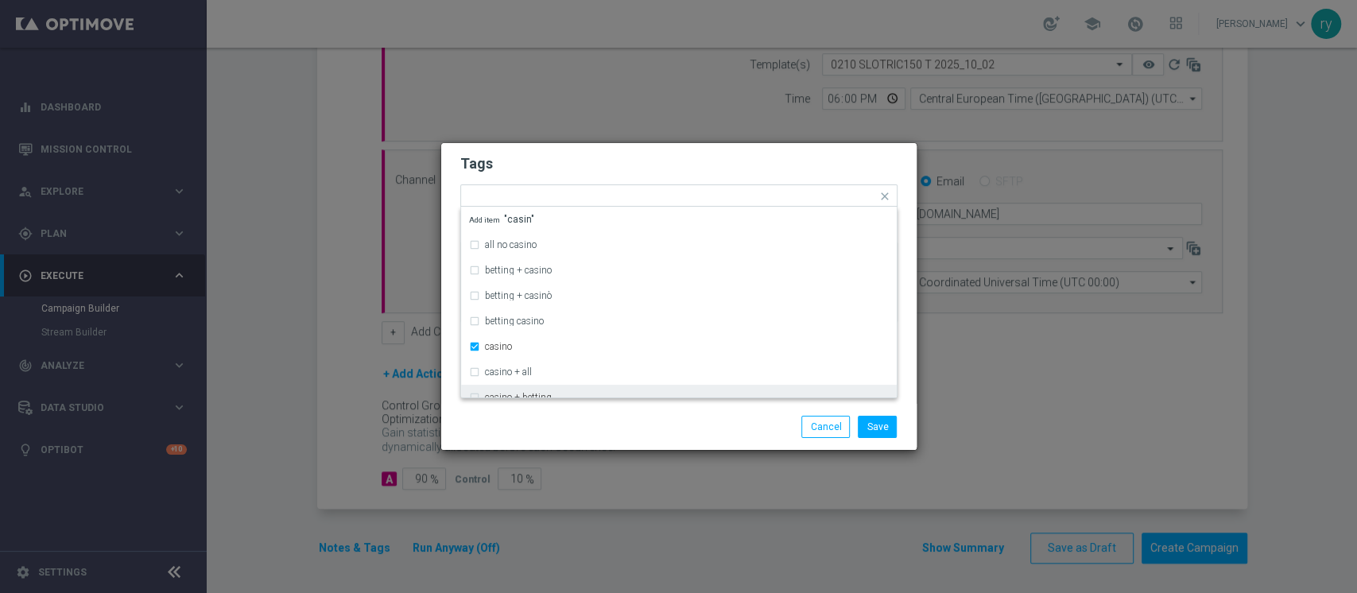
click at [564, 414] on div "Save Cancel" at bounding box center [678, 427] width 475 height 46
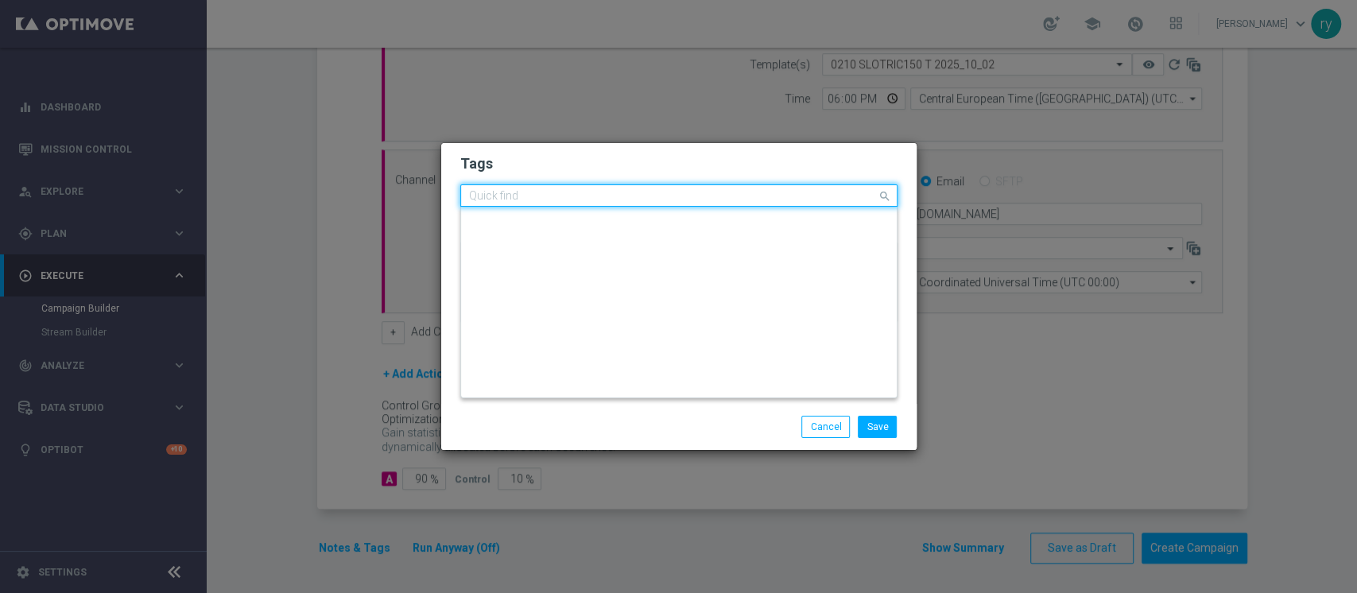
click at [739, 205] on div at bounding box center [672, 198] width 410 height 16
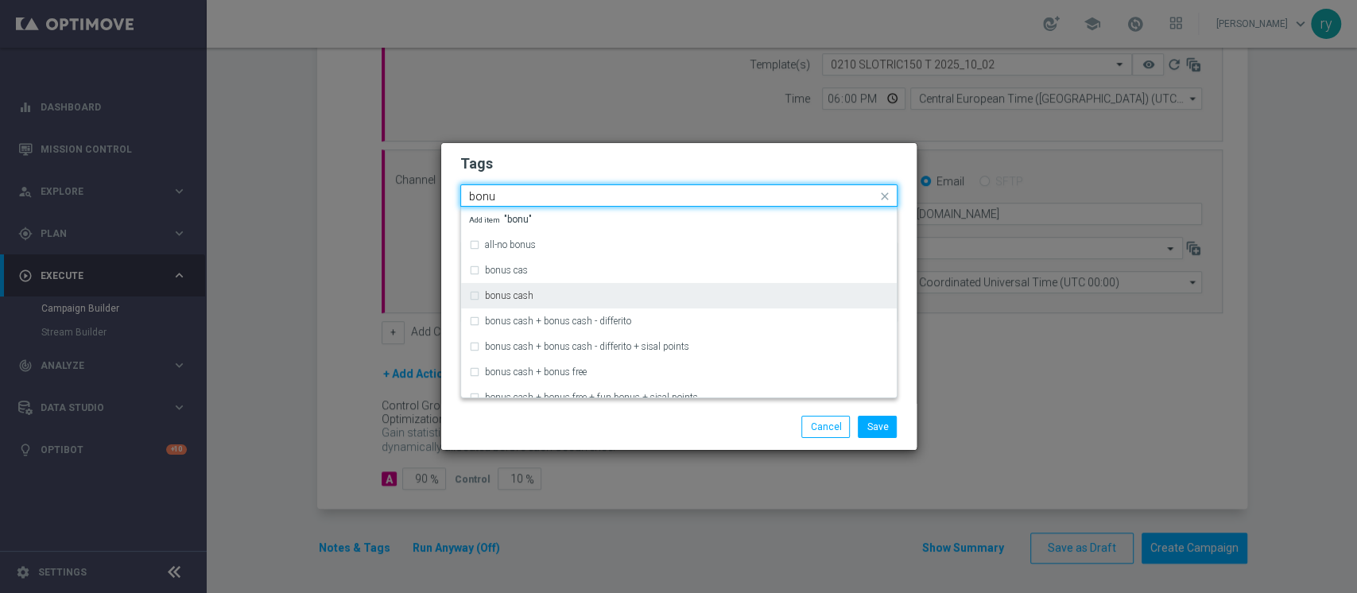
click at [659, 285] on div "bonus cash" at bounding box center [679, 295] width 420 height 25
type input "bonu"
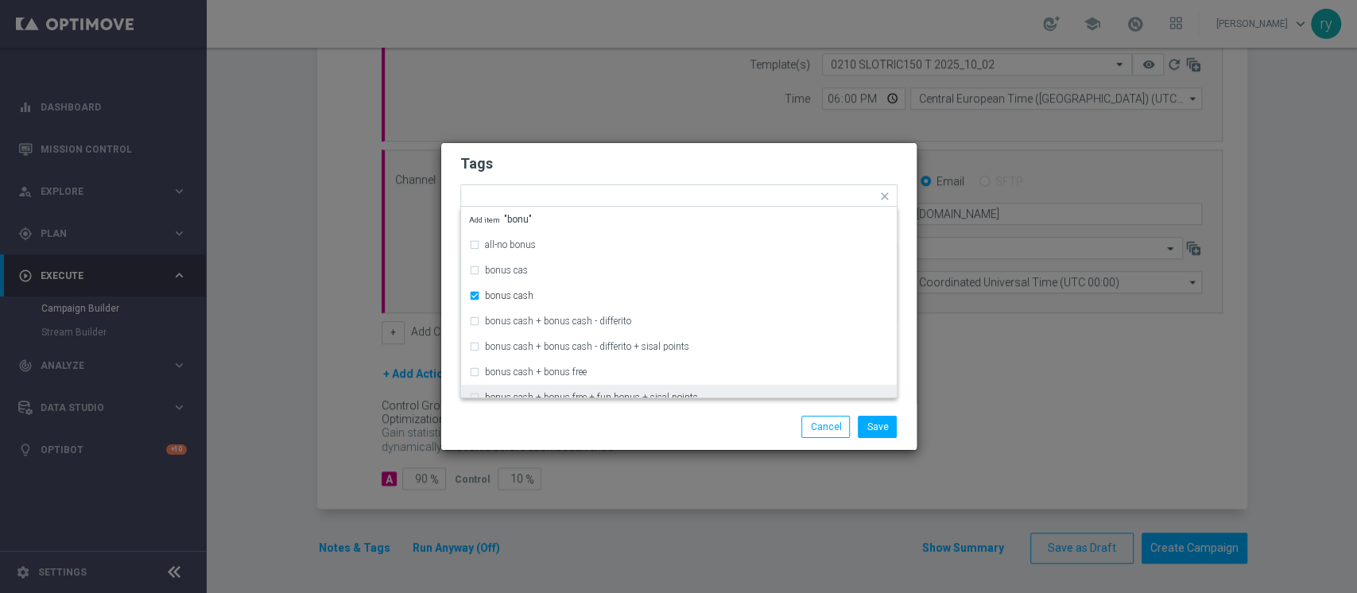
click at [625, 416] on div "Save Cancel" at bounding box center [756, 427] width 308 height 22
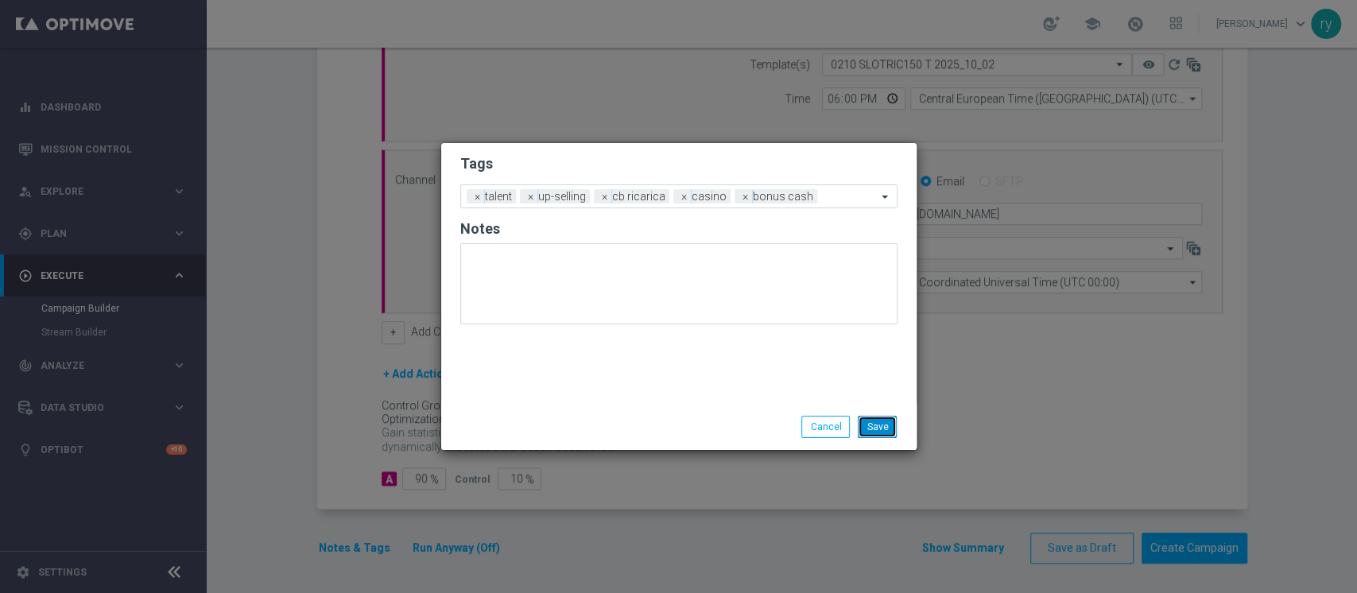
click at [865, 426] on button "Save" at bounding box center [877, 427] width 39 height 22
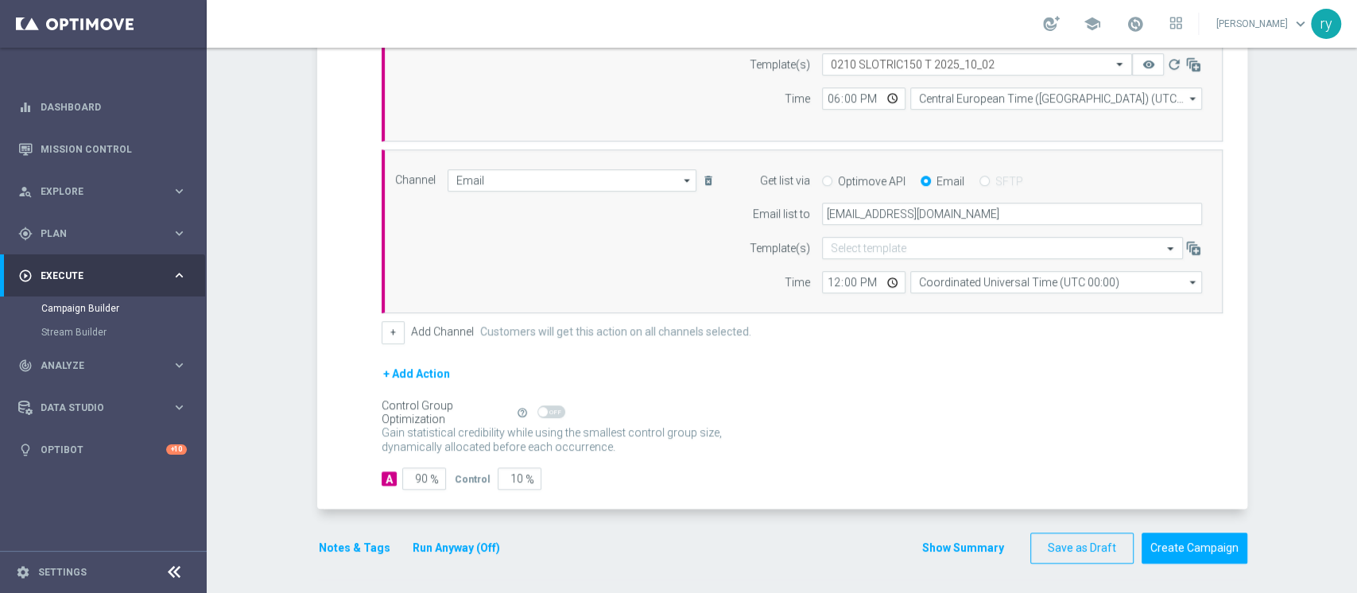
click at [936, 539] on button "Show Summary" at bounding box center [962, 548] width 83 height 18
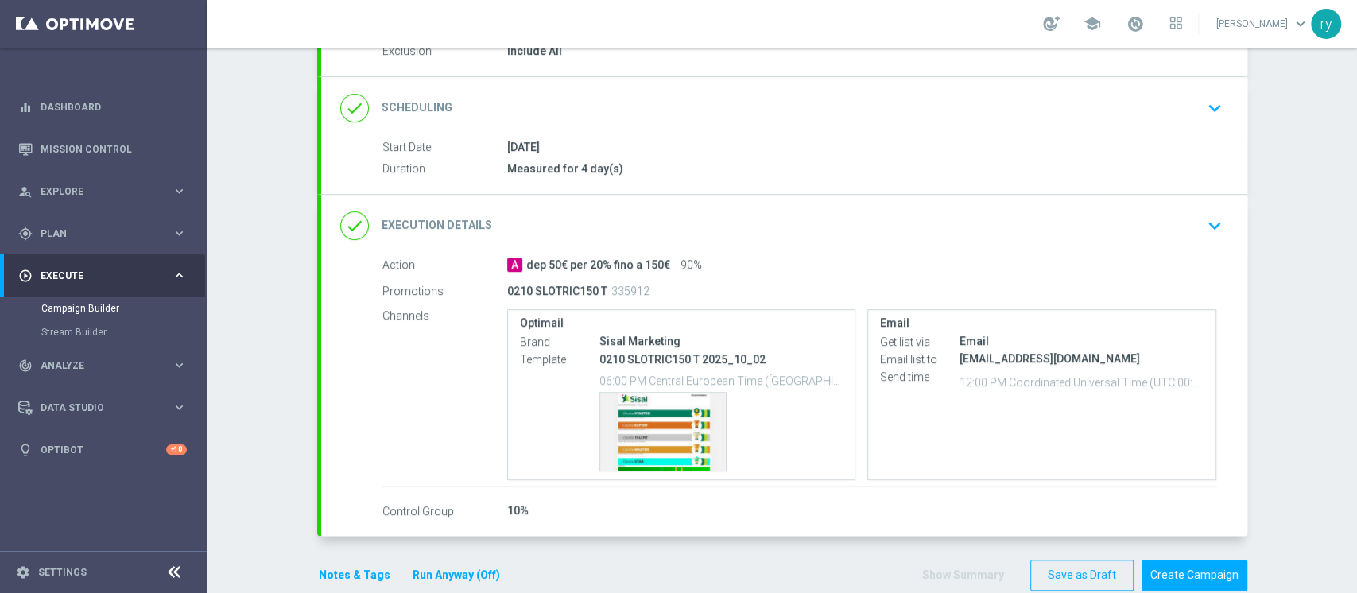
scroll to position [210, 0]
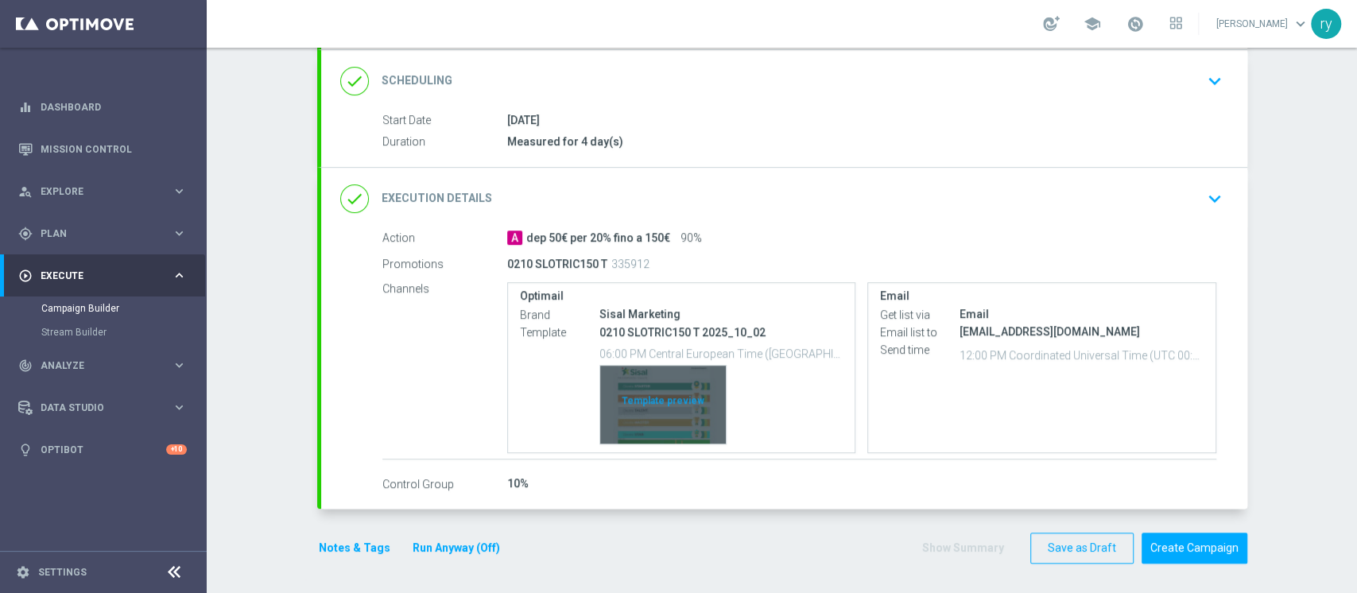
click at [641, 394] on div "Template preview" at bounding box center [663, 405] width 126 height 78
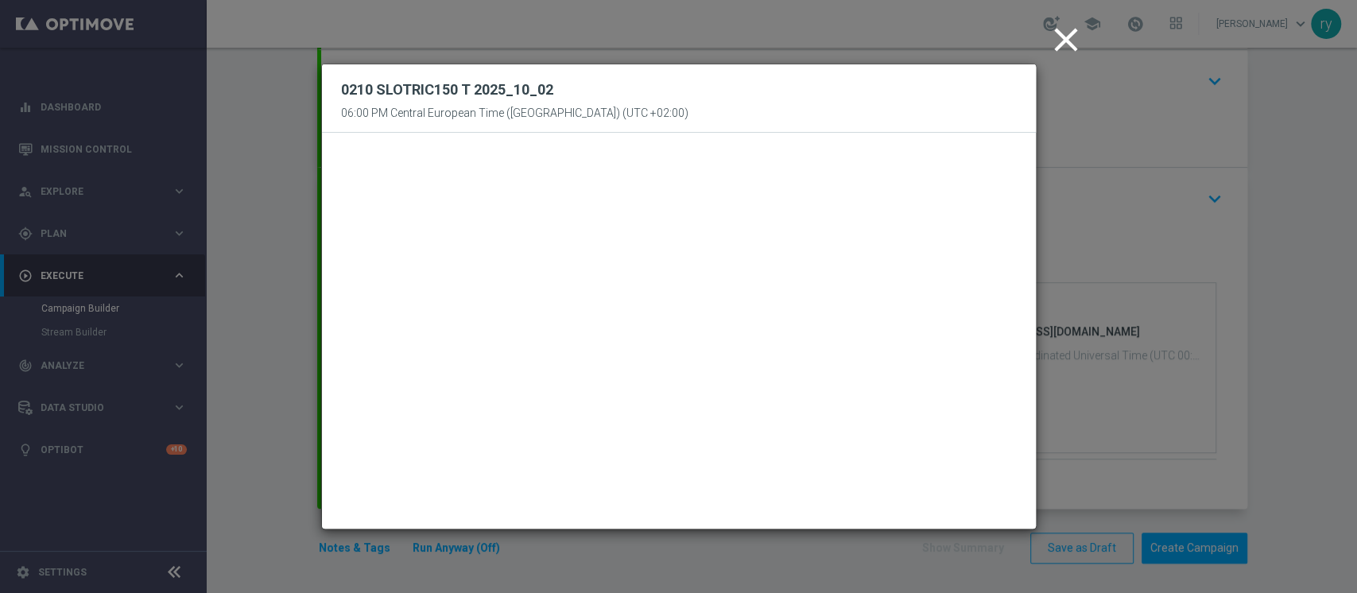
click at [1050, 46] on icon "close" at bounding box center [1066, 40] width 40 height 40
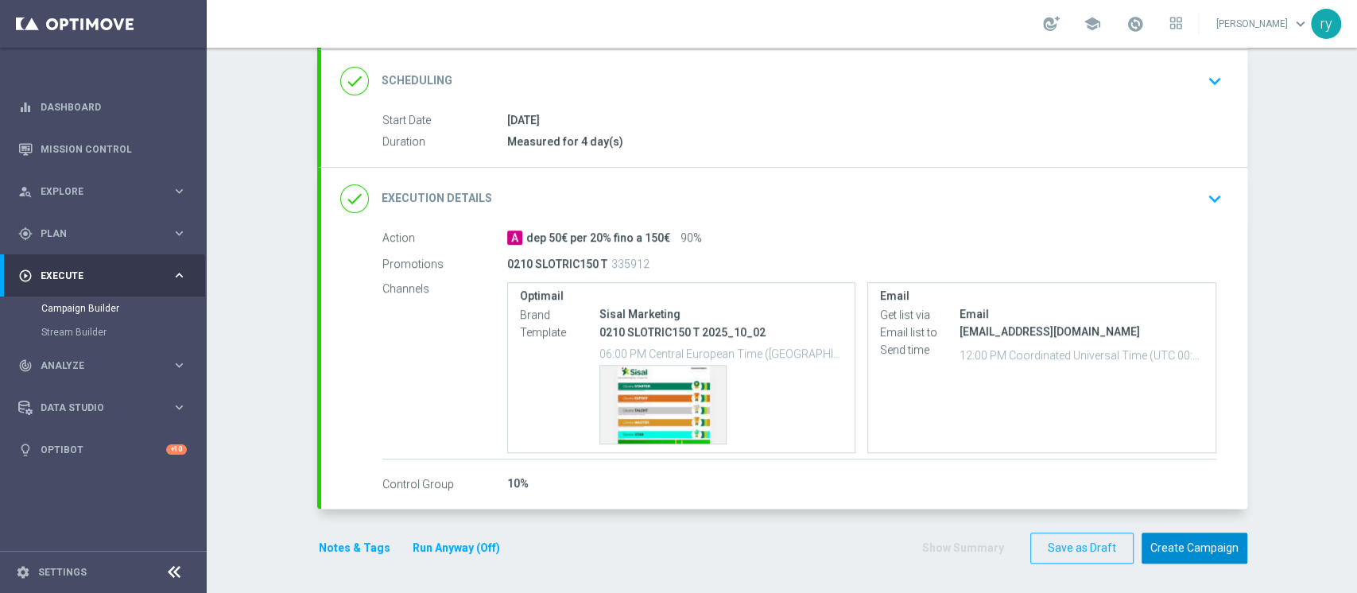
click at [1169, 546] on button "Create Campaign" at bounding box center [1195, 548] width 106 height 31
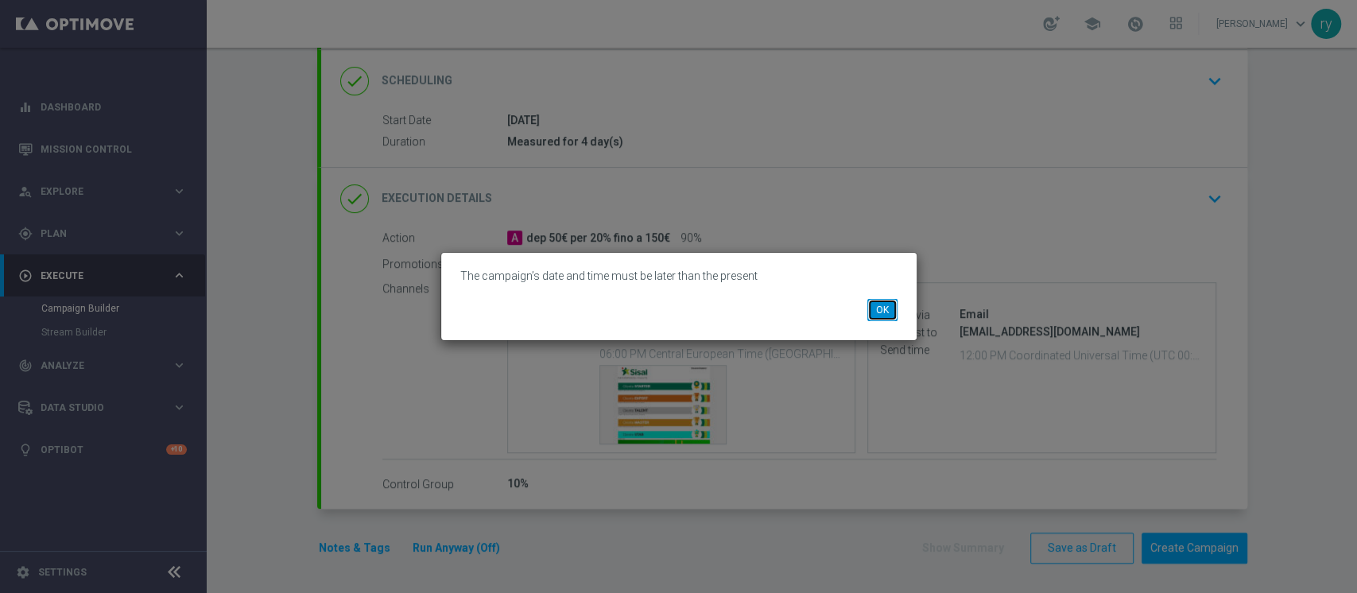
click at [890, 304] on button "OK" at bounding box center [882, 310] width 30 height 22
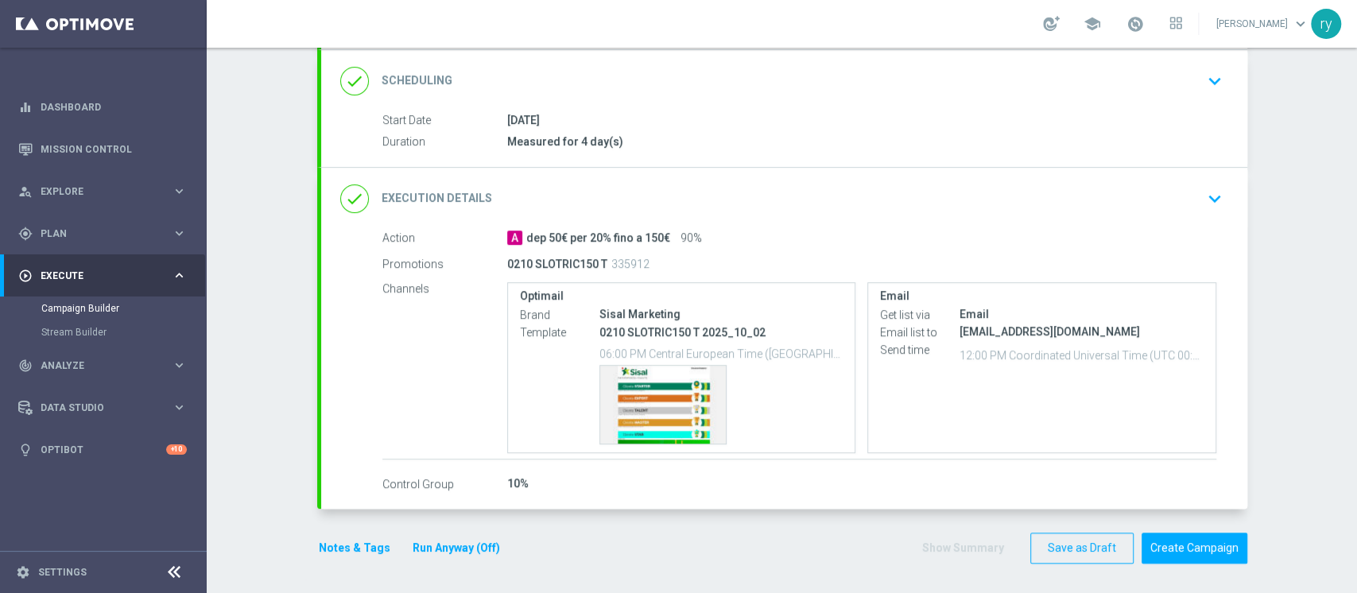
click at [975, 354] on p "12:00 PM Coordinated Universal Time (UTC 00:00)" at bounding box center [1082, 355] width 244 height 16
click at [991, 298] on label "Email" at bounding box center [1042, 296] width 324 height 14
click at [973, 216] on div "done Execution Details keyboard_arrow_down" at bounding box center [784, 199] width 926 height 62
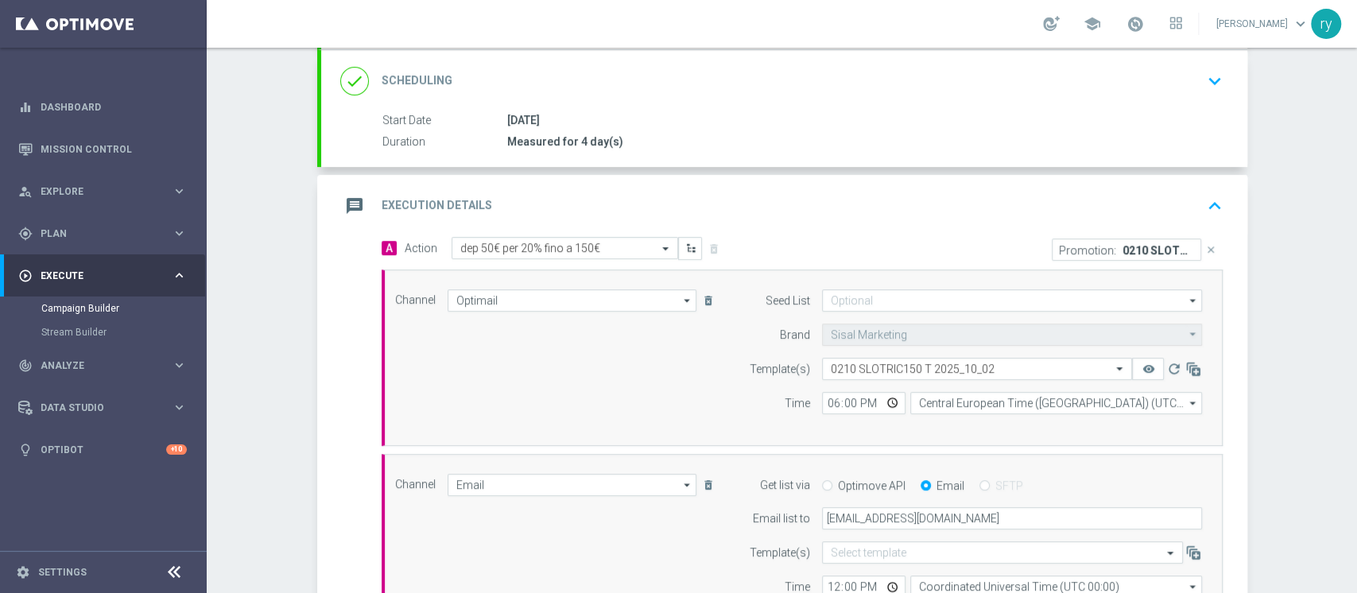
scroll to position [422, 0]
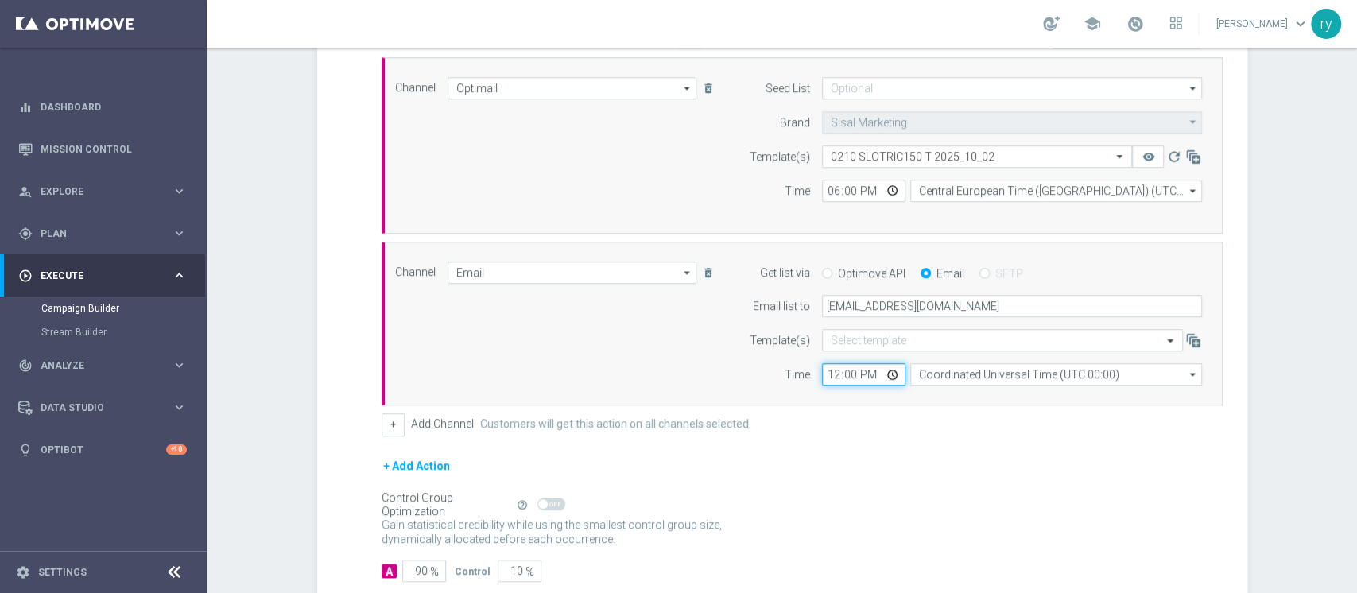
click at [822, 366] on input "12:00" at bounding box center [863, 374] width 83 height 22
type input "18:00"
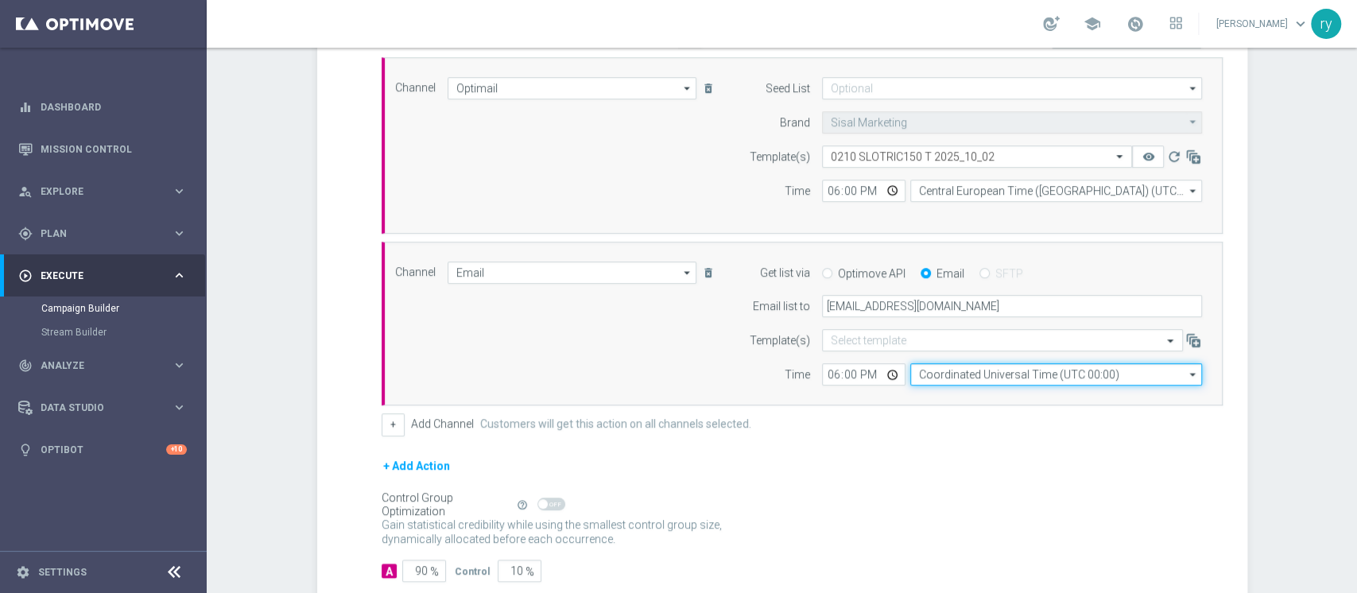
click at [940, 367] on input "Coordinated Universal Time (UTC 00:00)" at bounding box center [1056, 374] width 292 height 22
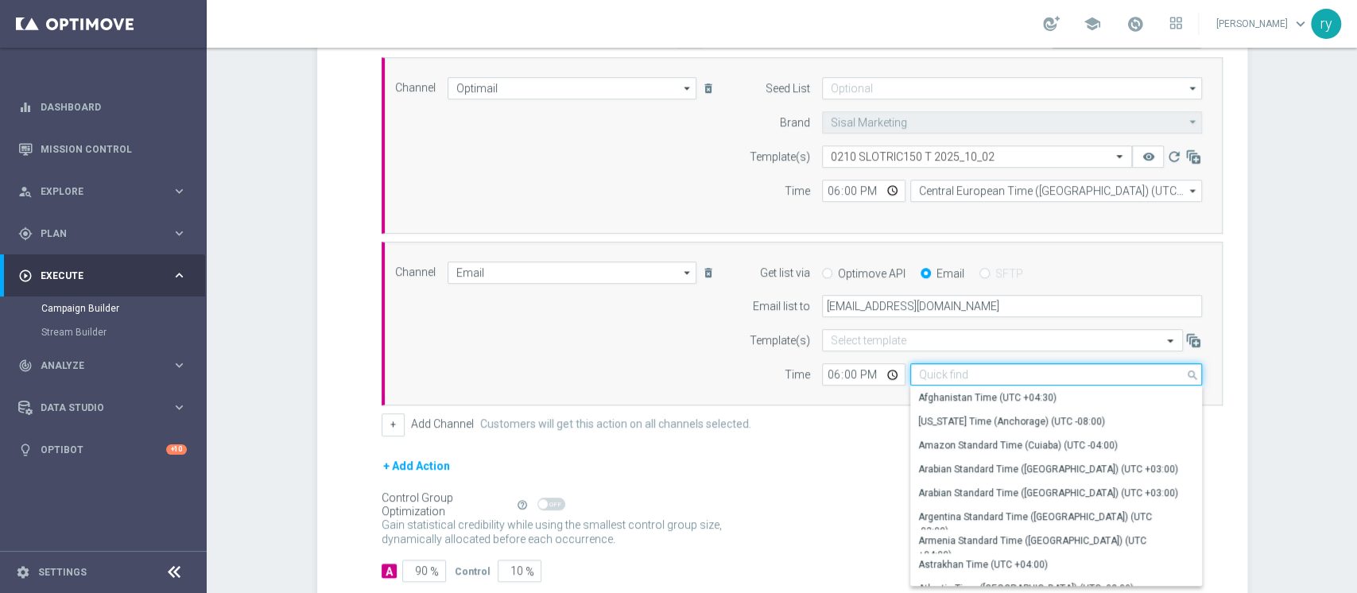
click at [941, 368] on input at bounding box center [1056, 374] width 292 height 22
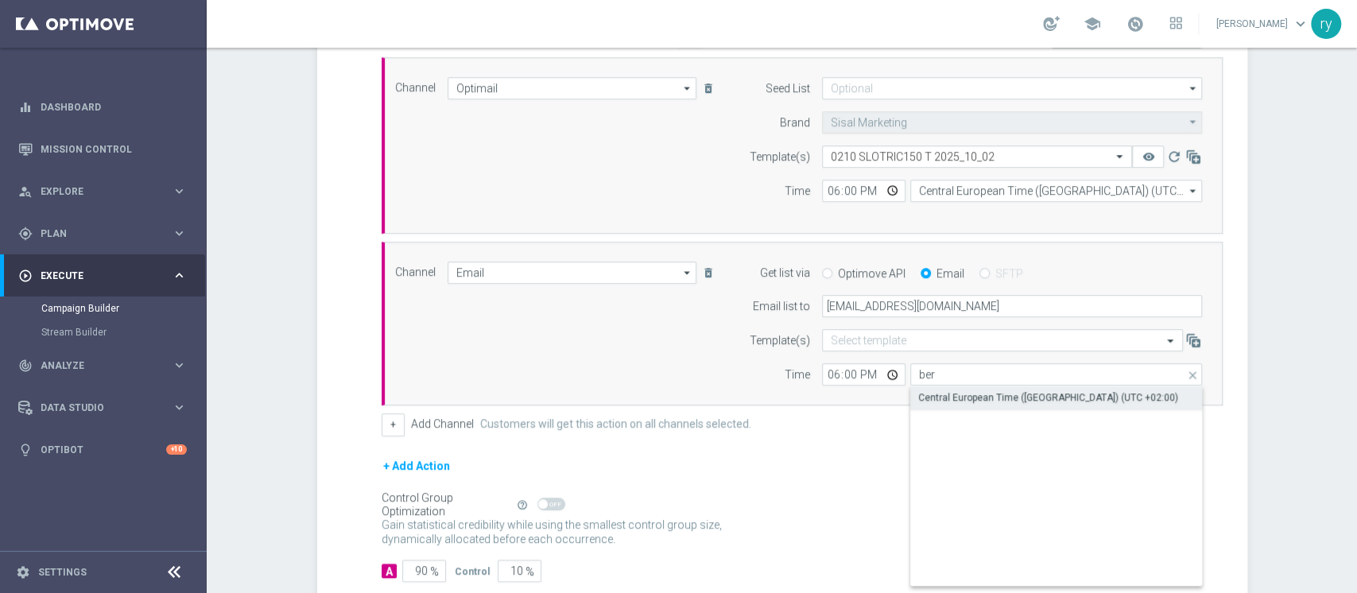
click at [945, 392] on div "Central European Time ([GEOGRAPHIC_DATA]) (UTC +02:00)" at bounding box center [1048, 397] width 260 height 14
type input "Central European Time ([GEOGRAPHIC_DATA]) (UTC +02:00)"
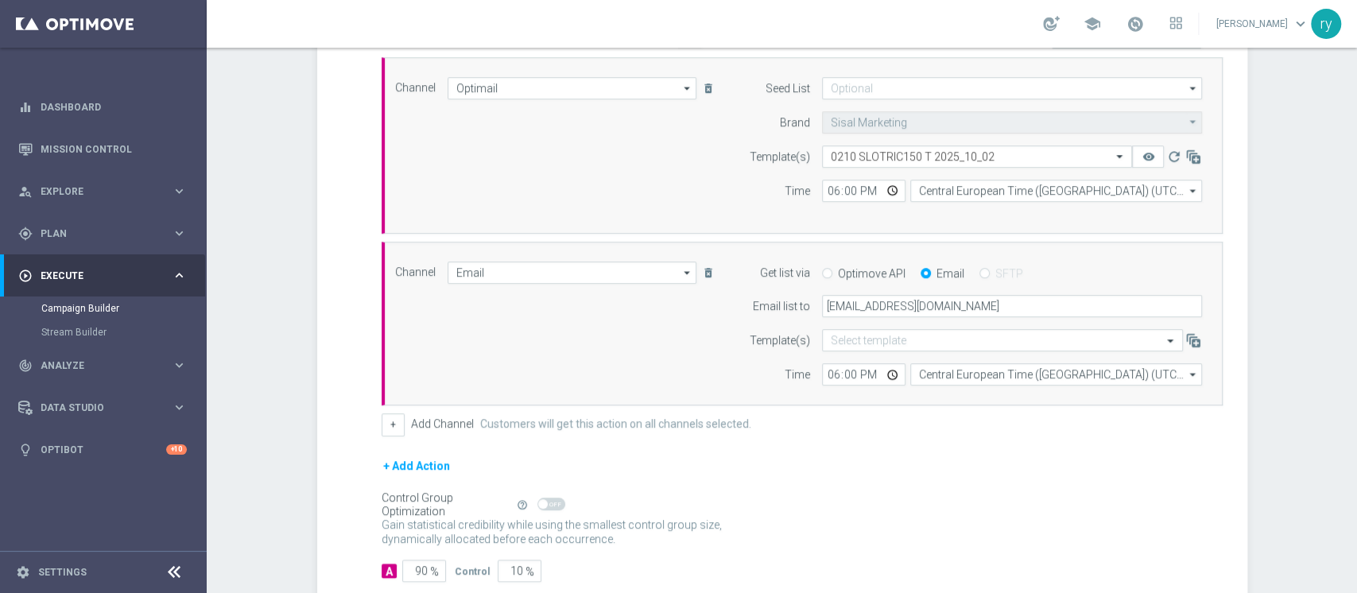
click at [909, 419] on div "+ Add Channel Customers will get this action on all channels selected." at bounding box center [802, 424] width 841 height 22
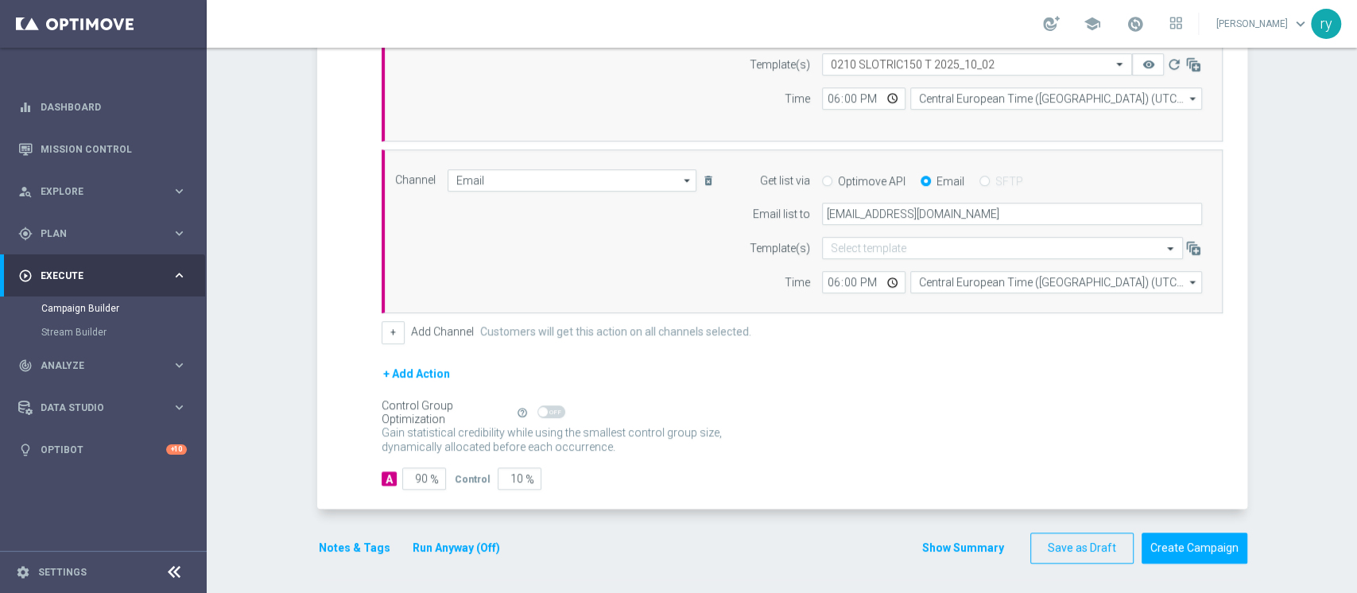
click at [912, 537] on div "Notes & Tags Run Anyway (Off) Show Summary Save as Draft Create Campaign" at bounding box center [782, 548] width 930 height 31
click at [921, 537] on div "Show Summary Save as Draft Create Campaign" at bounding box center [1084, 548] width 326 height 31
click at [929, 549] on button "Show Summary" at bounding box center [962, 548] width 83 height 18
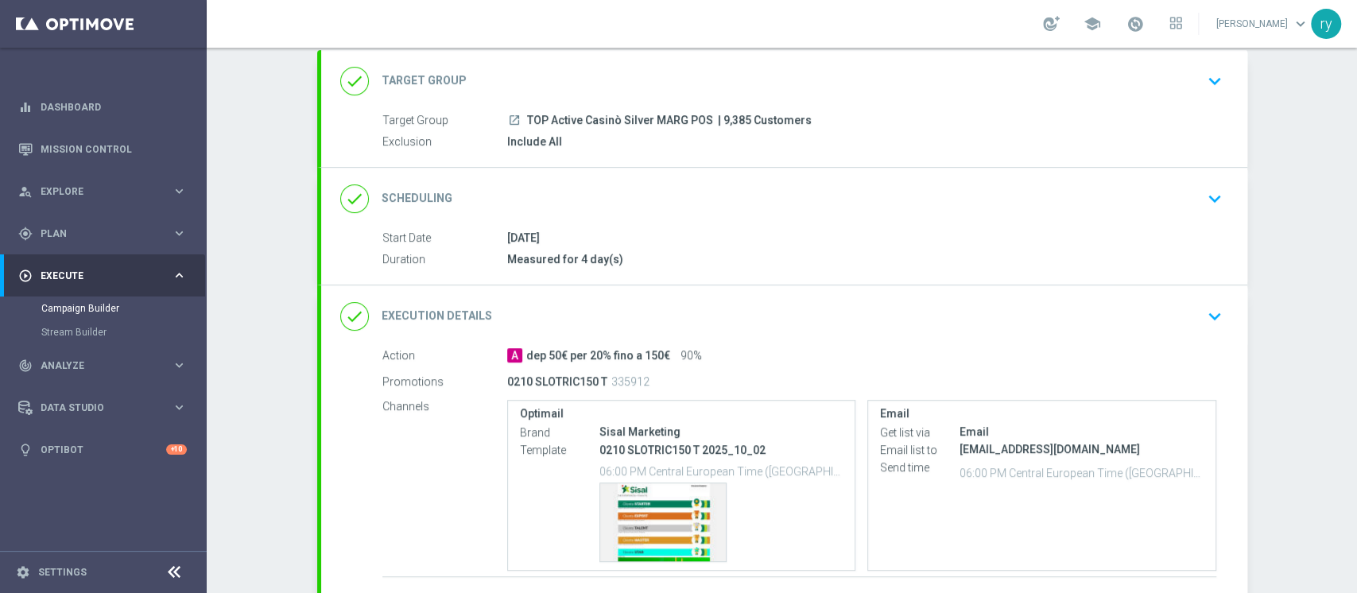
scroll to position [210, 0]
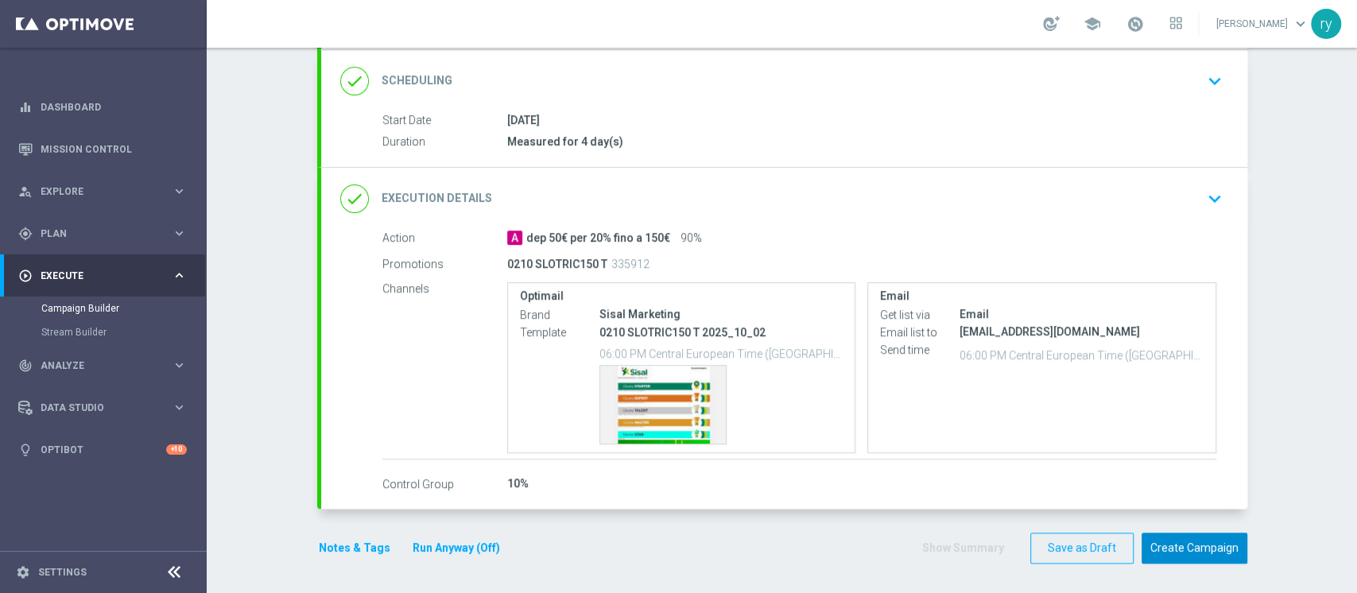
click at [1184, 536] on button "Create Campaign" at bounding box center [1195, 548] width 106 height 31
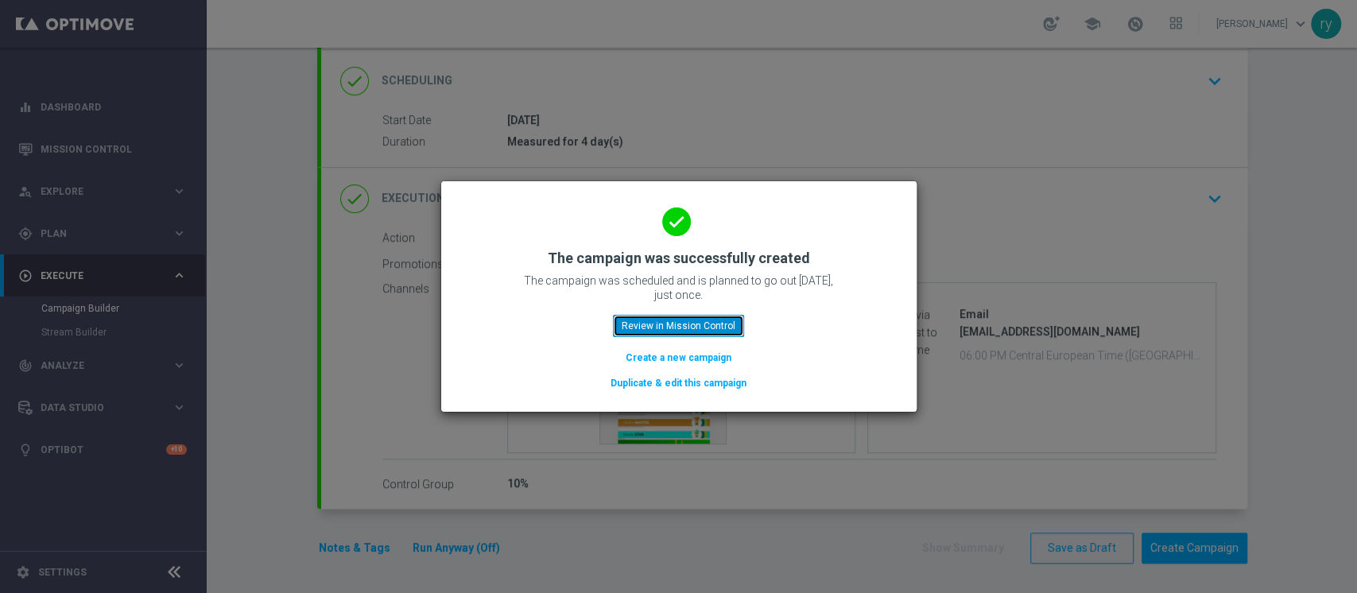
click at [688, 320] on button "Review in Mission Control" at bounding box center [678, 326] width 131 height 22
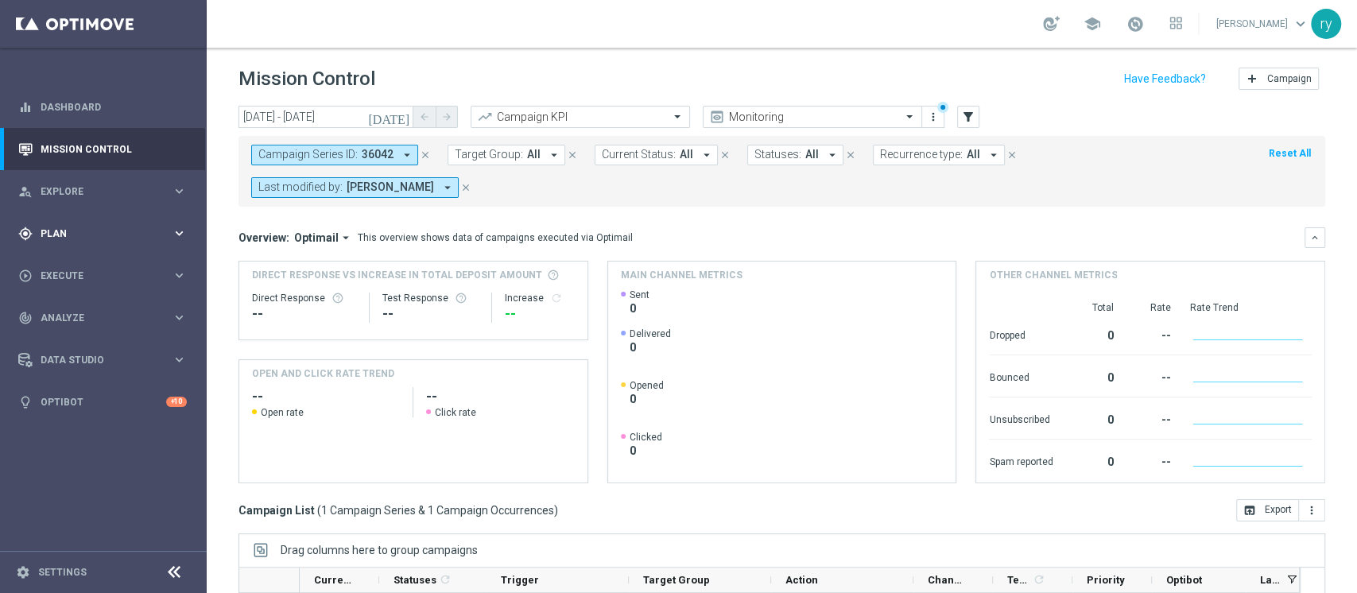
click at [112, 235] on span "Plan" at bounding box center [106, 234] width 131 height 10
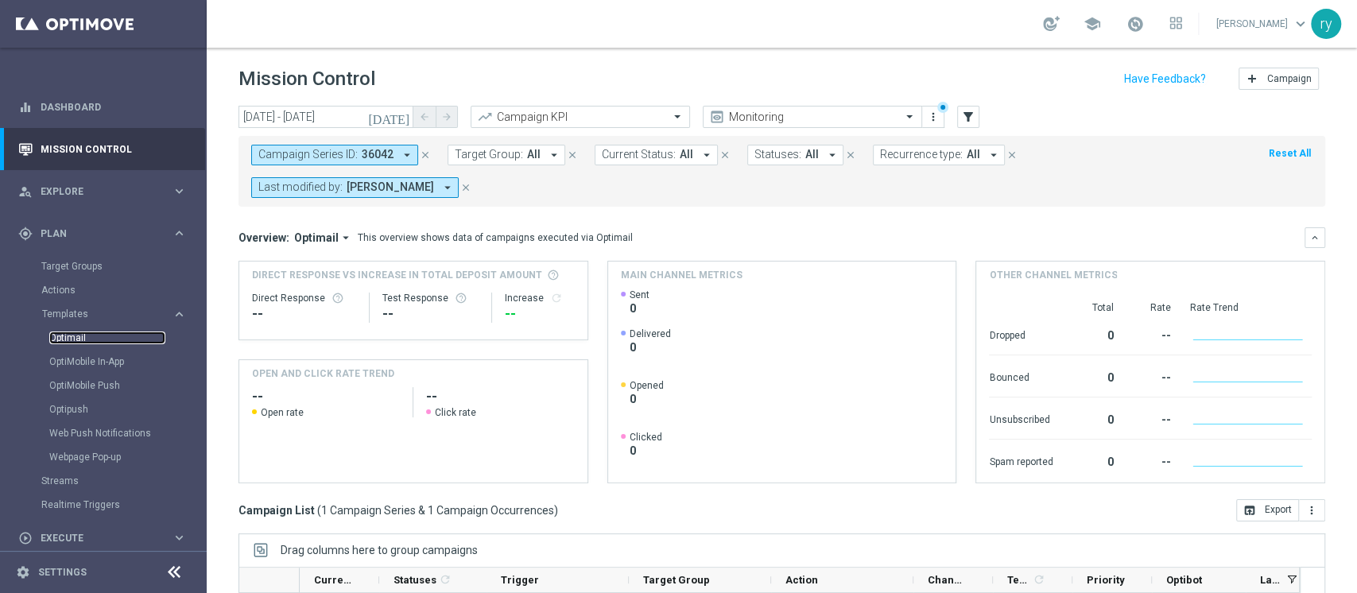
click at [82, 341] on link "Optimail" at bounding box center [107, 337] width 116 height 13
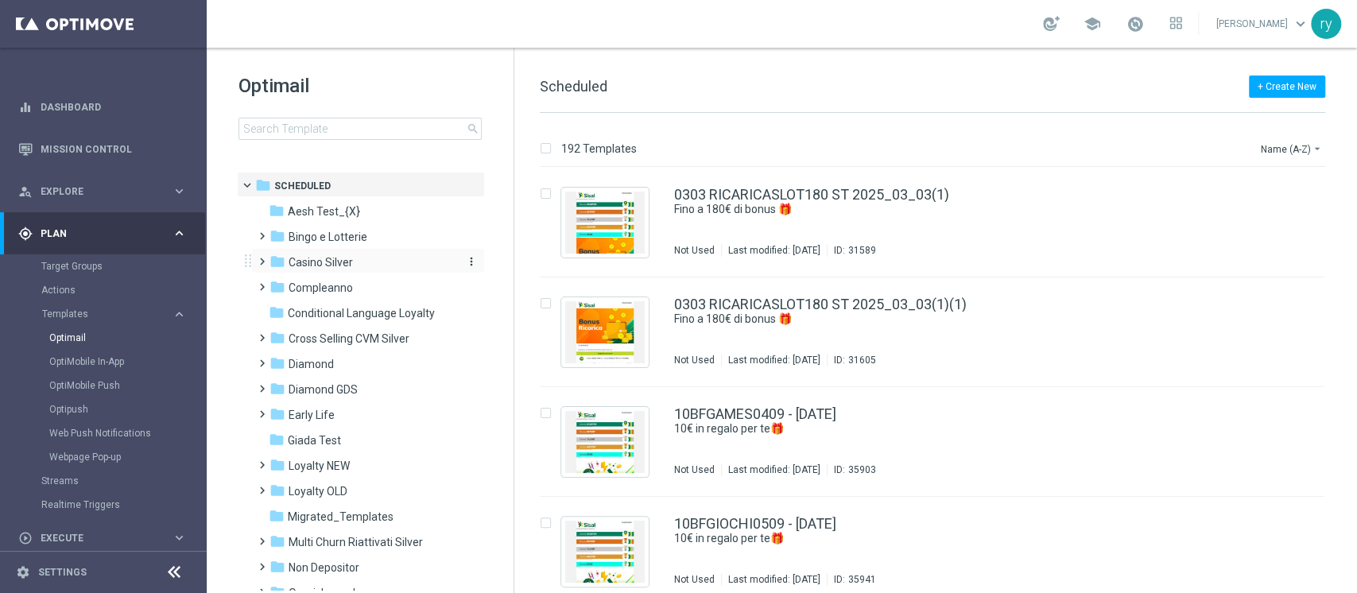
click at [343, 256] on span "Casino Silver" at bounding box center [321, 262] width 64 height 14
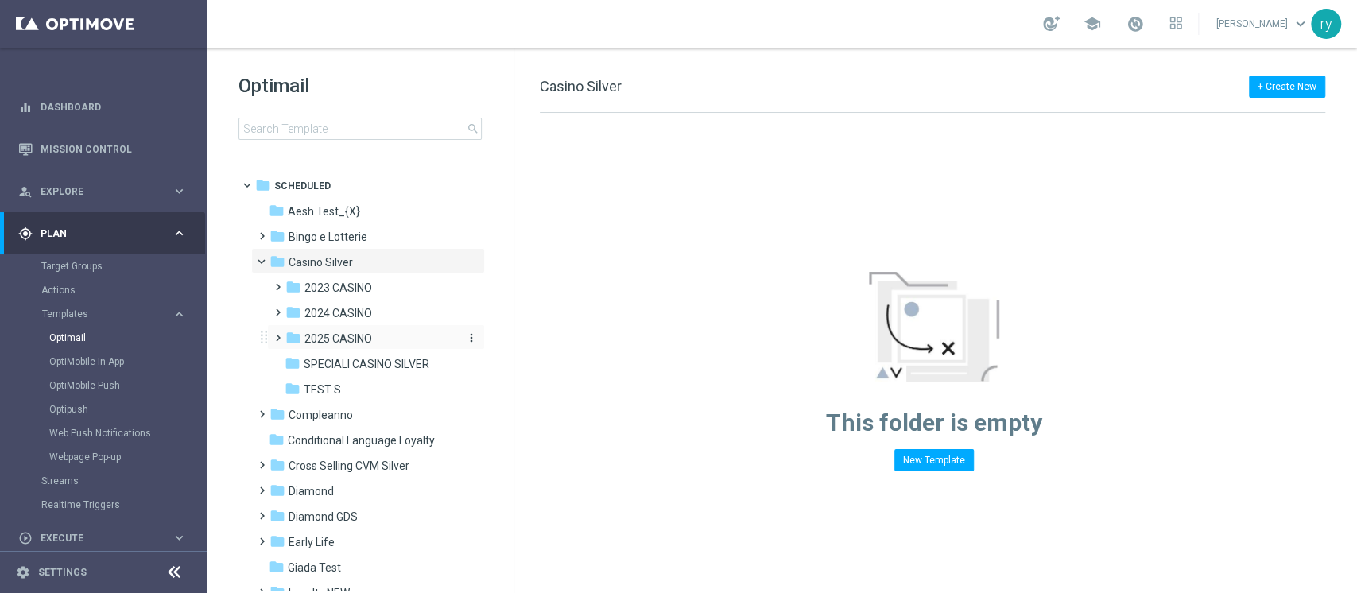
click at [337, 339] on span "2025 CASINO" at bounding box center [338, 338] width 68 height 14
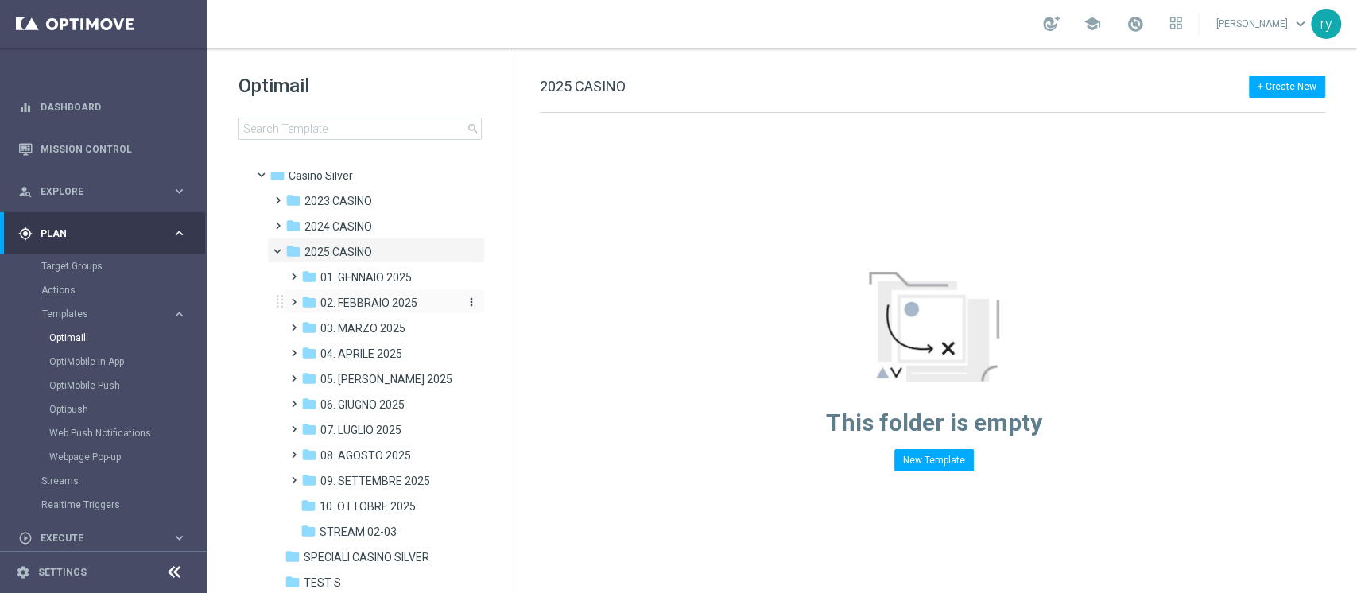
scroll to position [211, 0]
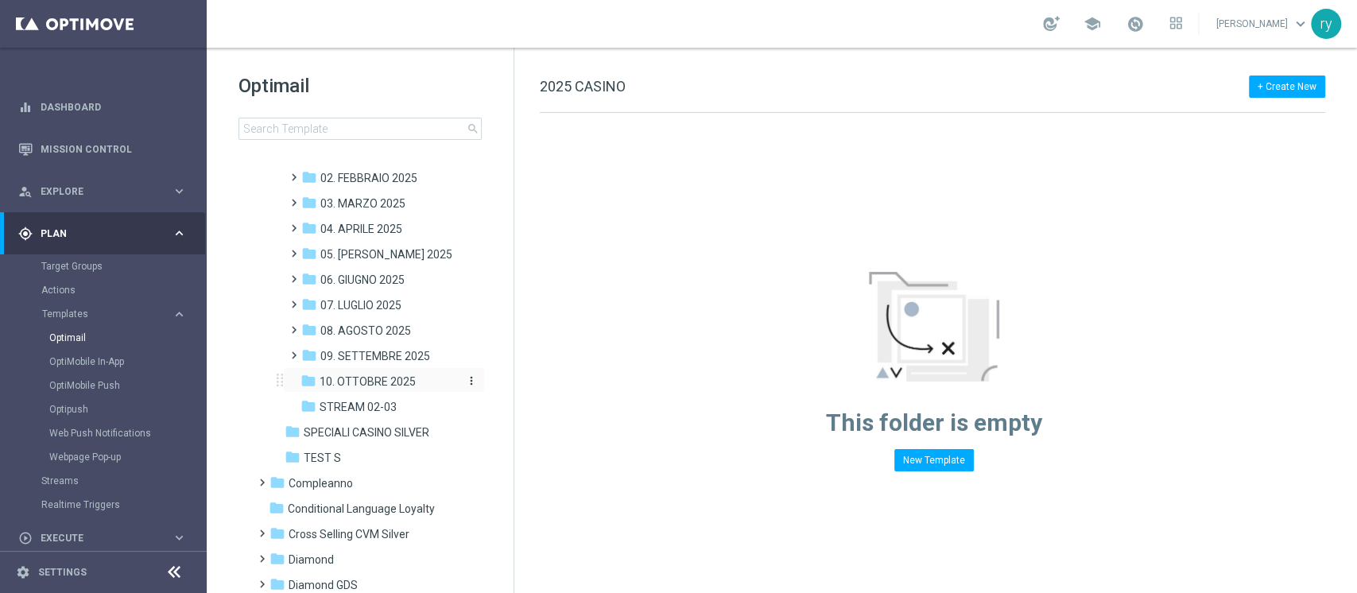
click at [362, 383] on span "10. OTTOBRE 2025" at bounding box center [368, 381] width 96 height 14
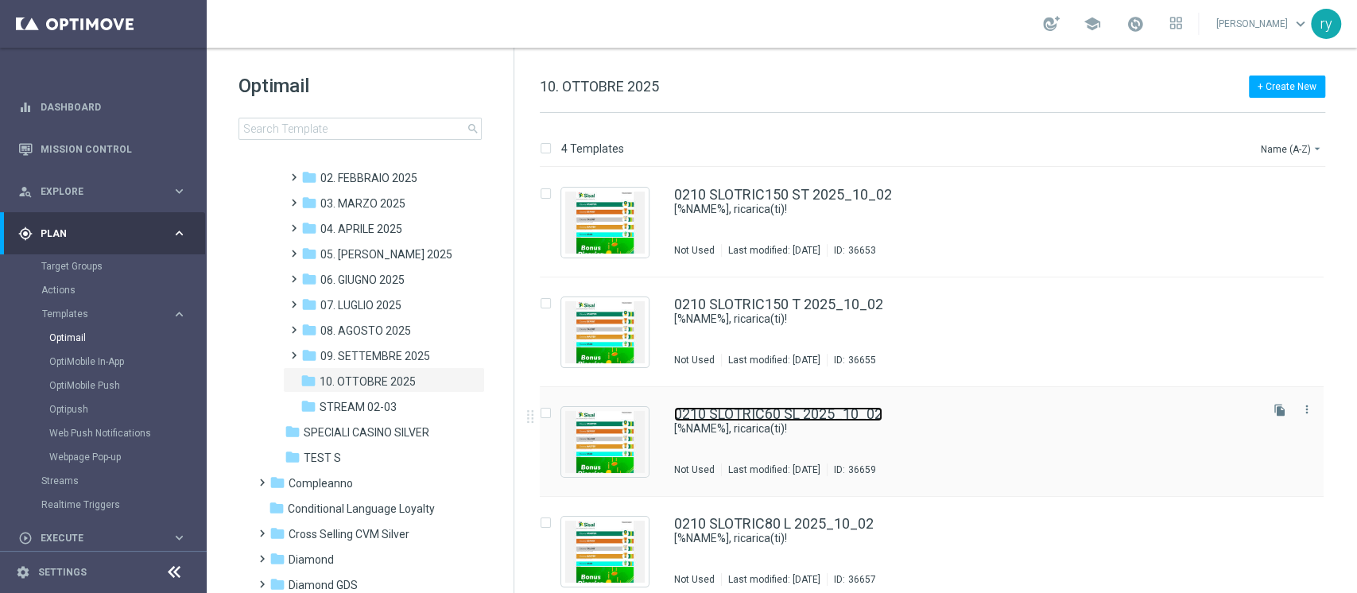
click at [778, 407] on link "0210 SLOTRIC60 SL 2025_10_02" at bounding box center [778, 414] width 208 height 14
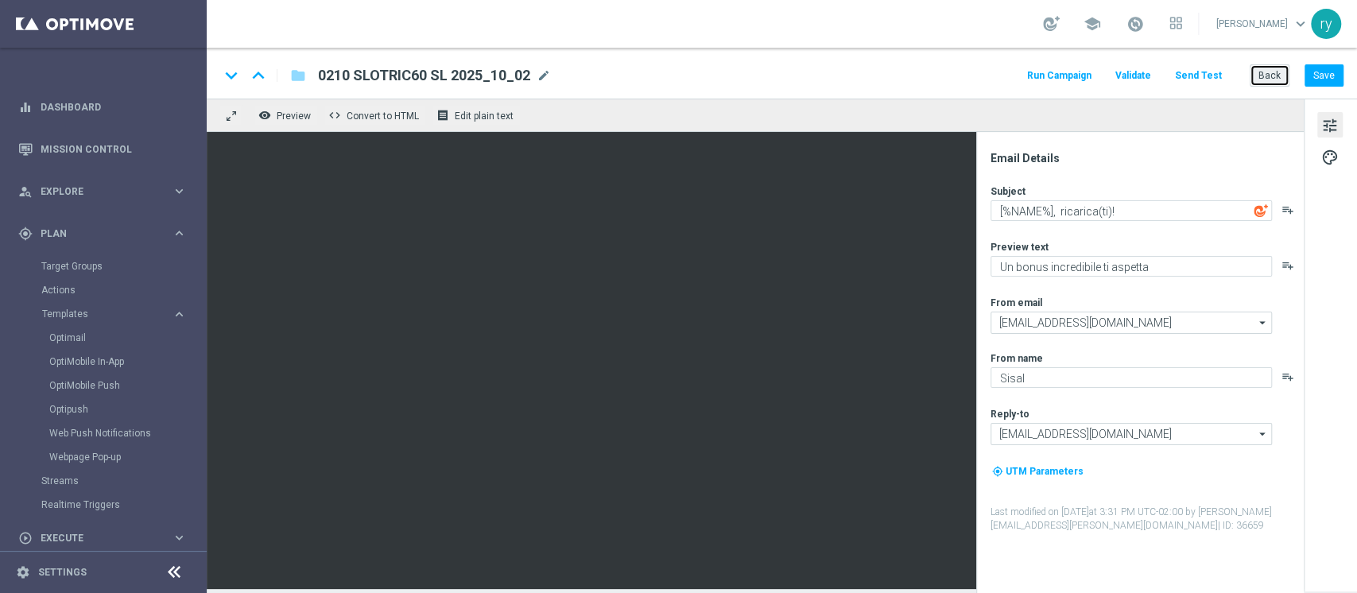
click at [1265, 72] on button "Back" at bounding box center [1270, 75] width 40 height 22
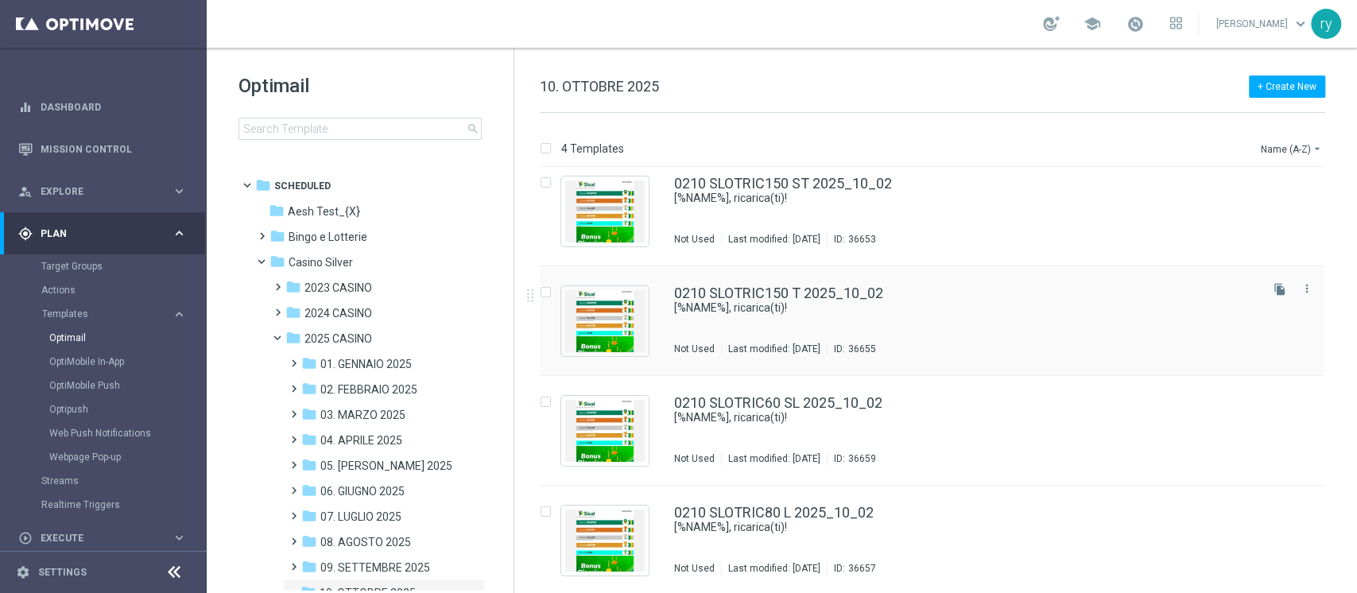
scroll to position [13, 0]
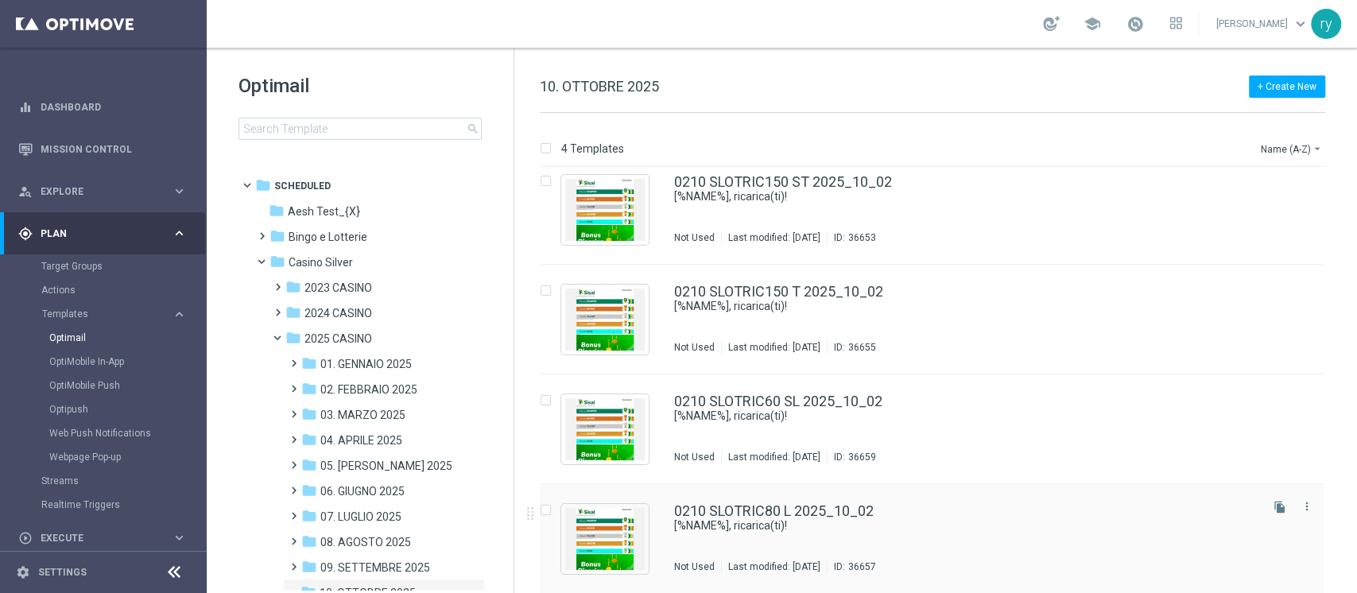
click at [785, 499] on div "0210 SLOTRIC80 L 2025_10_02 [%NAME%], ricarica(ti)! Not Used Last modified: [DA…" at bounding box center [932, 539] width 784 height 110
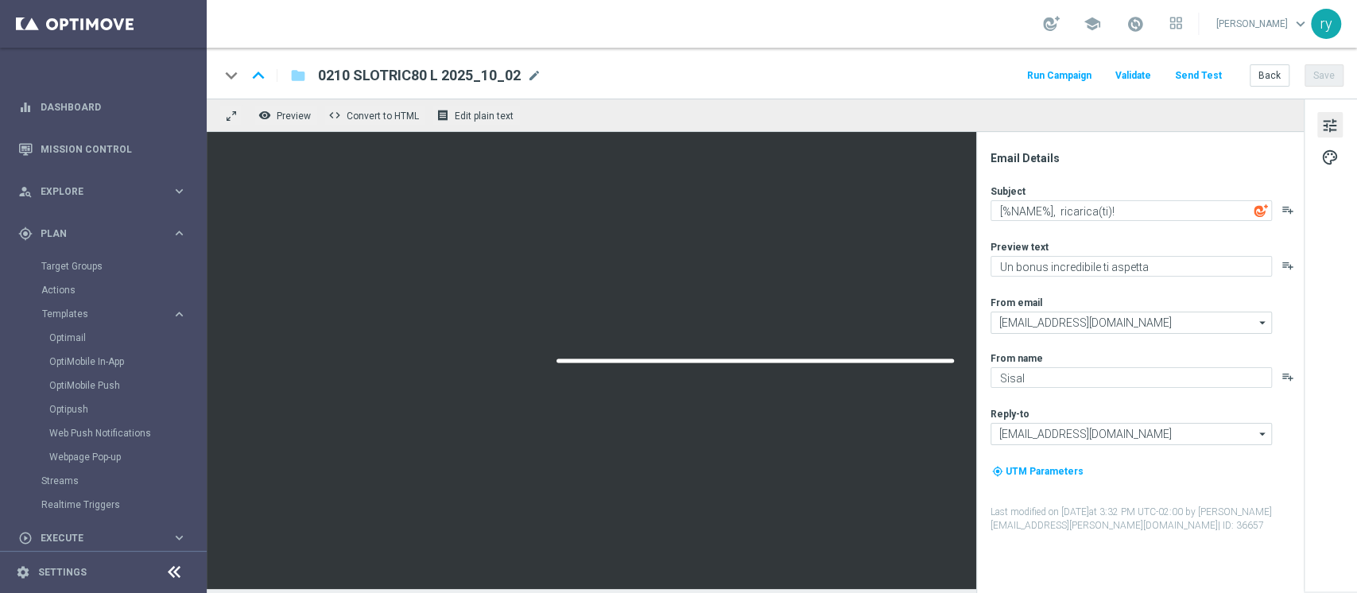
click at [1064, 65] on button "Run Campaign" at bounding box center [1059, 75] width 69 height 21
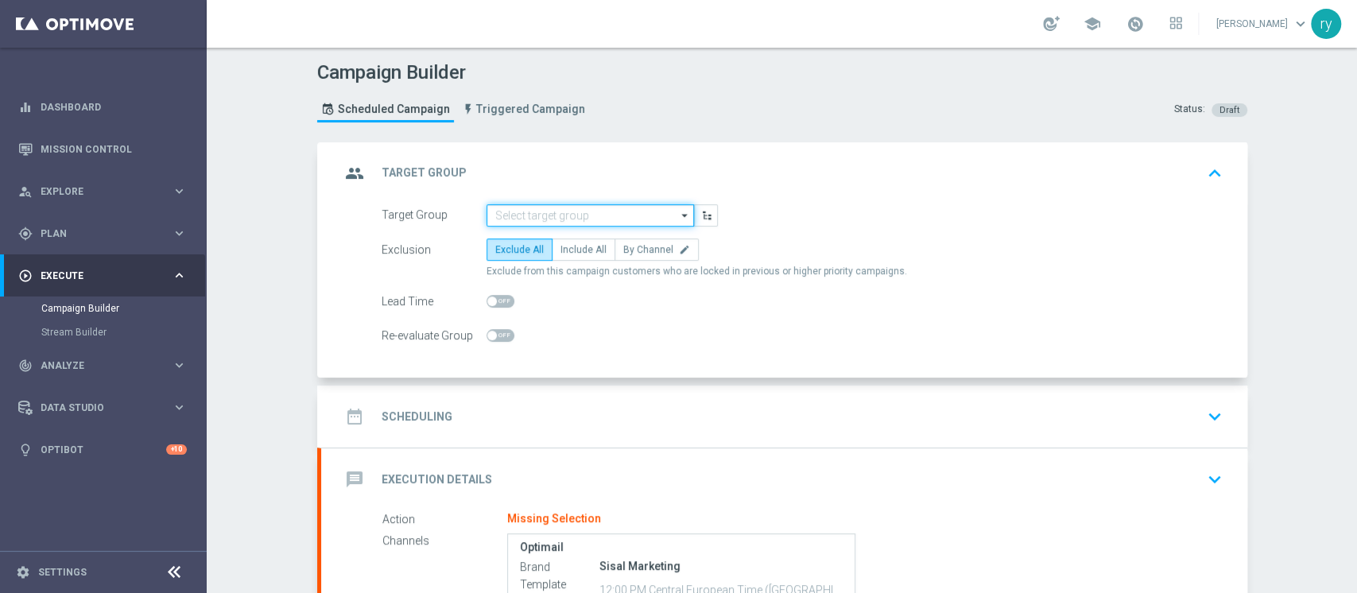
click at [534, 211] on input at bounding box center [590, 215] width 207 height 22
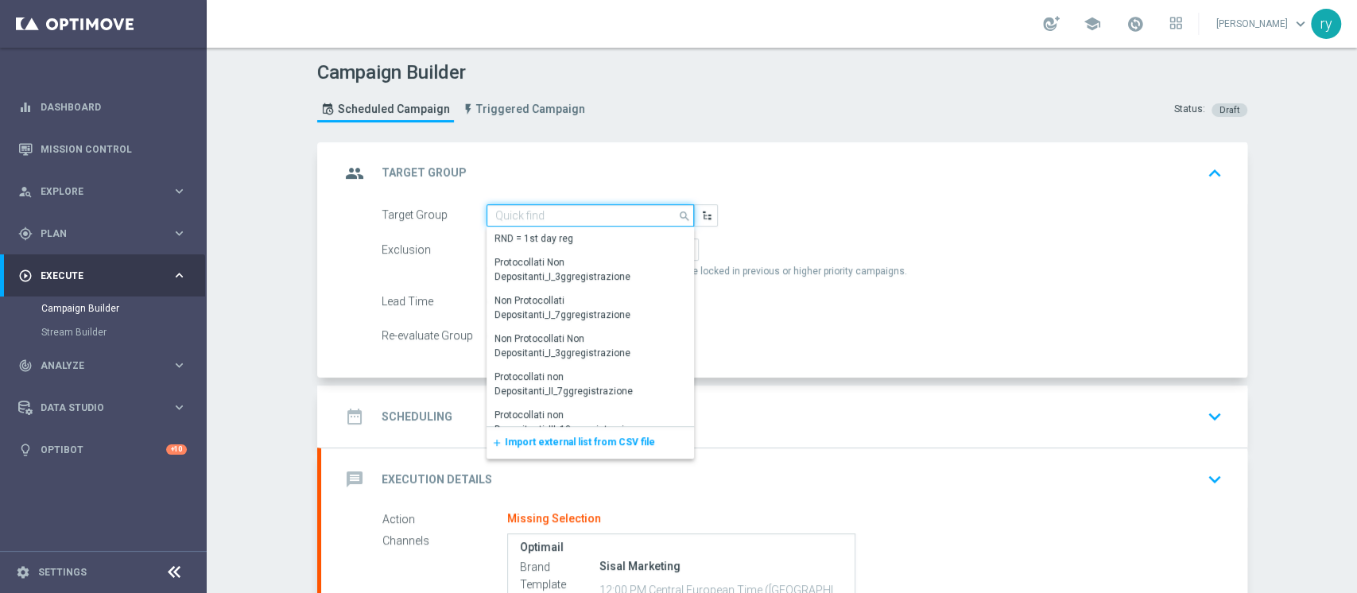
paste input "LOW Active Casinò Silver MARG POS"
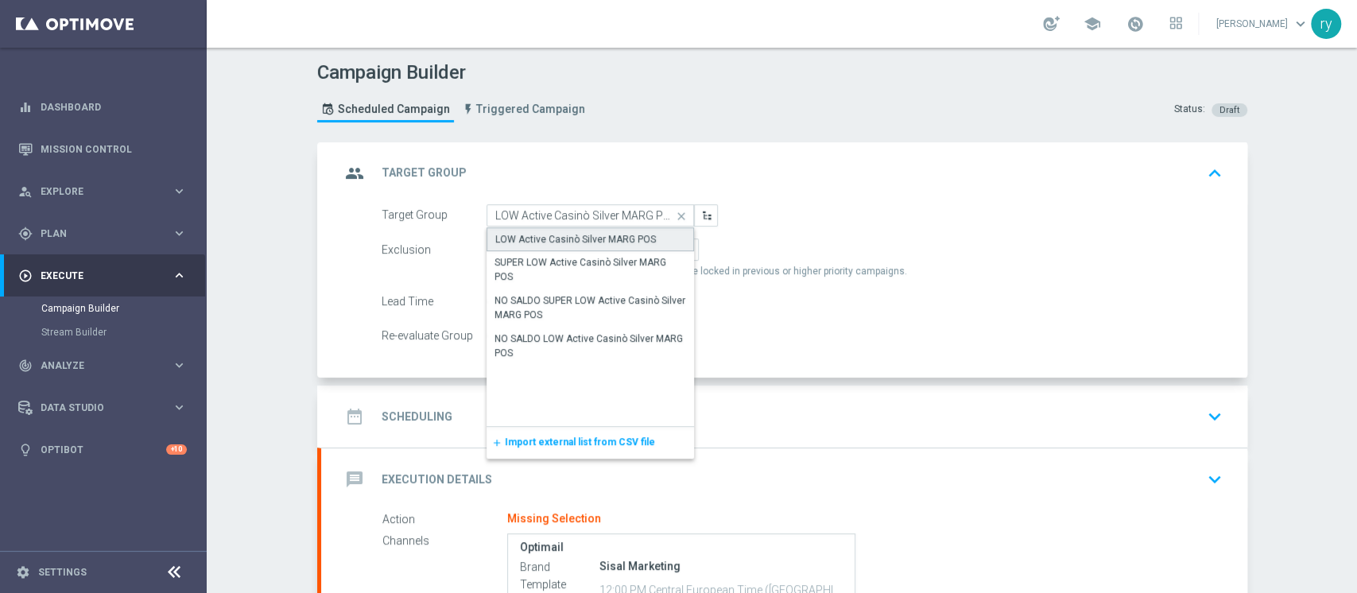
click at [552, 228] on div "LOW Active Casinò Silver MARG POS" at bounding box center [591, 239] width 208 height 24
type input "LOW Active Casinò Silver MARG POS"
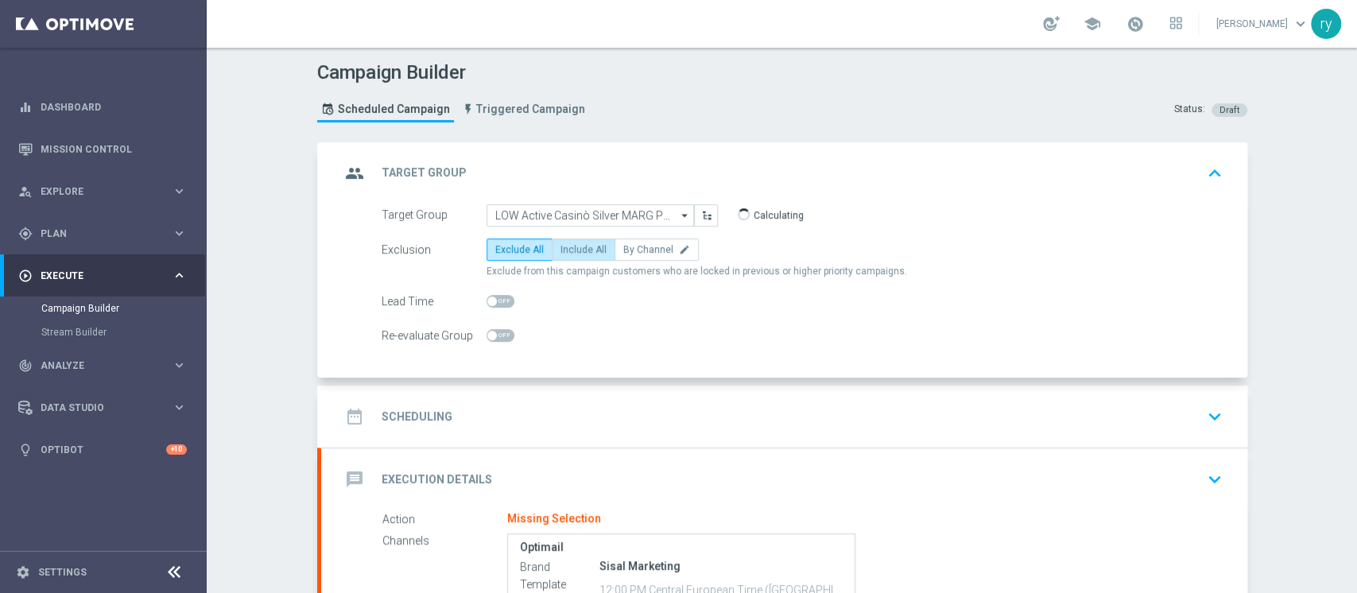
click at [560, 241] on label "Include All" at bounding box center [584, 249] width 64 height 22
click at [560, 247] on input "Include All" at bounding box center [565, 252] width 10 height 10
radio input "true"
click at [610, 395] on div "date_range Scheduling keyboard_arrow_down" at bounding box center [784, 417] width 926 height 62
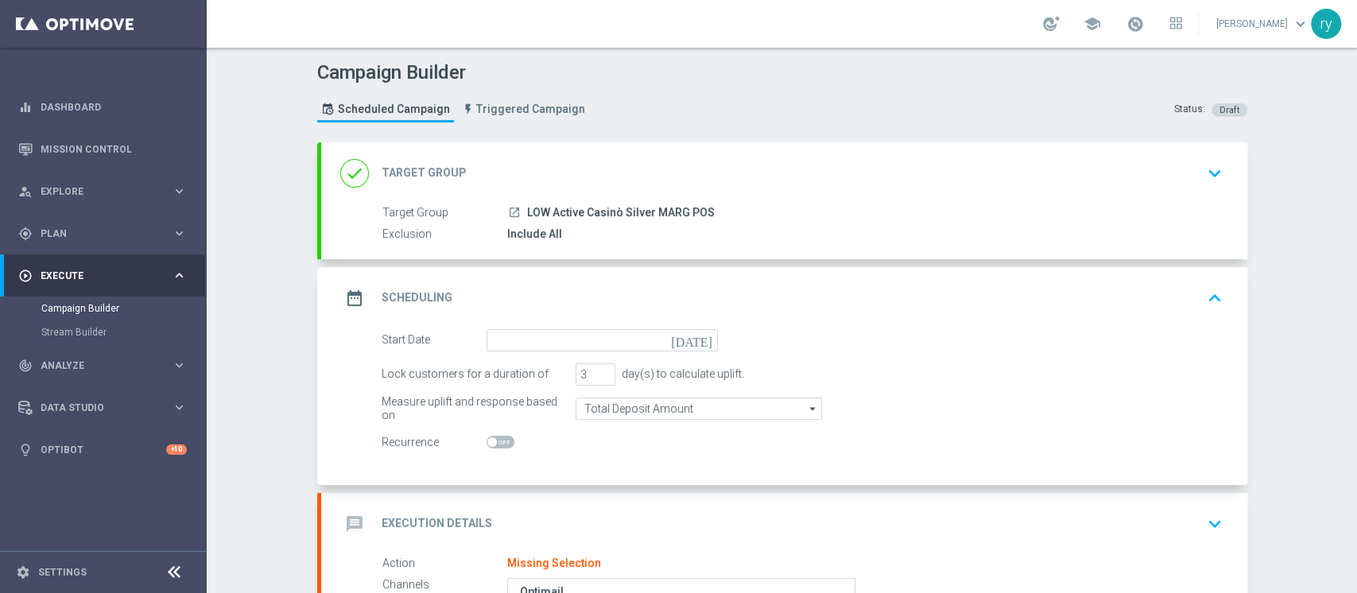
click at [695, 331] on icon "[DATE]" at bounding box center [694, 337] width 47 height 17
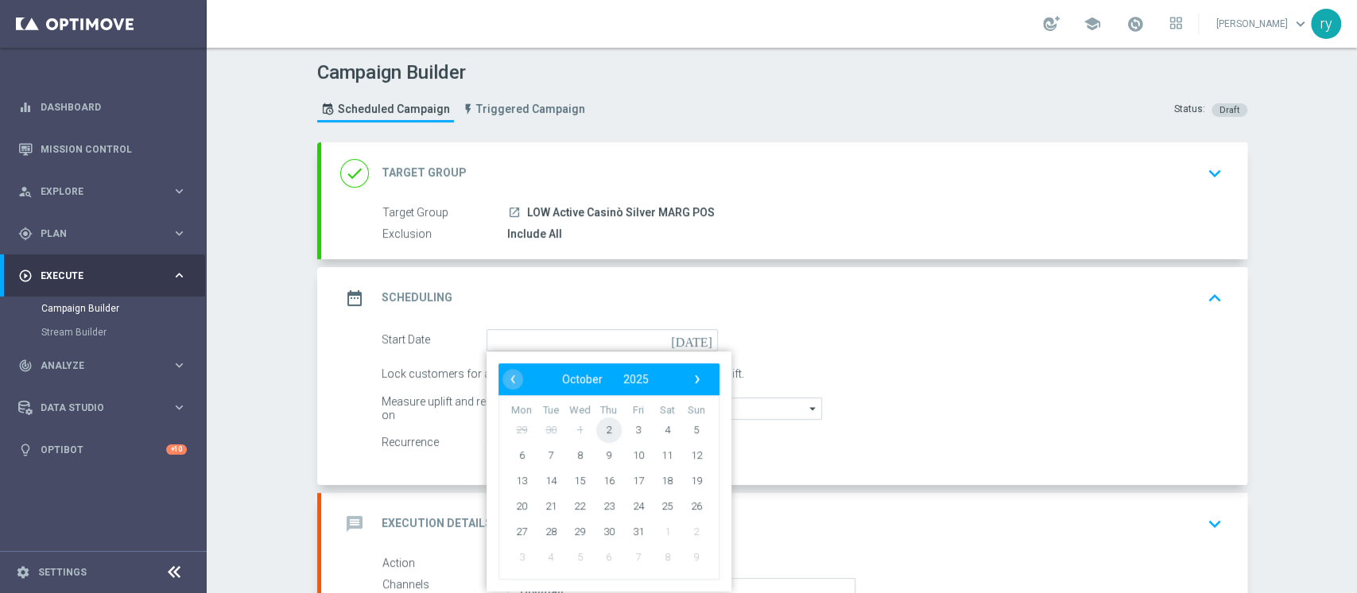
click at [606, 423] on span "2" at bounding box center [607, 429] width 25 height 25
type input "[DATE]"
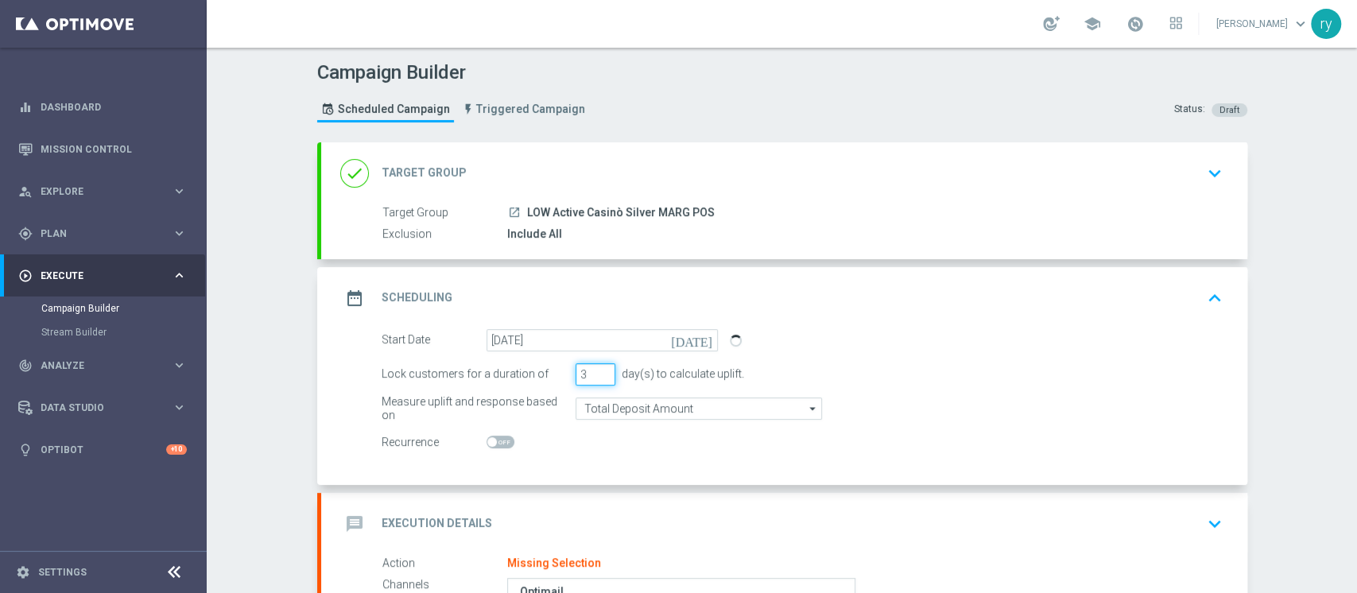
click at [600, 366] on input "3" at bounding box center [596, 374] width 40 height 22
type input "4"
click at [599, 366] on input "4" at bounding box center [596, 374] width 40 height 22
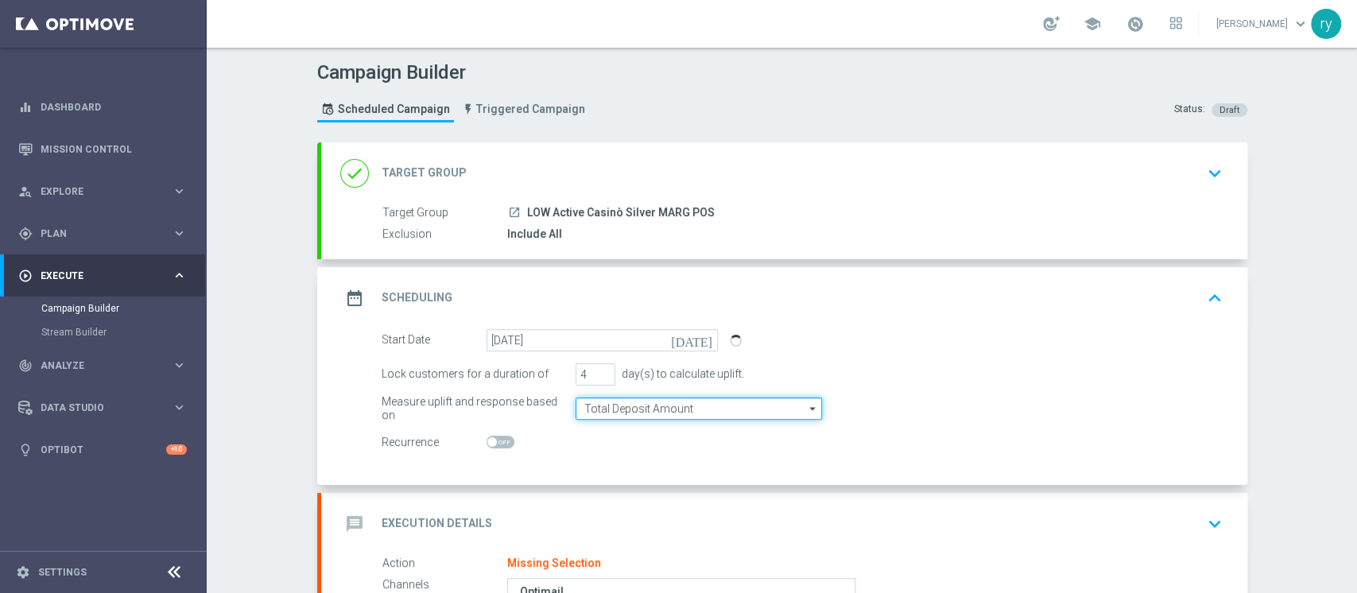
click at [587, 417] on input "Total Deposit Amount" at bounding box center [699, 408] width 246 height 22
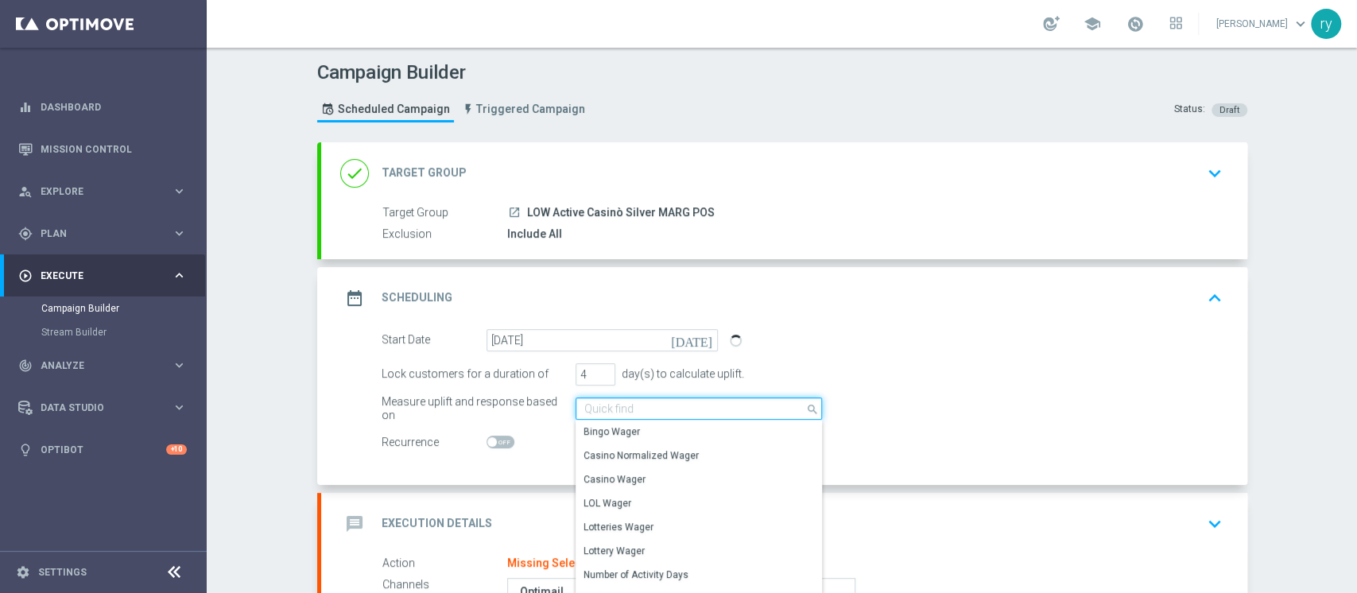
click at [589, 397] on input at bounding box center [699, 408] width 246 height 22
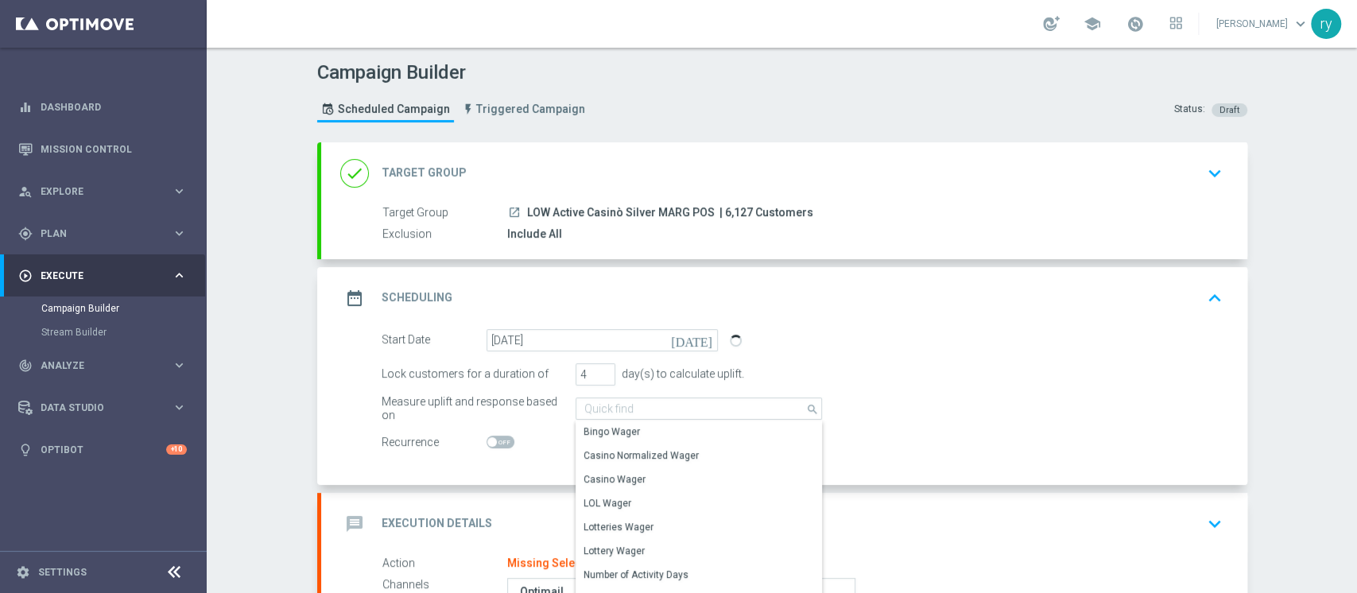
click at [823, 357] on form "Start Date [DATE] [DATE] Lock customers for a duration of 4 day(s) to calculate…" at bounding box center [802, 391] width 841 height 125
type input "Total Deposit Amount"
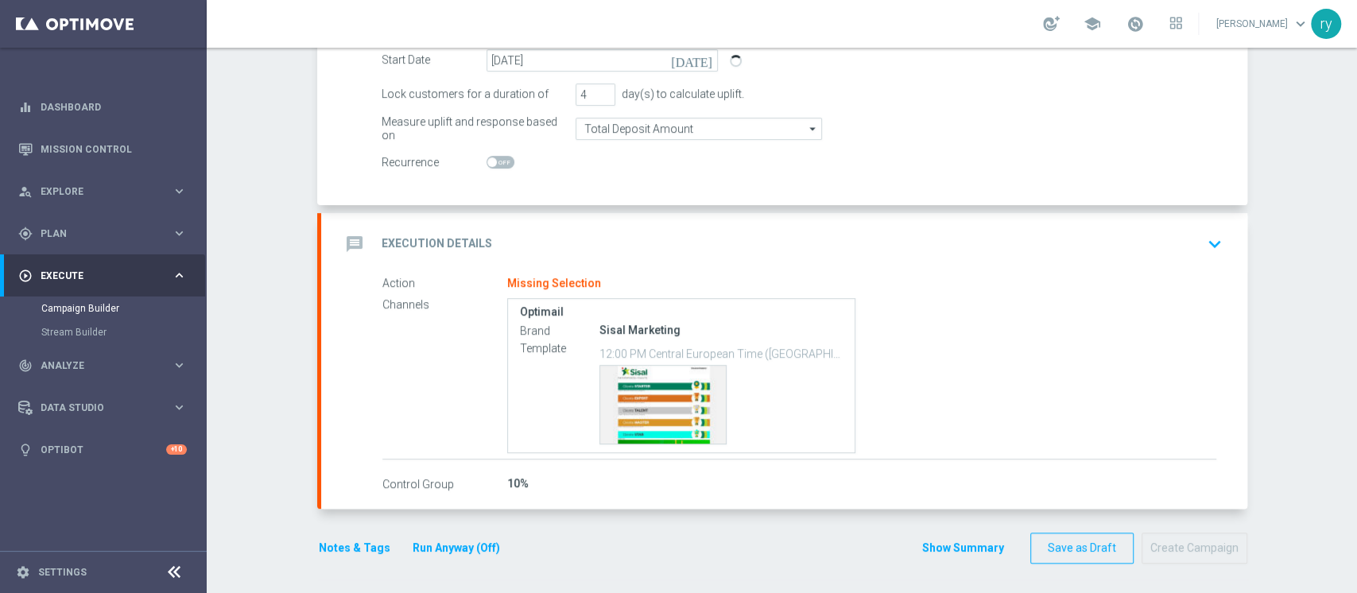
click at [604, 200] on div "Start Date [DATE] [DATE] Lock customers for a duration of 4 day(s) to calculate…" at bounding box center [784, 127] width 926 height 156
click at [610, 231] on div "message Execution Details keyboard_arrow_down" at bounding box center [784, 244] width 888 height 30
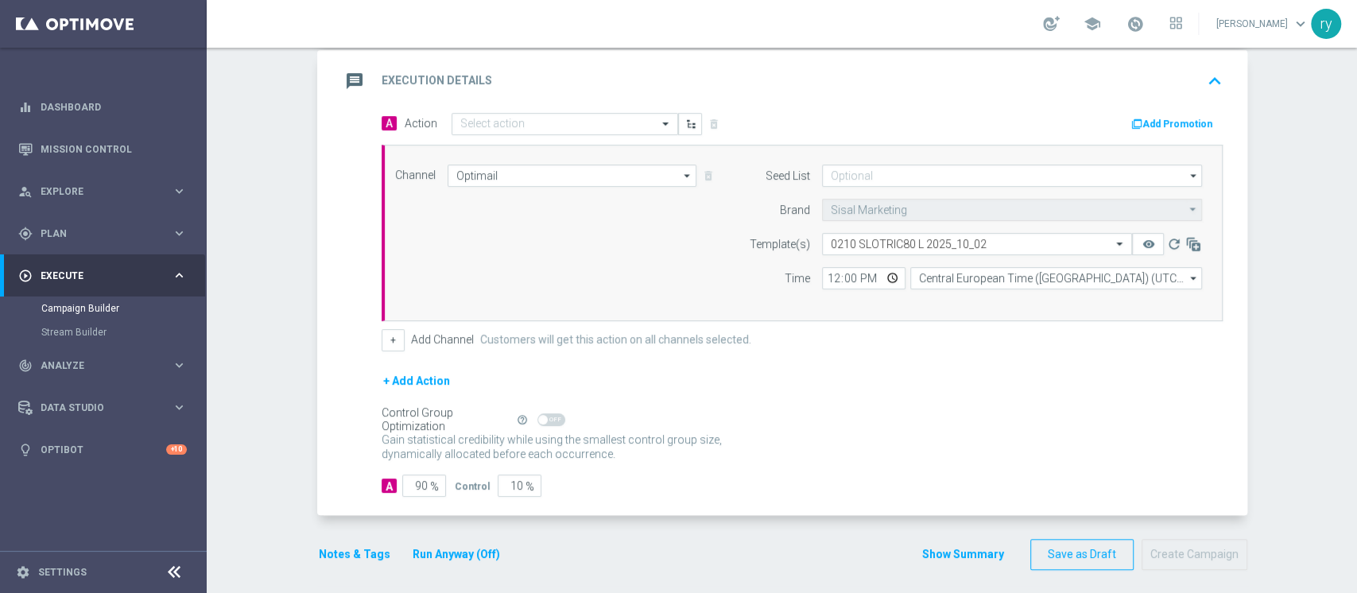
scroll to position [264, 0]
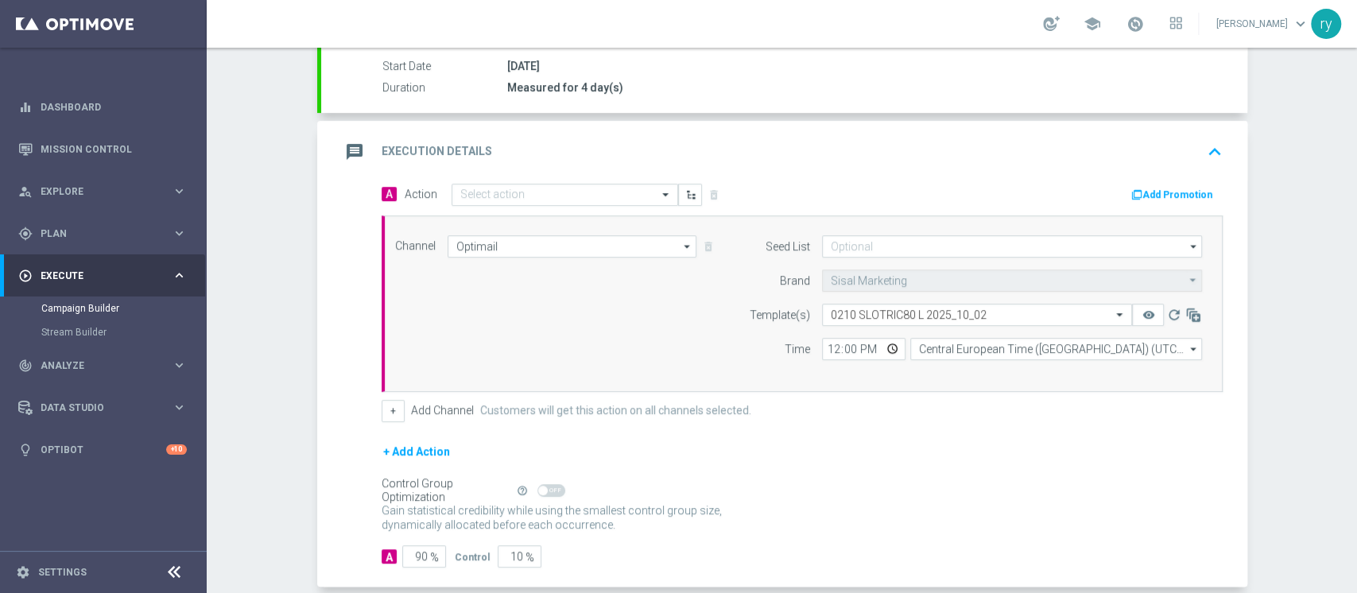
click at [1177, 190] on button "Add Promotion" at bounding box center [1174, 194] width 88 height 17
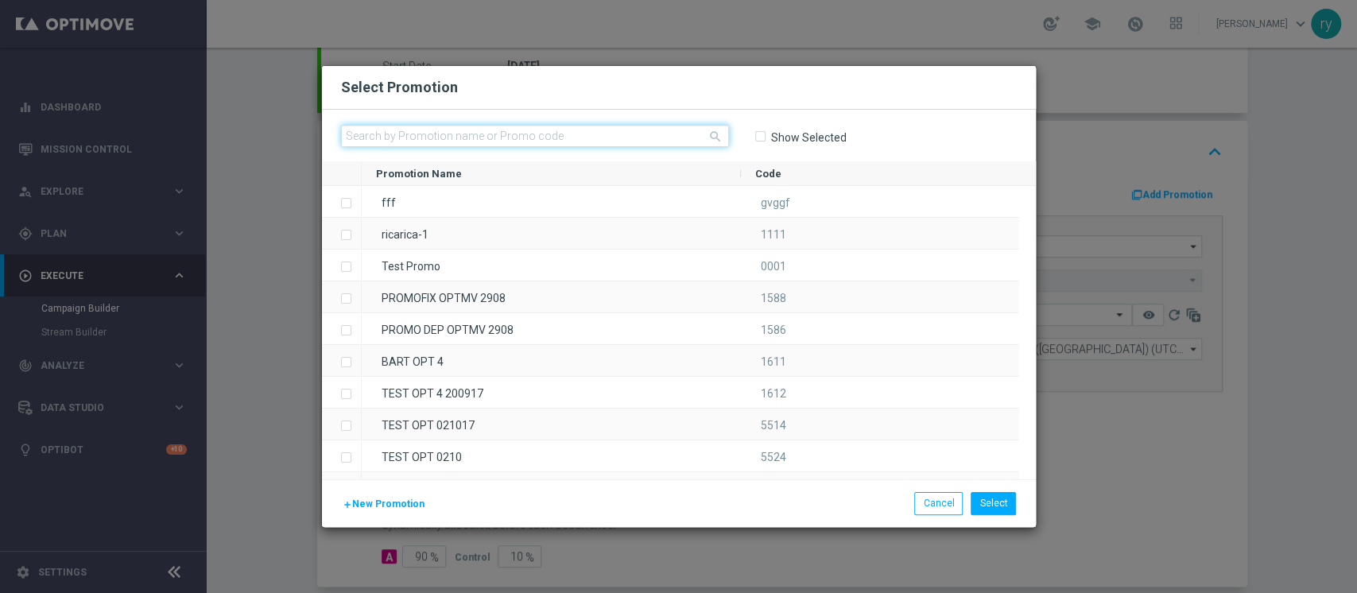
click at [574, 126] on input "text" at bounding box center [535, 136] width 388 height 22
paste input "335914"
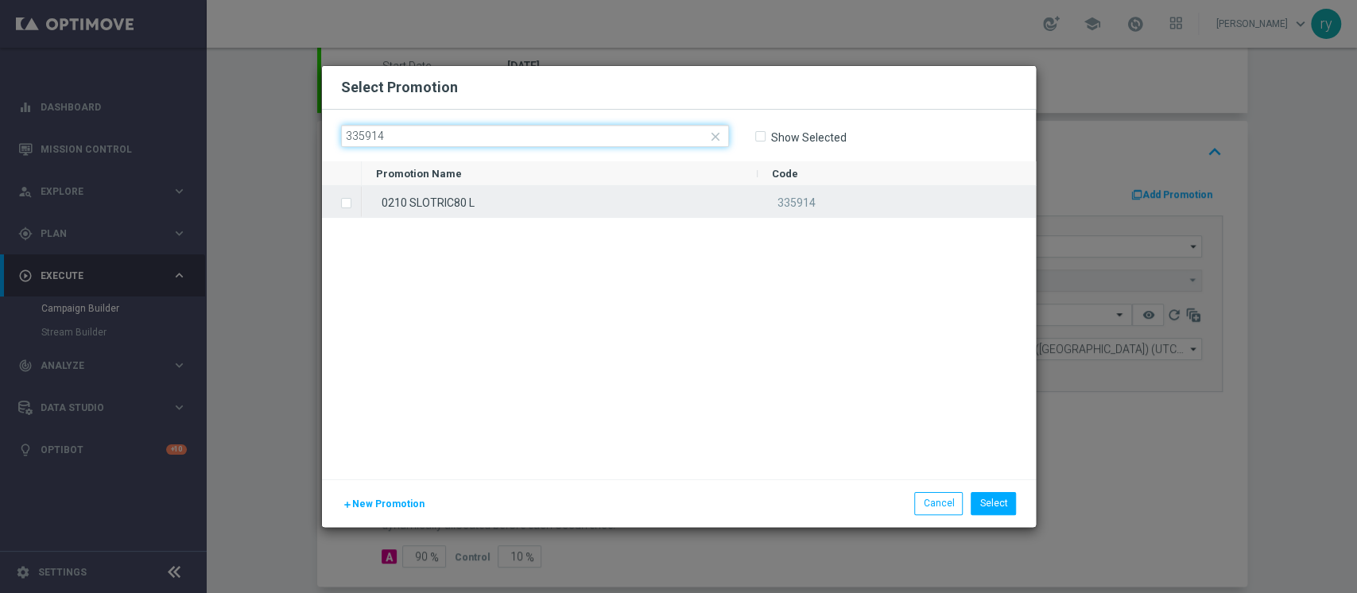
type input "335914"
click at [534, 192] on div "0210 SLOTRIC80 L" at bounding box center [560, 201] width 396 height 31
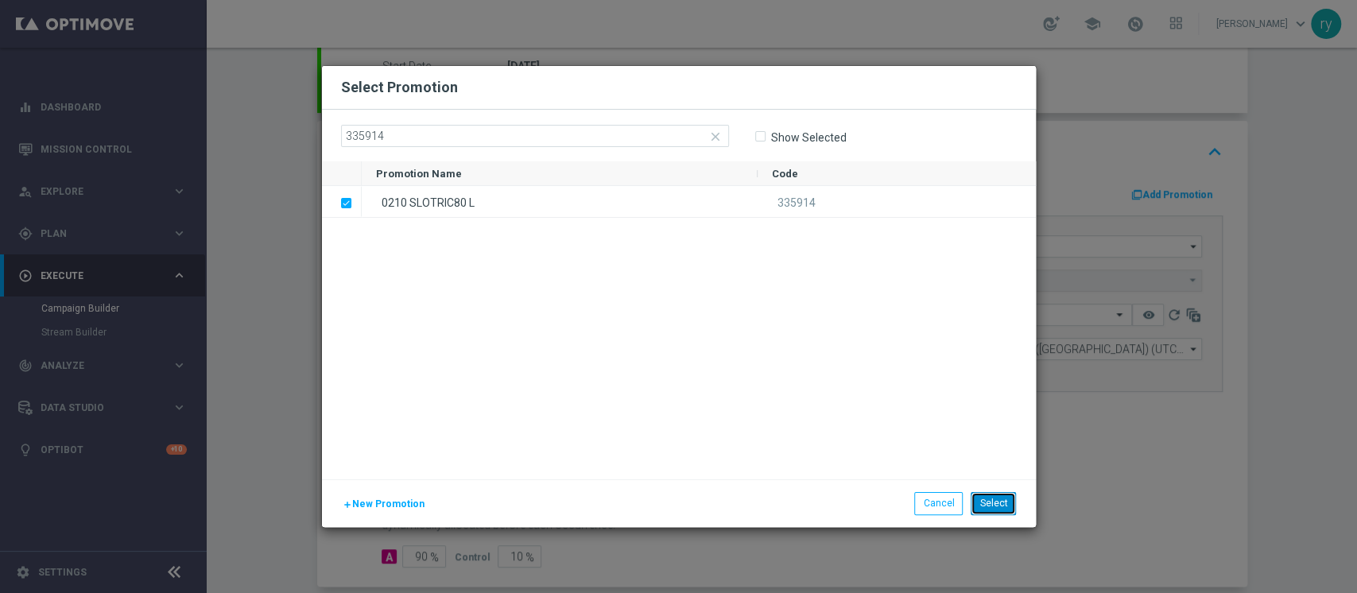
click at [986, 506] on button "Select" at bounding box center [993, 503] width 45 height 22
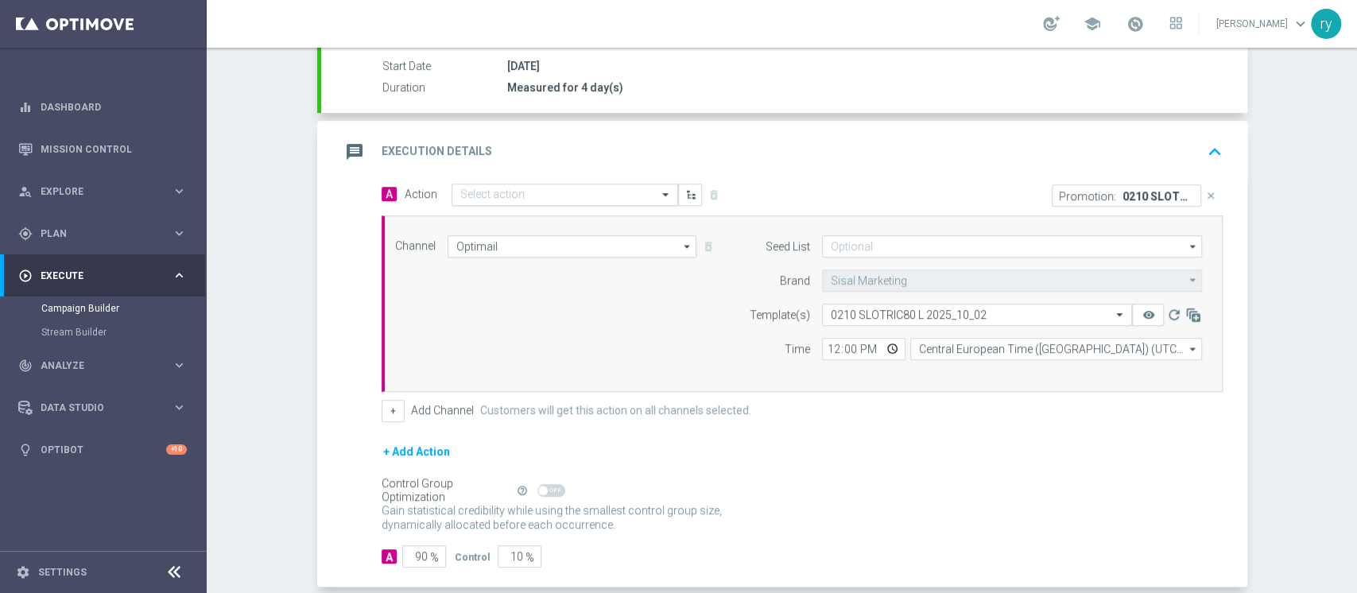
click at [519, 192] on input "text" at bounding box center [548, 195] width 177 height 14
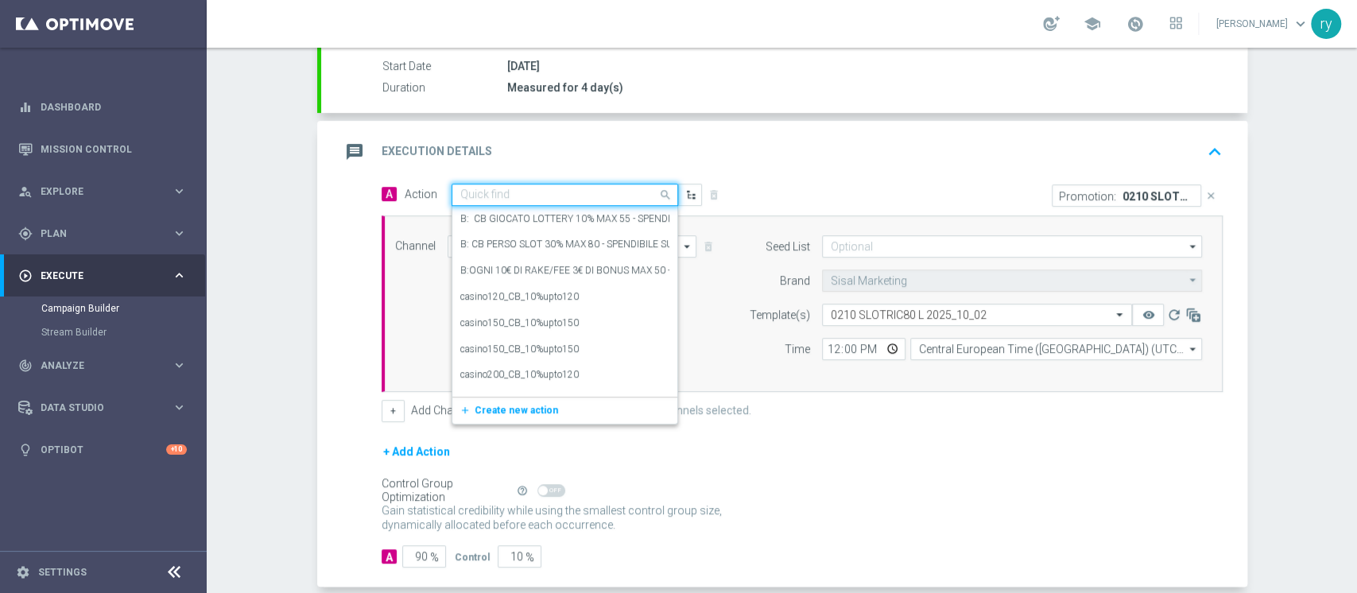
paste input "dep 20€ per 20% fino a 80€"
type input "dep 20€ per 20% fino a 80€"
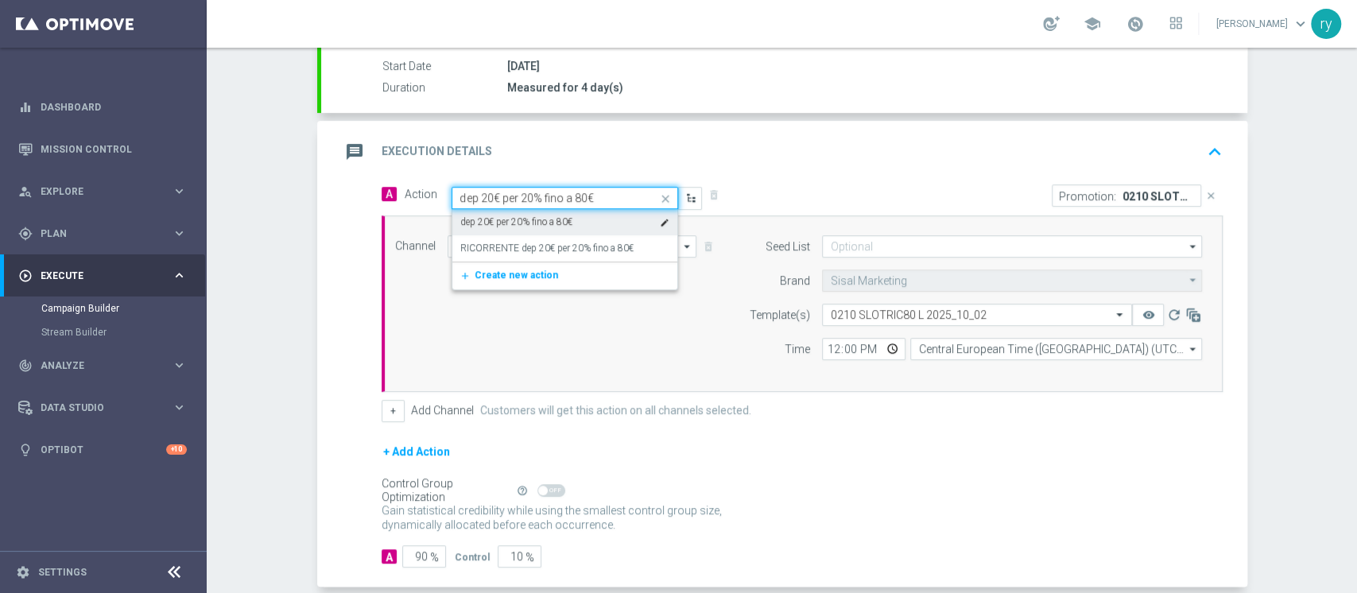
click at [533, 215] on label "dep 20€ per 20% fino a 80€" at bounding box center [516, 222] width 112 height 14
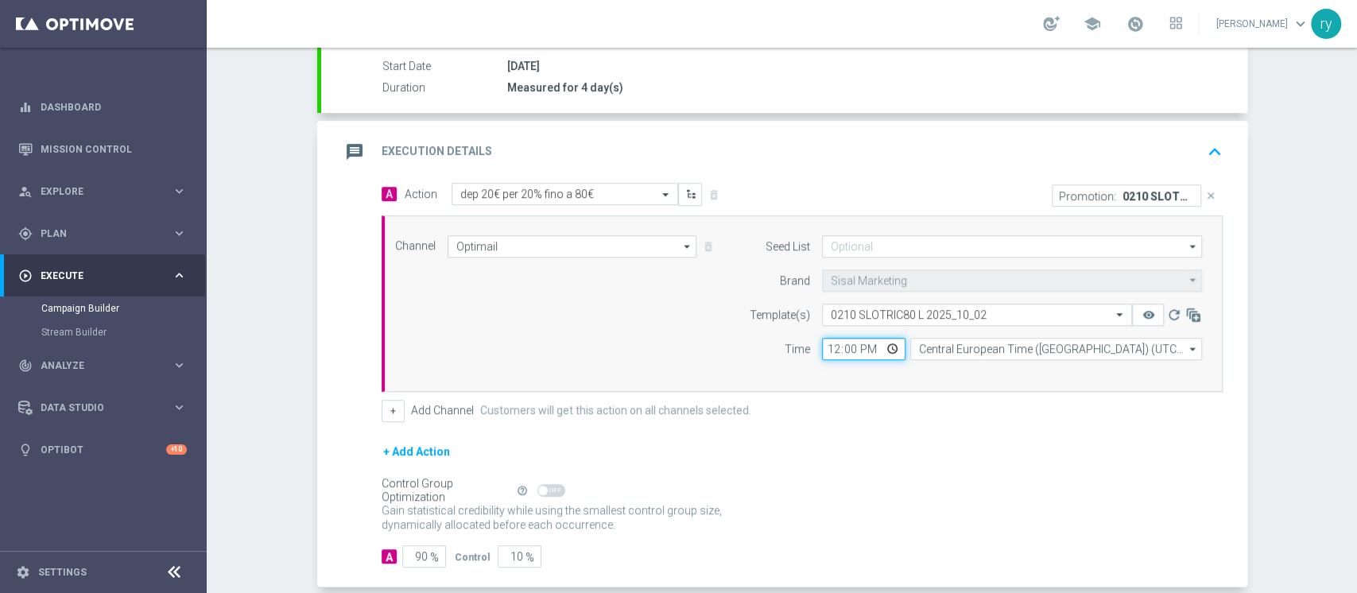
click at [822, 347] on input "12:00" at bounding box center [863, 349] width 83 height 22
type input "18:00"
click at [894, 394] on div "A Action Select action dep 20€ per 20% fino a 80€ delete_forever Promotion: 021…" at bounding box center [802, 302] width 865 height 239
click at [388, 413] on button "+" at bounding box center [393, 411] width 23 height 22
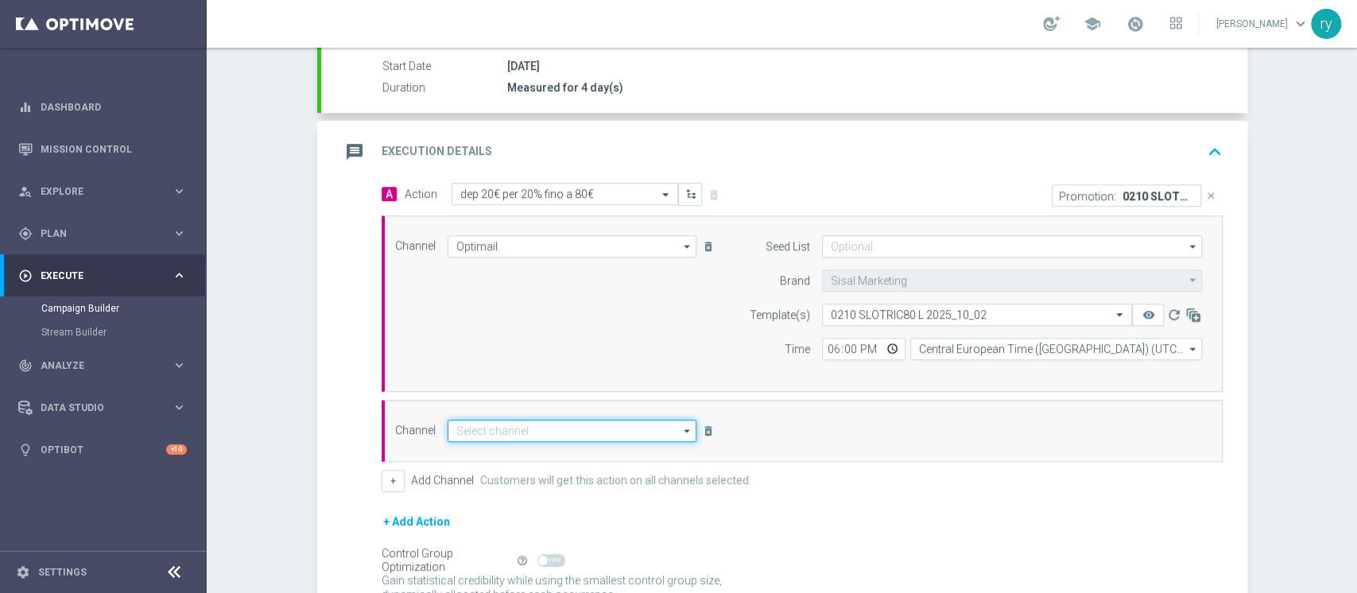
click at [499, 425] on input at bounding box center [573, 431] width 250 height 22
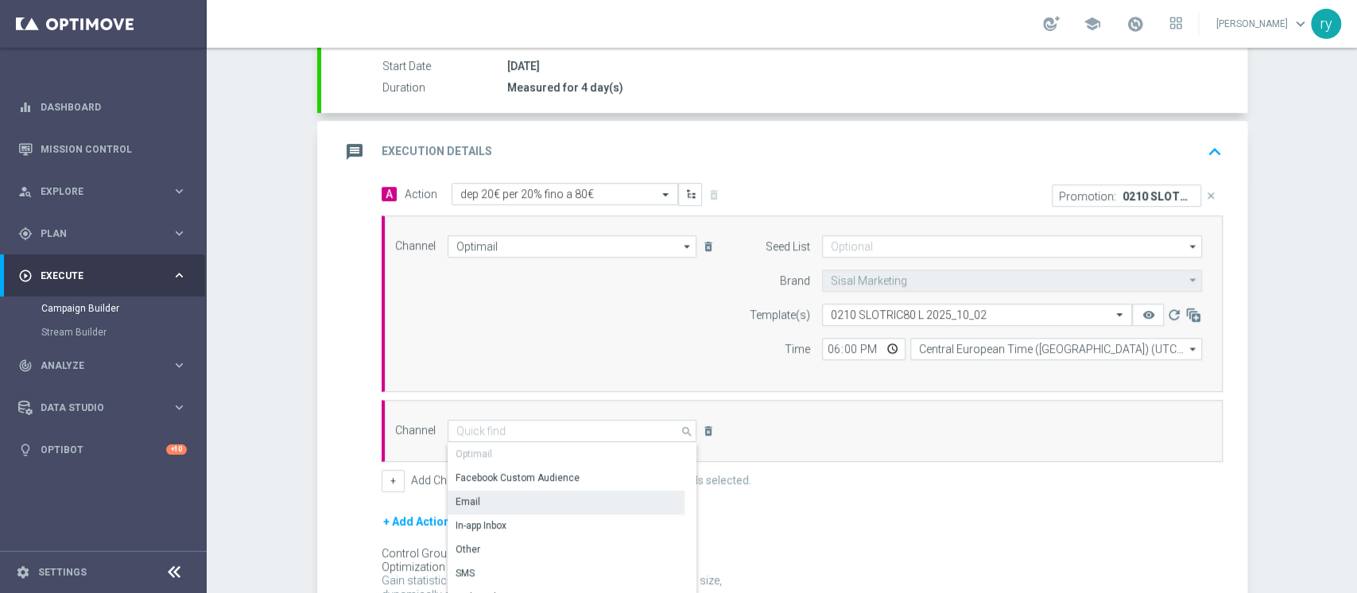
click at [501, 500] on div "Email" at bounding box center [566, 501] width 237 height 22
type input "Email"
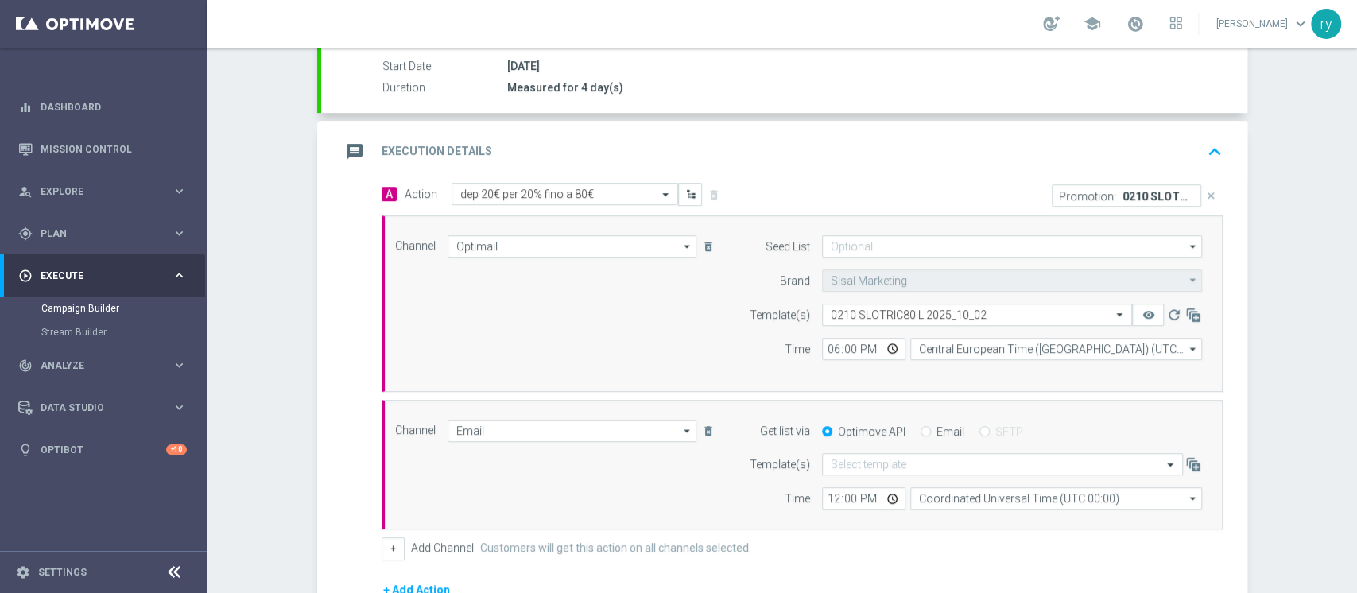
click at [907, 428] on div "Optimove API Email SFTP" at bounding box center [1012, 432] width 404 height 14
click at [921, 430] on input "Email" at bounding box center [926, 433] width 10 height 10
radio input "true"
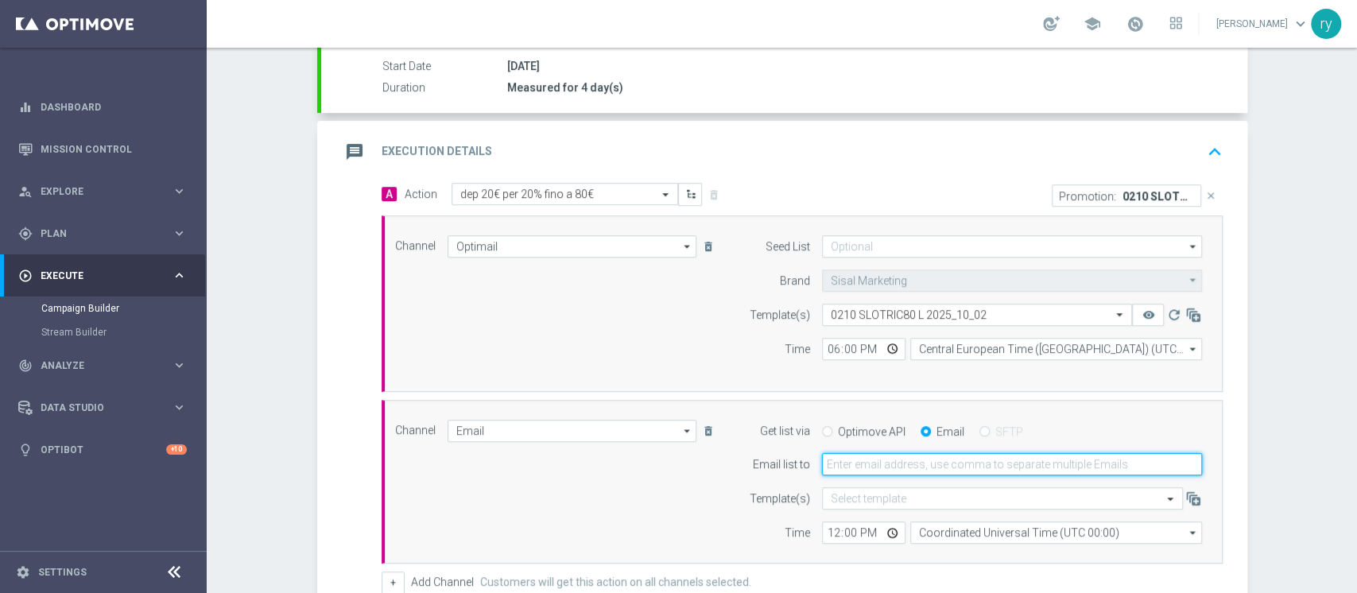
click at [891, 466] on input "email" at bounding box center [1012, 464] width 380 height 22
type input "[EMAIL_ADDRESS][DOMAIN_NAME]"
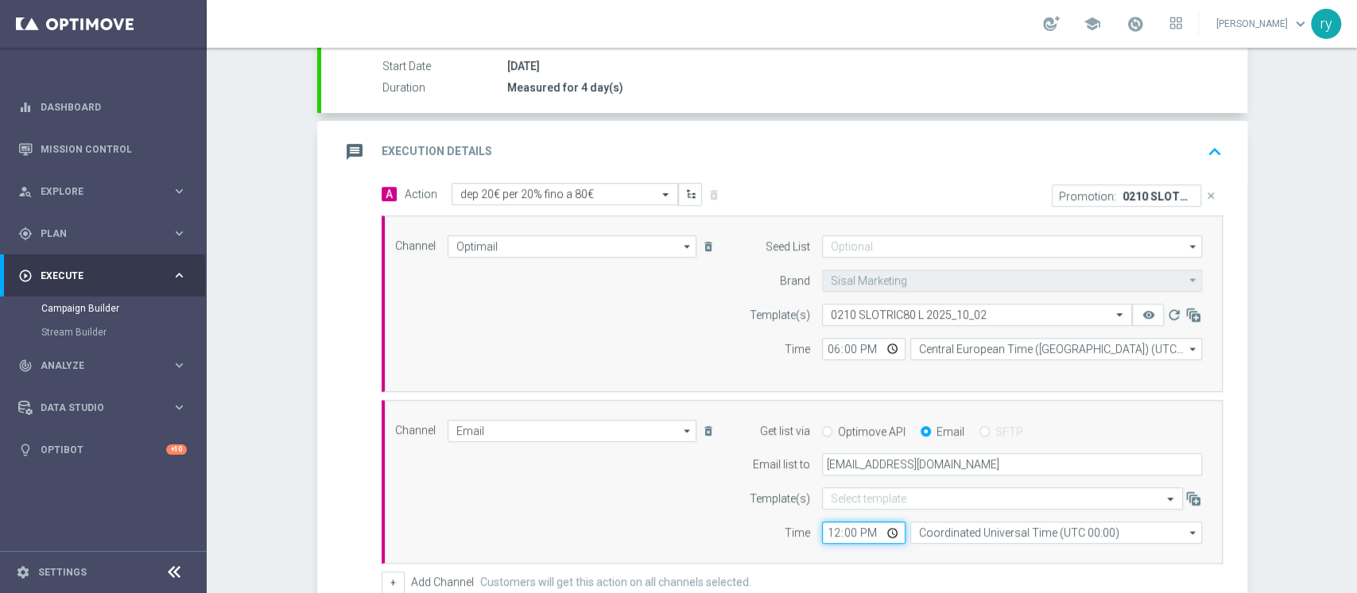
click at [831, 532] on input "12:00" at bounding box center [863, 532] width 83 height 22
type input "18:00"
drag, startPoint x: 808, startPoint y: 544, endPoint x: 817, endPoint y: 542, distance: 8.9
click at [808, 545] on div "Channel Email Email arrow_drop_down Drag here to set row groups Drag here to se…" at bounding box center [802, 482] width 841 height 165
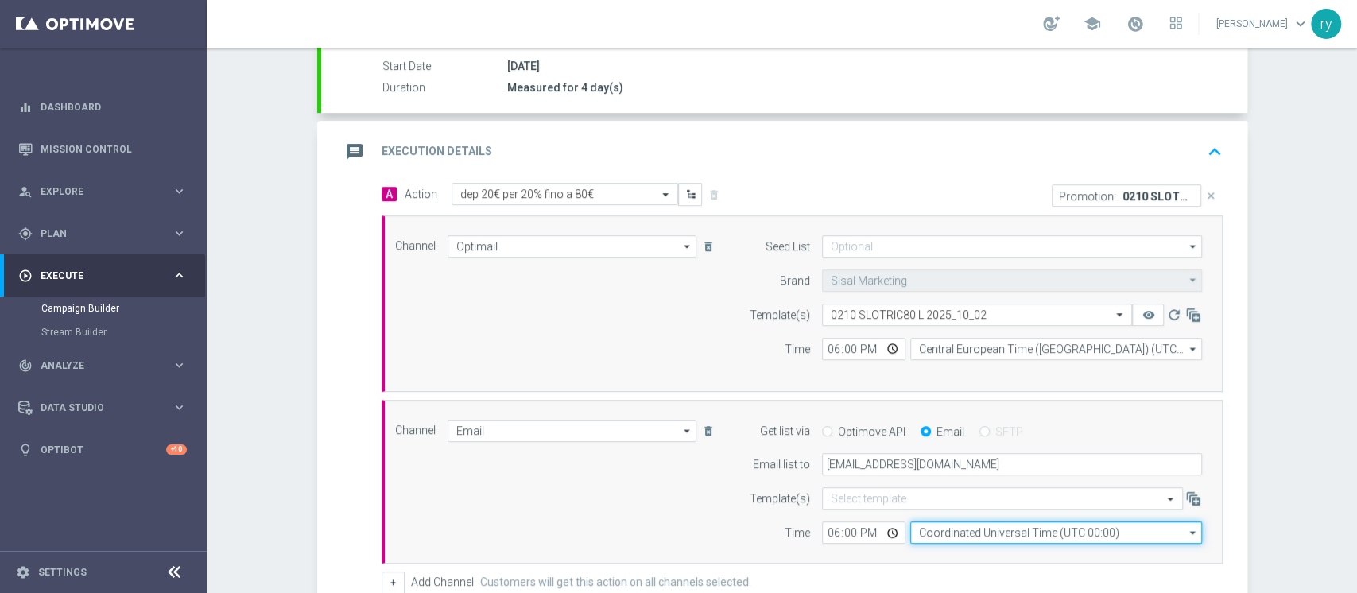
click at [936, 529] on input "Coordinated Universal Time (UTC 00:00)" at bounding box center [1056, 532] width 292 height 22
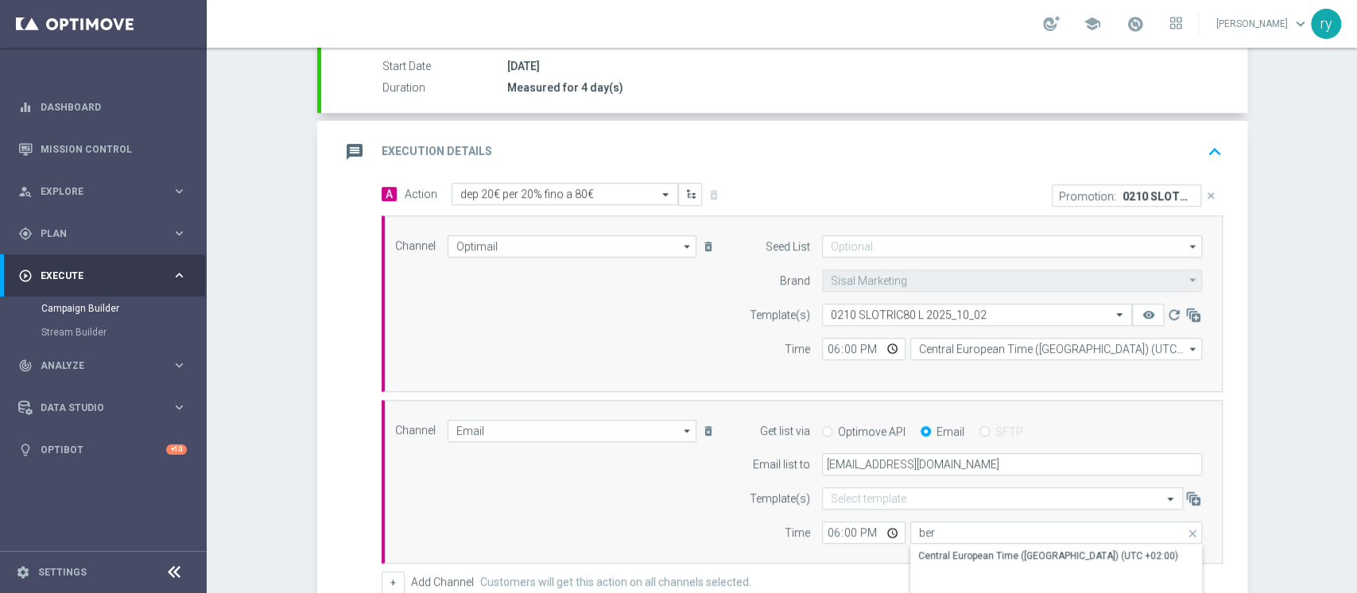
click at [928, 550] on div "Central European Time ([GEOGRAPHIC_DATA]) (UTC +02:00)" at bounding box center [1048, 556] width 260 height 14
type input "Central European Time ([GEOGRAPHIC_DATA]) (UTC +02:00)"
click at [1262, 391] on div "Campaign Builder Scheduled Campaign Triggered Campaign Status: Draft done Targe…" at bounding box center [782, 320] width 1150 height 545
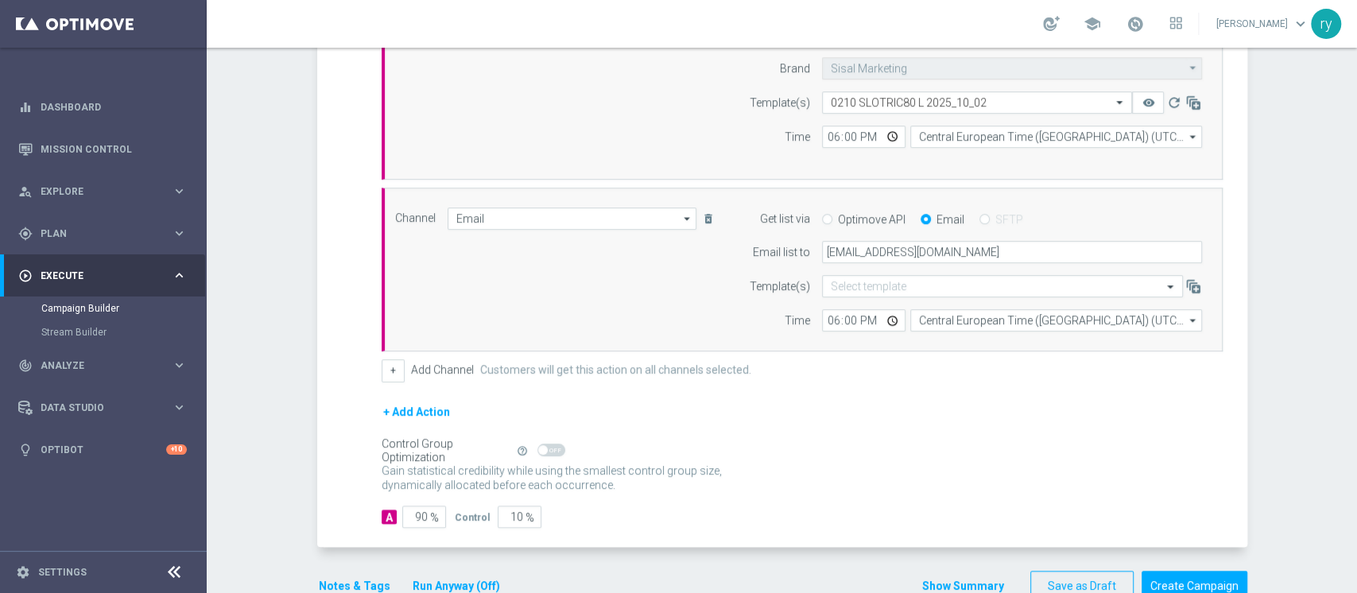
scroll to position [514, 0]
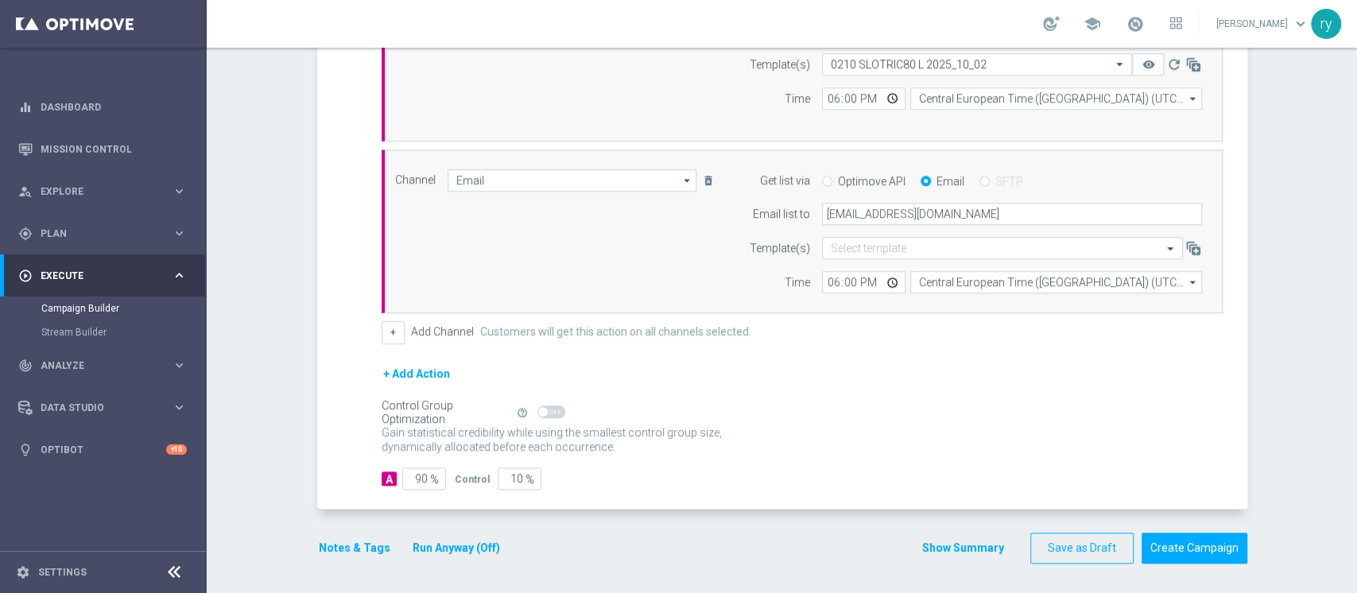
click at [355, 542] on button "Notes & Tags" at bounding box center [354, 548] width 75 height 20
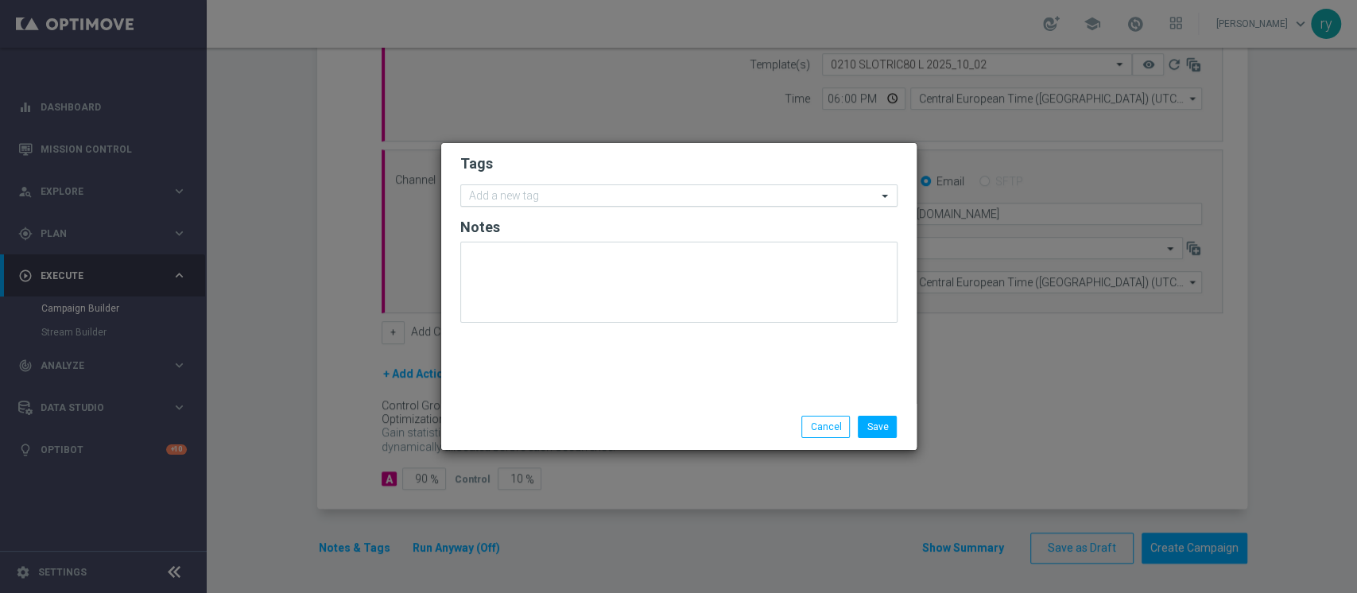
click at [535, 188] on div "Add a new tag" at bounding box center [669, 196] width 416 height 20
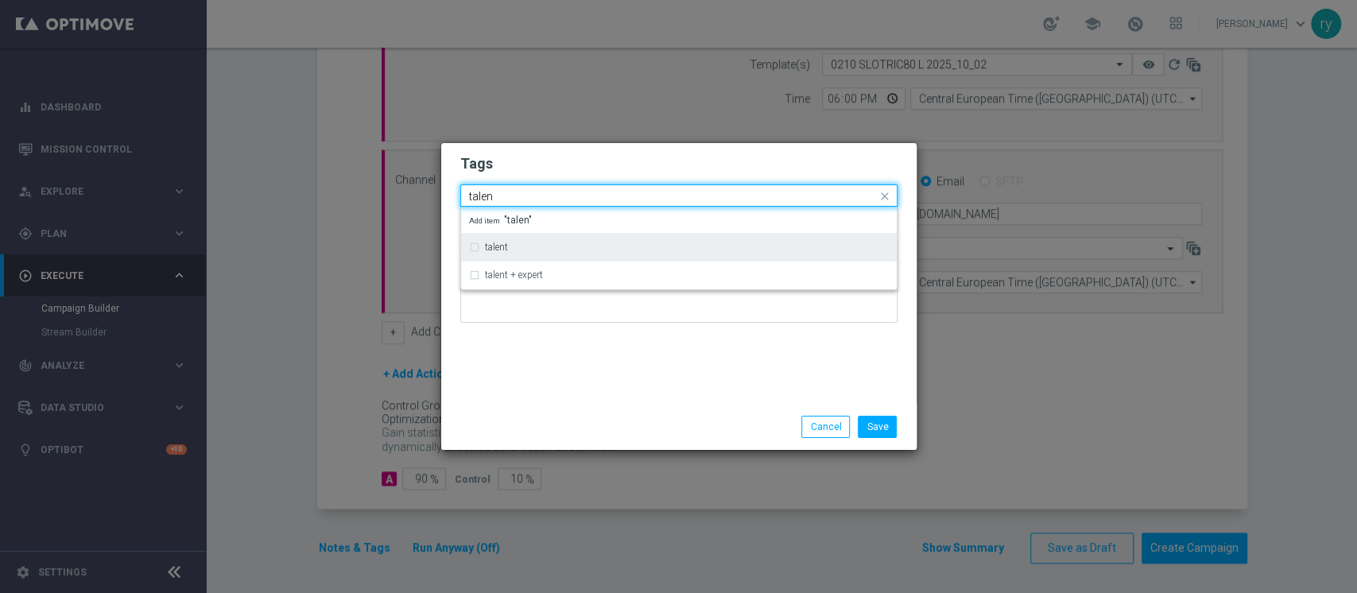
click at [539, 242] on div "talent" at bounding box center [687, 247] width 404 height 10
type input "talen"
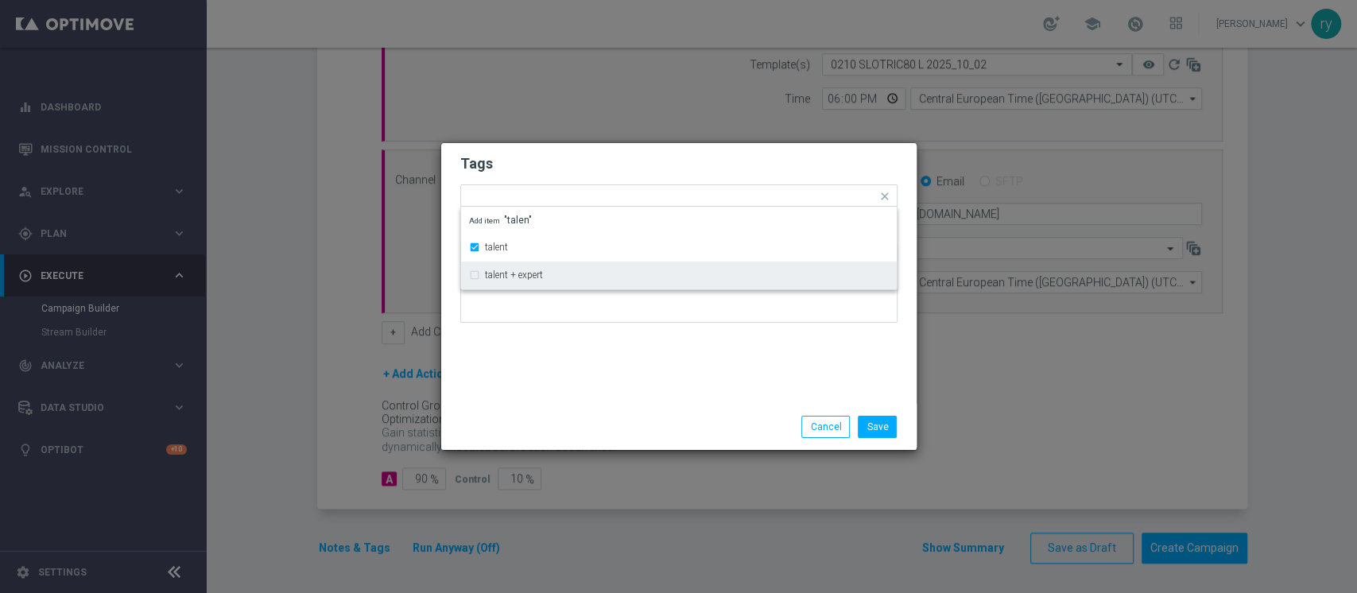
click at [576, 368] on div "Tags Quick find × talent talent talent + expert Add item "talen" Notes" at bounding box center [678, 273] width 475 height 261
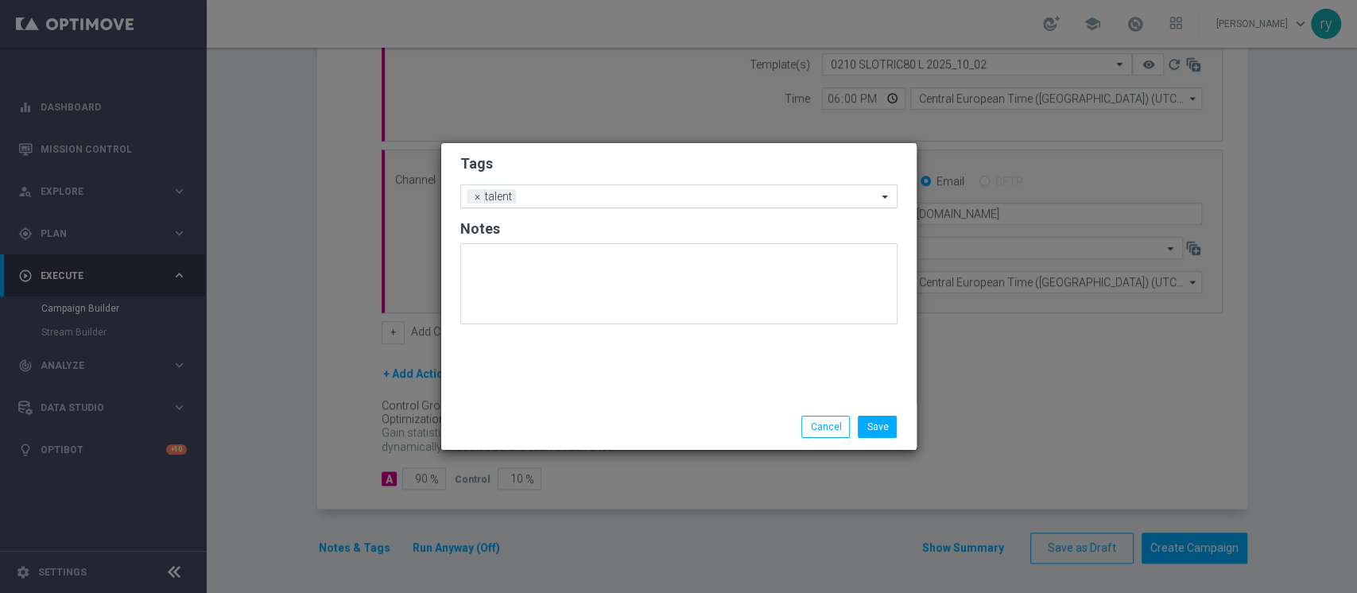
drag, startPoint x: 594, startPoint y: 175, endPoint x: 591, endPoint y: 204, distance: 29.5
click at [592, 175] on form "Tags Add a new tag × talent Notes" at bounding box center [678, 243] width 437 height 186
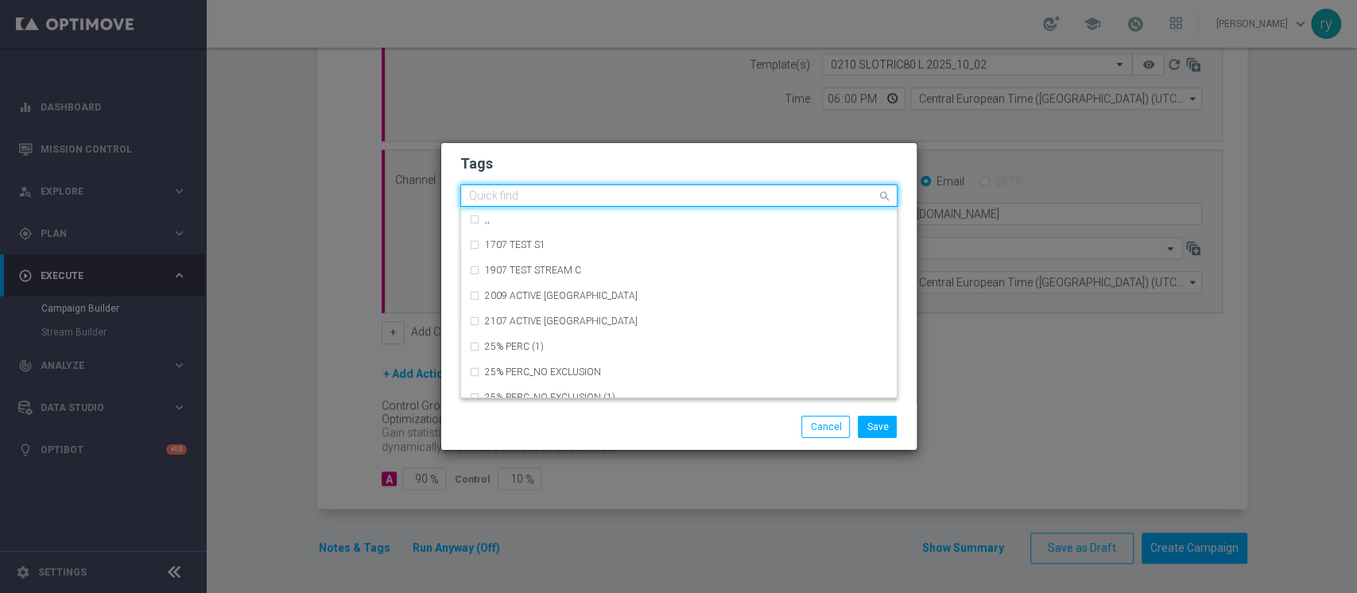
click at [591, 206] on div "Quick find × talent" at bounding box center [678, 195] width 437 height 22
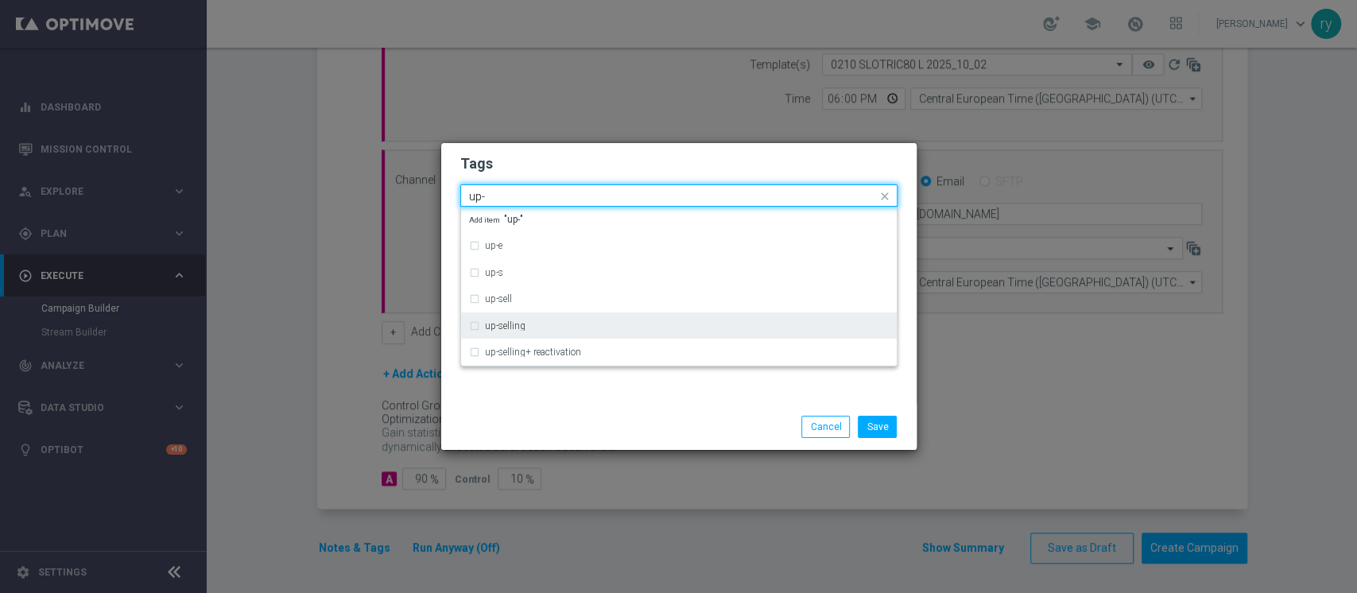
click at [518, 331] on div "up-selling" at bounding box center [679, 325] width 420 height 25
type input "up-"
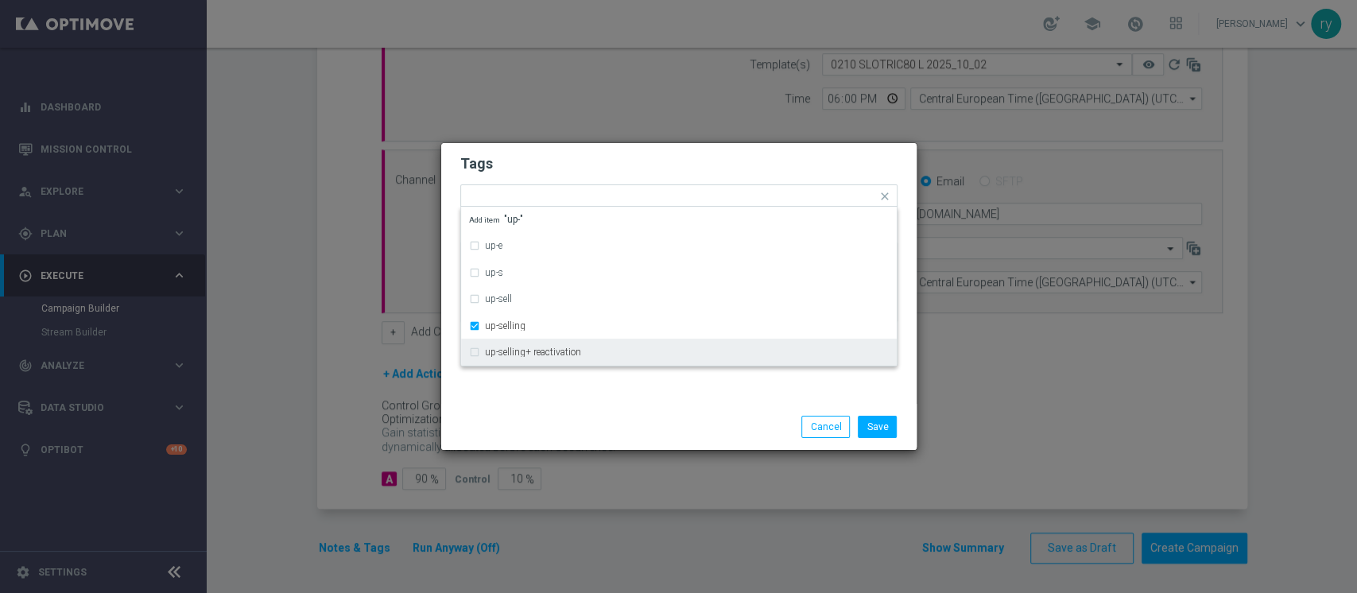
click at [518, 401] on div "Tags Quick find × talent × up-selling up-e up-s up-sell up-selling up-selling+ …" at bounding box center [678, 273] width 475 height 261
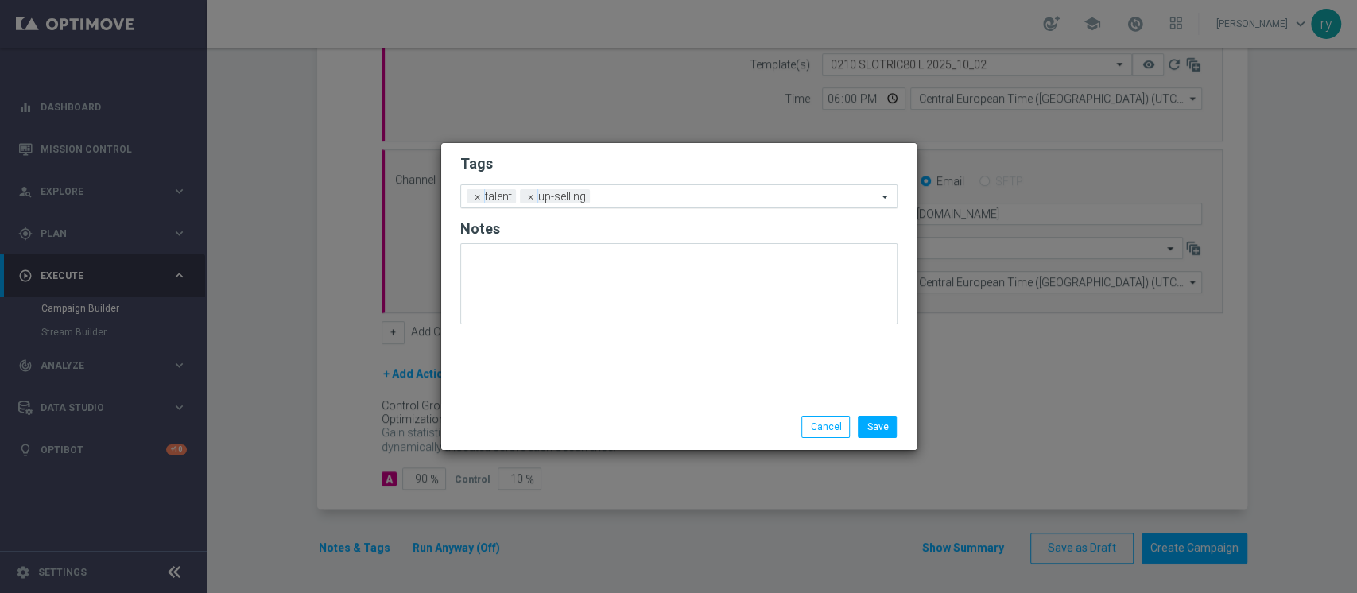
click at [610, 194] on input "text" at bounding box center [736, 198] width 281 height 14
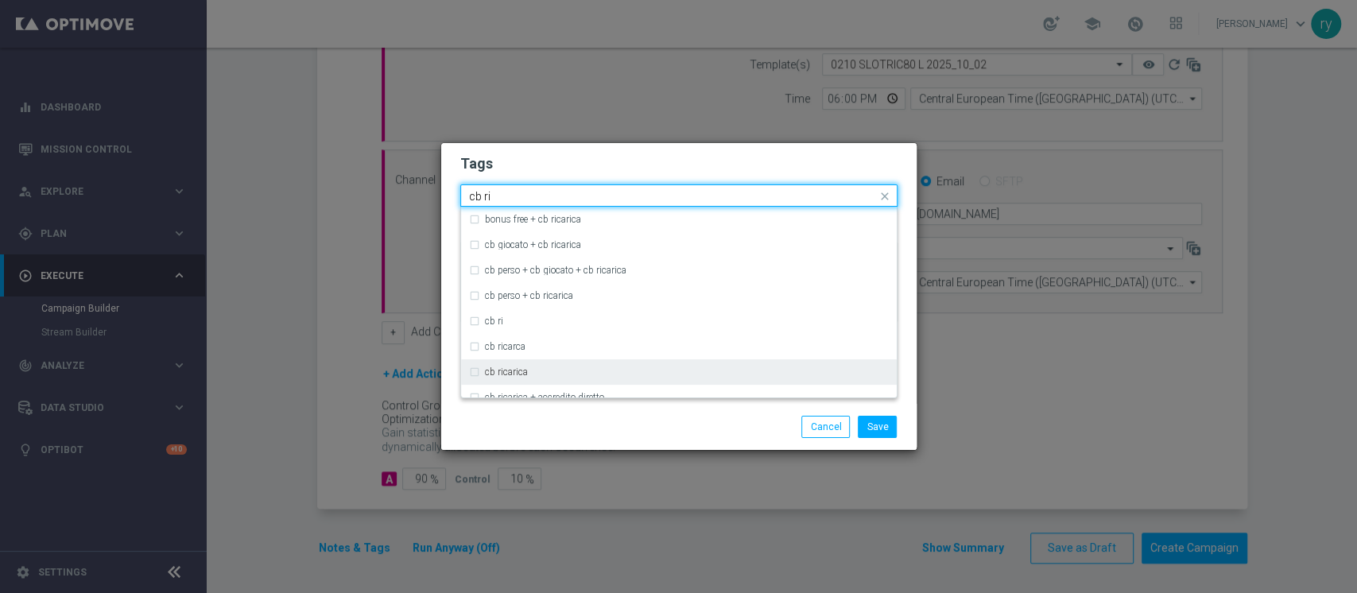
click at [535, 369] on div "cb ricarica" at bounding box center [687, 372] width 404 height 10
type input "cb ri"
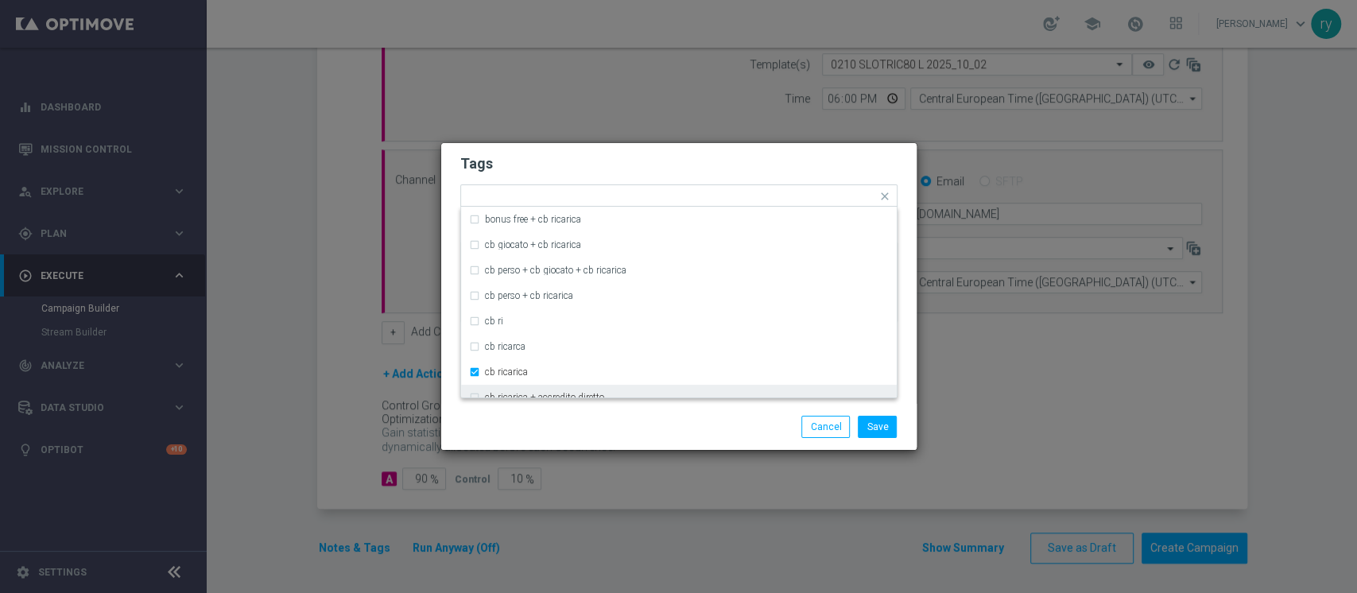
click at [536, 425] on div "Save Cancel" at bounding box center [678, 427] width 461 height 22
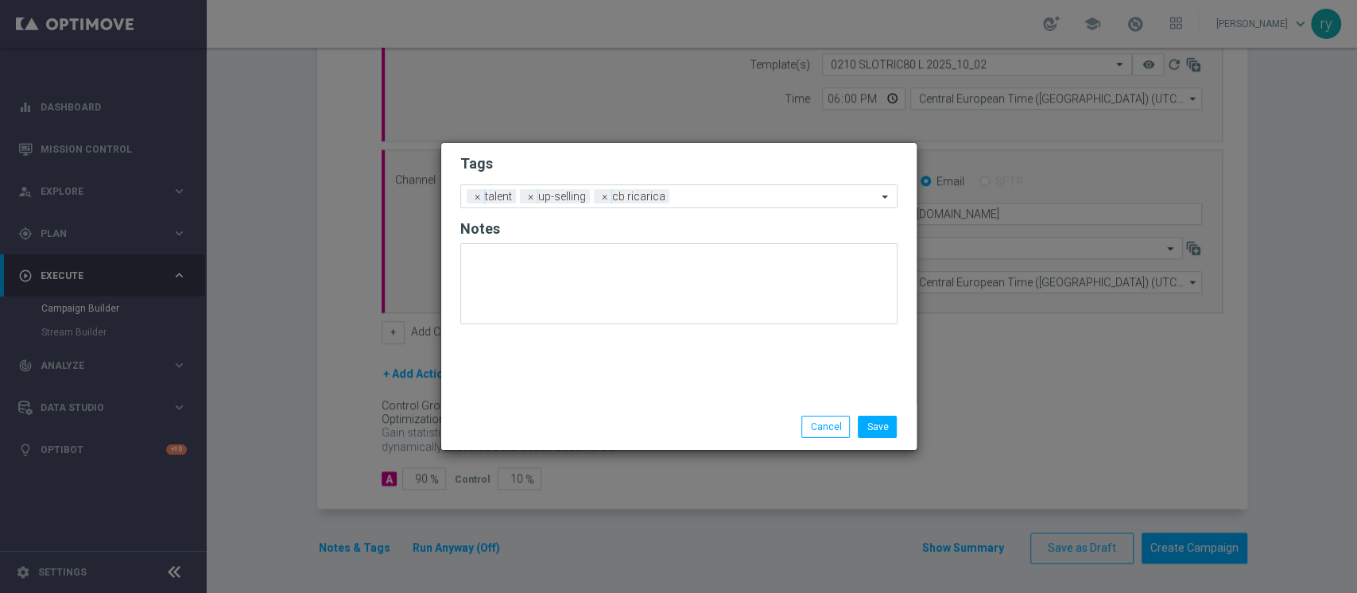
click at [709, 176] on form "Tags Add a new tag × talent × up-selling × cb ricarica Notes" at bounding box center [678, 243] width 437 height 186
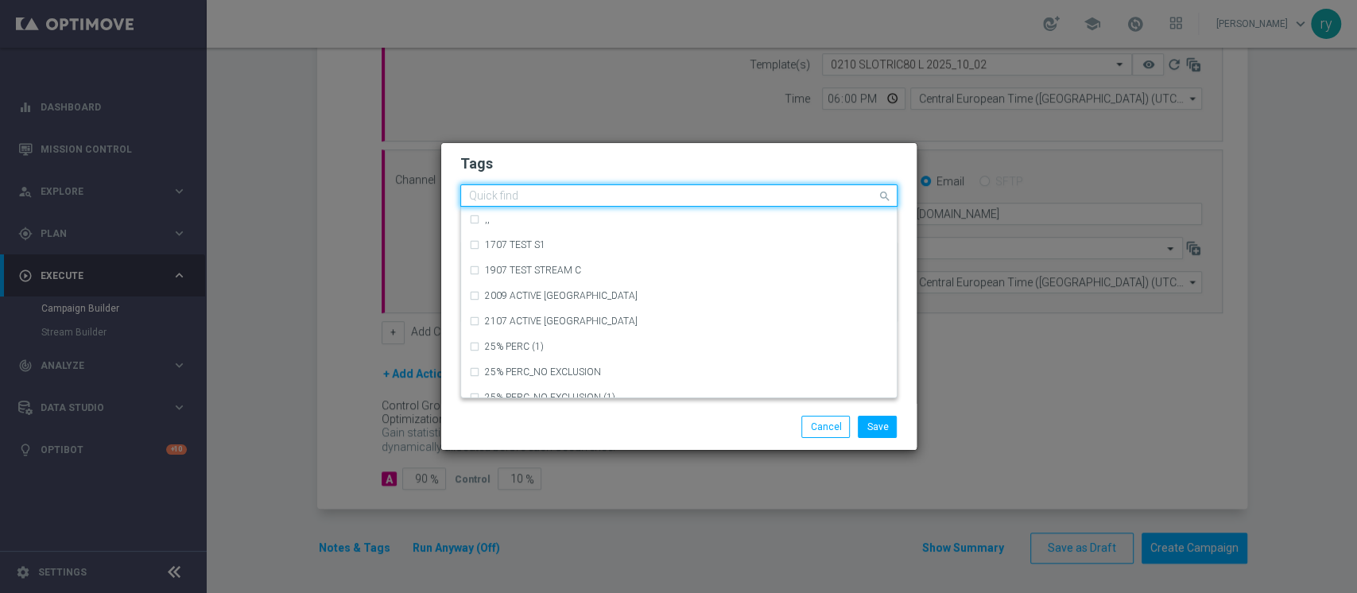
click at [706, 192] on input "text" at bounding box center [673, 197] width 408 height 14
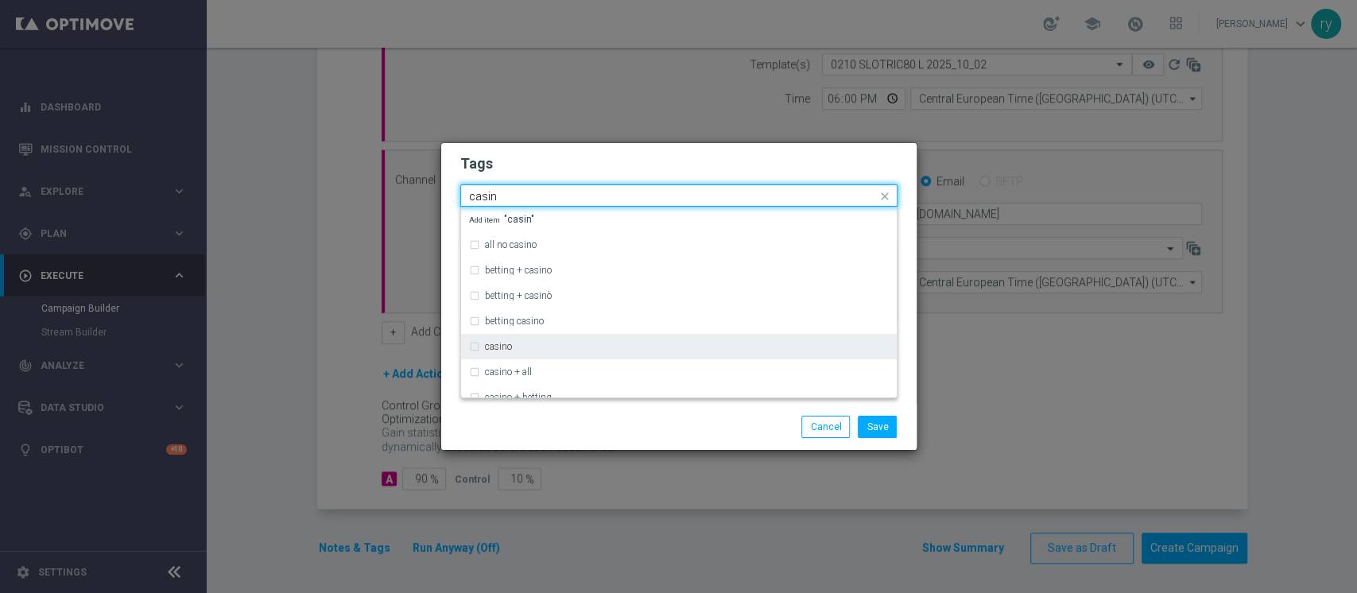
click at [576, 351] on div "casino" at bounding box center [687, 347] width 404 height 10
type input "casin"
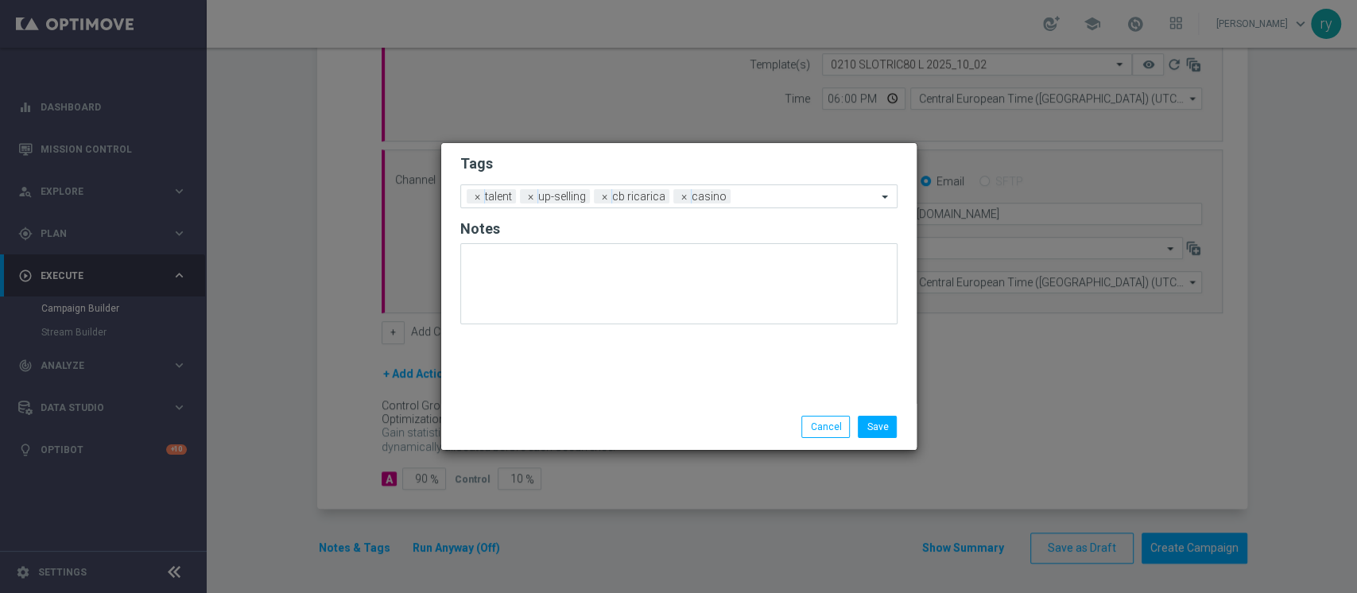
drag, startPoint x: 560, startPoint y: 427, endPoint x: 599, endPoint y: 369, distance: 69.9
click at [560, 429] on div "Save Cancel" at bounding box center [678, 427] width 461 height 22
click at [758, 193] on input "text" at bounding box center [807, 198] width 140 height 14
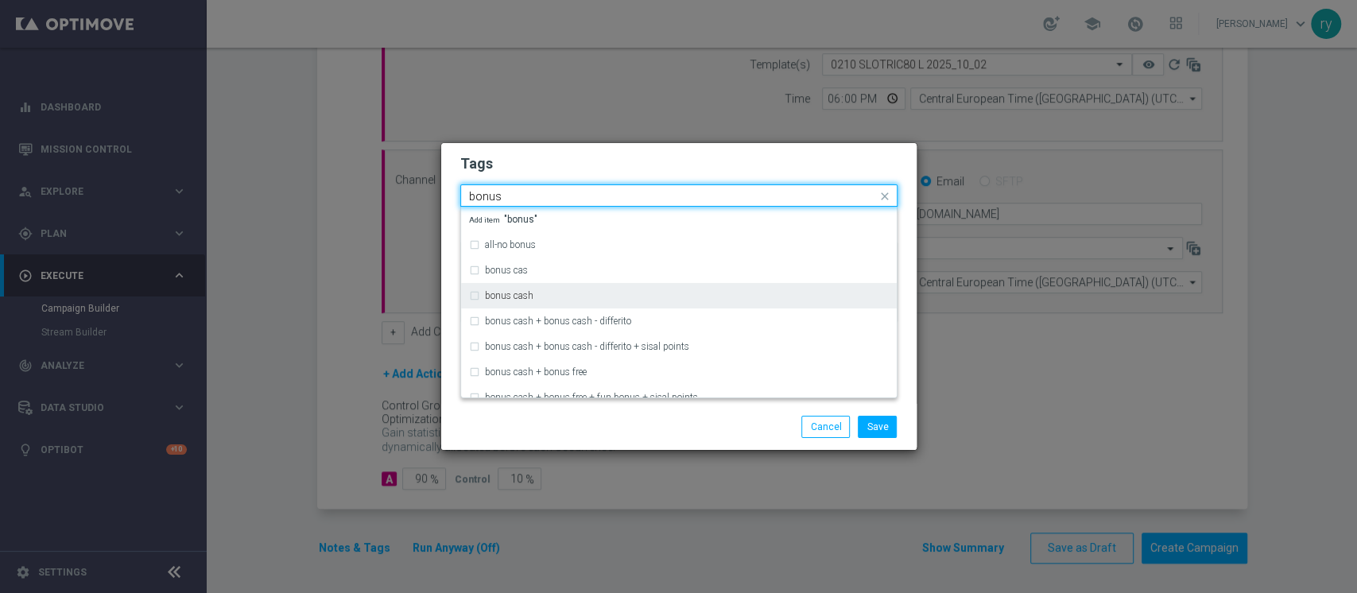
click at [633, 294] on div "bonus cash" at bounding box center [687, 296] width 404 height 10
type input "bonus"
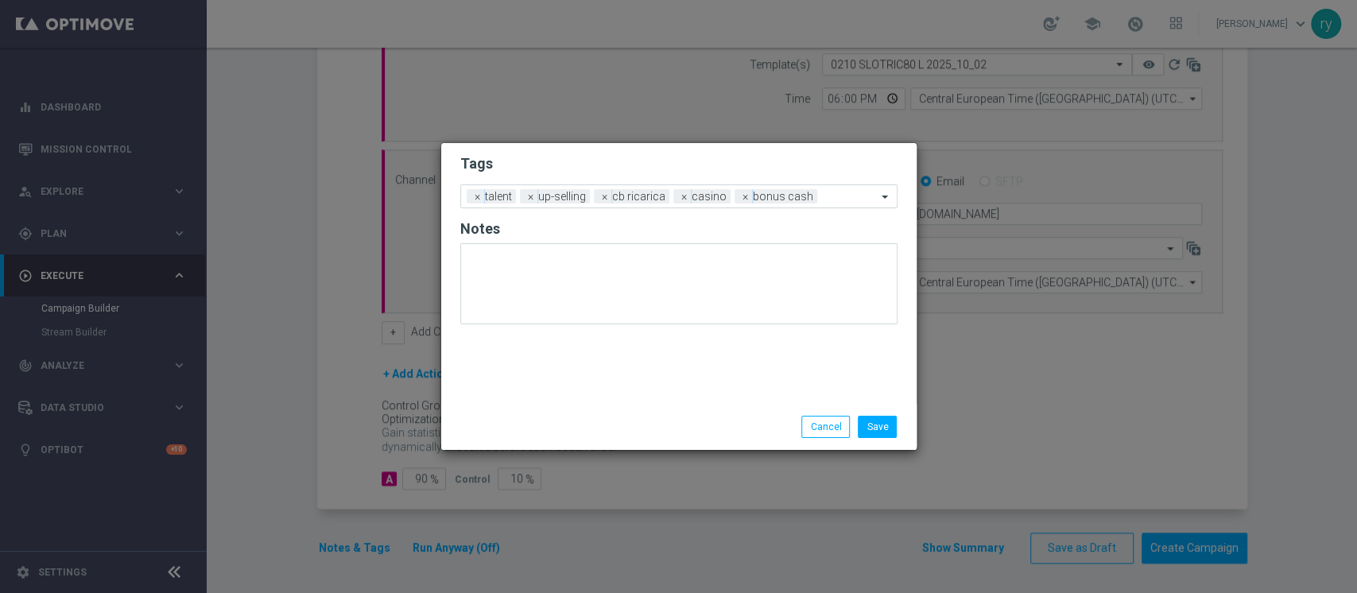
click at [636, 421] on div "Save Cancel" at bounding box center [756, 427] width 308 height 22
click at [872, 416] on button "Save" at bounding box center [877, 427] width 39 height 22
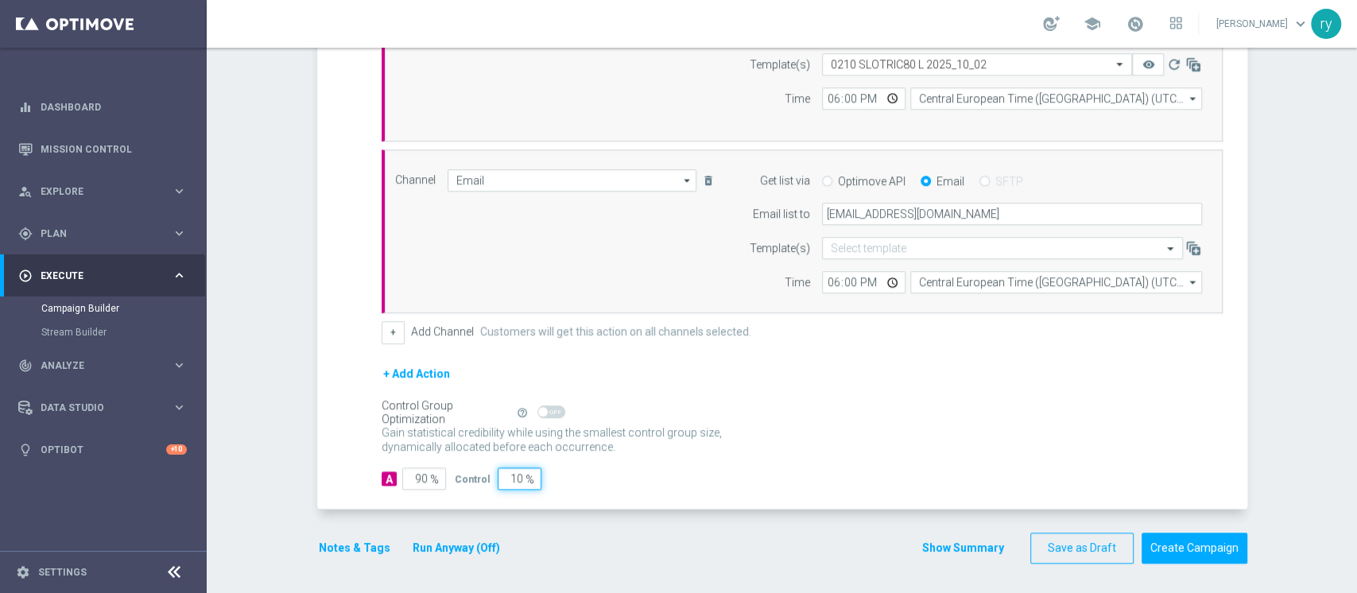
click at [808, 483] on div "A 90 % Control 10 %" at bounding box center [802, 478] width 841 height 22
click at [944, 549] on button "Show Summary" at bounding box center [962, 548] width 83 height 18
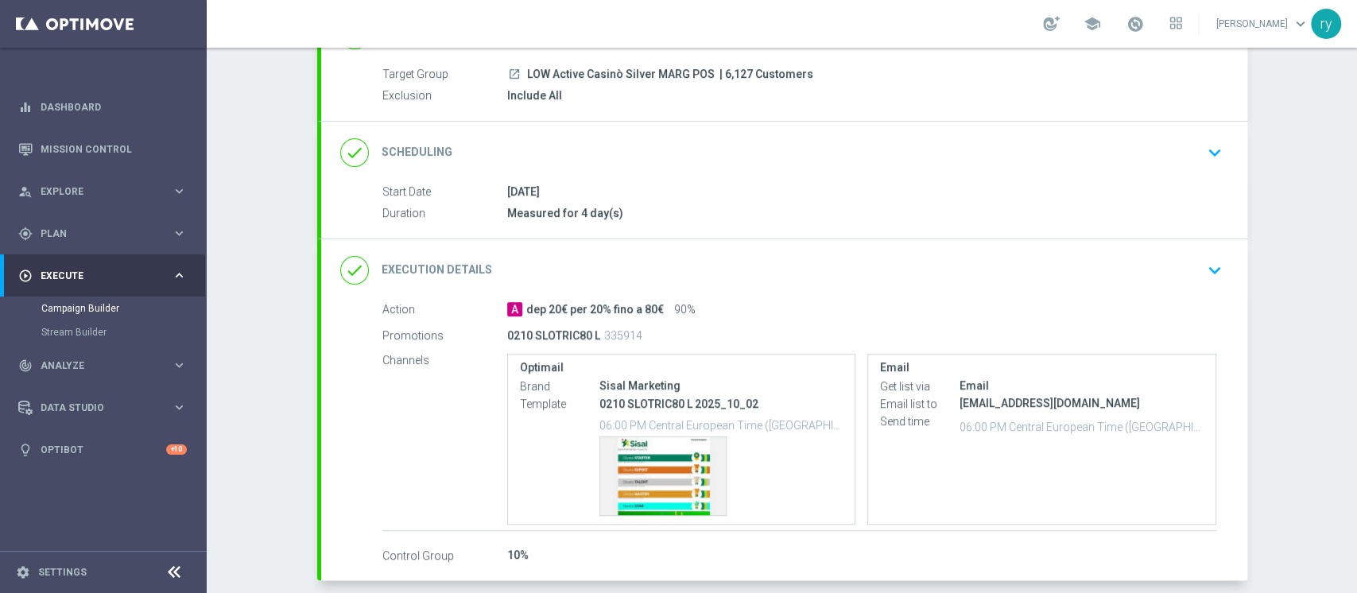
scroll to position [210, 0]
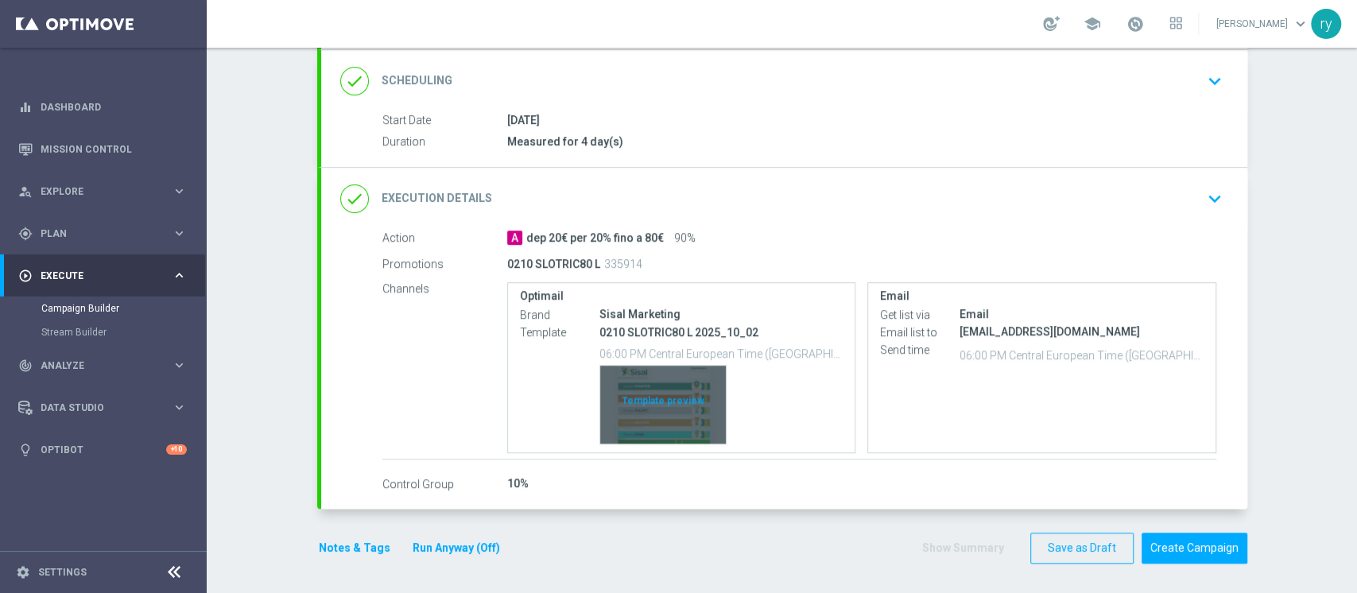
click at [643, 390] on div "Template preview" at bounding box center [663, 405] width 126 height 78
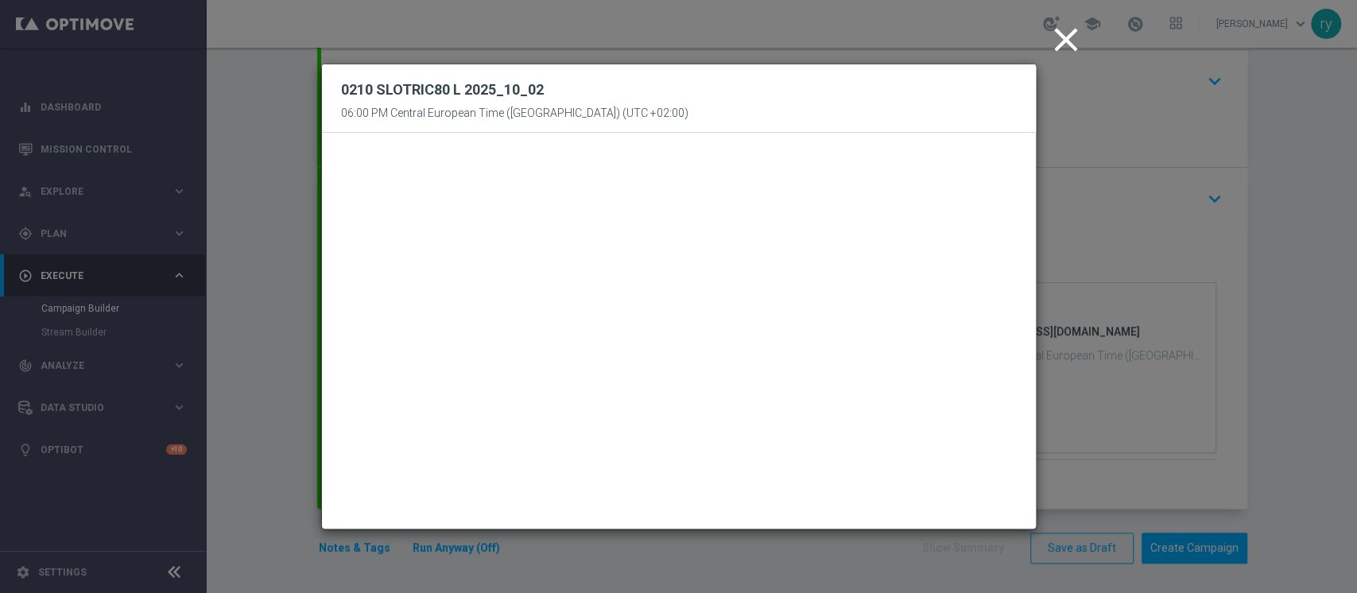
click at [1068, 38] on icon "close" at bounding box center [1066, 40] width 40 height 40
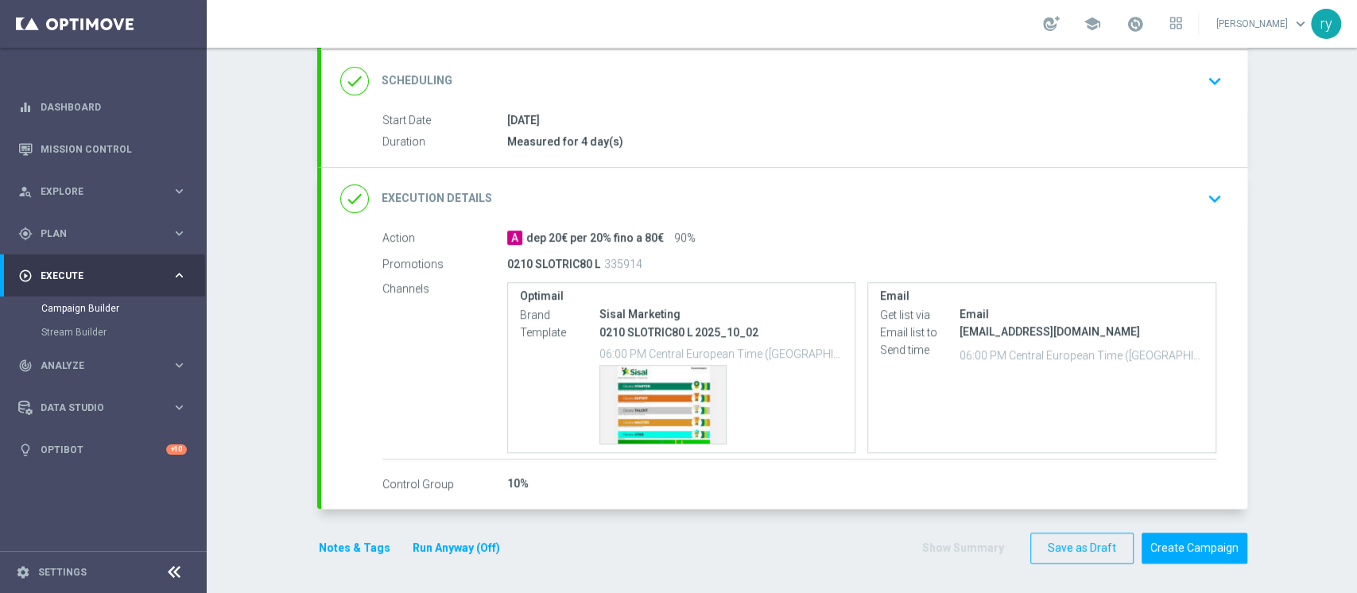
click at [359, 540] on button "Notes & Tags" at bounding box center [354, 548] width 75 height 20
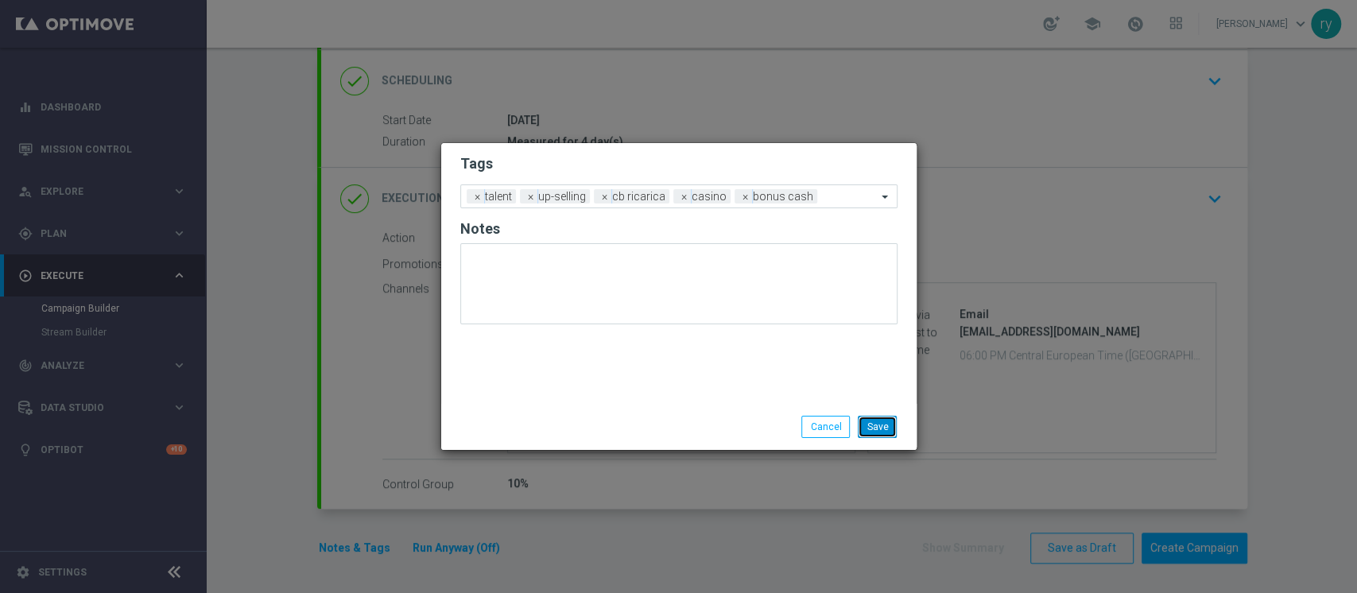
click at [869, 436] on button "Save" at bounding box center [877, 427] width 39 height 22
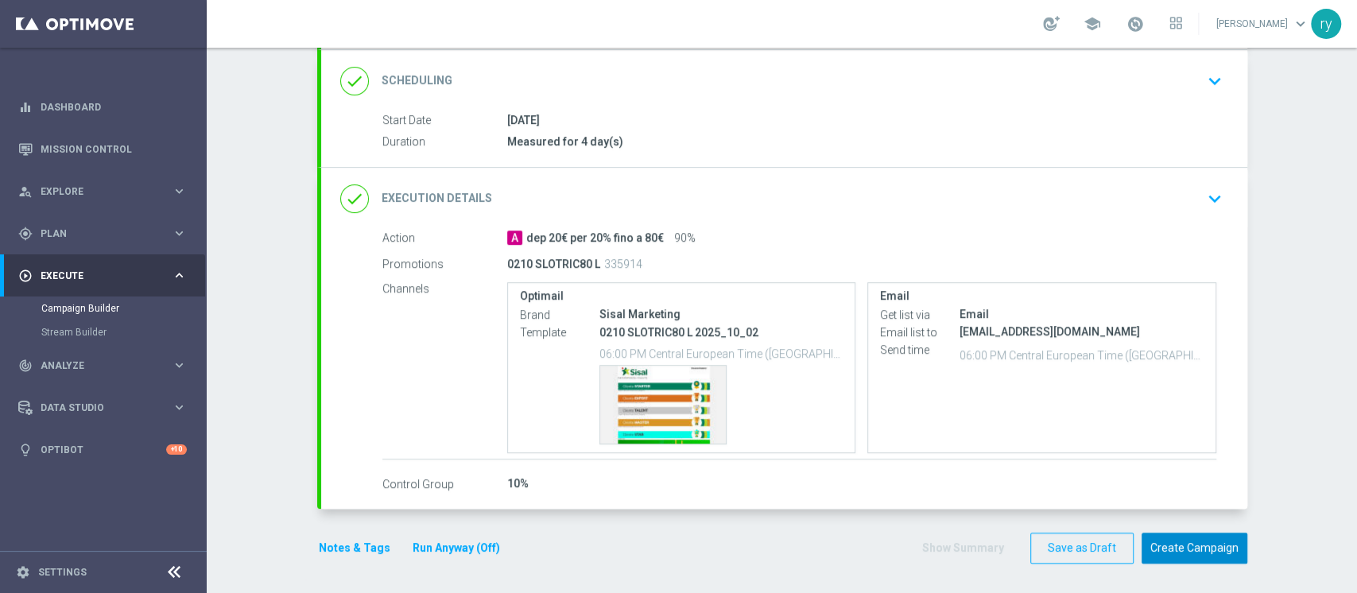
click at [1155, 551] on button "Create Campaign" at bounding box center [1195, 548] width 106 height 31
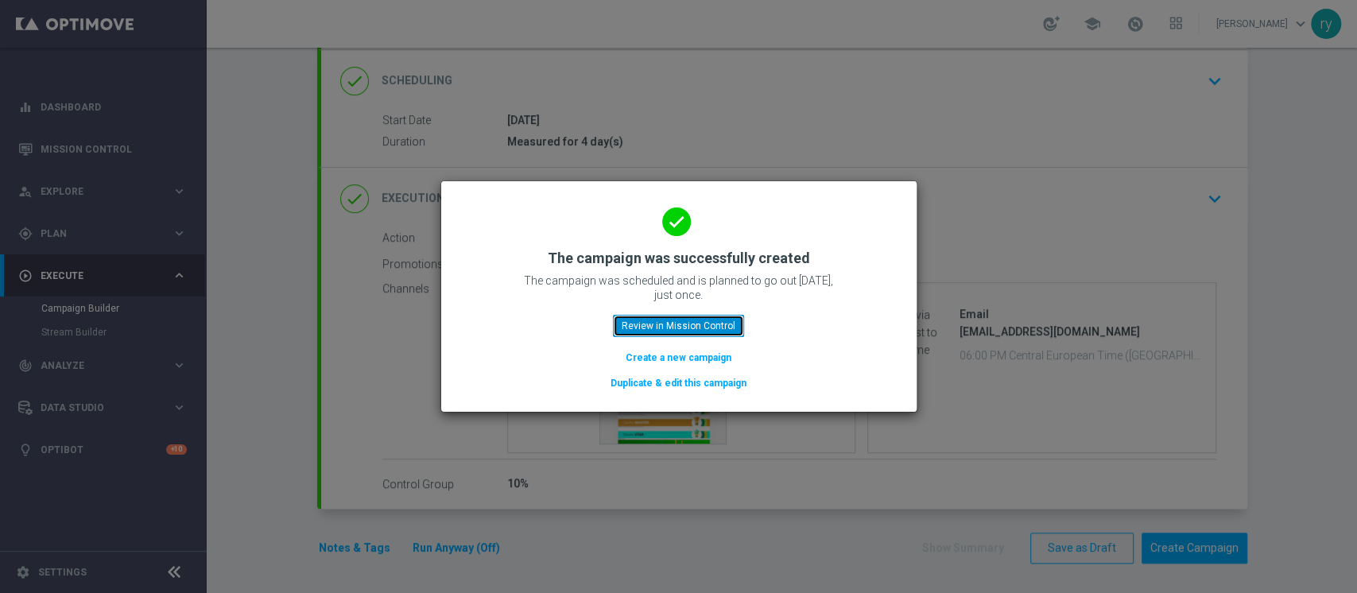
click at [681, 322] on button "Review in Mission Control" at bounding box center [678, 326] width 131 height 22
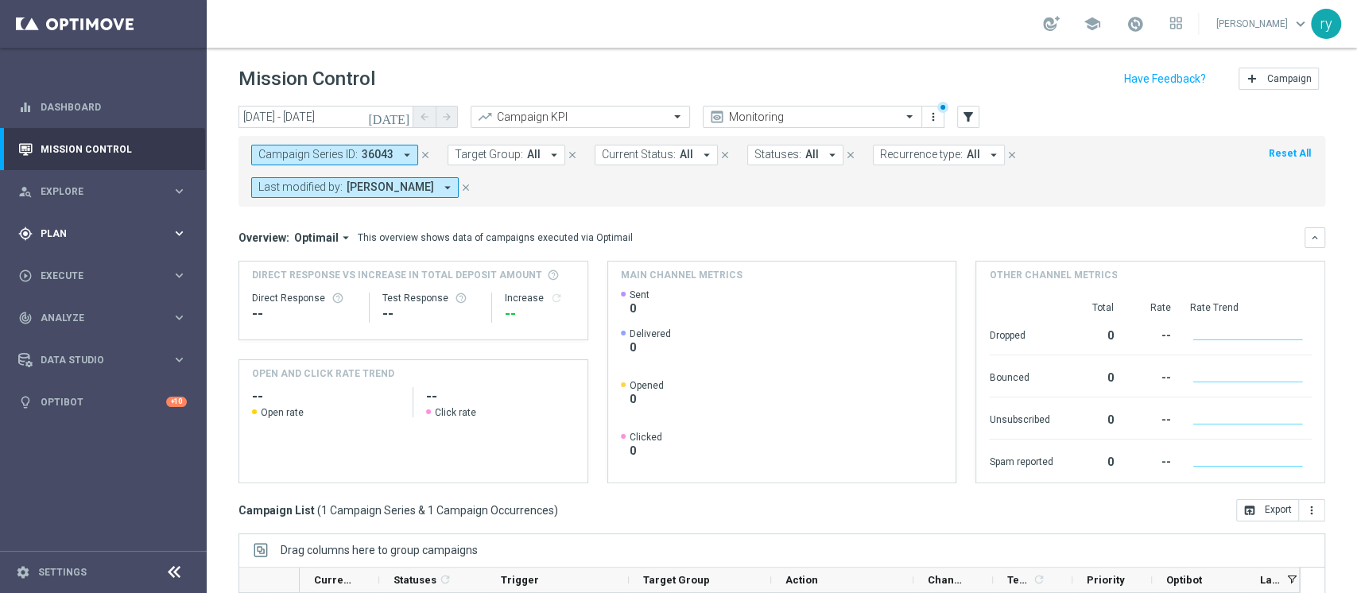
click at [169, 227] on div "gps_fixed Plan" at bounding box center [94, 234] width 153 height 14
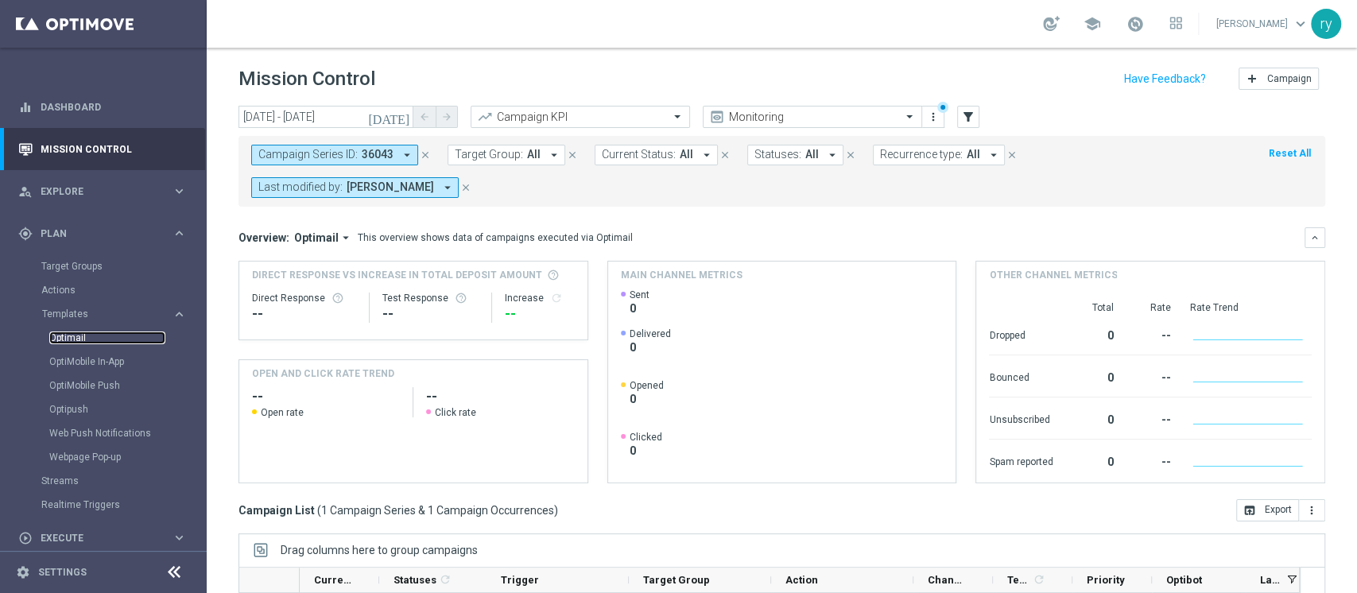
click at [74, 340] on link "Optimail" at bounding box center [107, 337] width 116 height 13
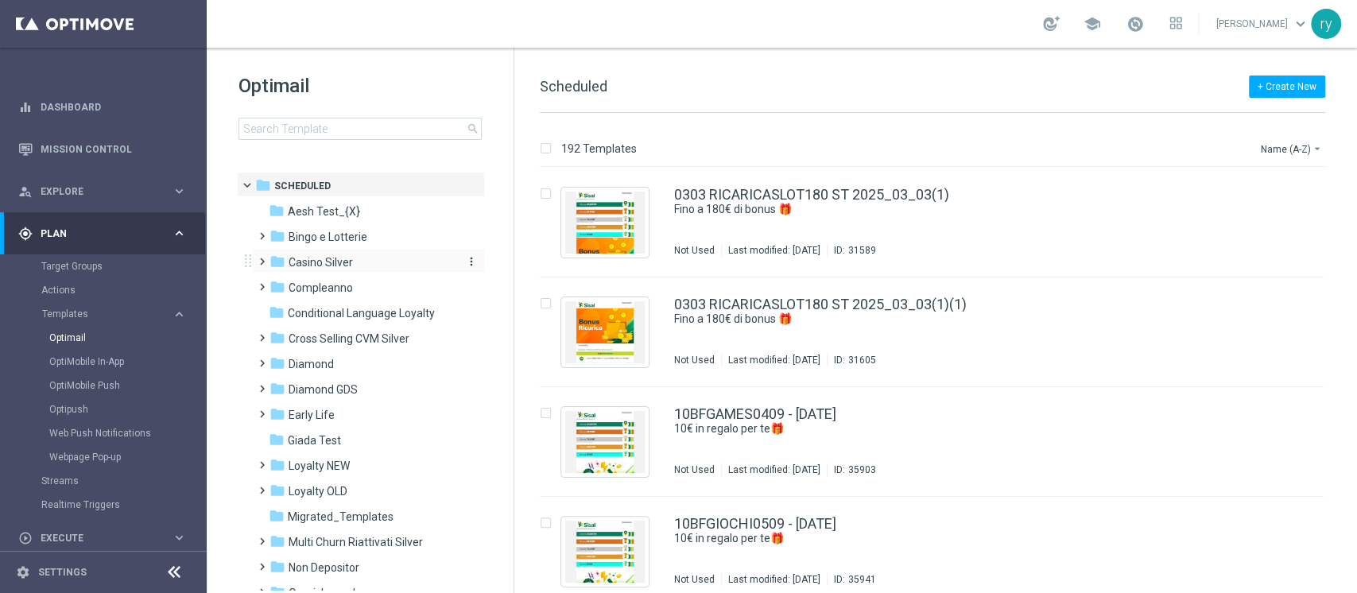
click at [360, 261] on div "folder Casino Silver" at bounding box center [360, 263] width 183 height 18
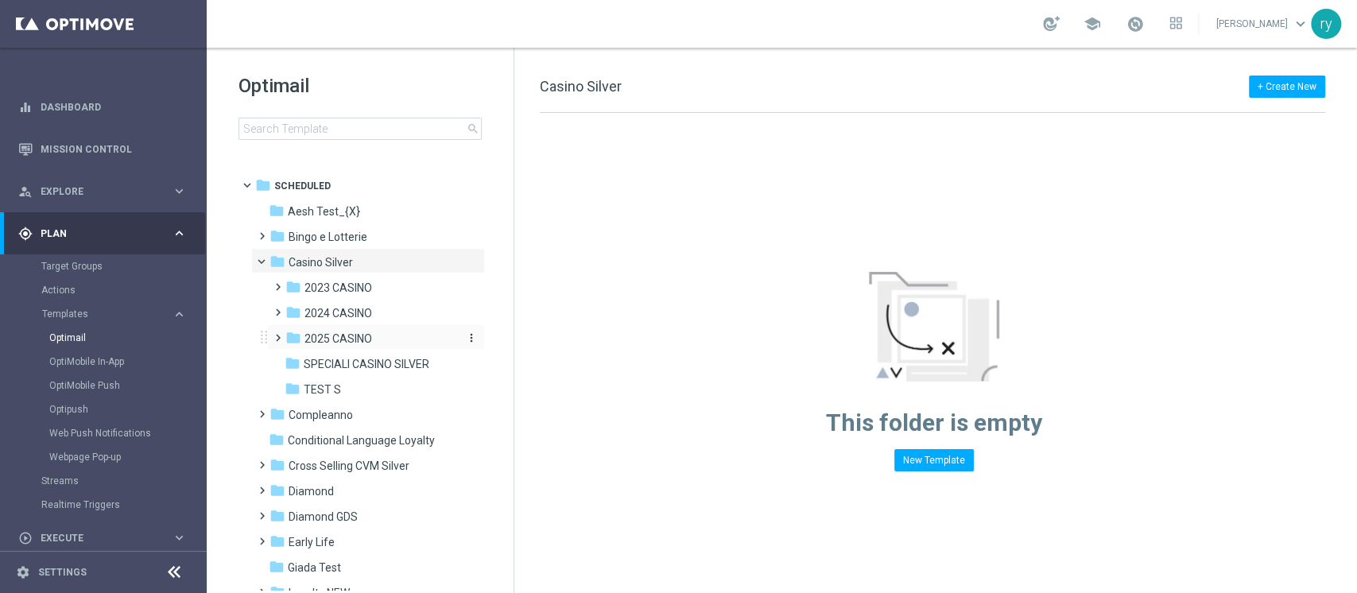
click at [363, 330] on div "folder 2025 CASINO" at bounding box center [369, 339] width 169 height 18
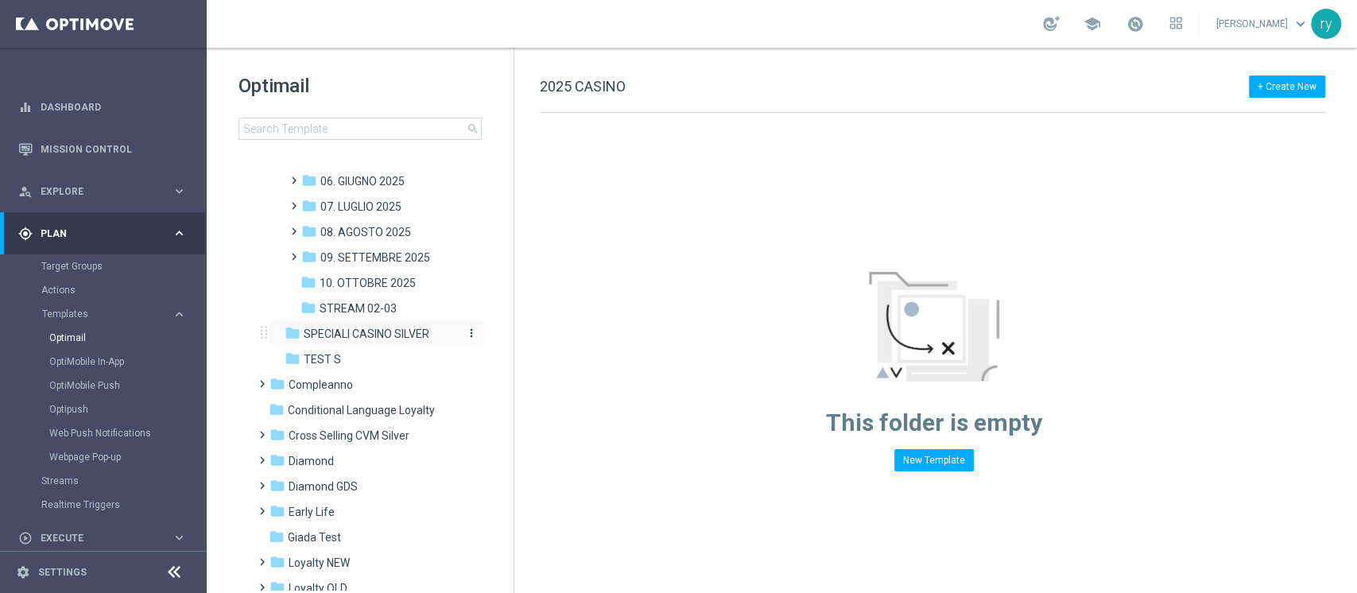
scroll to position [318, 0]
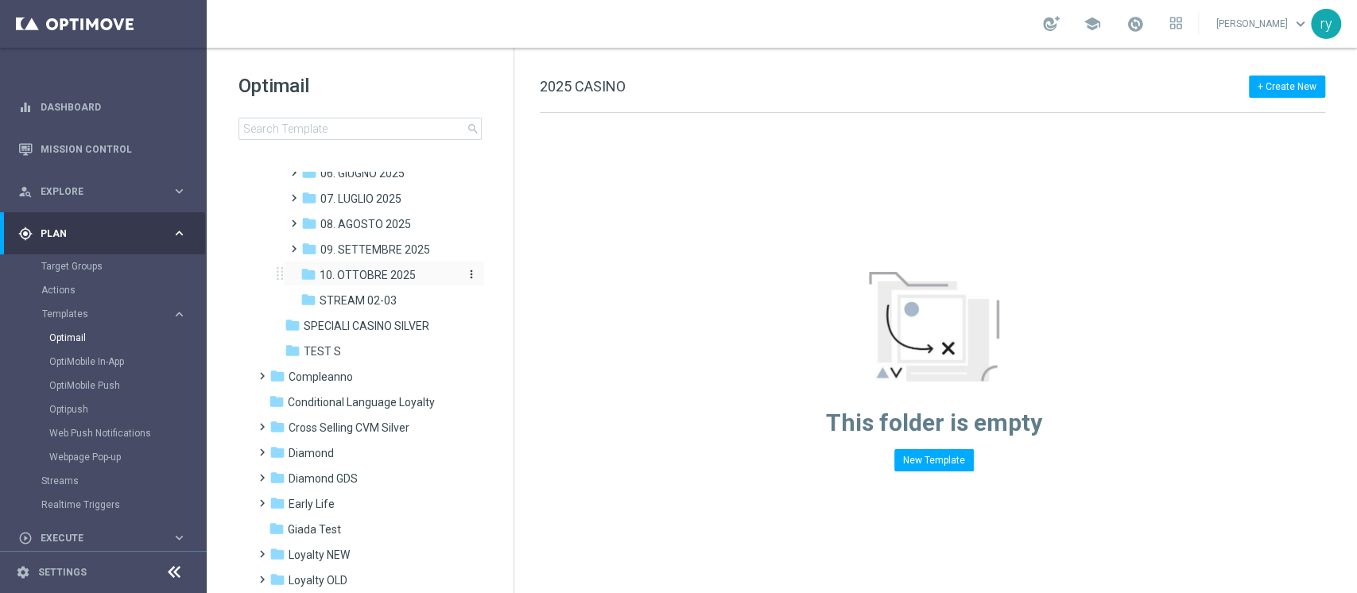
click at [413, 266] on div "folder 10. OTTOBRE 2025" at bounding box center [378, 275] width 157 height 18
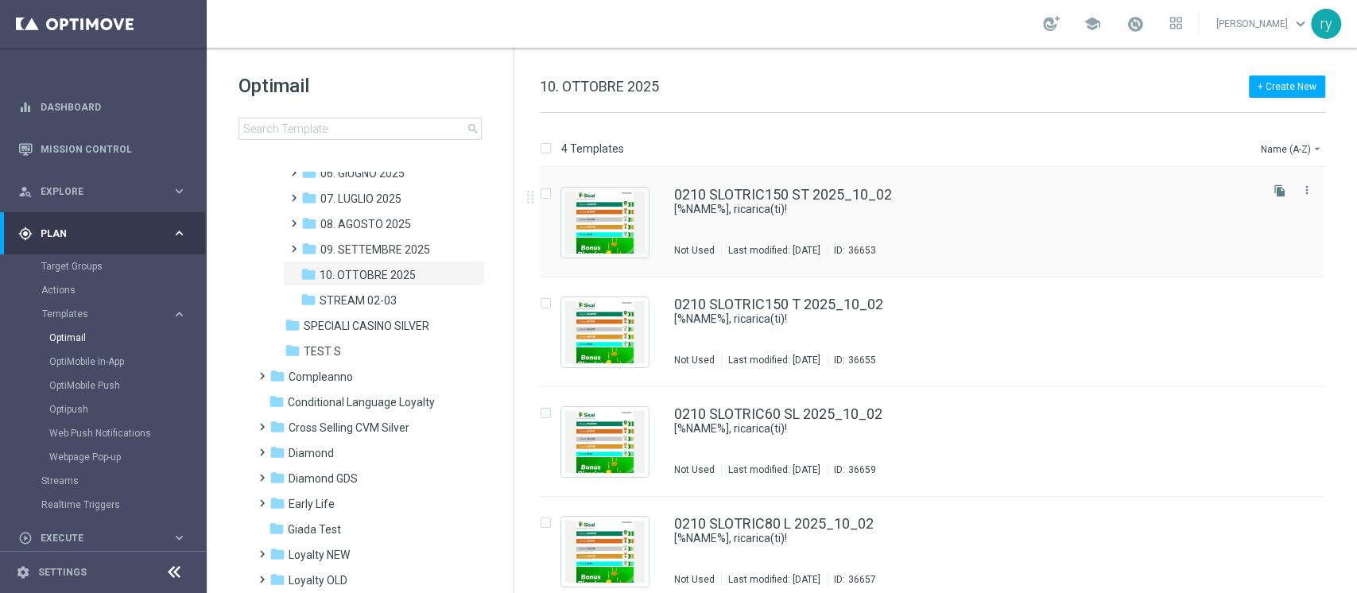
scroll to position [13, 0]
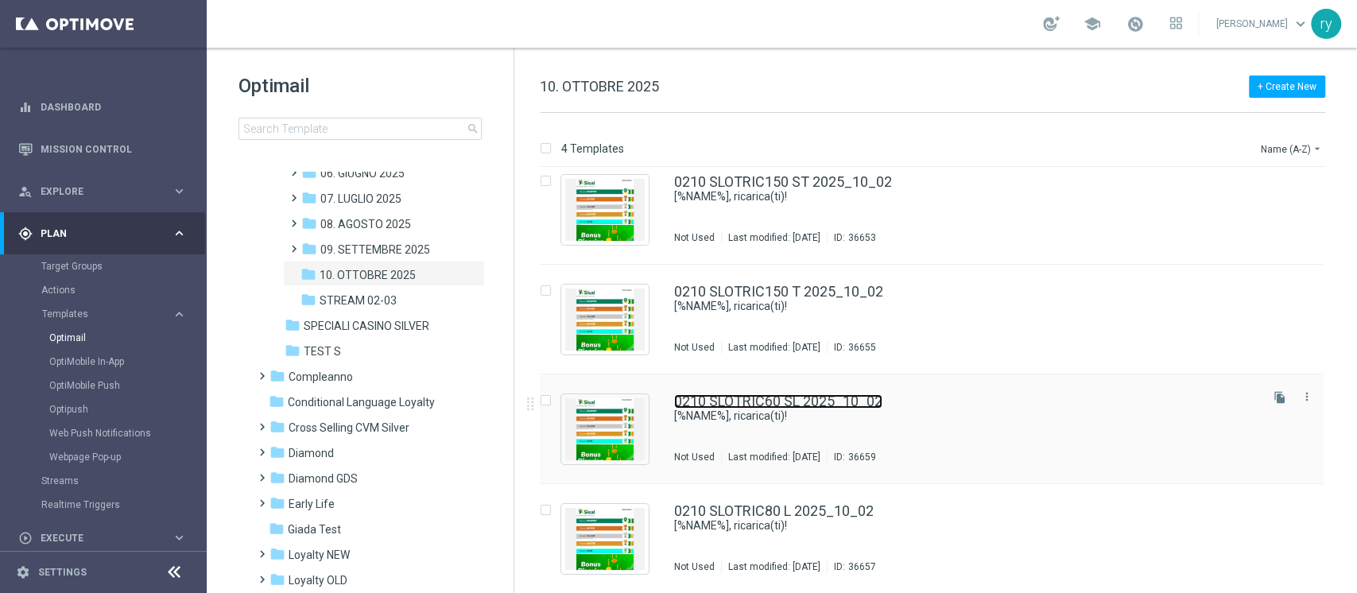
click at [790, 403] on link "0210 SLOTRIC60 SL 2025_10_02" at bounding box center [778, 401] width 208 height 14
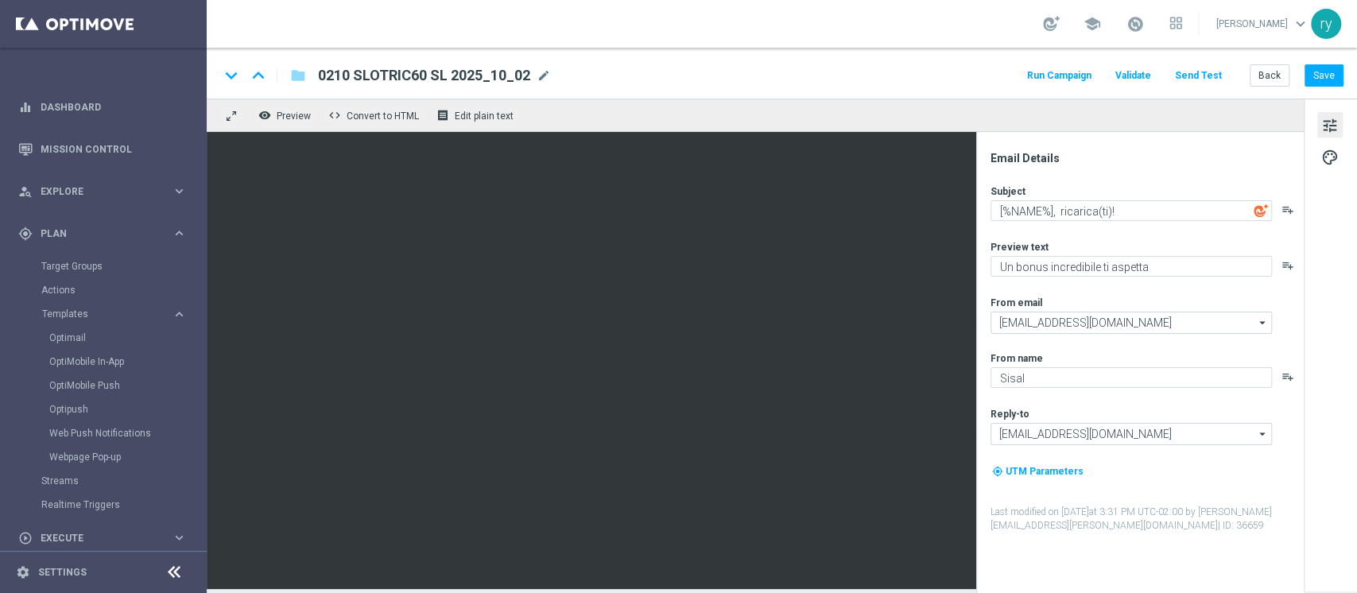
click at [1057, 73] on button "Run Campaign" at bounding box center [1059, 75] width 69 height 21
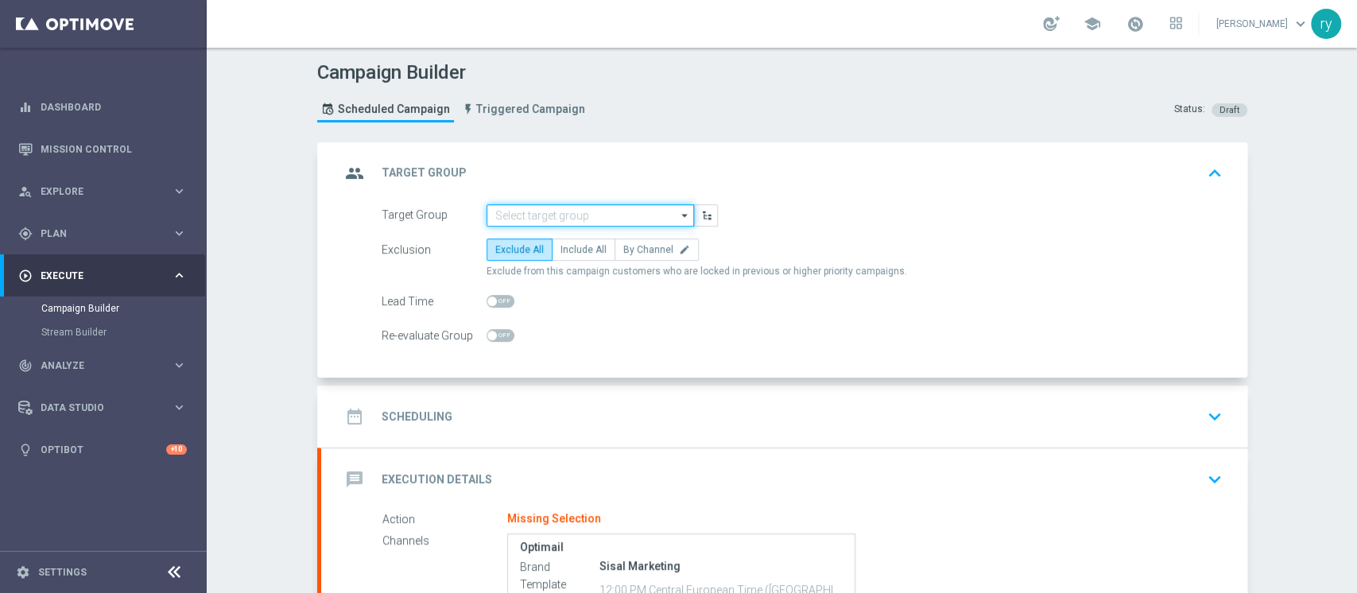
click at [530, 213] on input at bounding box center [590, 215] width 207 height 22
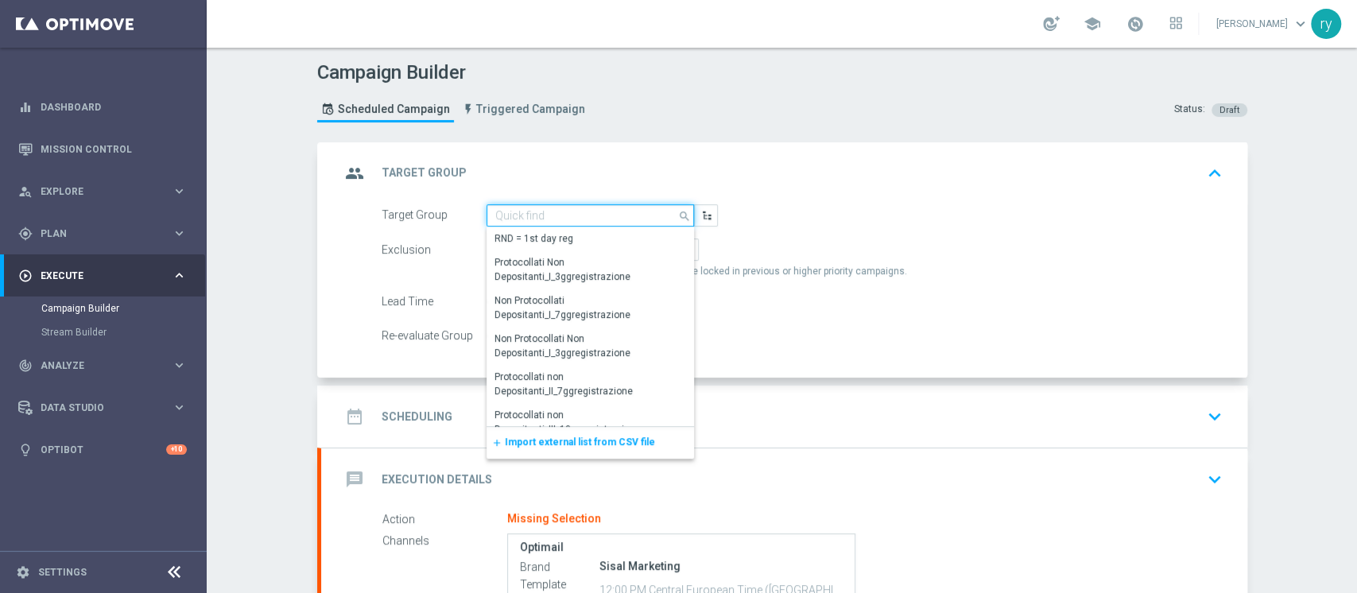
paste input "SUPER LOW Active Casinò Silver MARG POS"
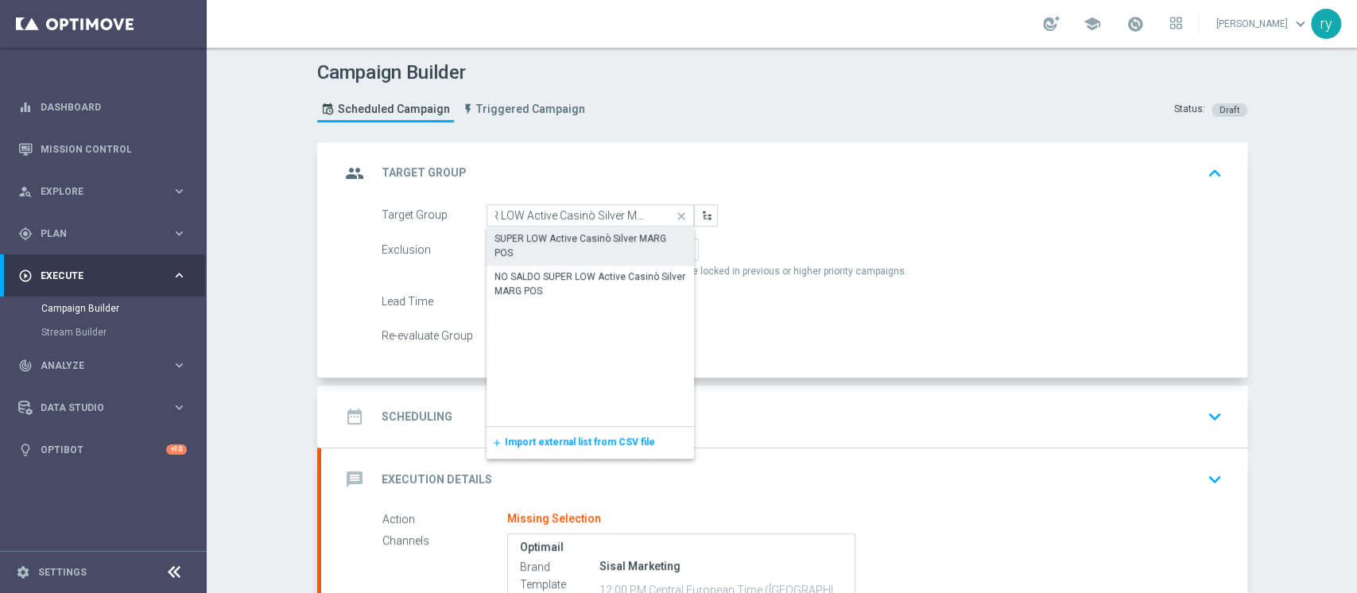
click at [537, 227] on div "SUPER LOW Active Casinò Silver MARG POS" at bounding box center [591, 245] width 208 height 37
type input "SUPER LOW Active Casinò Silver MARG POS"
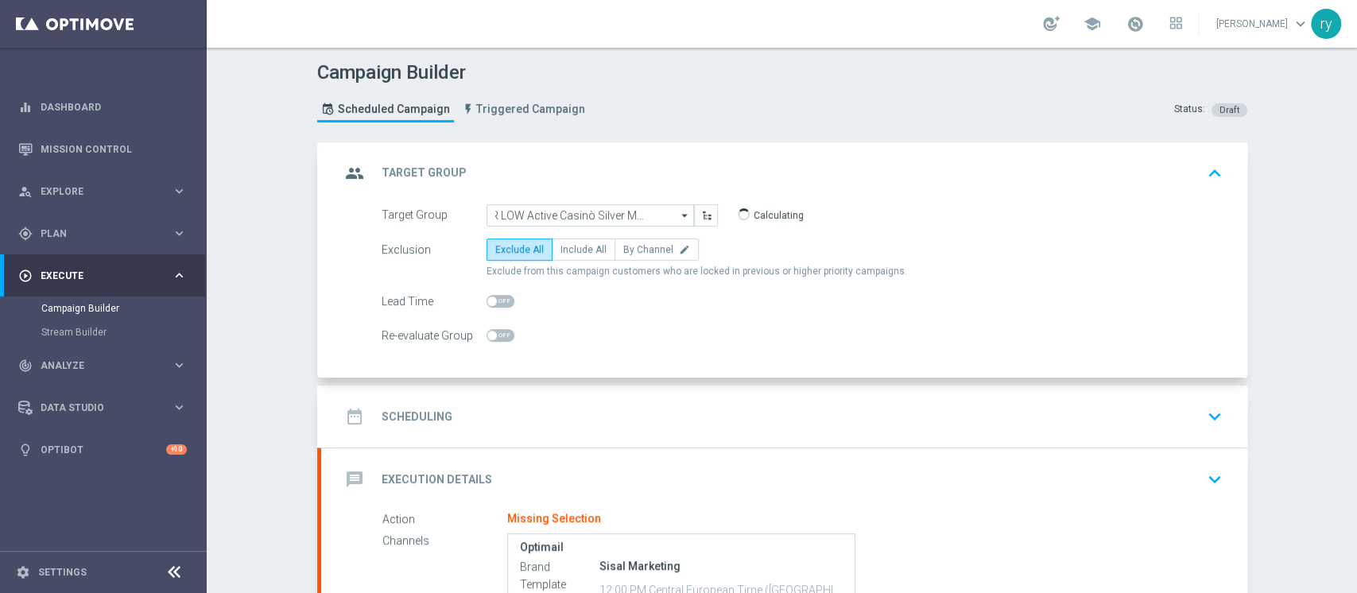
scroll to position [0, 0]
click at [571, 239] on label "Include All" at bounding box center [584, 249] width 64 height 22
click at [571, 247] on input "Include All" at bounding box center [565, 252] width 10 height 10
radio input "true"
click at [587, 315] on form "Target Group SUPER LOW Active Casinò Silver MARG POS SUPER LOW Active Casinò Si…" at bounding box center [802, 275] width 841 height 143
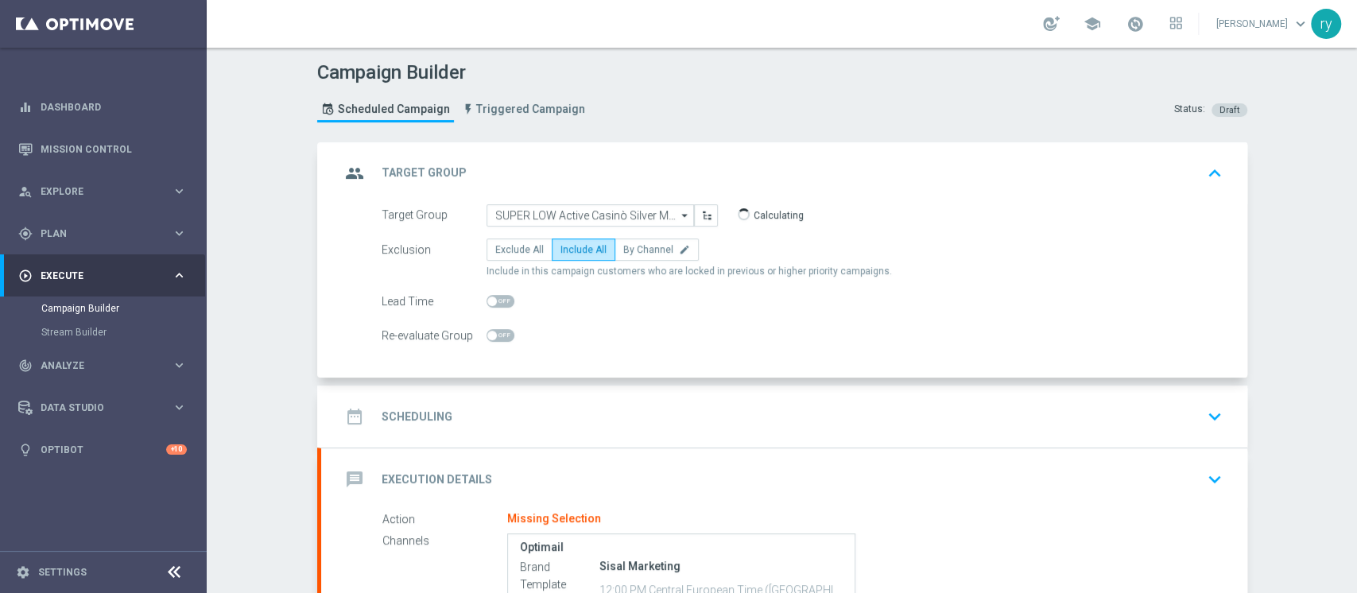
click at [585, 391] on div "date_range Scheduling keyboard_arrow_down" at bounding box center [784, 417] width 926 height 62
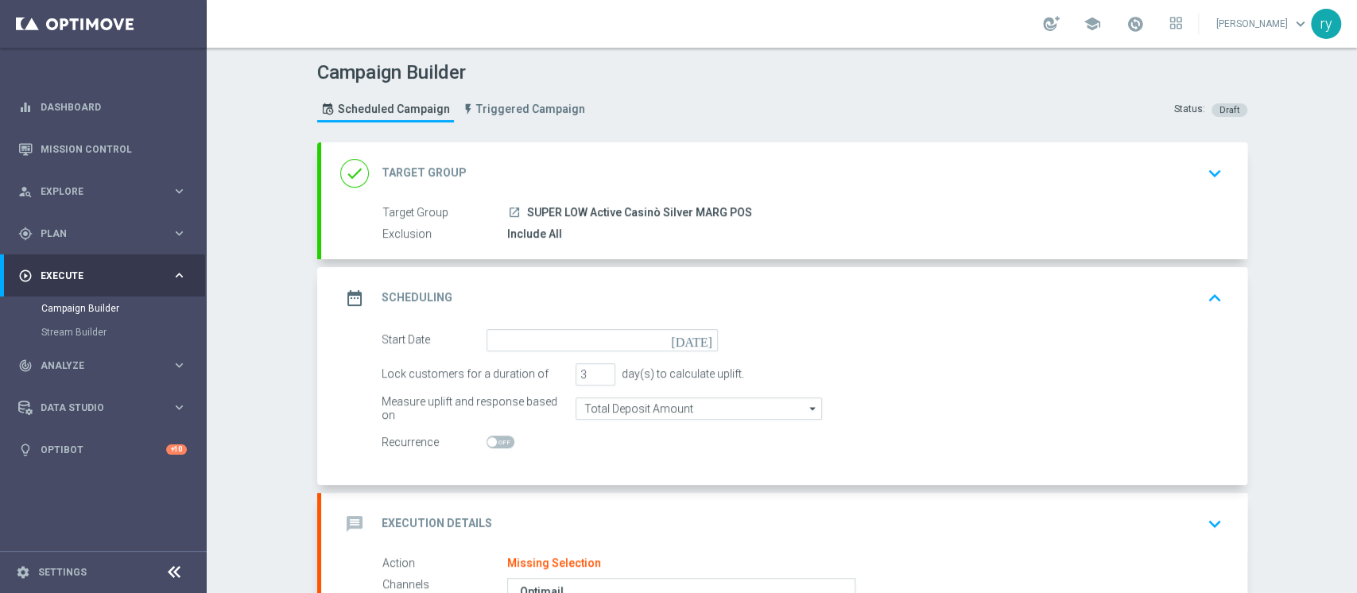
click at [700, 337] on icon "[DATE]" at bounding box center [694, 337] width 47 height 17
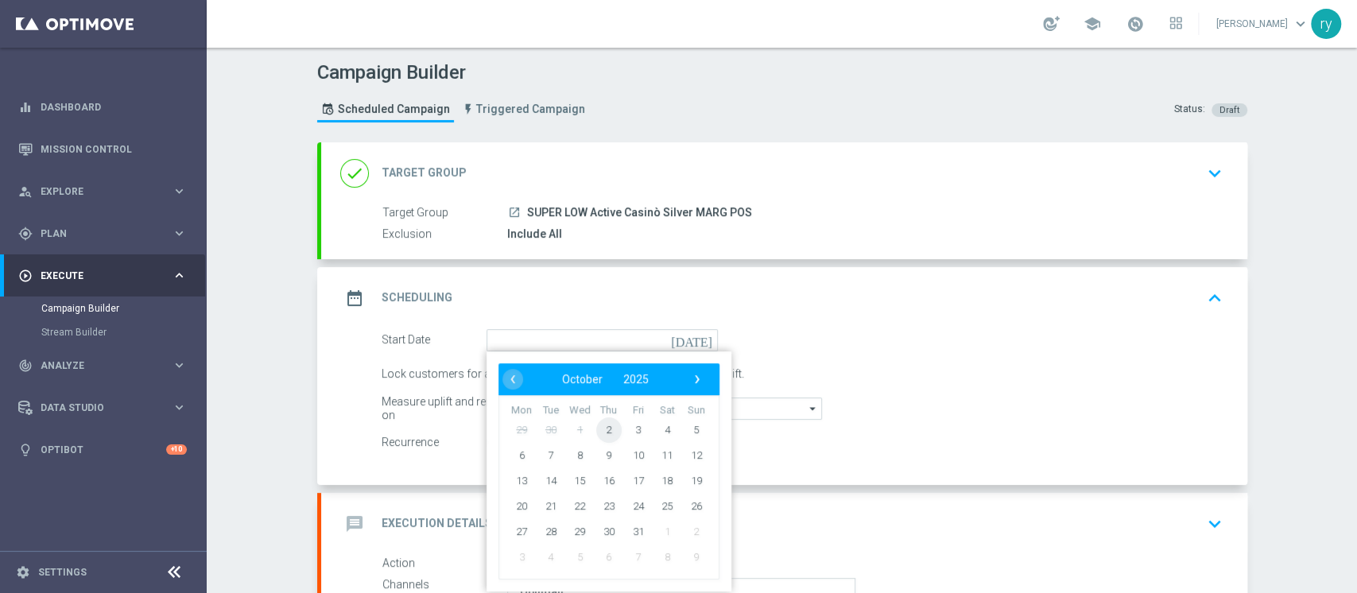
click at [598, 428] on span "2" at bounding box center [607, 429] width 25 height 25
type input "[DATE]"
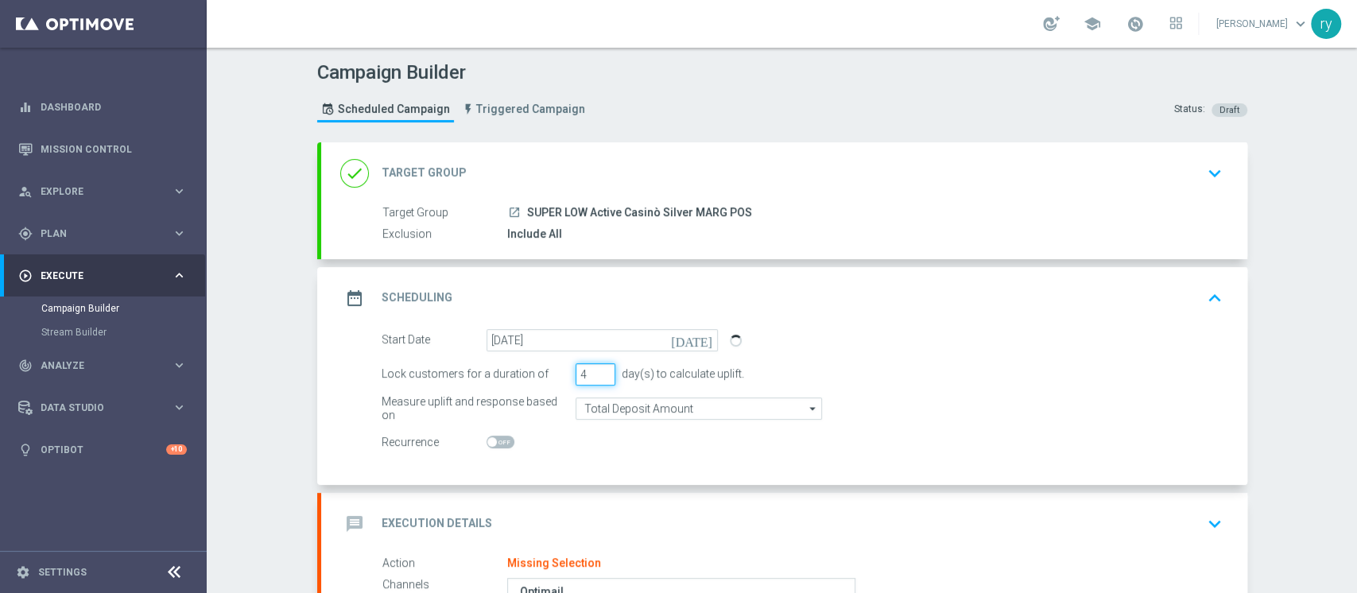
type input "4"
click at [595, 367] on input "4" at bounding box center [596, 374] width 40 height 22
click at [587, 453] on div "Start Date [DATE] [DATE] Lock customers for a duration of 4 day(s) to calculate…" at bounding box center [784, 407] width 926 height 156
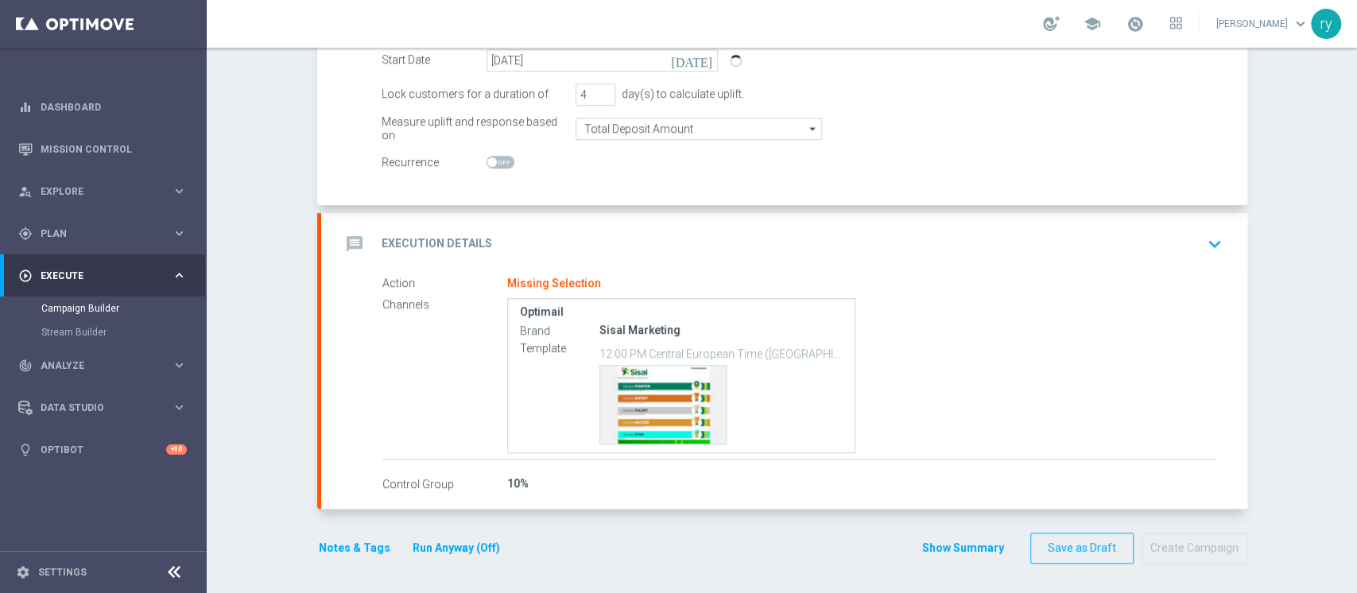
click at [607, 244] on div "message Execution Details keyboard_arrow_down" at bounding box center [784, 244] width 888 height 30
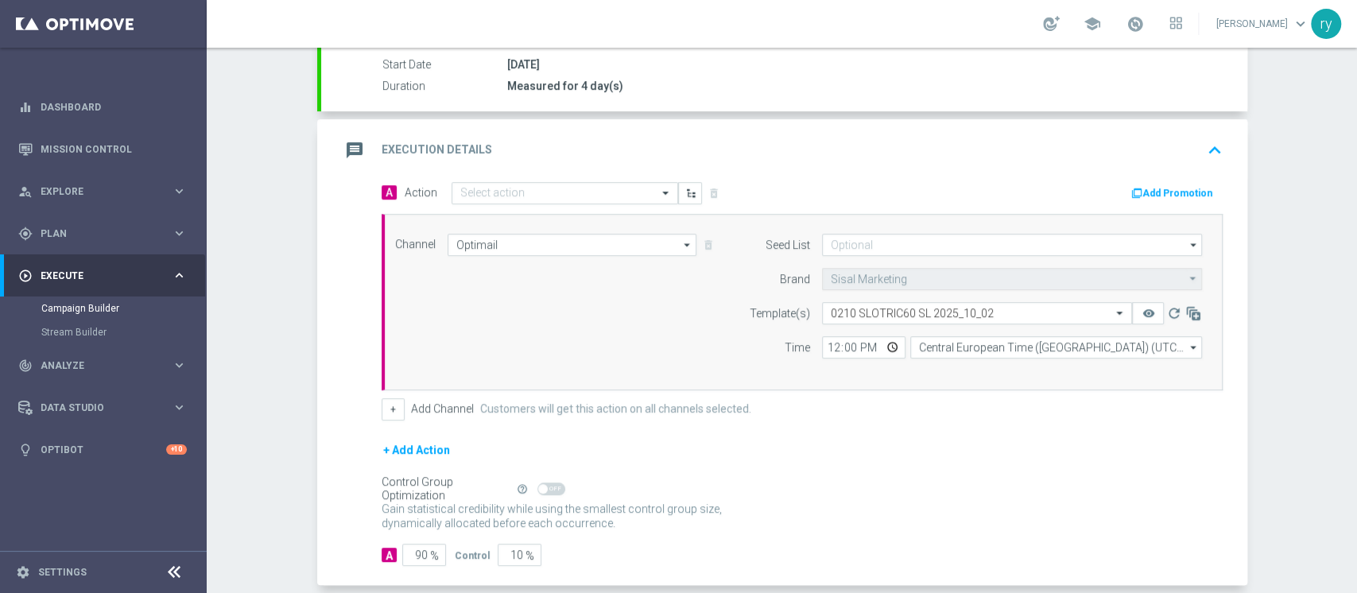
click at [1161, 188] on button "Add Promotion" at bounding box center [1174, 192] width 88 height 17
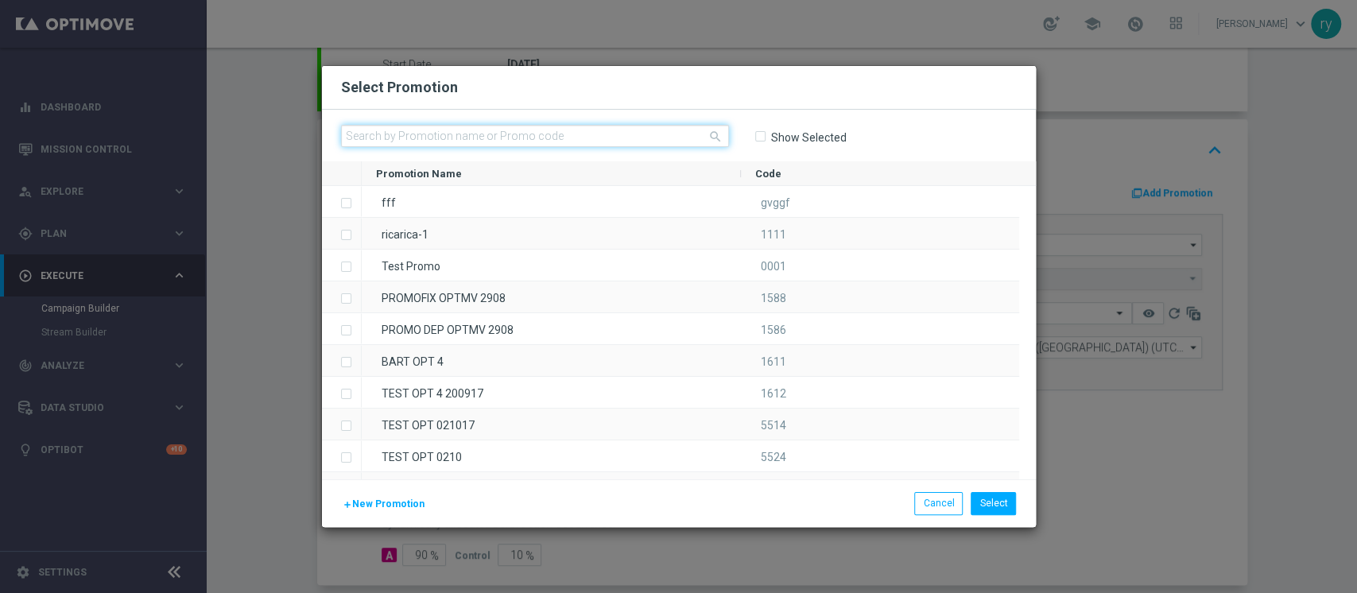
click at [527, 133] on input "text" at bounding box center [535, 136] width 388 height 22
paste input "335915"
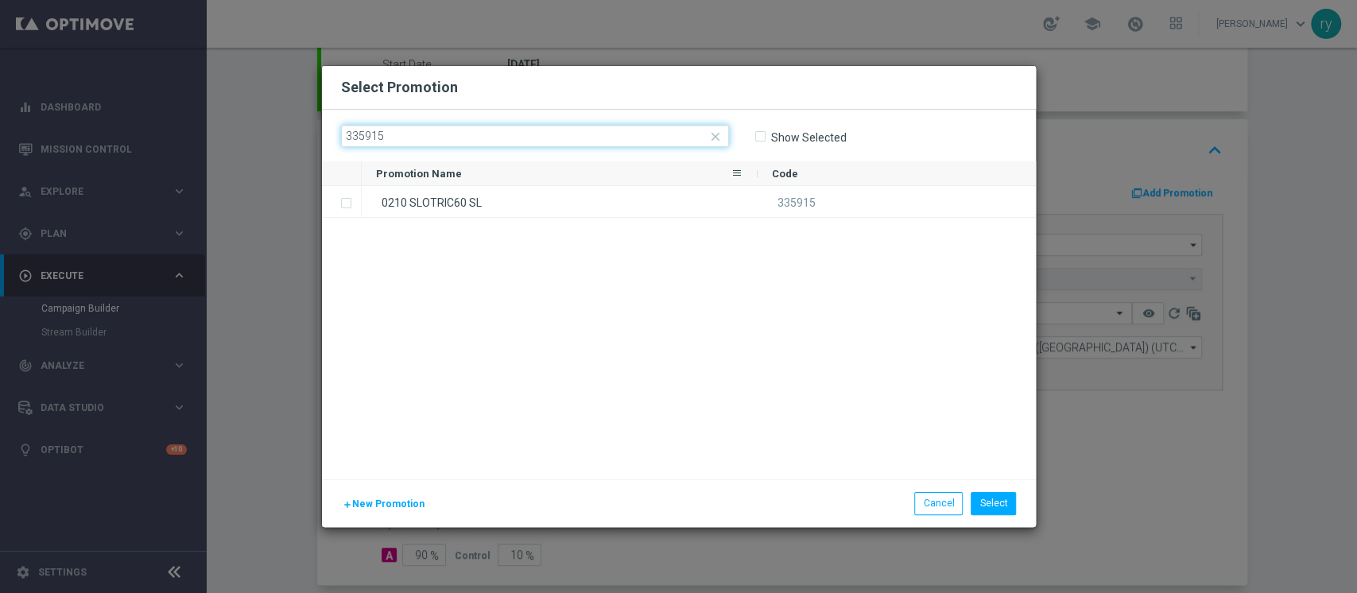
type input "335915"
click at [506, 188] on div "0210 SLOTRIC60 SL" at bounding box center [560, 201] width 396 height 31
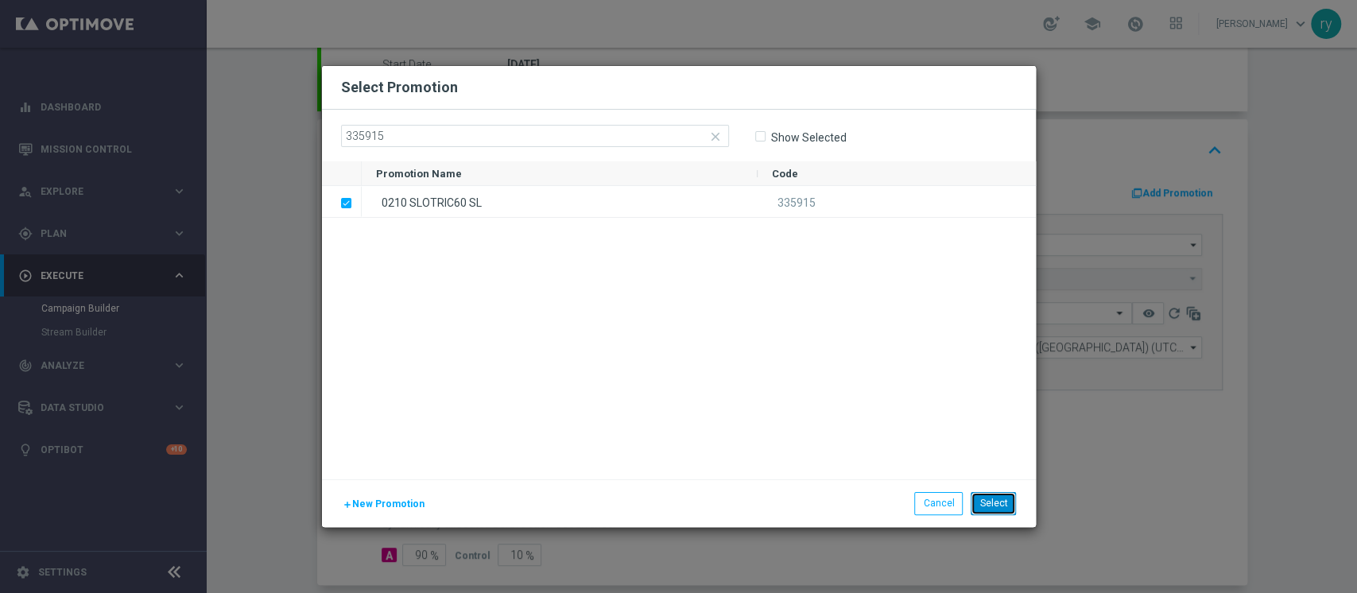
click at [987, 497] on button "Select" at bounding box center [993, 503] width 45 height 22
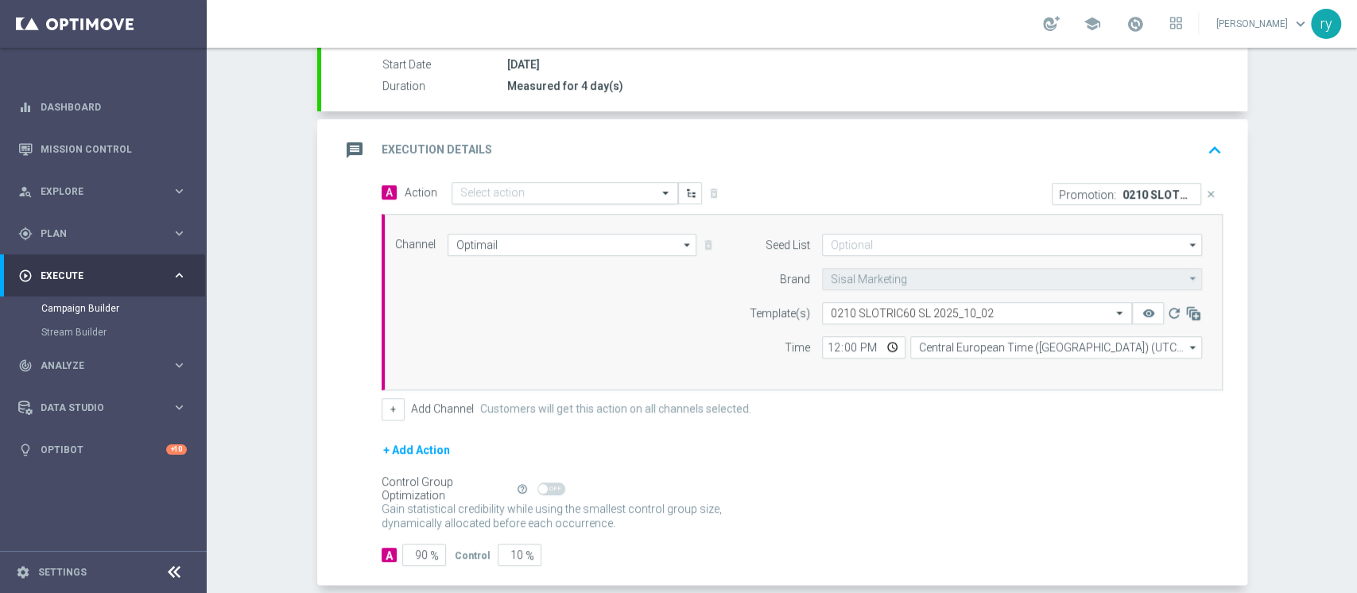
click at [488, 187] on input "text" at bounding box center [548, 194] width 177 height 14
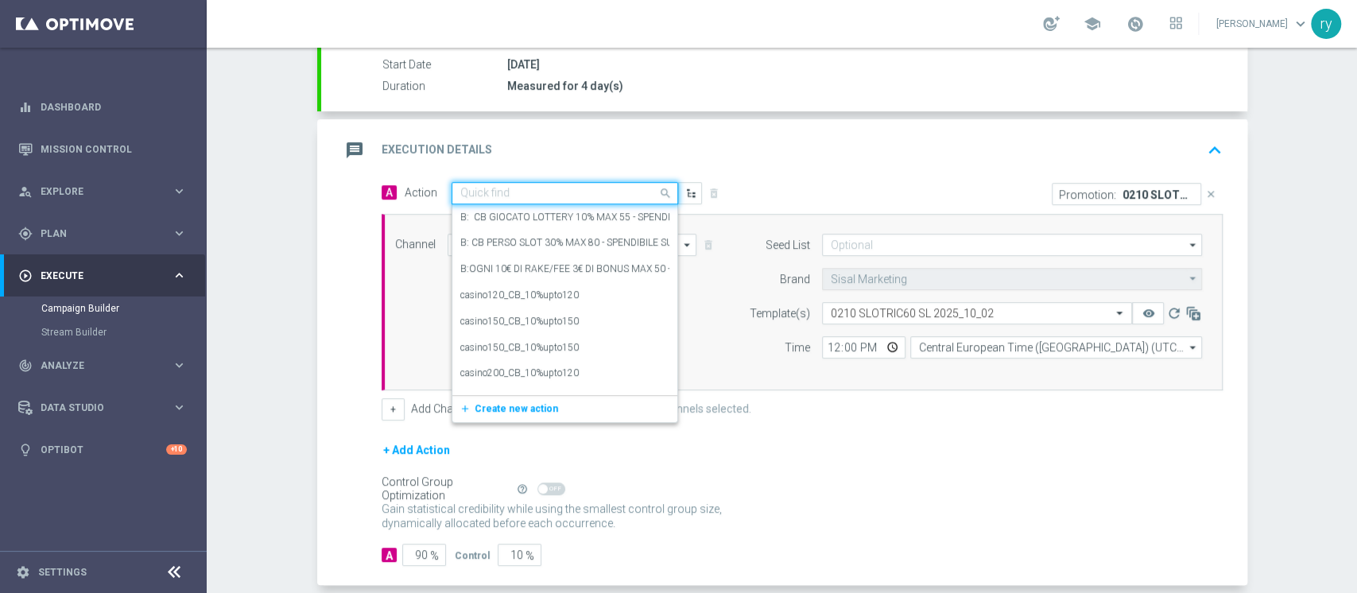
paste input "dep 15€ per 20% fino a 60€"
type input "dep 15€ per 20% fino a 60€"
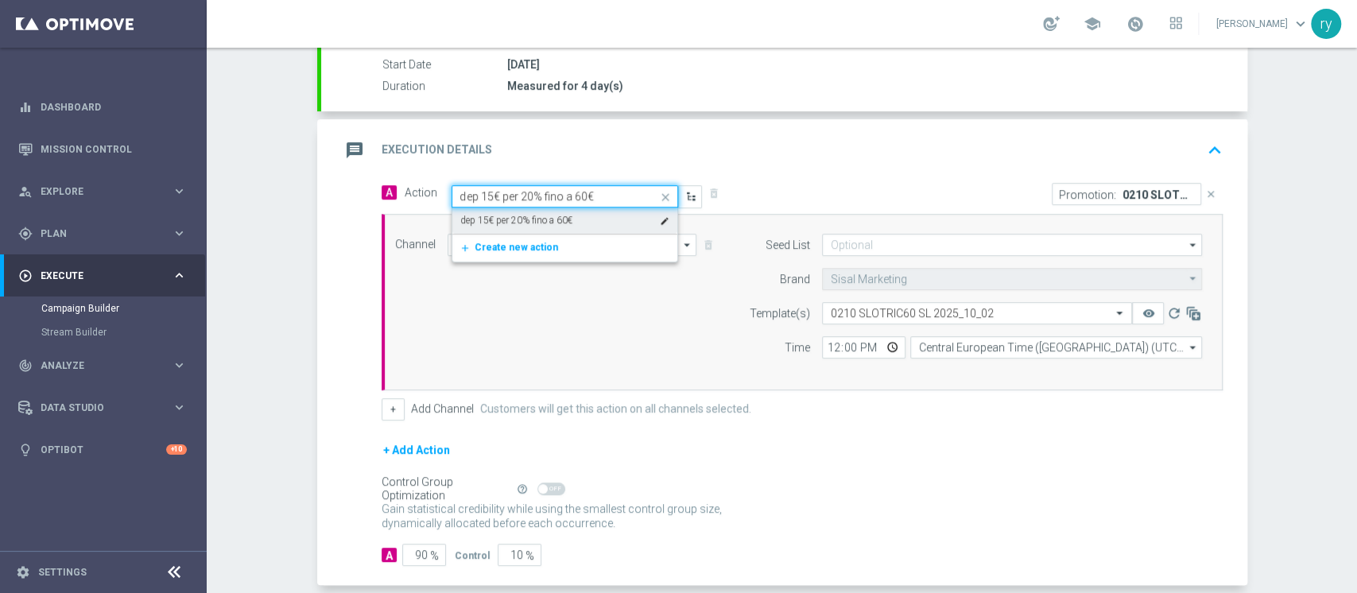
click at [502, 209] on div "dep 15€ per 20% fino a 60€ edit" at bounding box center [564, 220] width 209 height 26
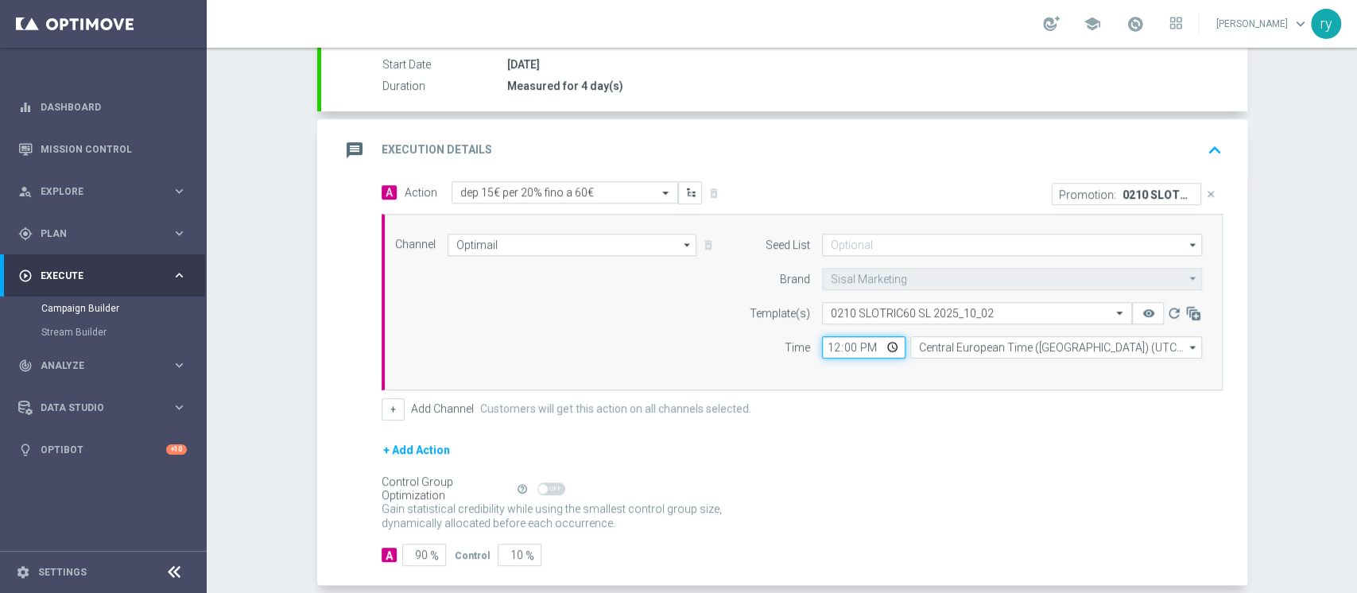
click at [822, 346] on input "12:00" at bounding box center [863, 347] width 83 height 22
type input "18:00"
click at [919, 429] on form "A Action Select action dep 15€ per 20% fino a 60€ delete_forever Promotion: 021…" at bounding box center [802, 374] width 841 height 386
click at [382, 406] on button "+" at bounding box center [393, 409] width 23 height 22
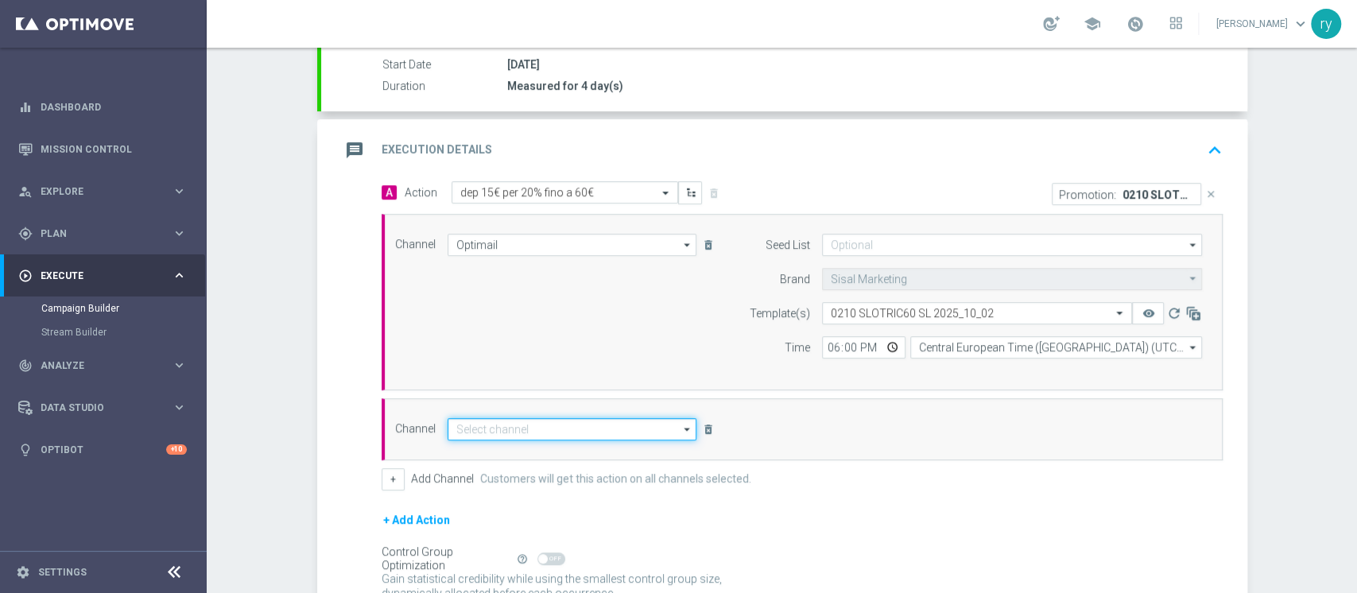
click at [510, 421] on input at bounding box center [573, 429] width 250 height 22
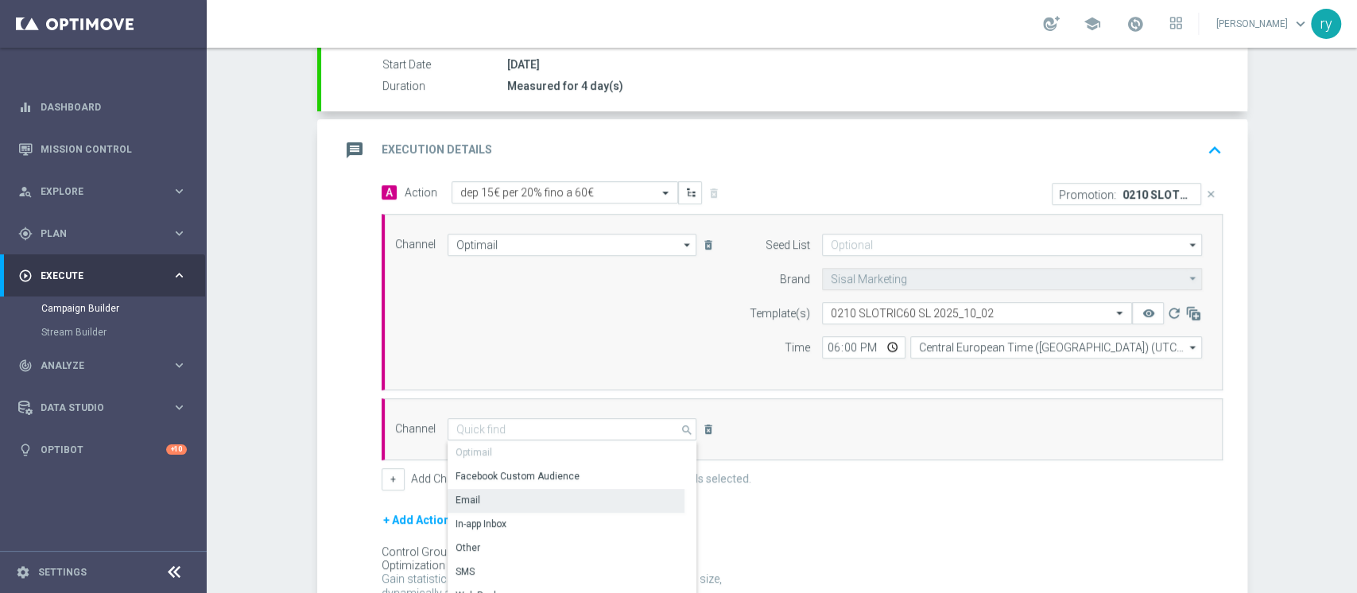
click at [500, 498] on div "Email" at bounding box center [566, 500] width 237 height 22
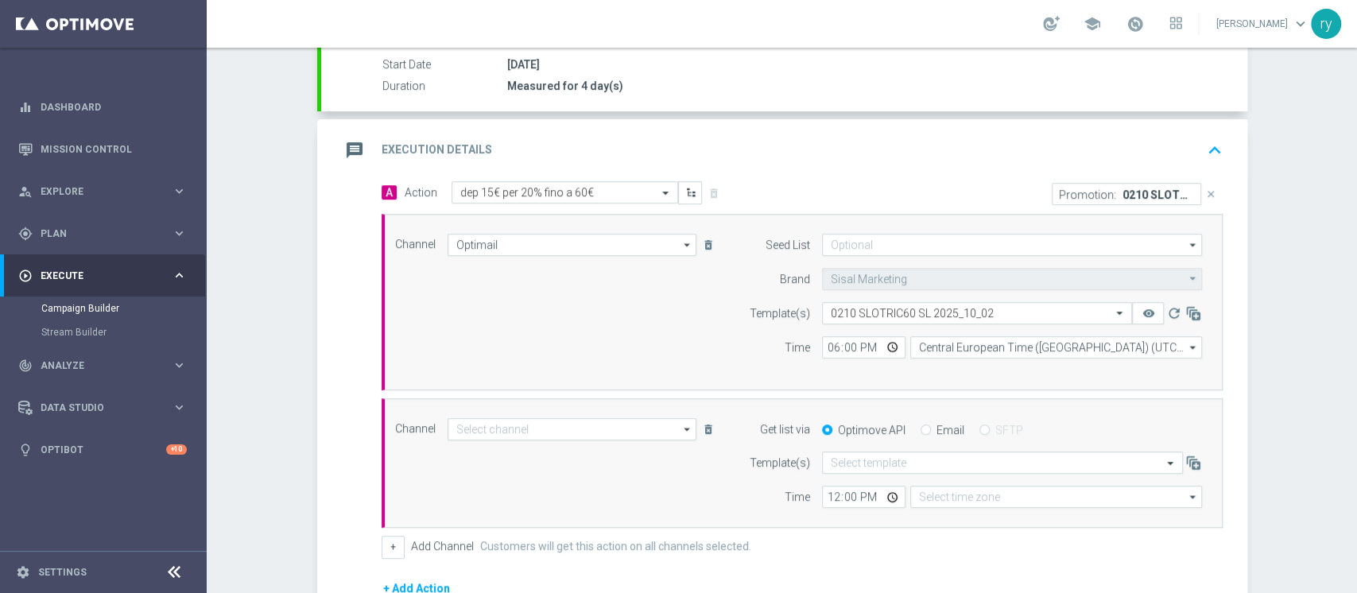
type input "Email"
type input "Coordinated Universal Time (UTC 00:00)"
click at [921, 435] on div "Email" at bounding box center [943, 430] width 44 height 14
click at [921, 430] on input "Email" at bounding box center [926, 431] width 10 height 10
radio input "true"
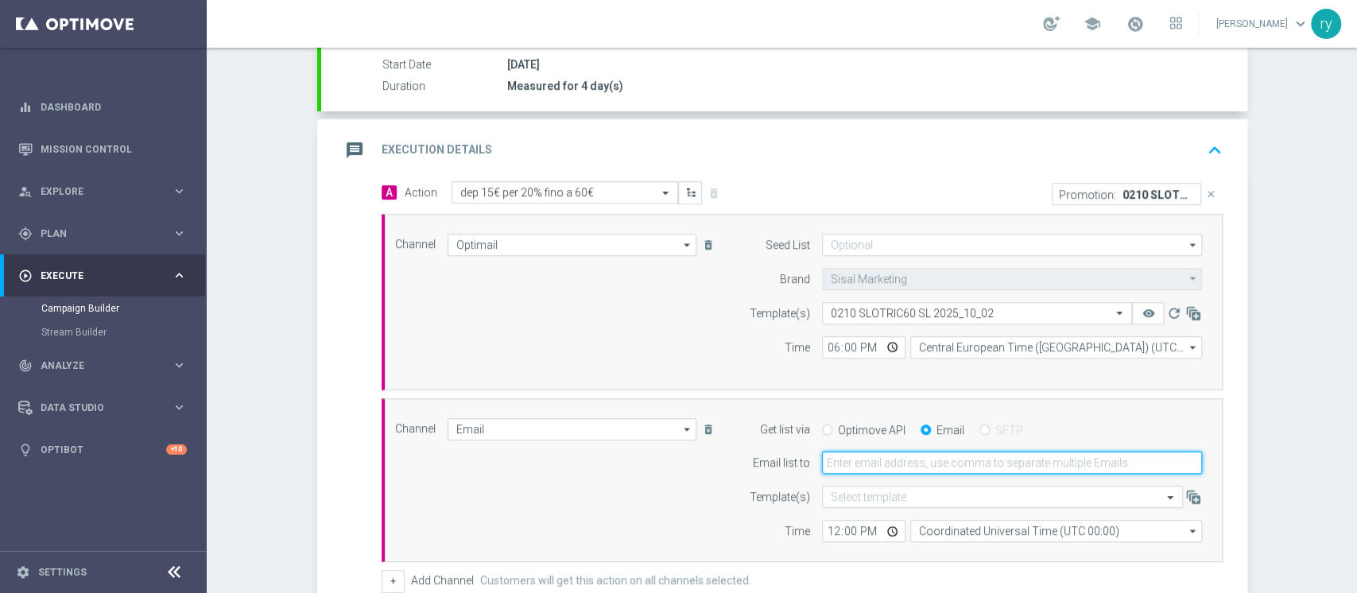
click at [897, 458] on input "email" at bounding box center [1012, 463] width 380 height 22
type input "[EMAIL_ADDRESS][DOMAIN_NAME]"
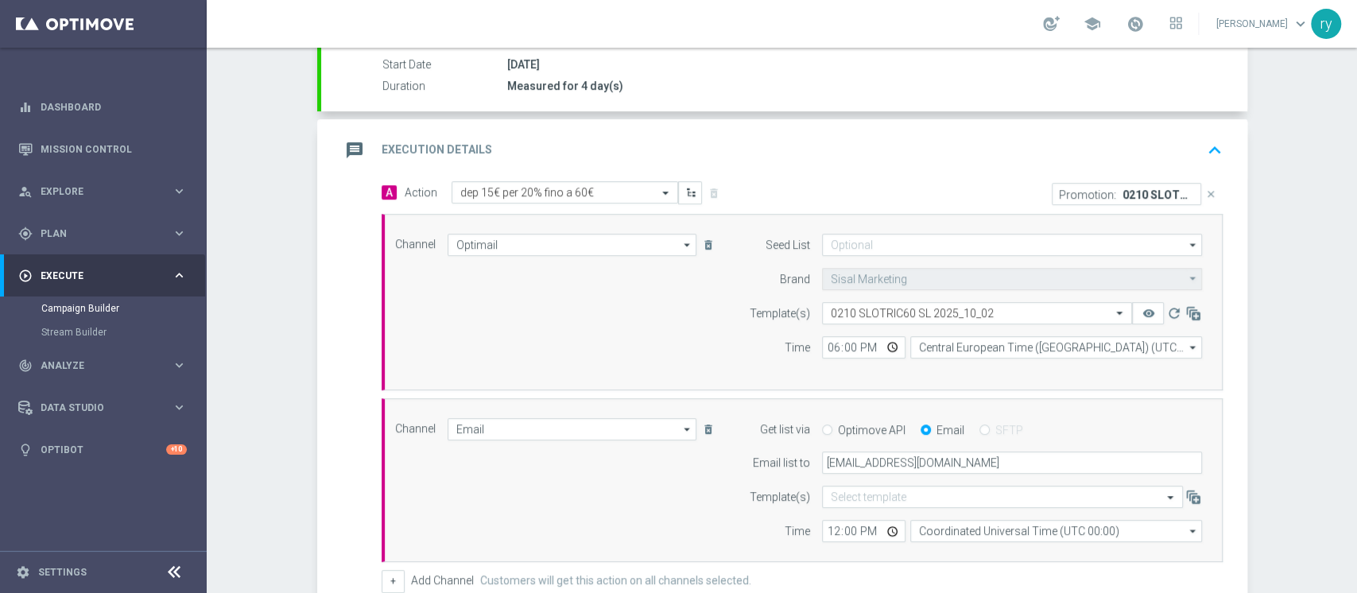
click at [740, 520] on div "Time" at bounding box center [769, 531] width 81 height 22
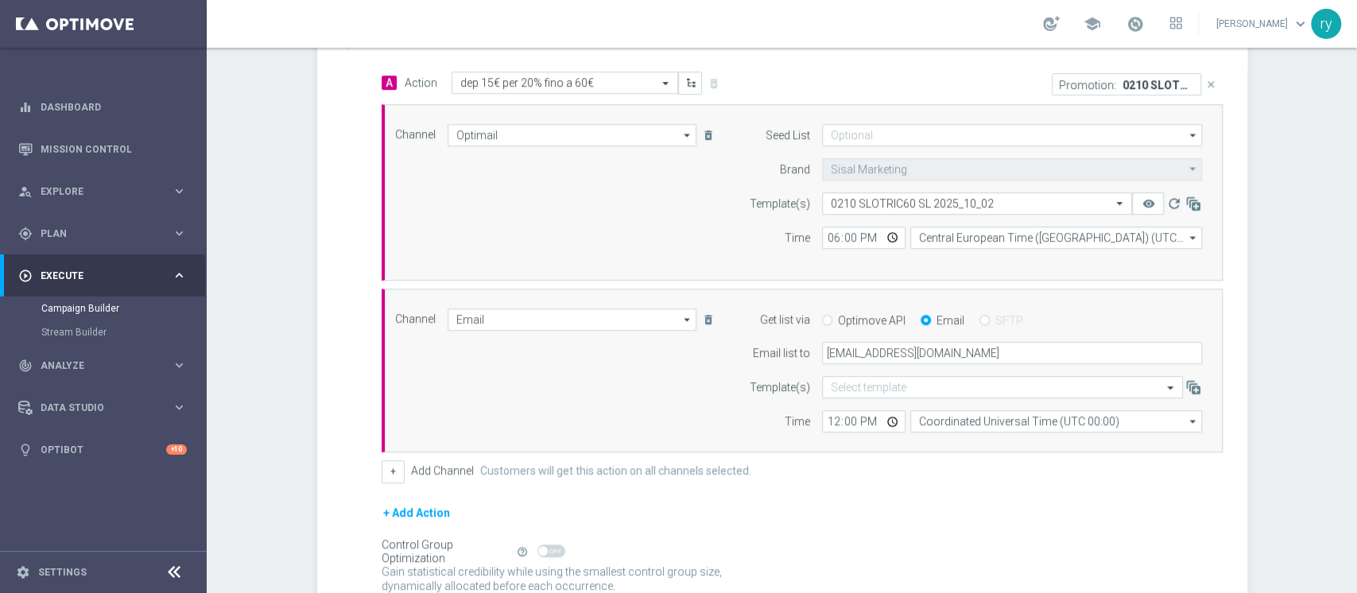
scroll to position [477, 0]
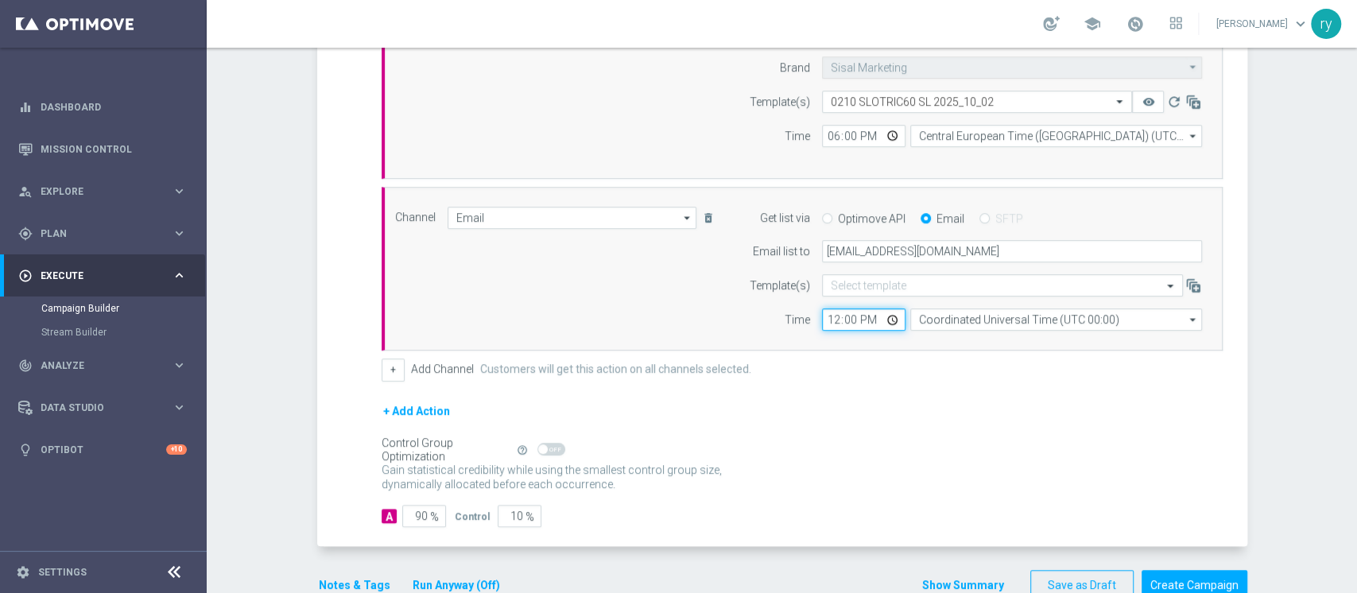
click at [831, 316] on input "12:00" at bounding box center [863, 319] width 83 height 22
type input "18:00"
click at [835, 338] on div "Channel Email Email arrow_drop_down Drag here to set row groups Drag here to se…" at bounding box center [802, 269] width 841 height 165
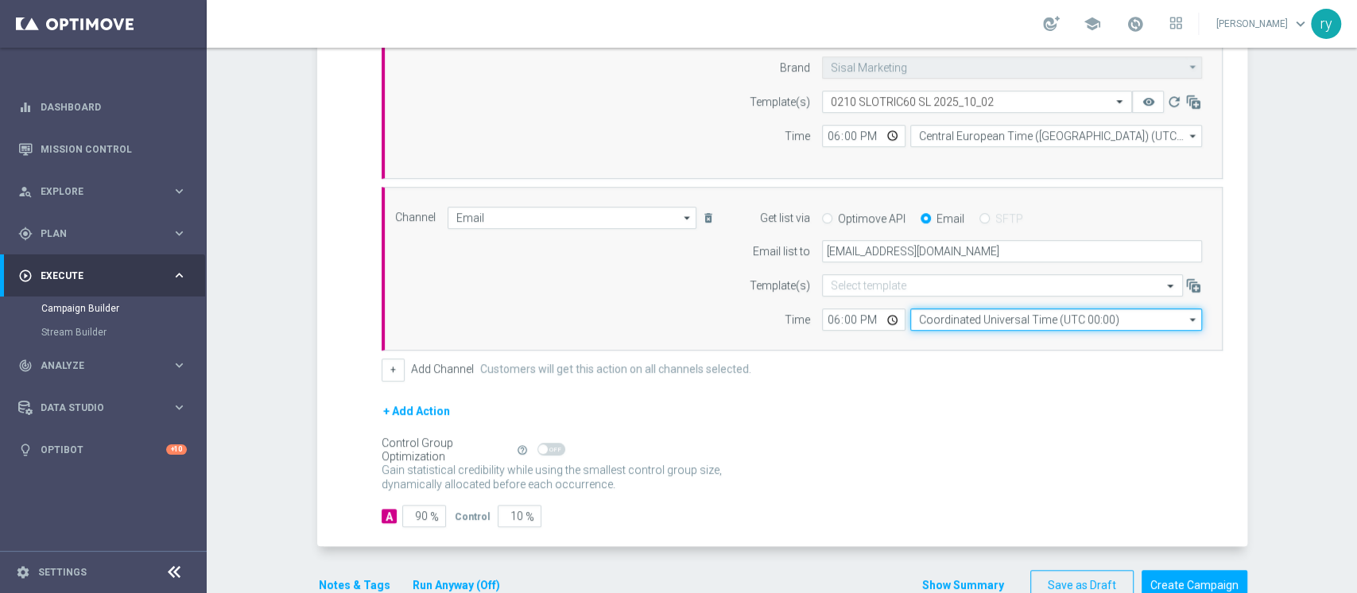
click at [919, 312] on input "Coordinated Universal Time (UTC 00:00)" at bounding box center [1056, 319] width 292 height 22
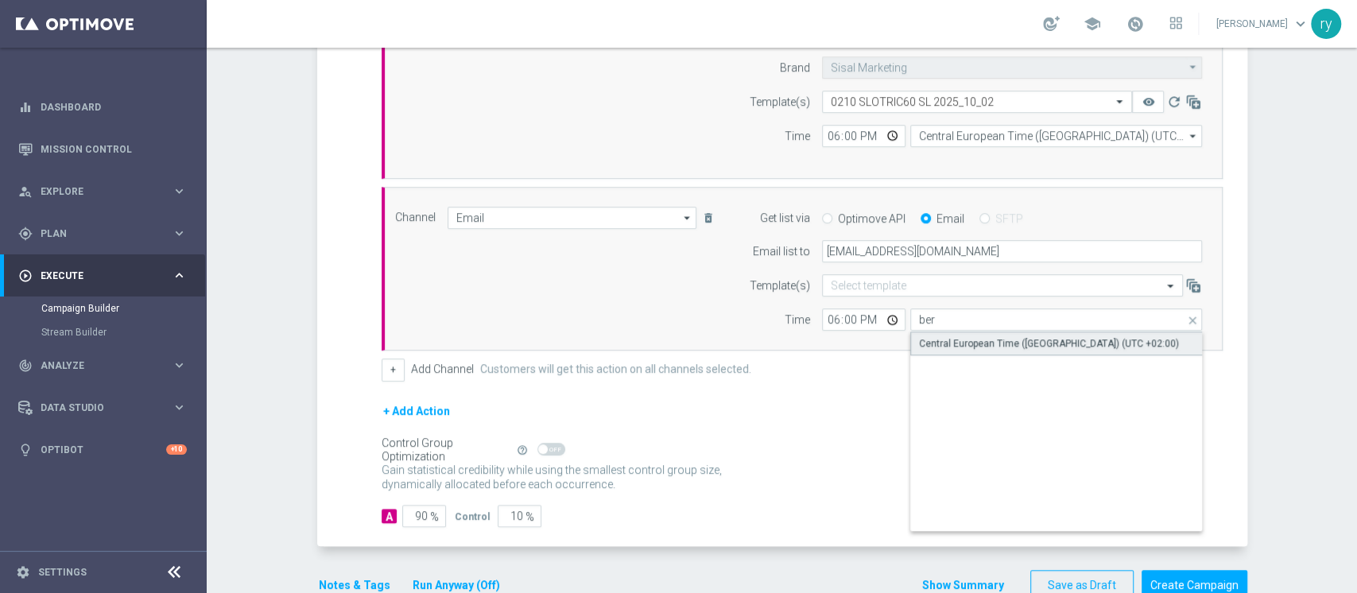
click at [942, 331] on div "Central European Time ([GEOGRAPHIC_DATA]) (UTC +02:00)" at bounding box center [1056, 343] width 293 height 24
type input "Central European Time ([GEOGRAPHIC_DATA]) (UTC +02:00)"
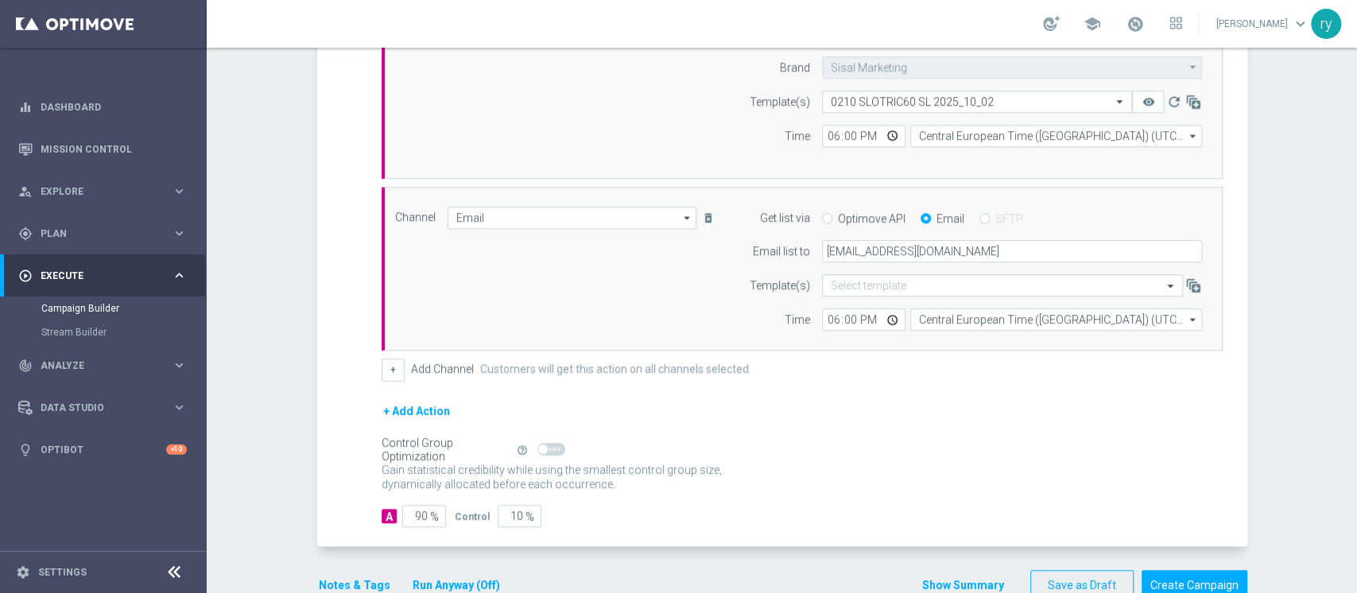
click at [898, 352] on div "A Action Select action dep 15€ per 20% fino a 60€ delete_forever Promotion: 021…" at bounding box center [802, 176] width 865 height 412
click at [324, 578] on button "Notes & Tags" at bounding box center [354, 586] width 75 height 20
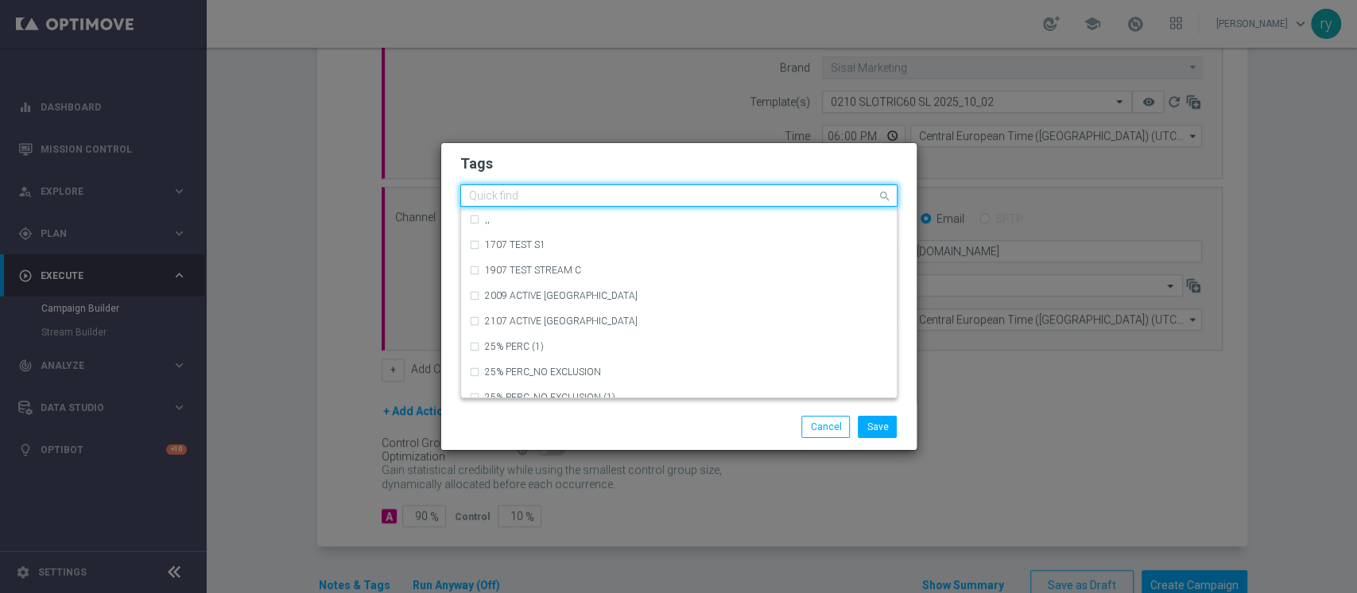
click at [534, 198] on input "text" at bounding box center [673, 197] width 408 height 14
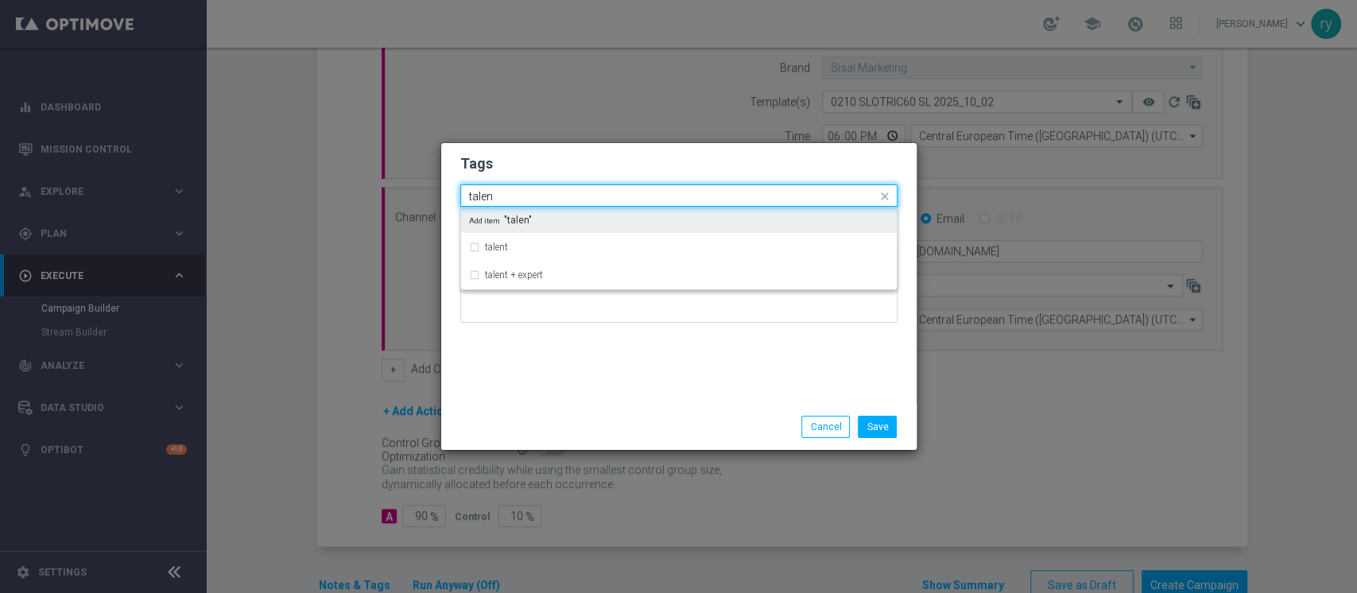
click at [527, 231] on div "Add item "talen"" at bounding box center [679, 220] width 436 height 26
type input "talen"
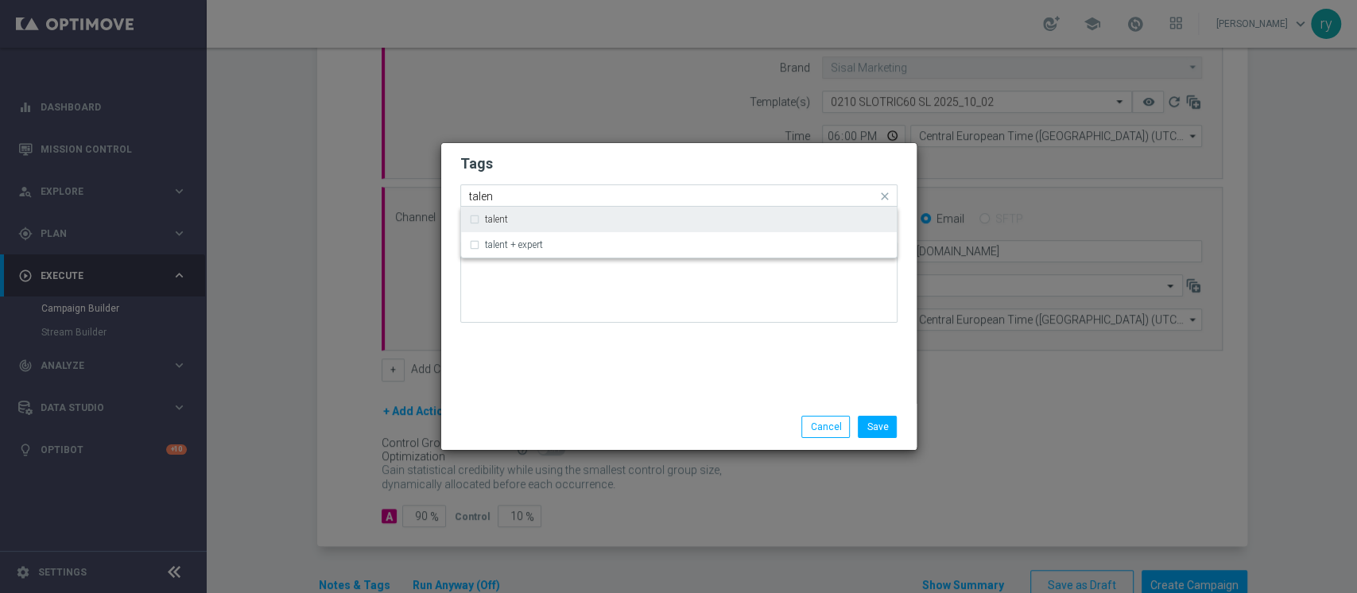
click at [523, 219] on div "talent" at bounding box center [687, 220] width 404 height 10
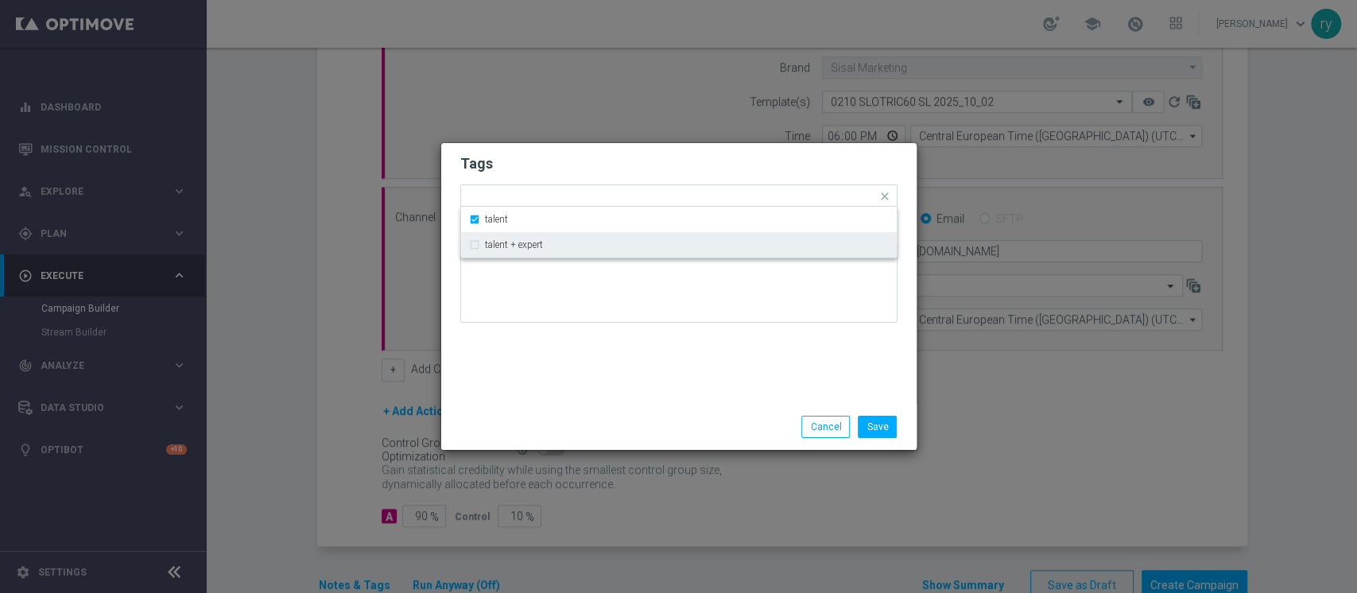
click at [547, 342] on div "Tags Quick find × talen × talent talent talent + expert Notes" at bounding box center [678, 273] width 475 height 261
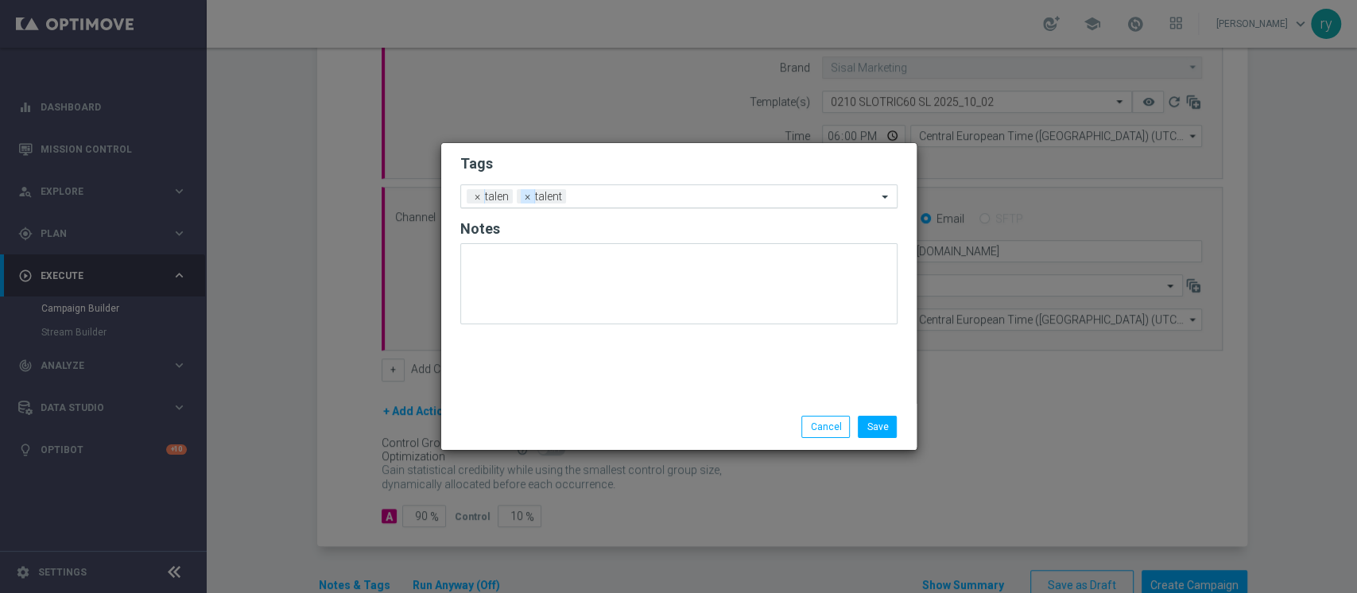
click at [525, 194] on span "×" at bounding box center [528, 196] width 14 height 14
click at [525, 191] on input "text" at bounding box center [698, 198] width 358 height 14
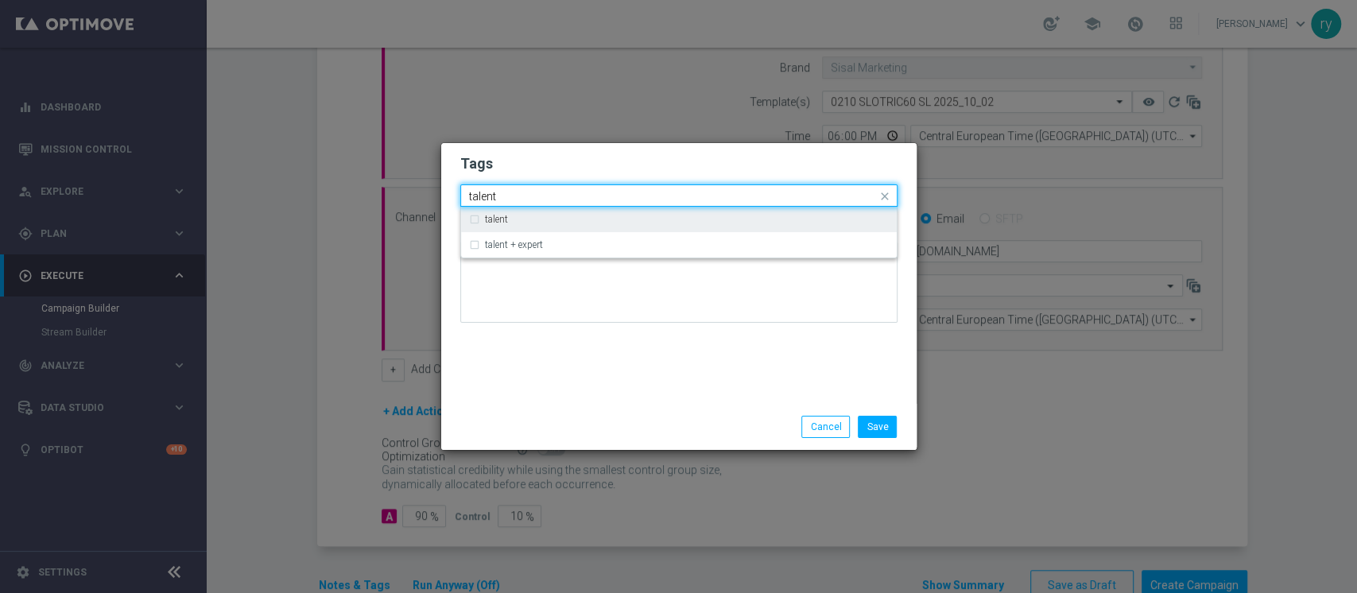
click at [521, 218] on div "talent" at bounding box center [687, 220] width 404 height 10
type input "talent"
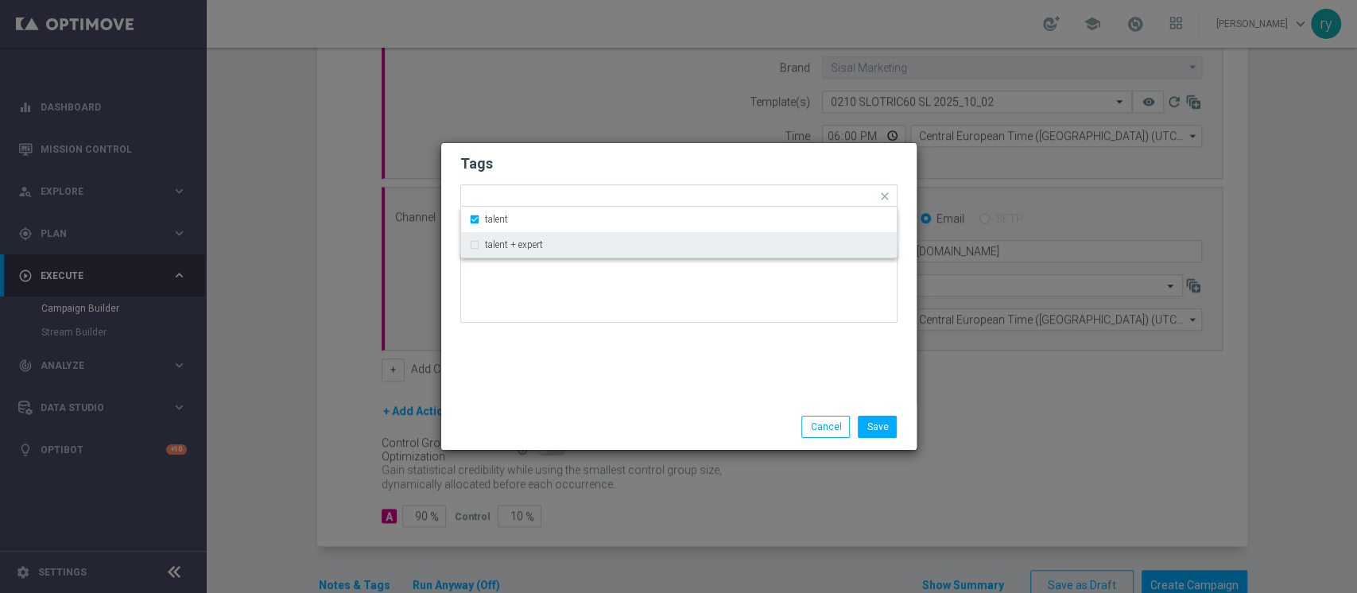
click at [514, 359] on div "Tags Quick find × talen × talent talent talent + expert Notes" at bounding box center [678, 273] width 475 height 261
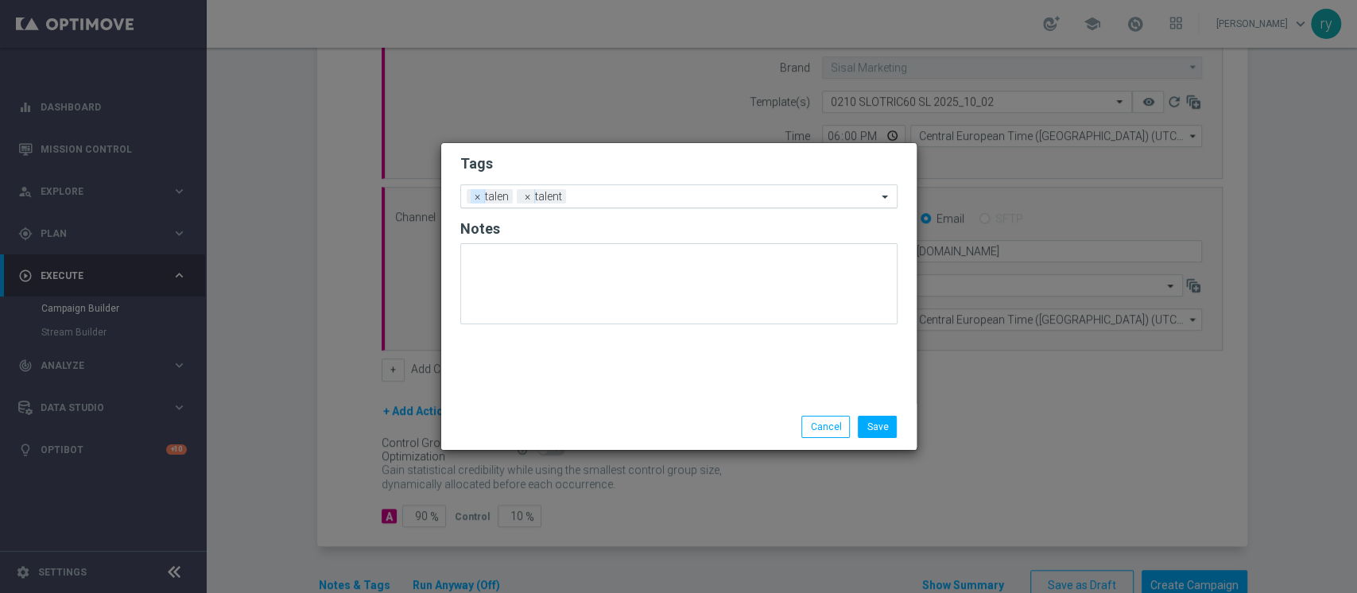
click at [473, 194] on span "×" at bounding box center [478, 196] width 14 height 14
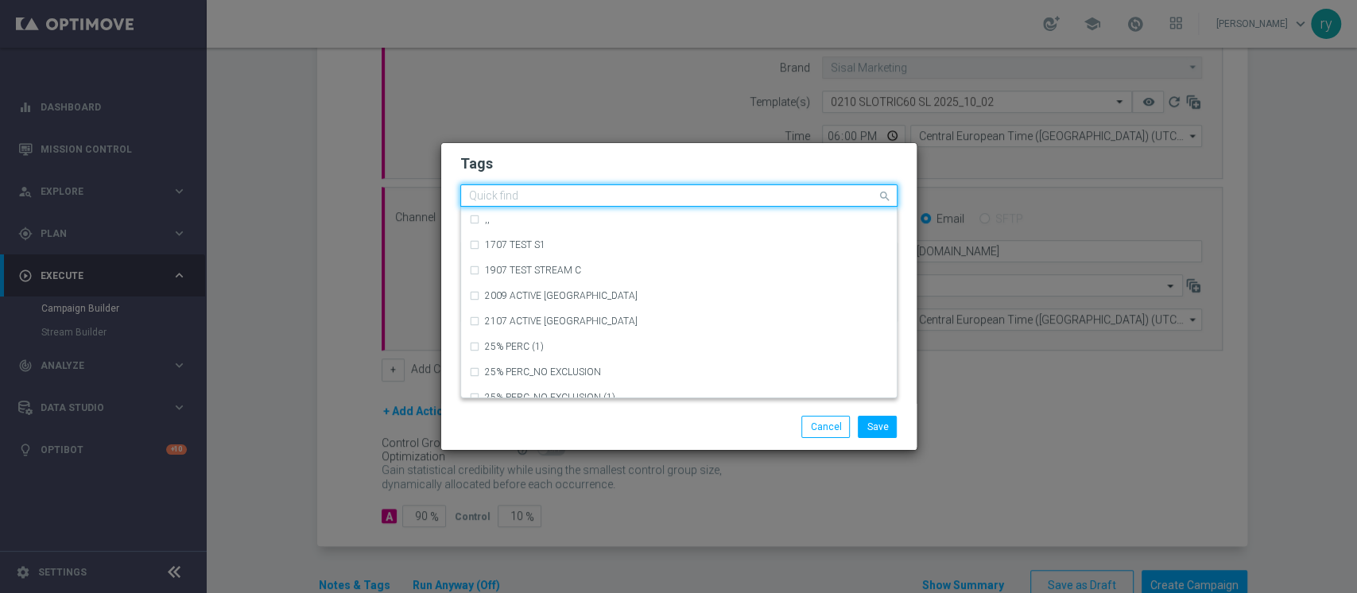
click at [563, 192] on input "text" at bounding box center [673, 197] width 408 height 14
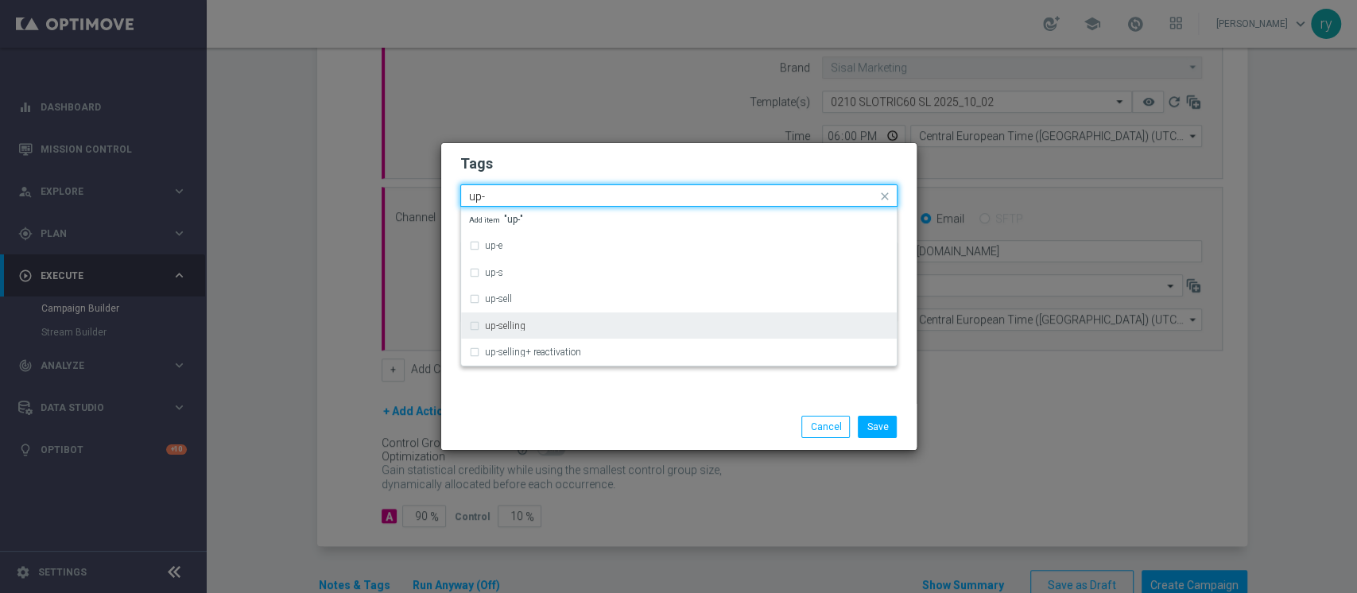
click at [550, 327] on div "up-selling" at bounding box center [687, 326] width 404 height 10
type input "up-"
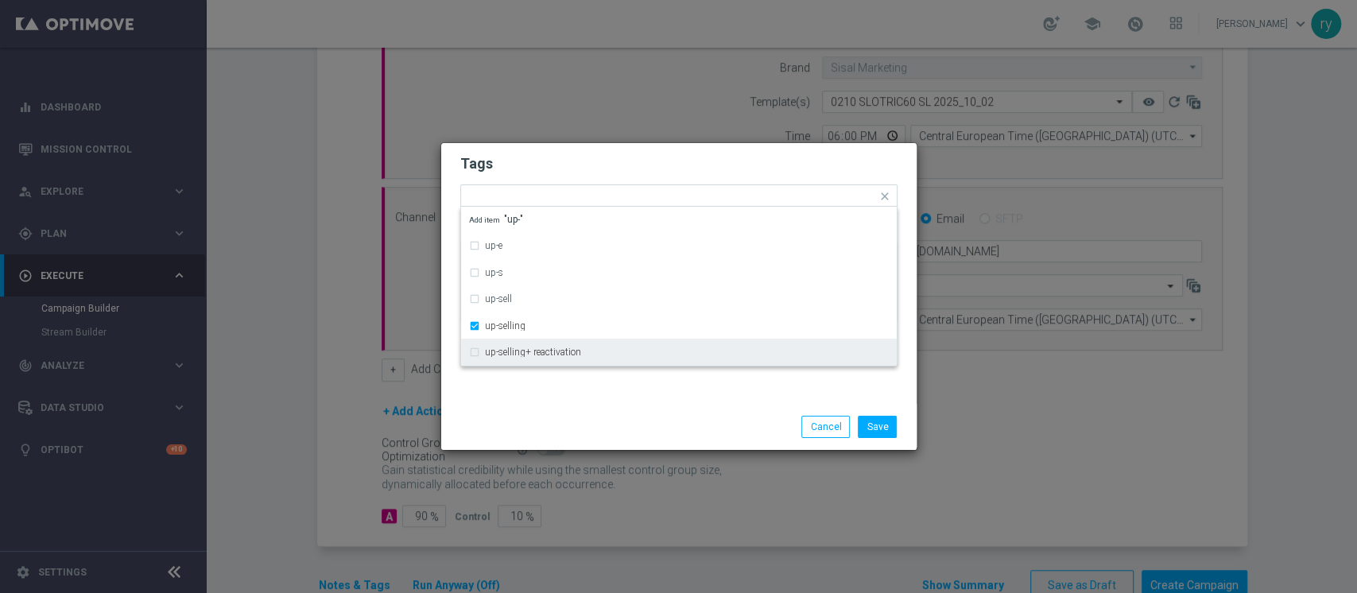
click at [534, 411] on div "Save Cancel" at bounding box center [678, 427] width 475 height 46
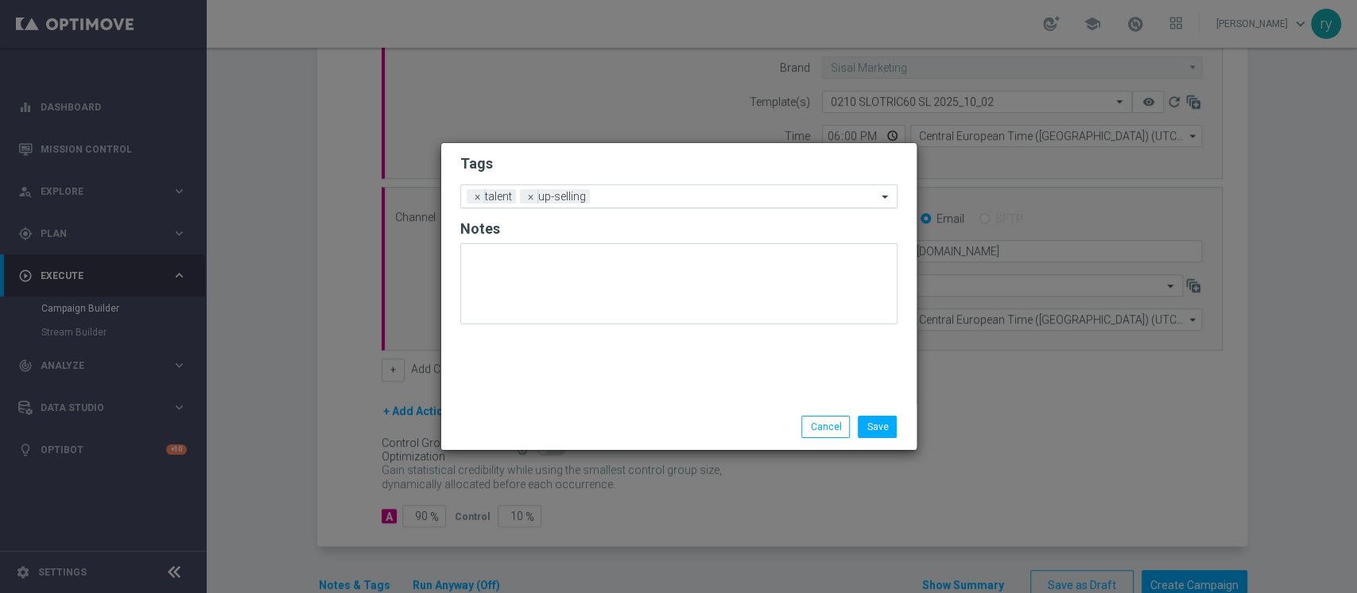
click at [628, 196] on input "text" at bounding box center [736, 198] width 281 height 14
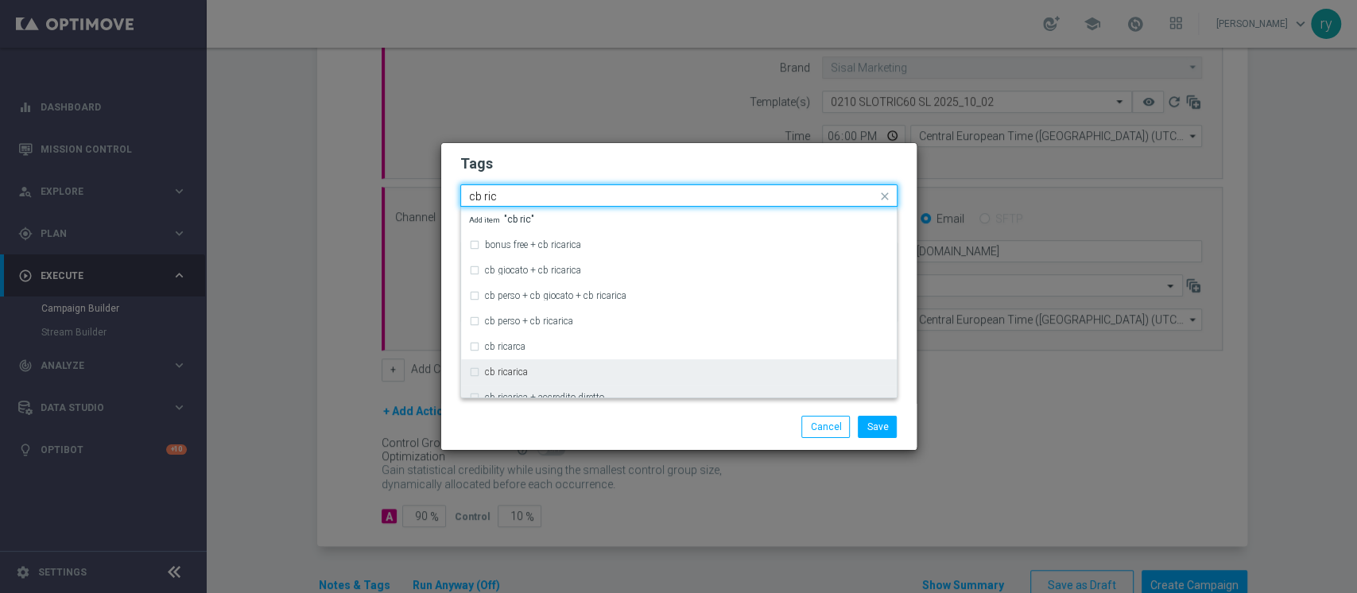
drag, startPoint x: 545, startPoint y: 371, endPoint x: 547, endPoint y: 387, distance: 16.0
click at [545, 372] on div "cb ricarica" at bounding box center [687, 372] width 404 height 10
type input "cb ric"
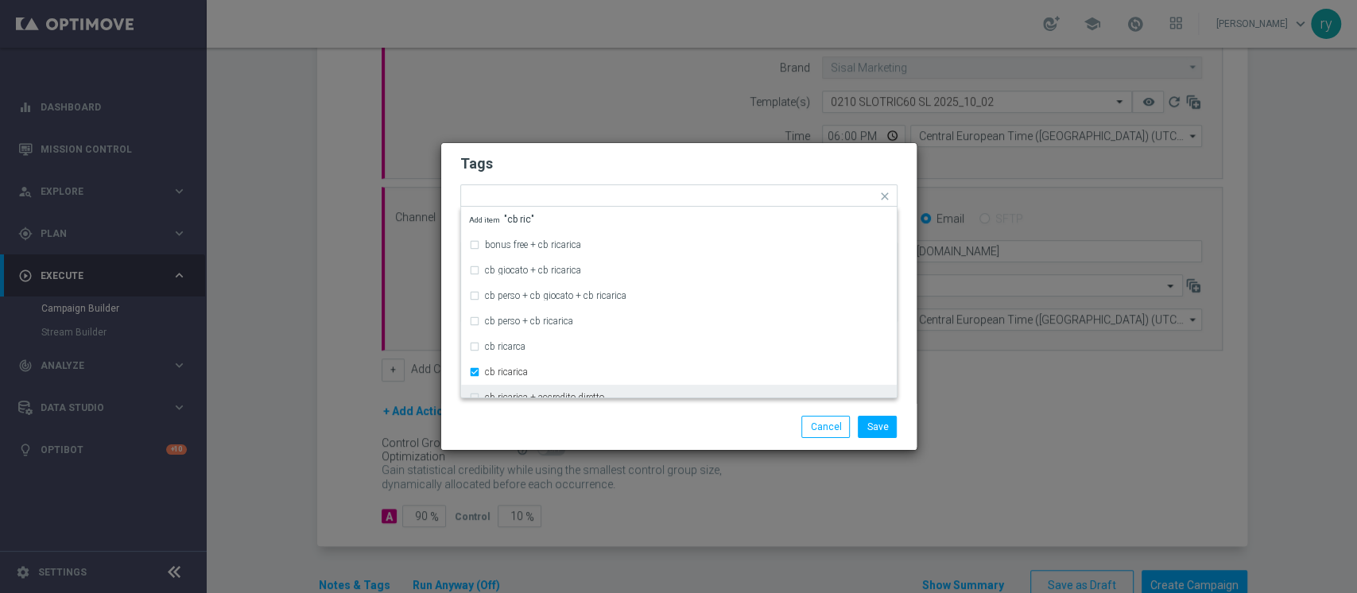
click at [547, 409] on div "Save Cancel" at bounding box center [678, 427] width 475 height 46
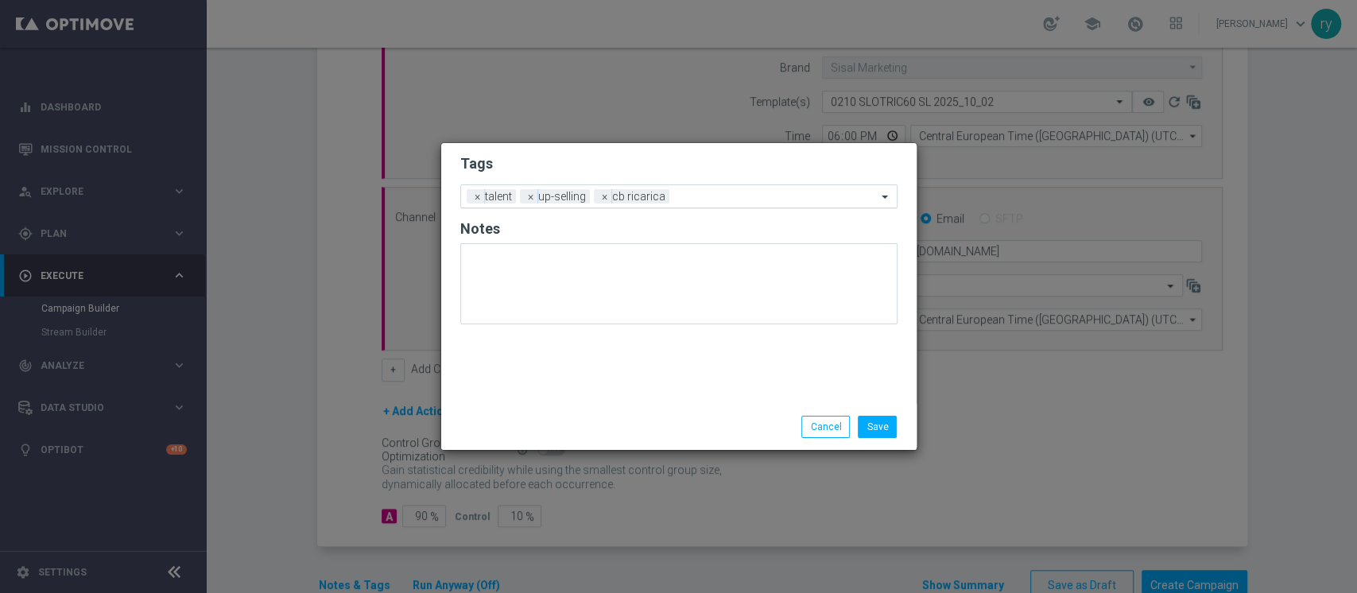
click at [706, 196] on input "text" at bounding box center [776, 198] width 201 height 14
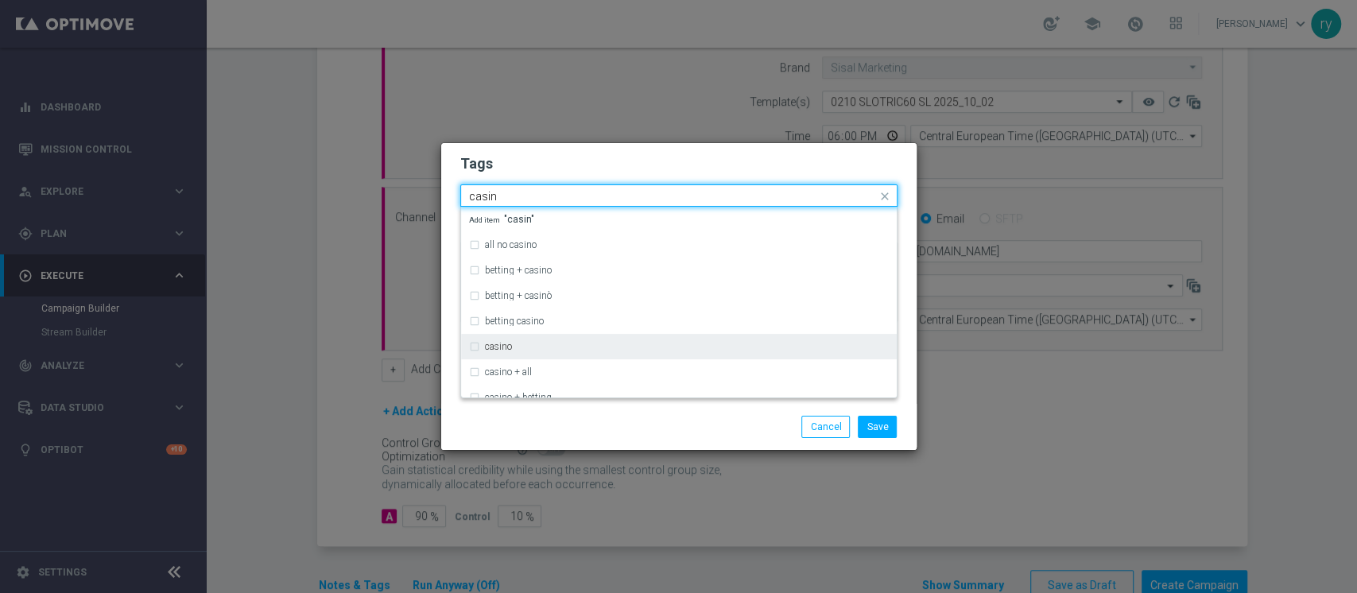
click at [569, 342] on div "casino" at bounding box center [687, 347] width 404 height 10
type input "casin"
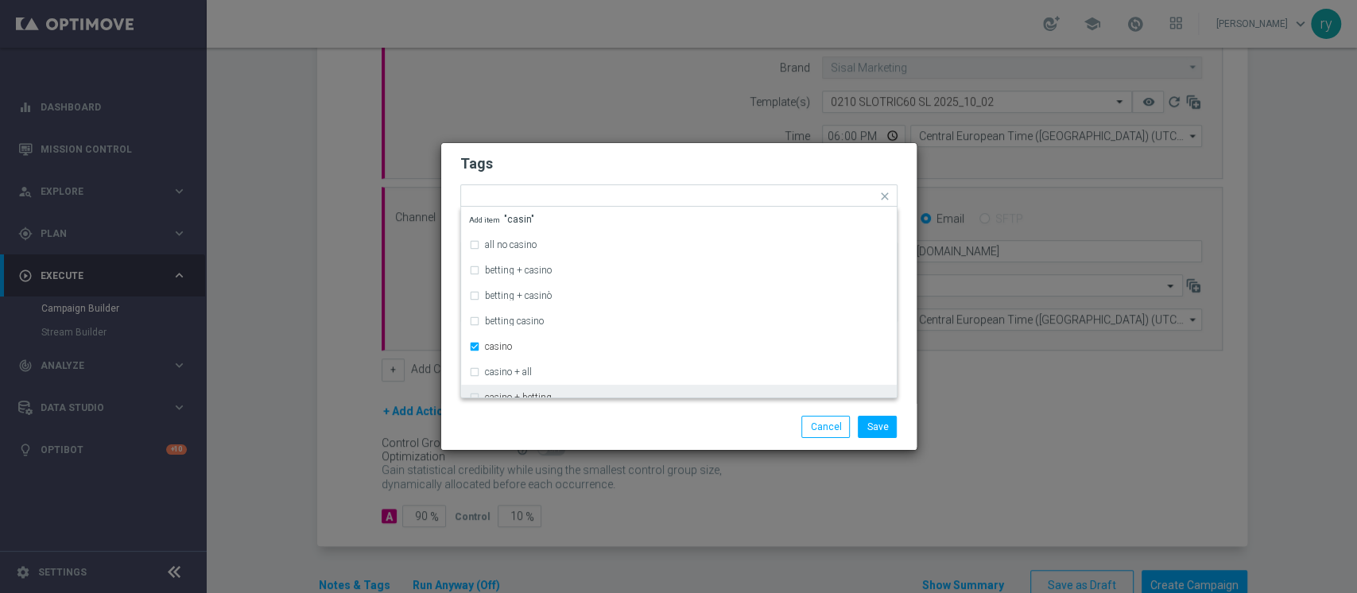
click at [567, 420] on div "Save Cancel" at bounding box center [678, 427] width 461 height 22
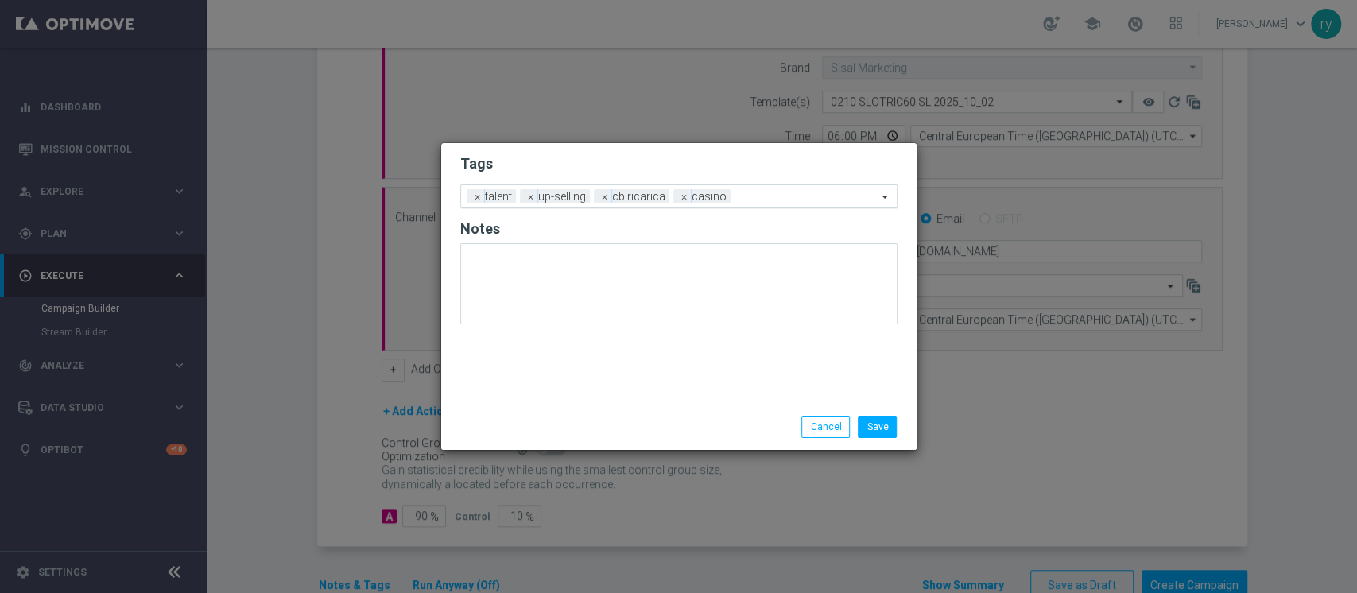
click at [737, 201] on input "text" at bounding box center [807, 198] width 140 height 14
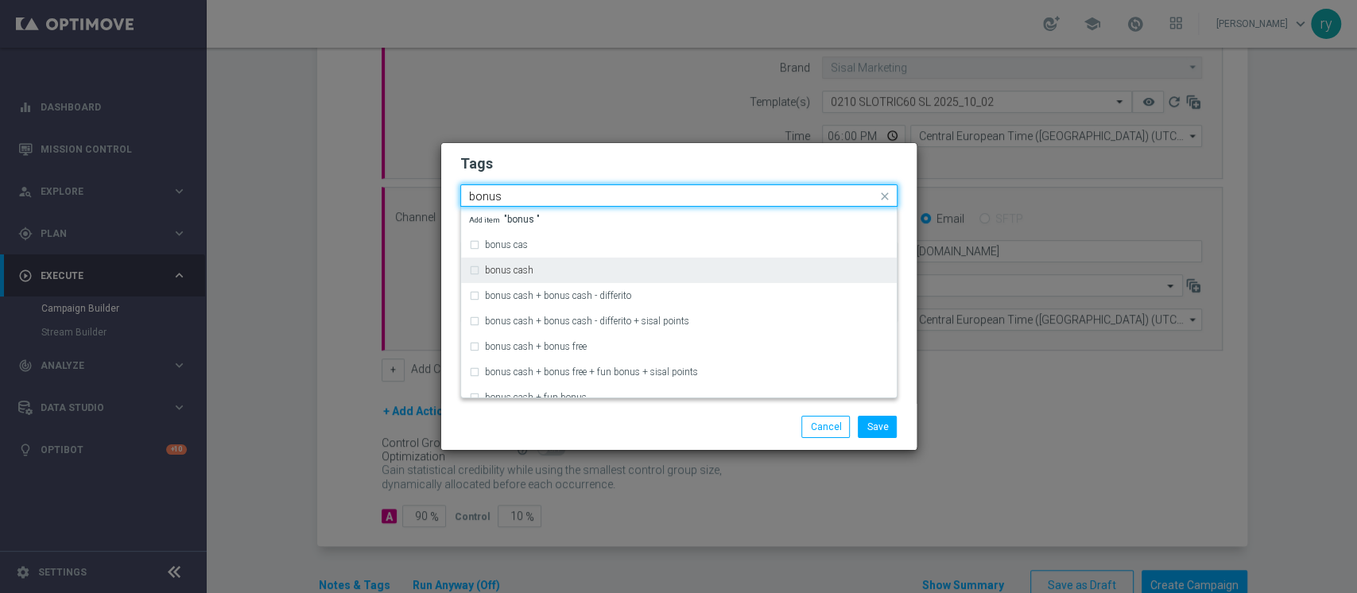
click at [626, 269] on div "bonus cash" at bounding box center [687, 271] width 404 height 10
type input "bonus"
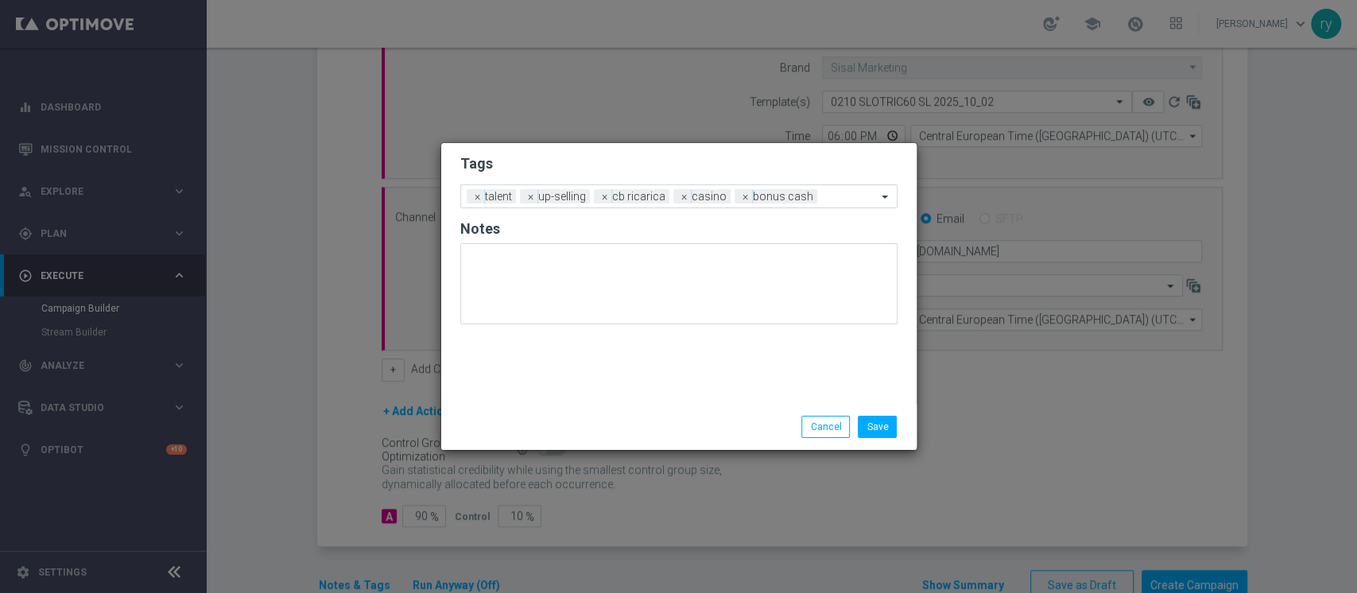
click at [668, 426] on div "Save Cancel" at bounding box center [756, 427] width 308 height 22
click at [891, 418] on button "Save" at bounding box center [877, 427] width 39 height 22
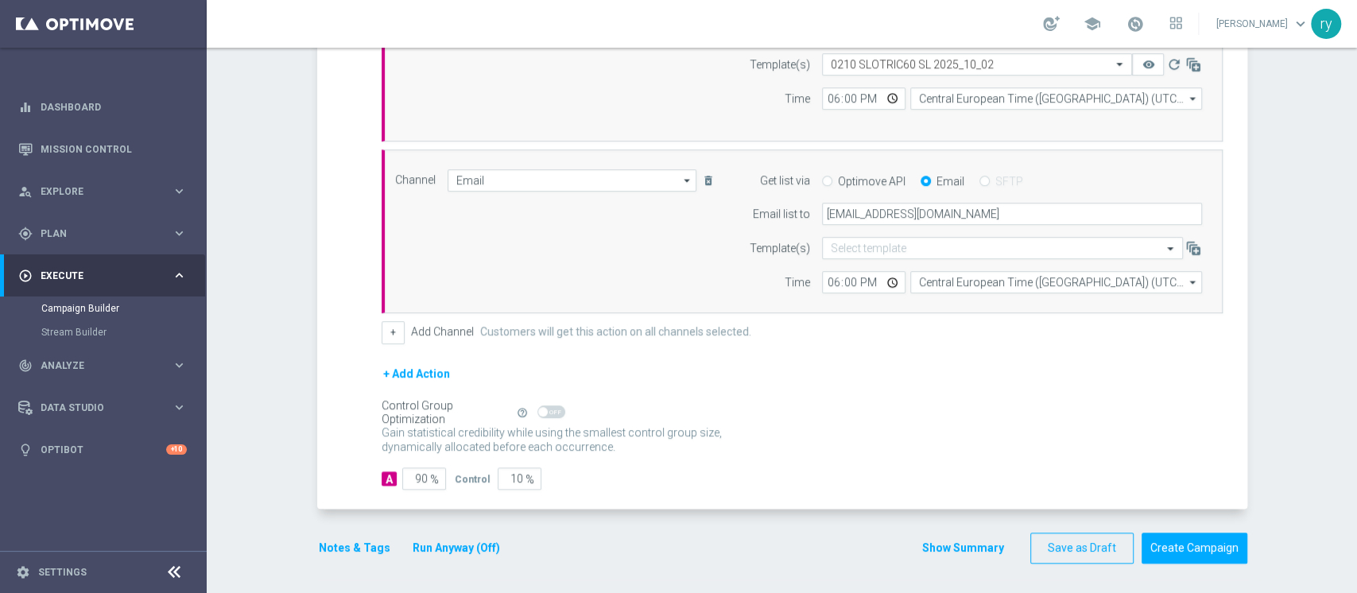
click at [929, 545] on button "Show Summary" at bounding box center [962, 548] width 83 height 18
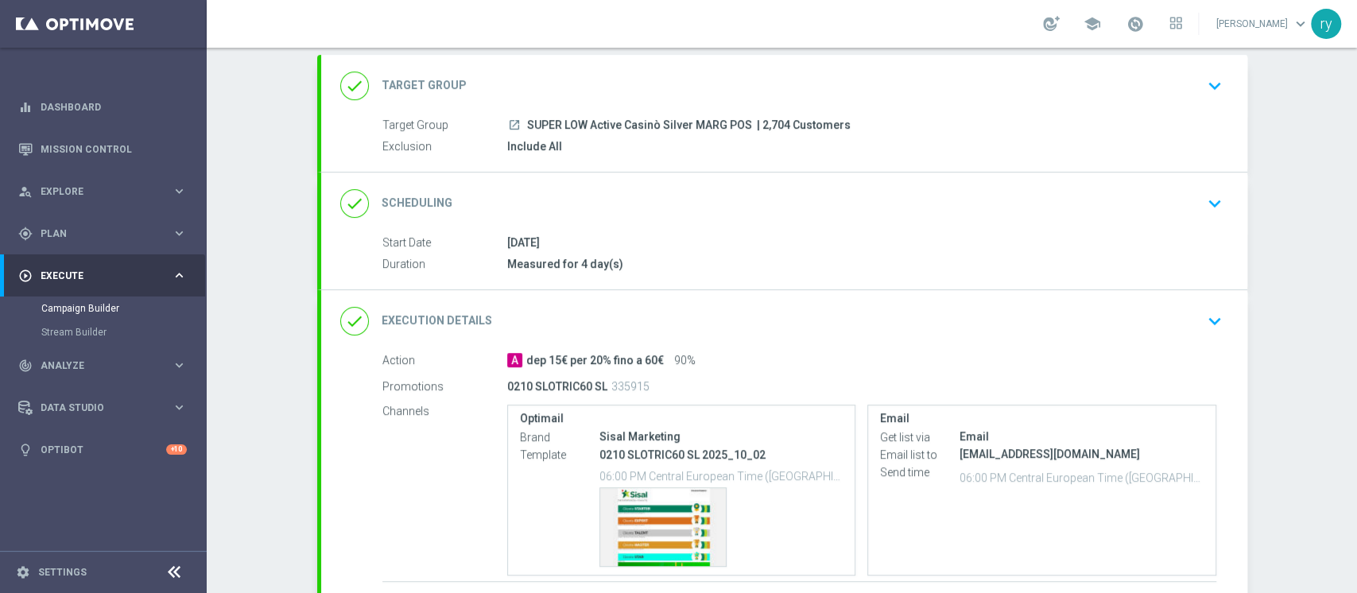
scroll to position [210, 0]
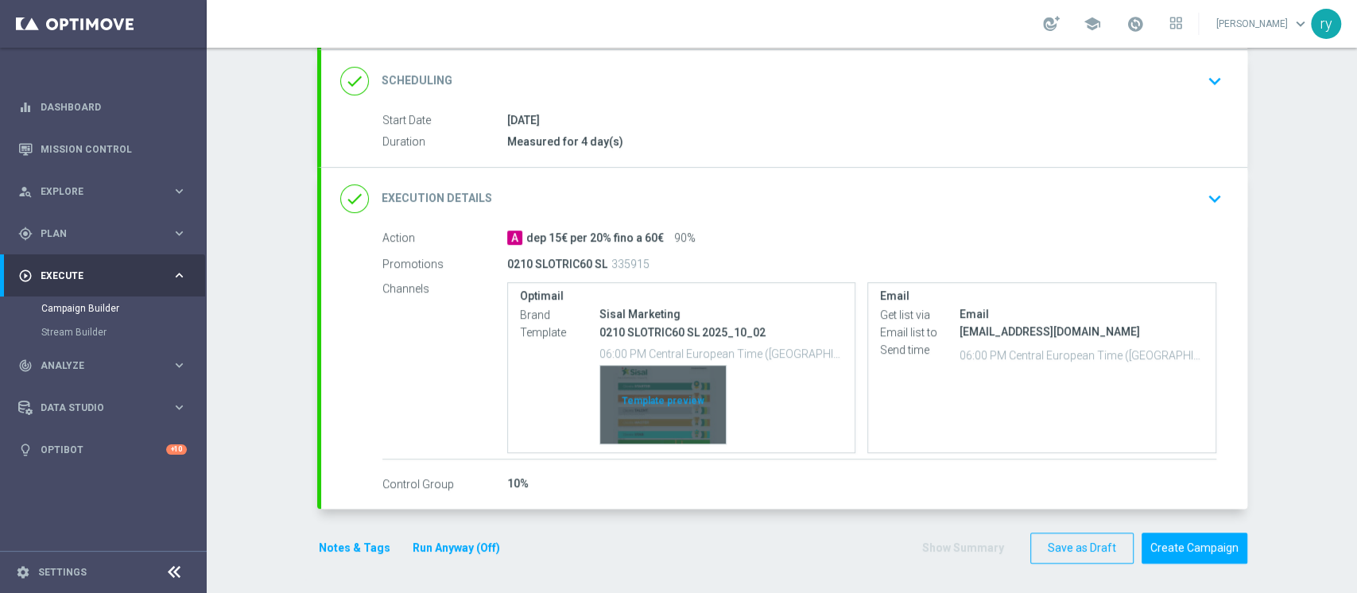
click at [668, 386] on div "Template preview" at bounding box center [663, 405] width 126 height 78
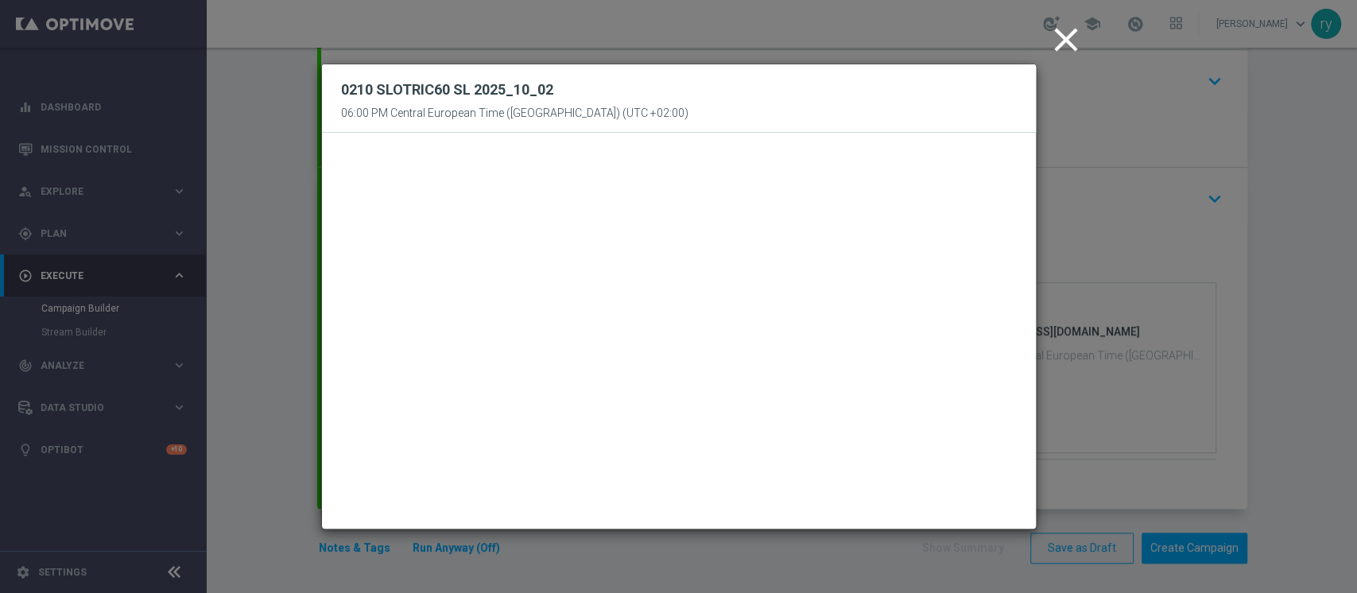
click at [1056, 36] on icon "close" at bounding box center [1066, 40] width 40 height 40
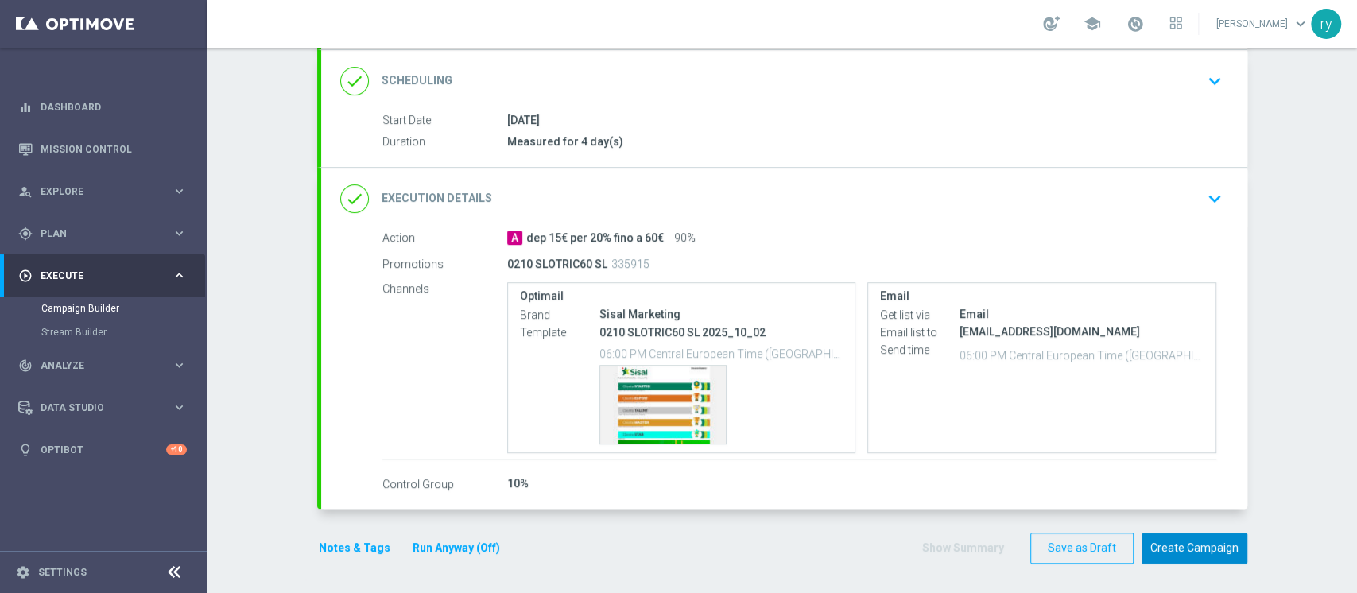
click at [1165, 541] on button "Create Campaign" at bounding box center [1195, 548] width 106 height 31
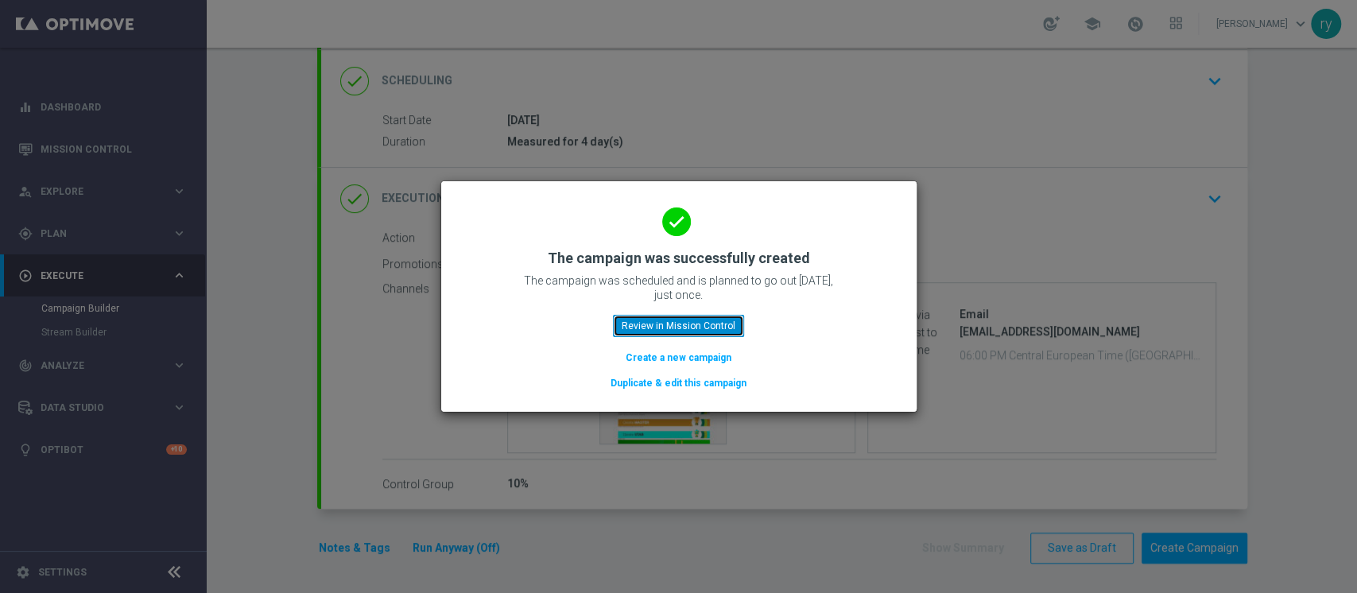
click at [719, 321] on button "Review in Mission Control" at bounding box center [678, 326] width 131 height 22
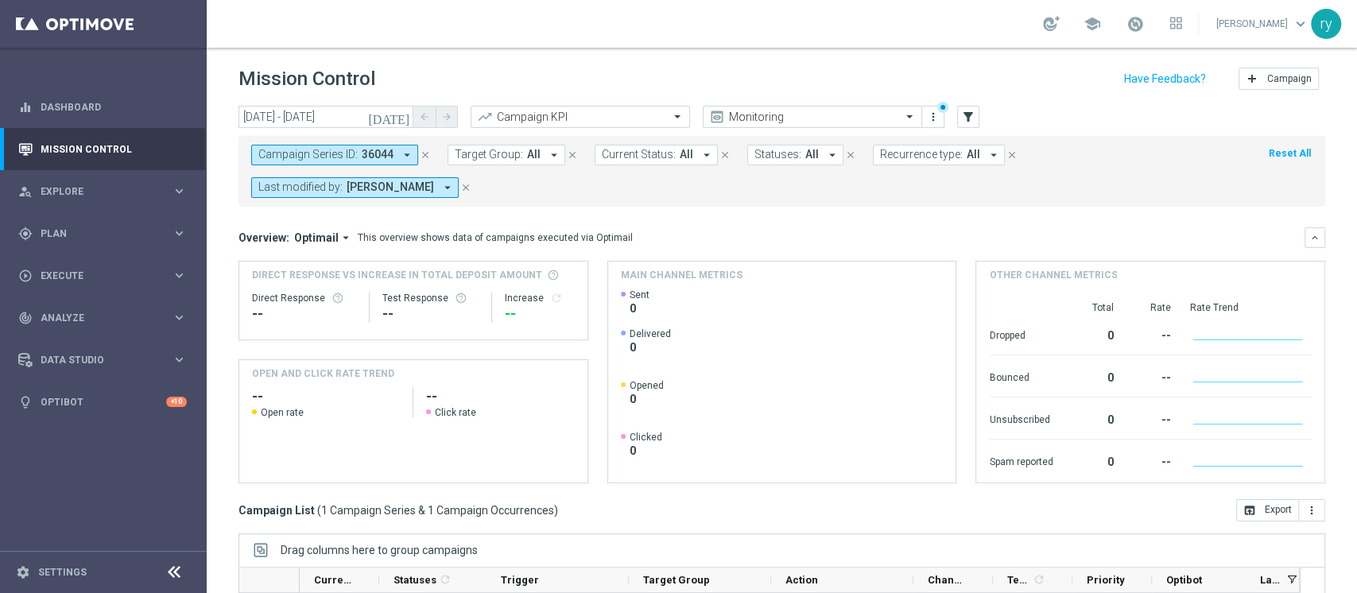
click at [403, 153] on icon "arrow_drop_down" at bounding box center [407, 155] width 14 height 14
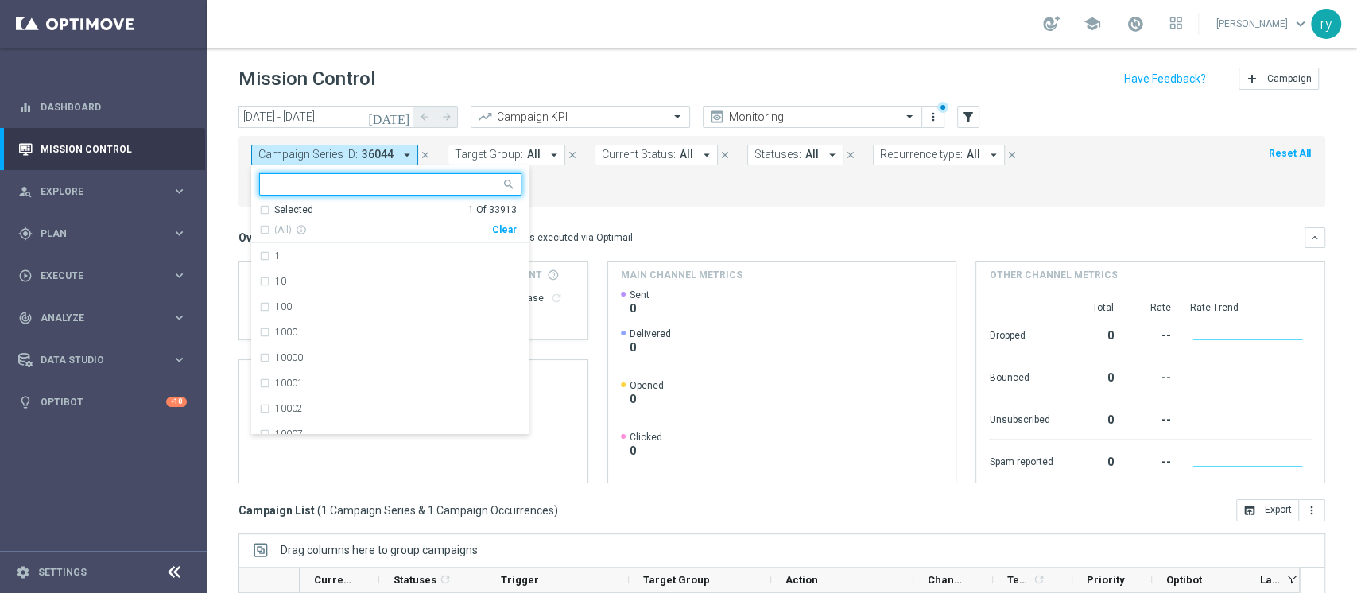
click at [0, 0] on div "Clear" at bounding box center [0, 0] width 0 height 0
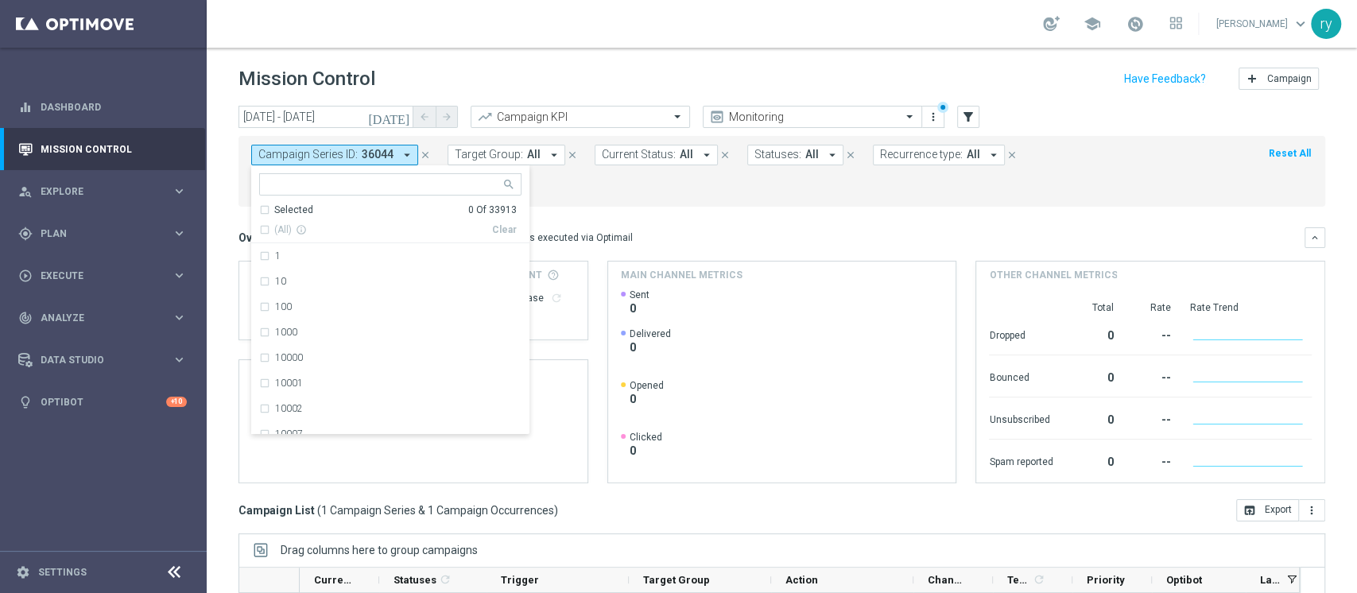
click at [631, 191] on form "Campaign Series ID: 36044 arrow_drop_down Selected 0 Of 33913 (All) info_outlin…" at bounding box center [746, 171] width 991 height 53
